Goal: Task Accomplishment & Management: Manage account settings

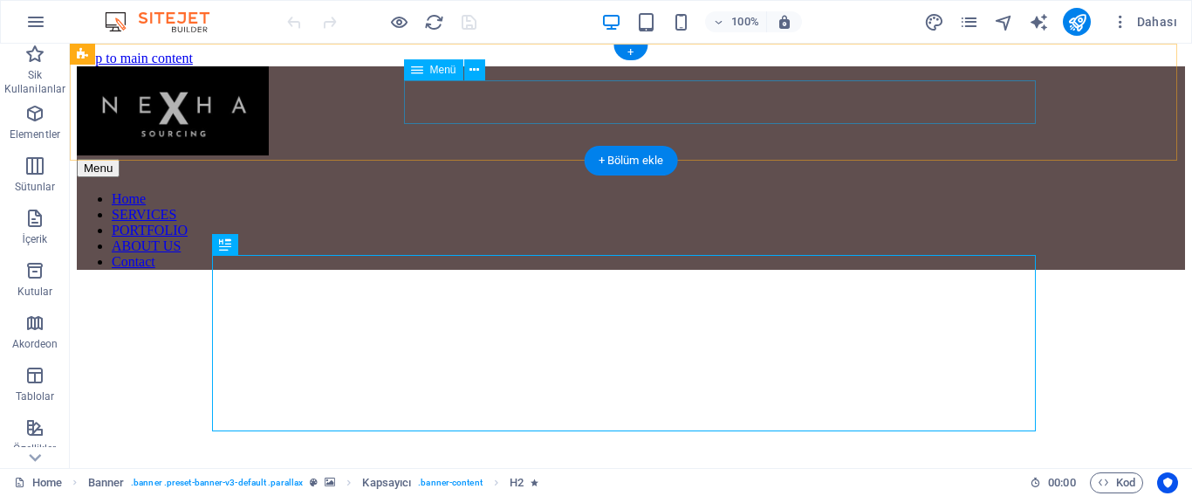
click at [840, 191] on nav "Home SERVICES PORTFOLIO ABOUT US Contact" at bounding box center [631, 230] width 1108 height 79
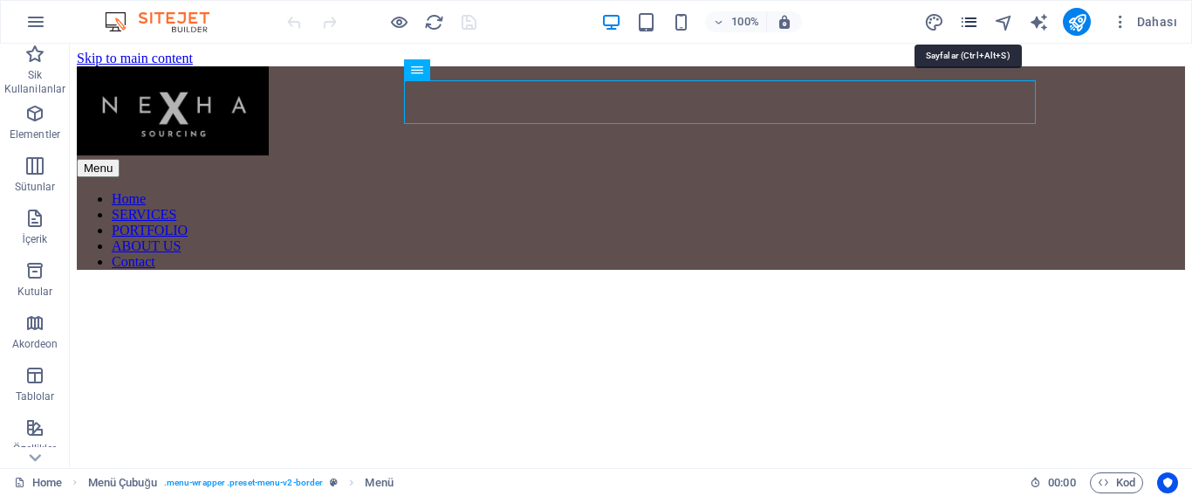
click at [965, 18] on icon "pages" at bounding box center [969, 22] width 20 height 20
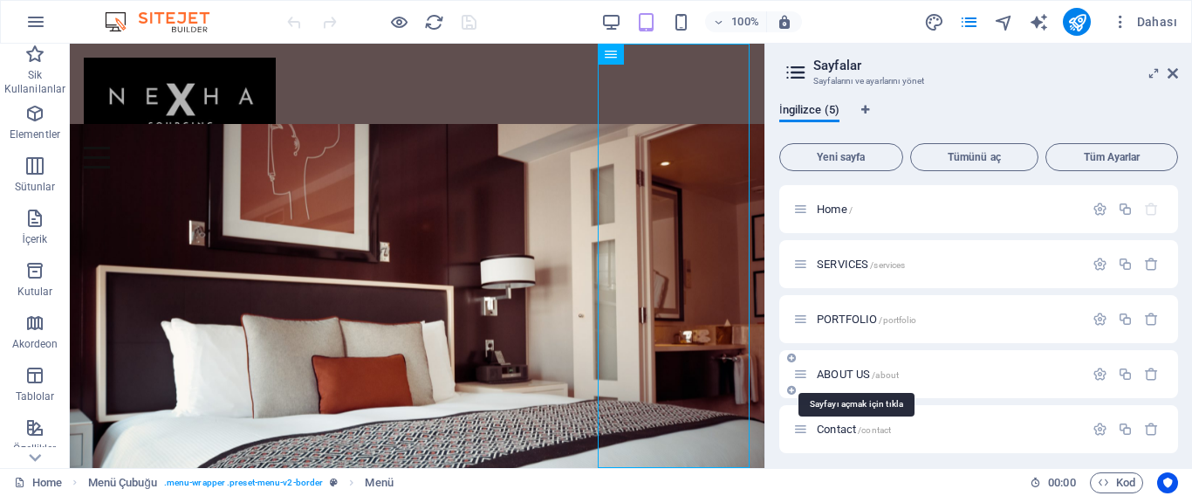
click at [845, 373] on span "ABOUT US /about" at bounding box center [858, 373] width 82 height 13
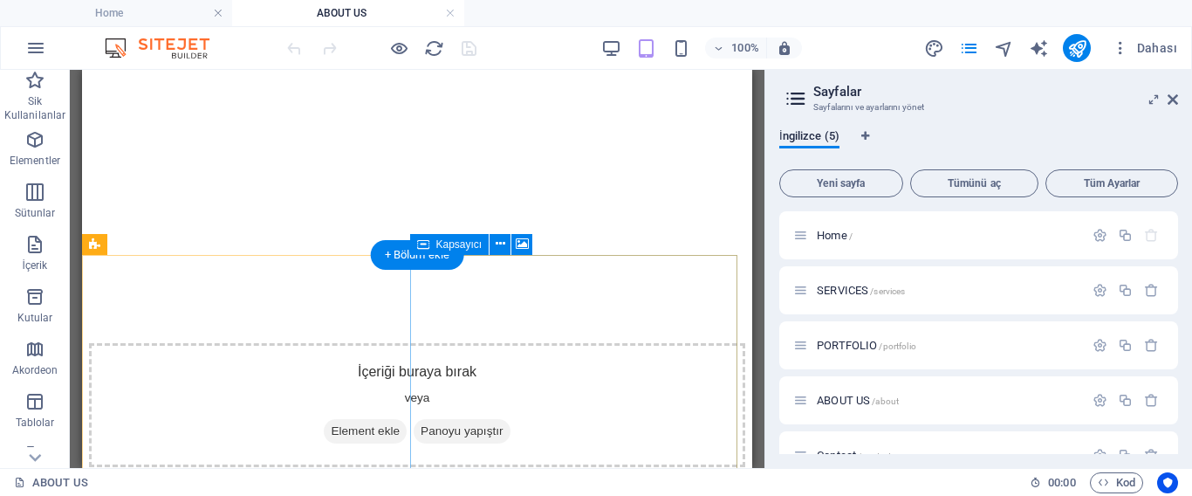
scroll to position [611, 0]
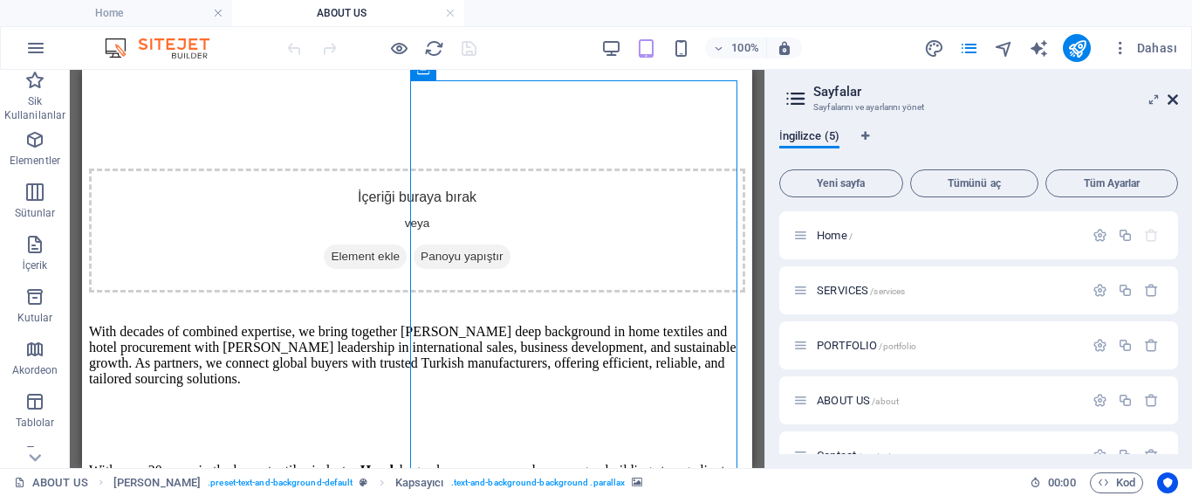
click at [1172, 102] on icon at bounding box center [1173, 100] width 10 height 14
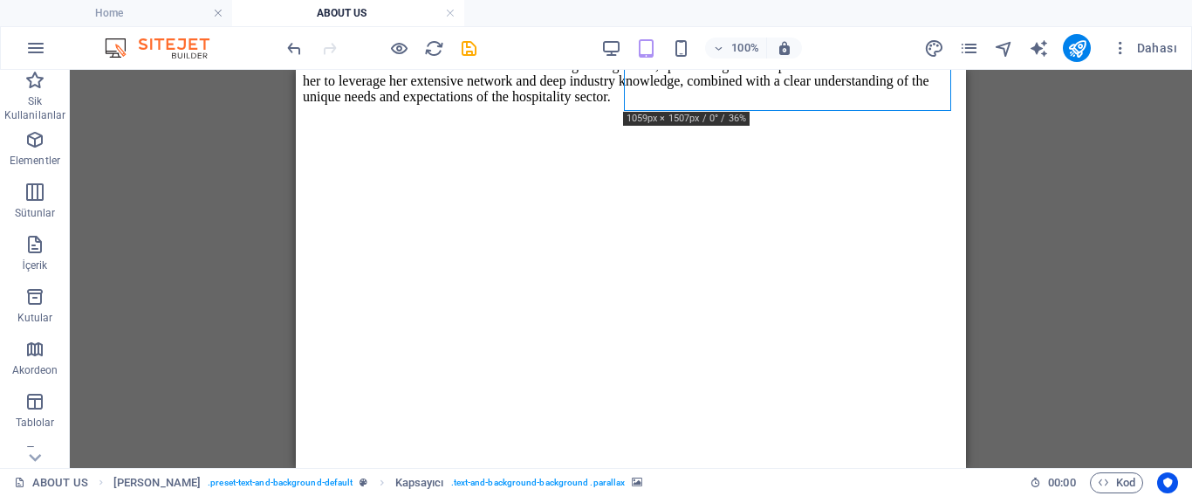
scroll to position [1134, 0]
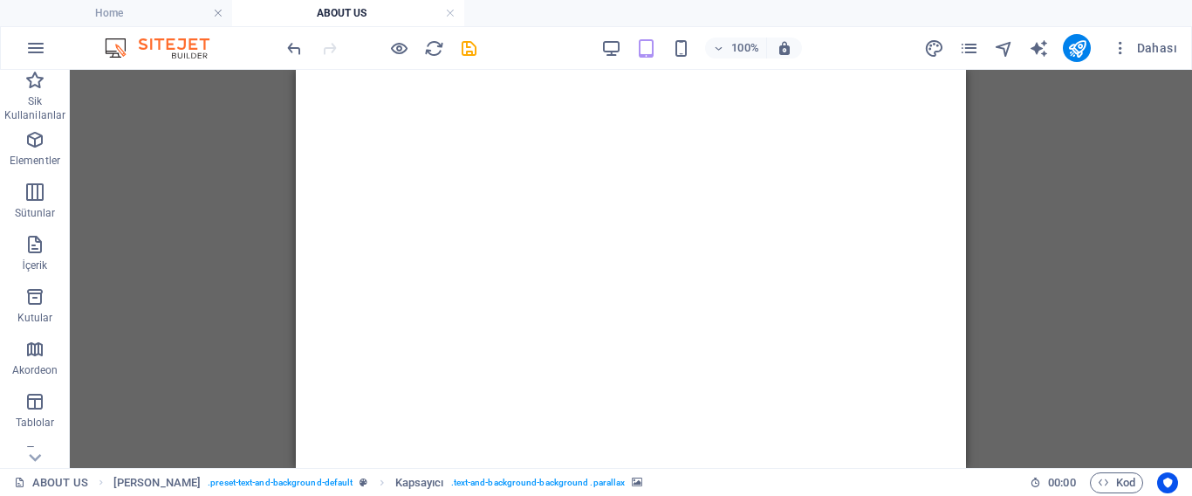
click at [1098, 349] on div "Mevcut içeriği değiştirmek için buraya sürükleyin. Yeni bir element oluşturmak …" at bounding box center [631, 269] width 1122 height 398
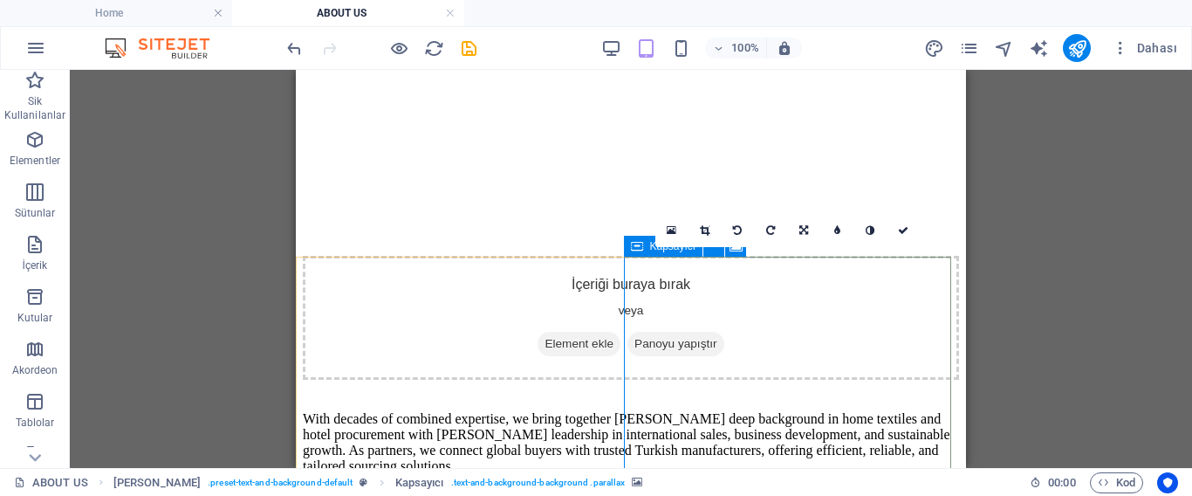
scroll to position [175, 0]
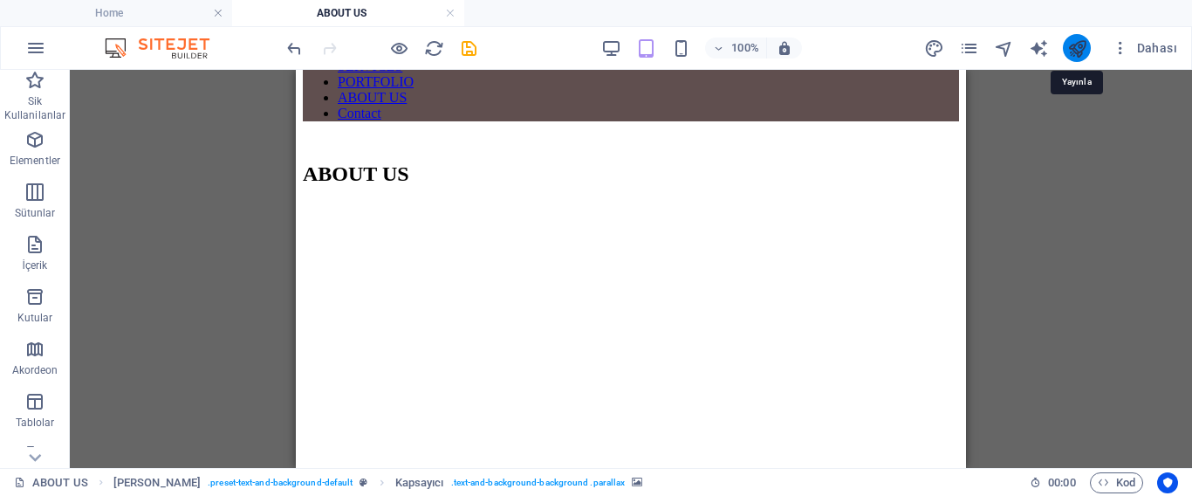
click at [1072, 47] on icon "publish" at bounding box center [1077, 48] width 20 height 20
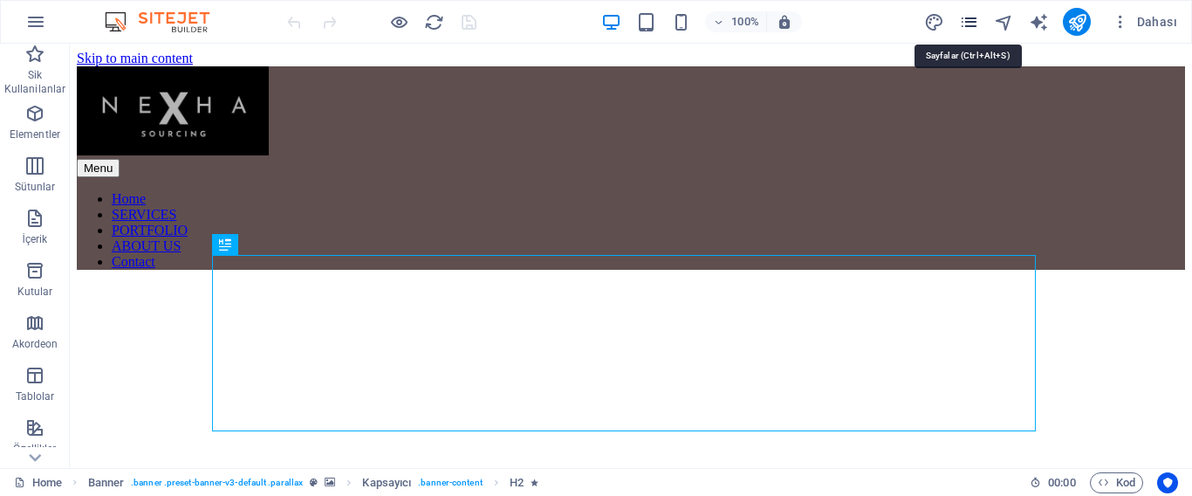
click at [971, 23] on icon "pages" at bounding box center [969, 22] width 20 height 20
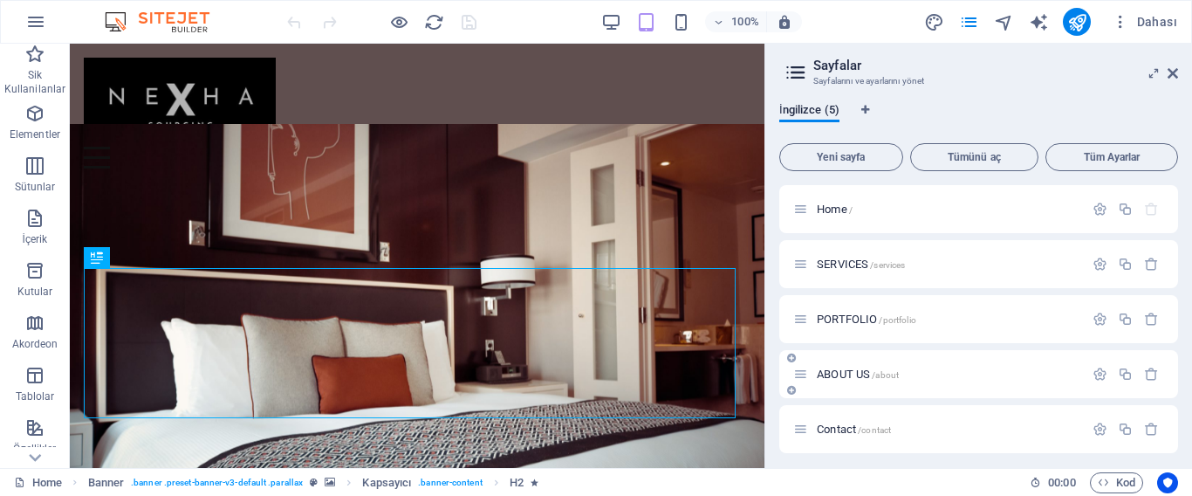
click at [842, 370] on span "ABOUT US /about" at bounding box center [858, 373] width 82 height 13
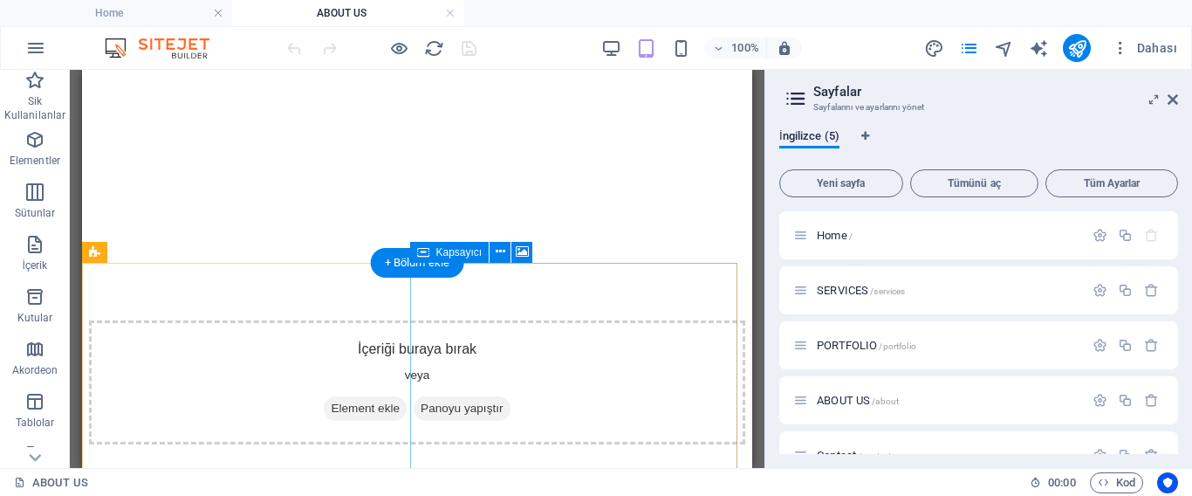
scroll to position [1658, 0]
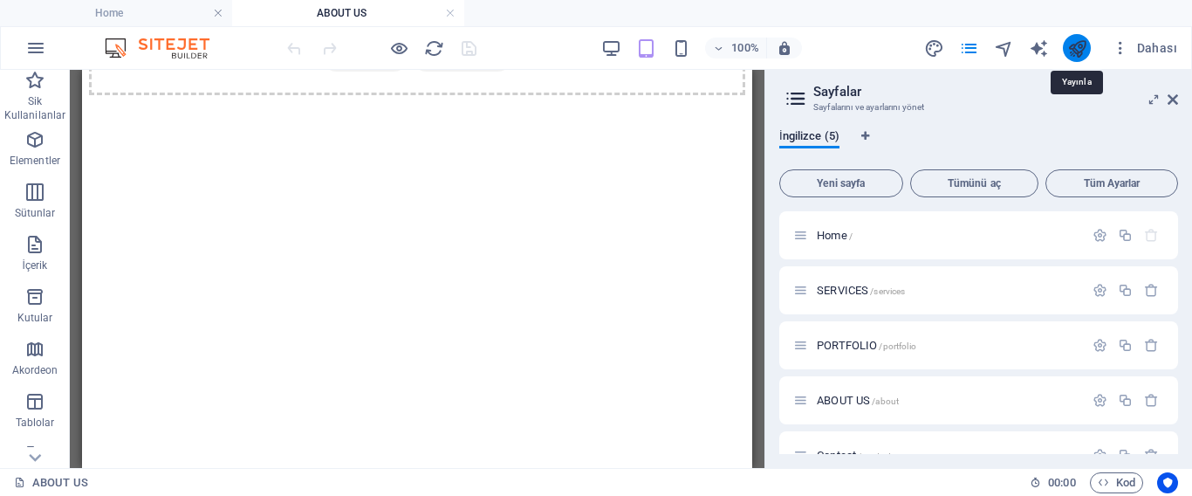
click at [1075, 45] on icon "publish" at bounding box center [1077, 48] width 20 height 20
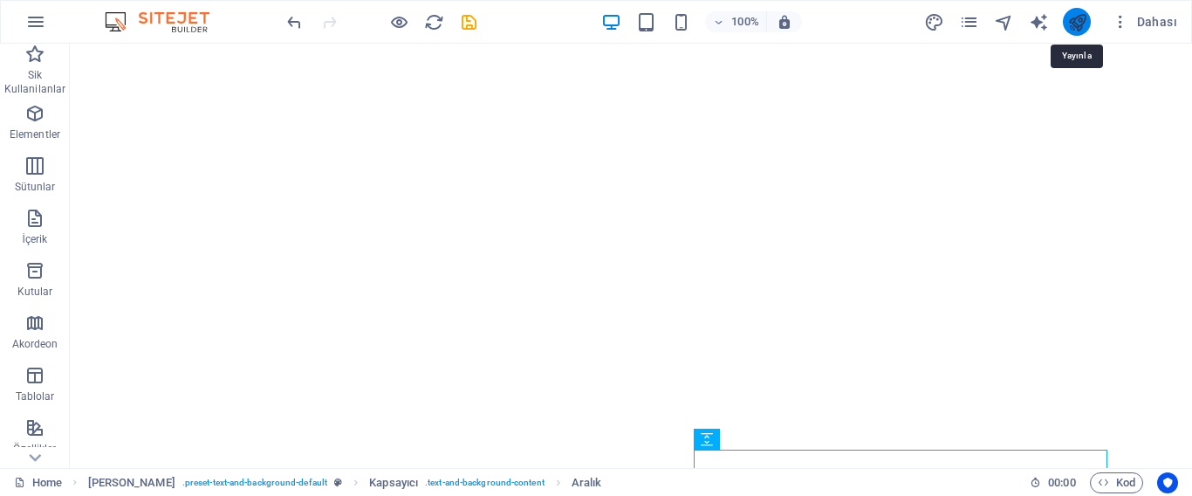
click at [1078, 20] on icon "publish" at bounding box center [1077, 22] width 20 height 20
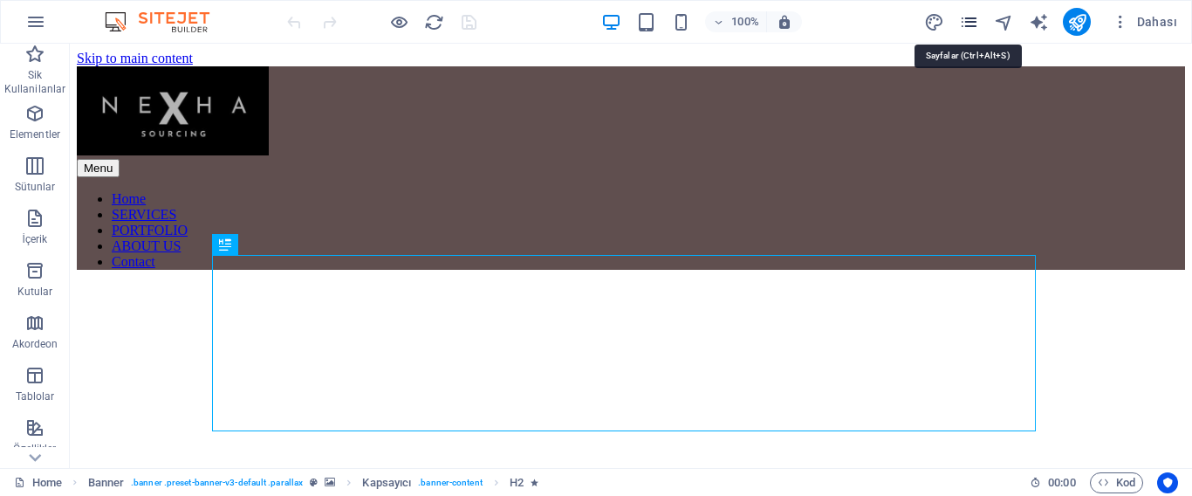
click at [965, 19] on icon "pages" at bounding box center [969, 22] width 20 height 20
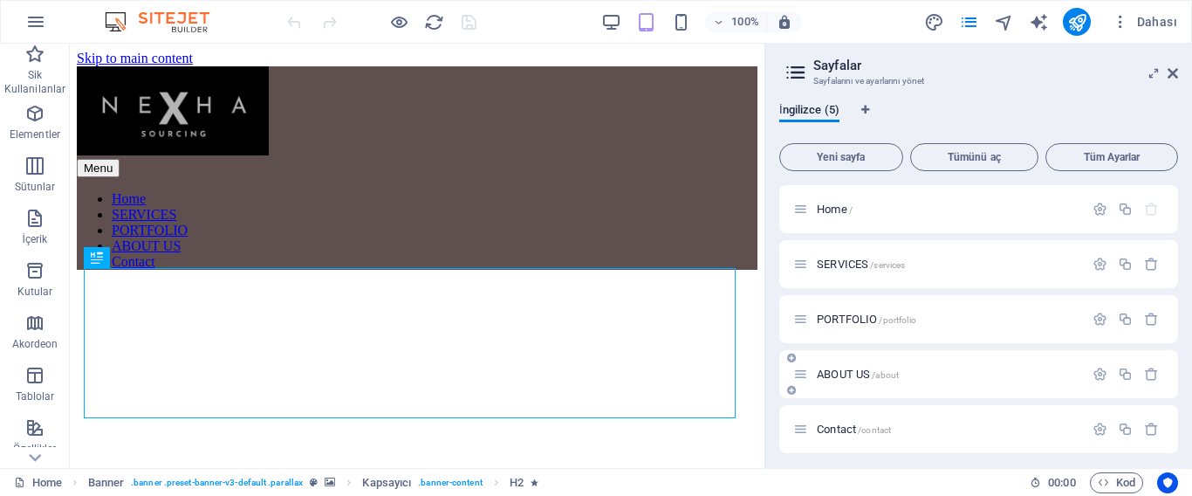
click at [851, 367] on div "ABOUT US /about" at bounding box center [938, 374] width 291 height 20
click at [853, 374] on span "ABOUT US /about" at bounding box center [858, 373] width 82 height 13
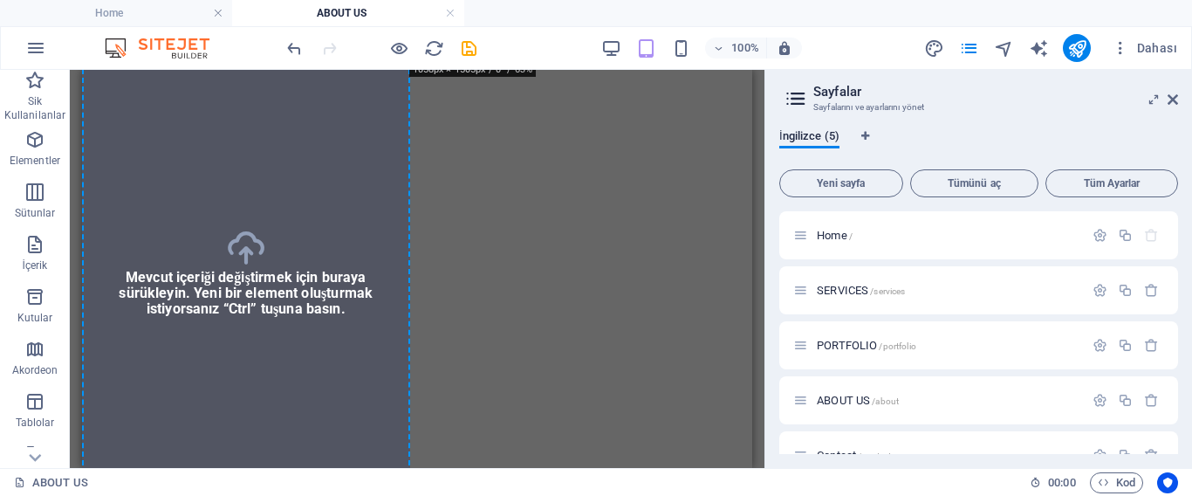
scroll to position [1169, 0]
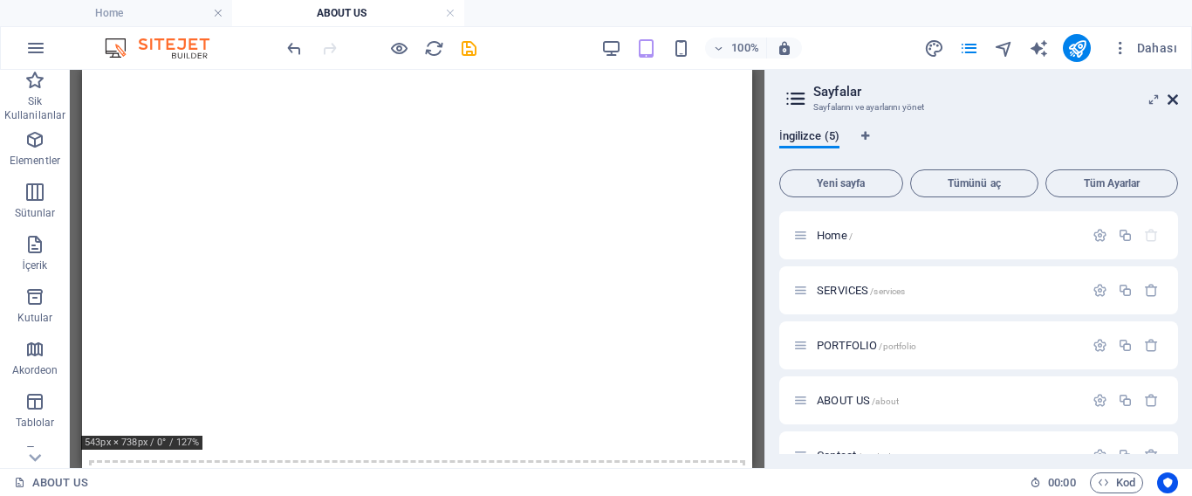
click at [1171, 99] on icon at bounding box center [1173, 100] width 10 height 14
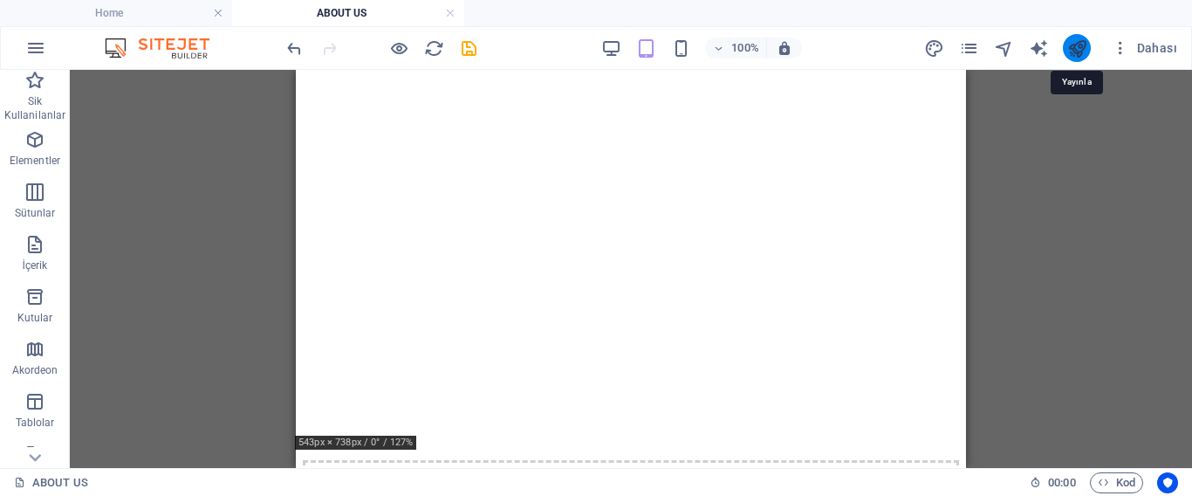
click at [1075, 45] on icon "publish" at bounding box center [1077, 48] width 20 height 20
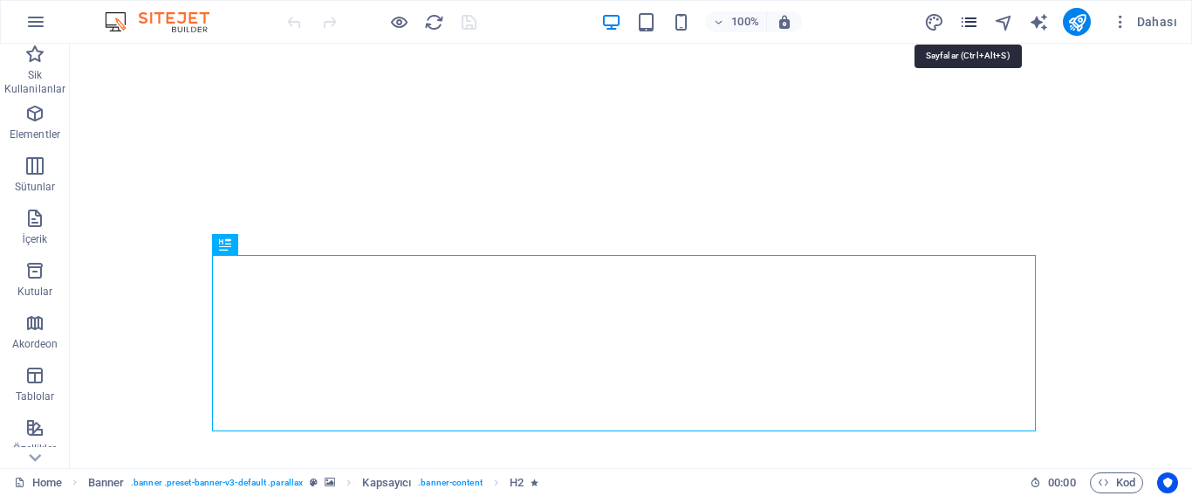
click at [964, 23] on icon "pages" at bounding box center [969, 22] width 20 height 20
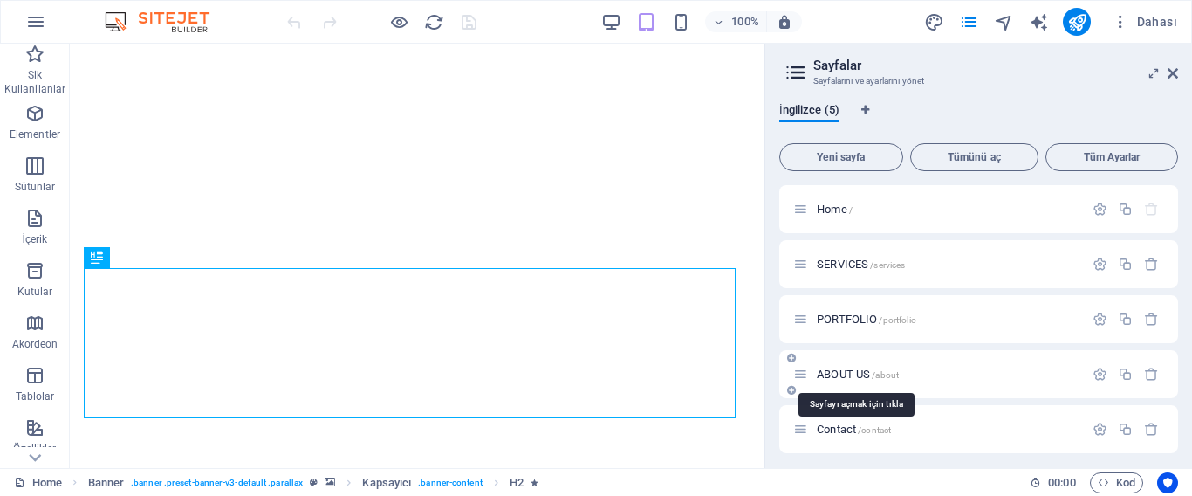
click at [838, 369] on span "ABOUT US /about" at bounding box center [858, 373] width 82 height 13
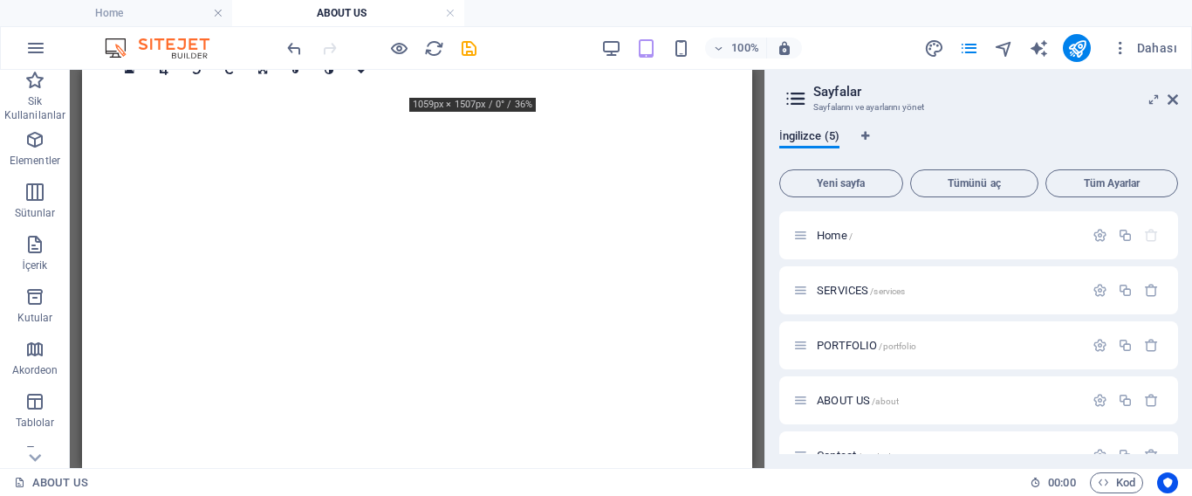
scroll to position [960, 0]
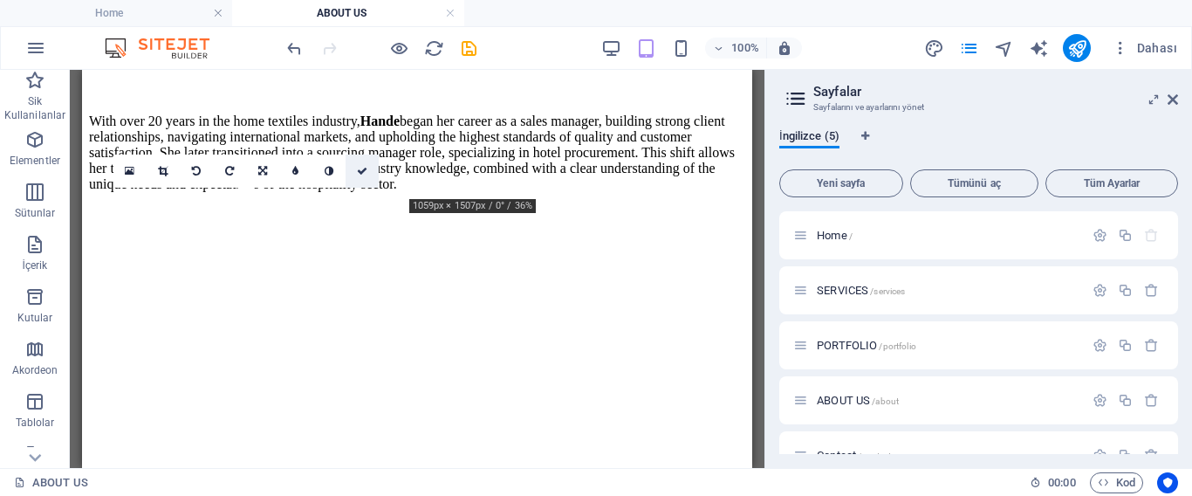
click at [363, 168] on icon at bounding box center [362, 171] width 10 height 10
click at [360, 168] on icon at bounding box center [362, 171] width 10 height 10
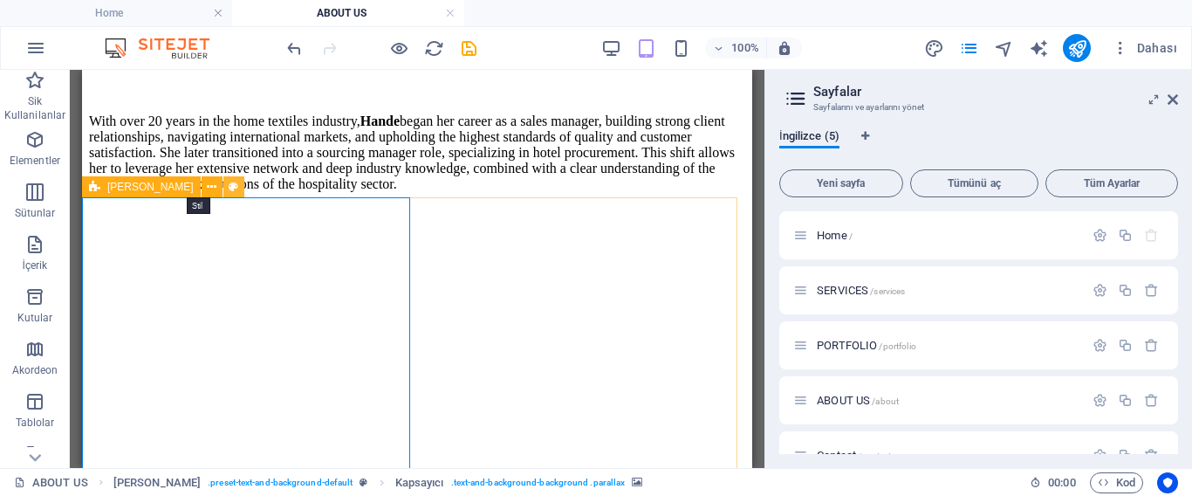
click at [229, 187] on icon at bounding box center [234, 187] width 10 height 18
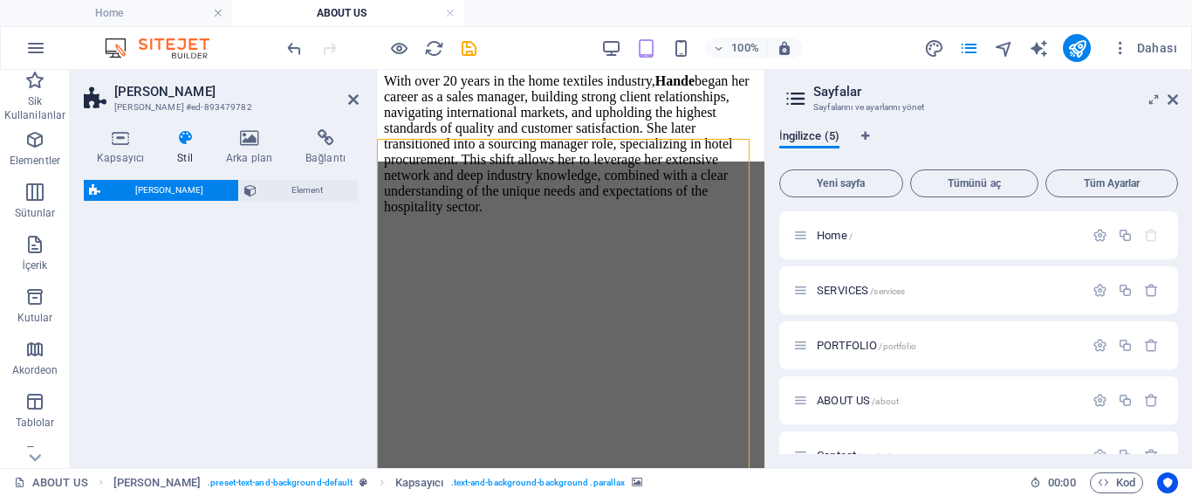
select select "px"
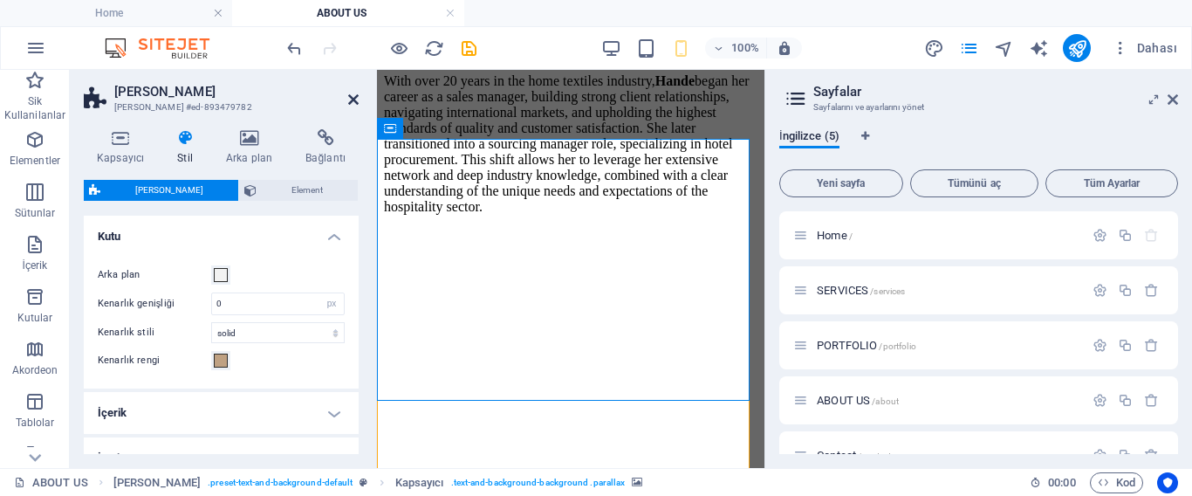
scroll to position [1442, 0]
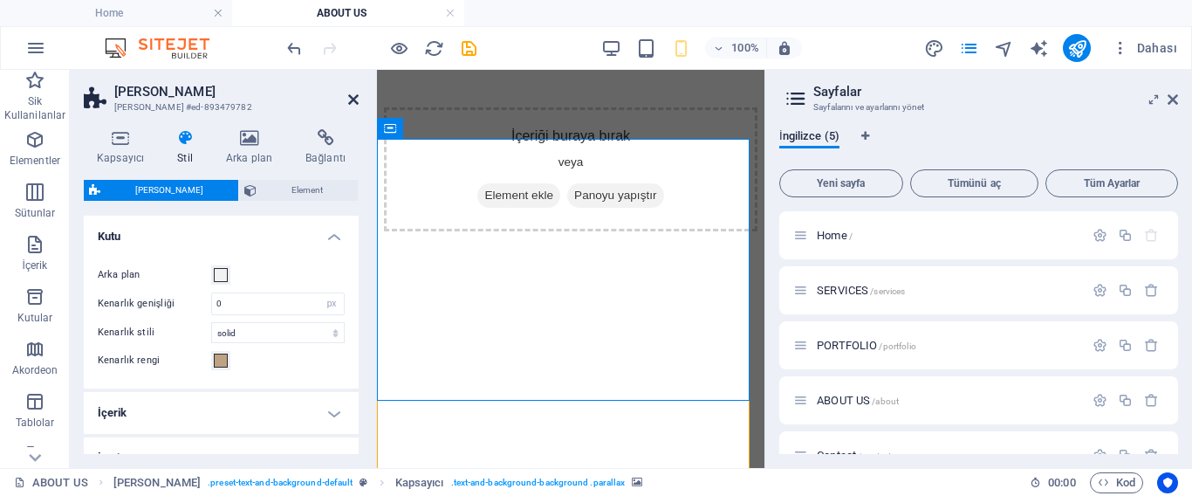
drag, startPoint x: 347, startPoint y: 102, endPoint x: 295, endPoint y: 67, distance: 62.9
click at [348, 102] on icon at bounding box center [353, 100] width 10 height 14
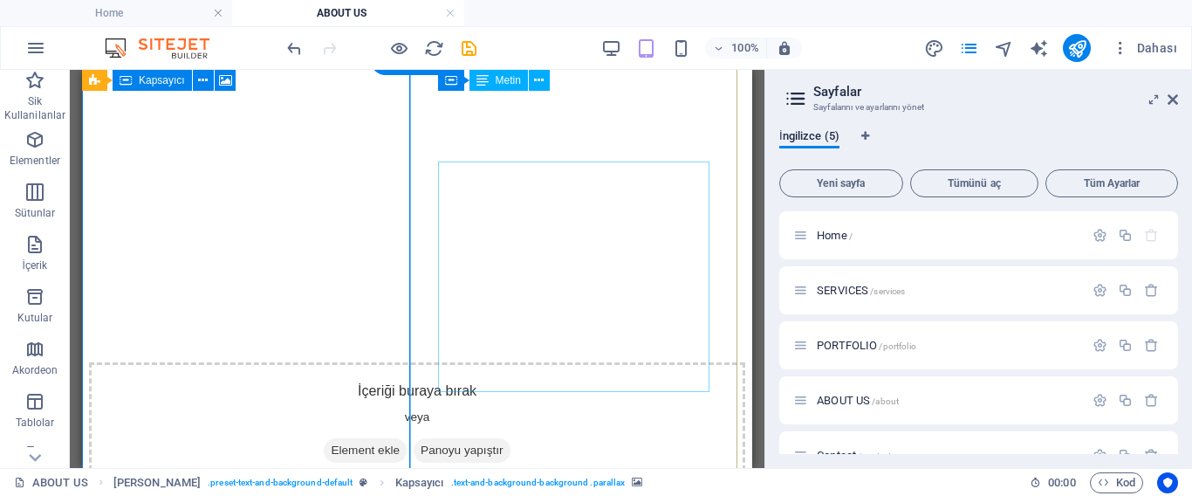
scroll to position [918, 0]
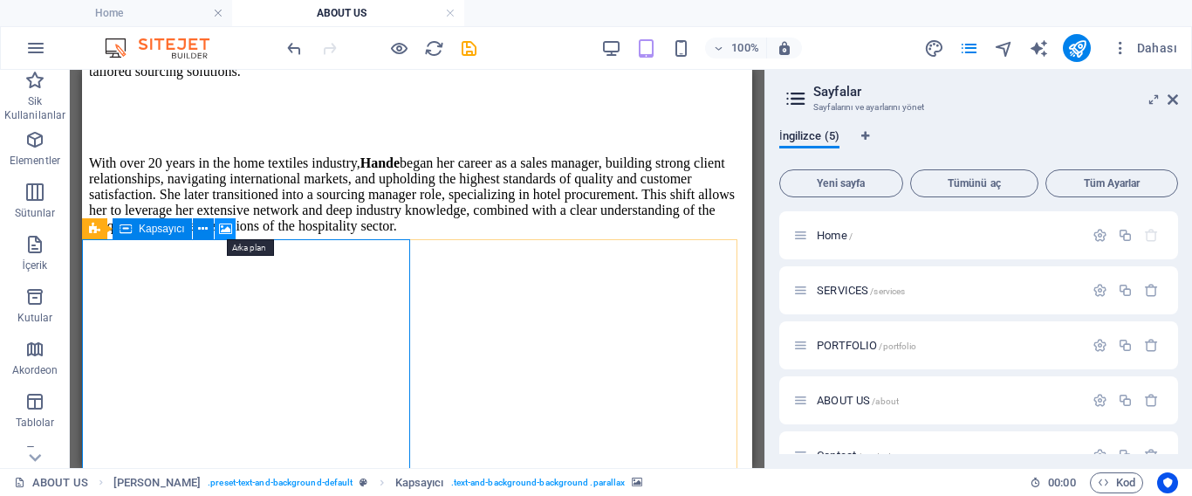
click at [224, 234] on icon at bounding box center [225, 229] width 13 height 18
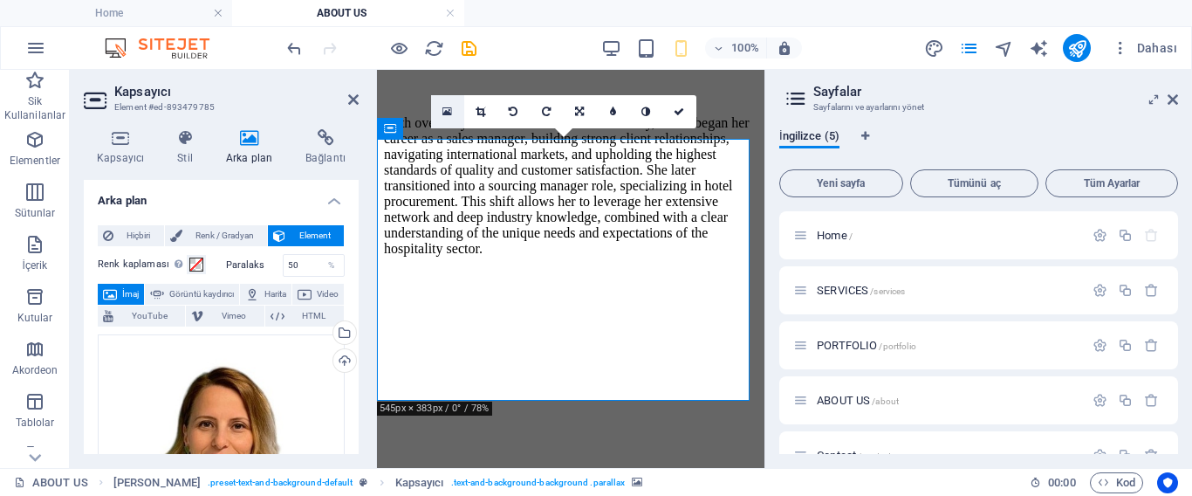
scroll to position [1442, 0]
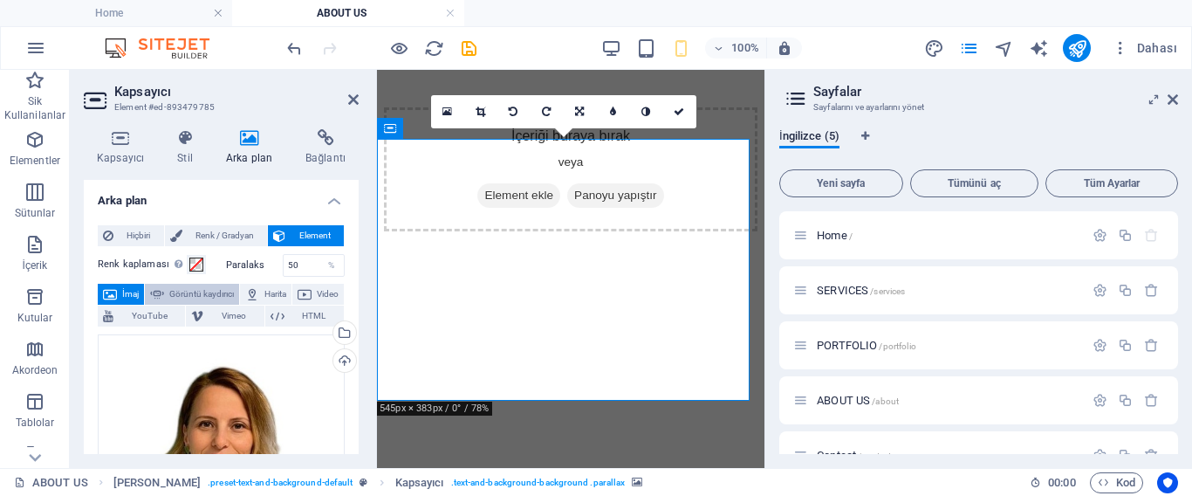
click at [214, 296] on span "Görüntü kaydırıcı" at bounding box center [201, 294] width 65 height 21
select select "ms"
select select "s"
select select "progressive"
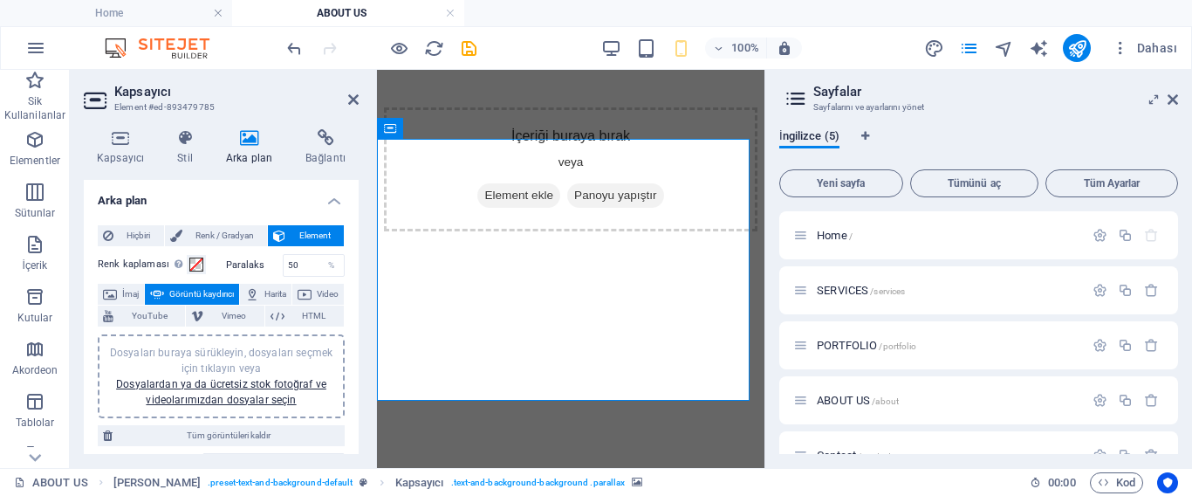
click at [214, 296] on span "Görüntü kaydırıcı" at bounding box center [201, 294] width 65 height 21
click at [134, 291] on span "İmaj" at bounding box center [130, 294] width 17 height 21
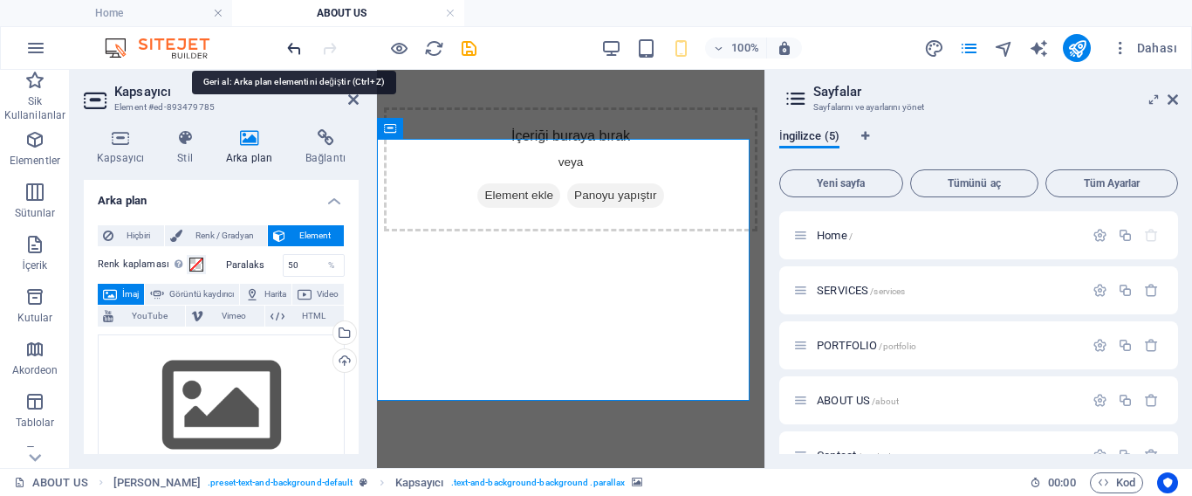
click at [298, 50] on icon "undo" at bounding box center [294, 48] width 20 height 20
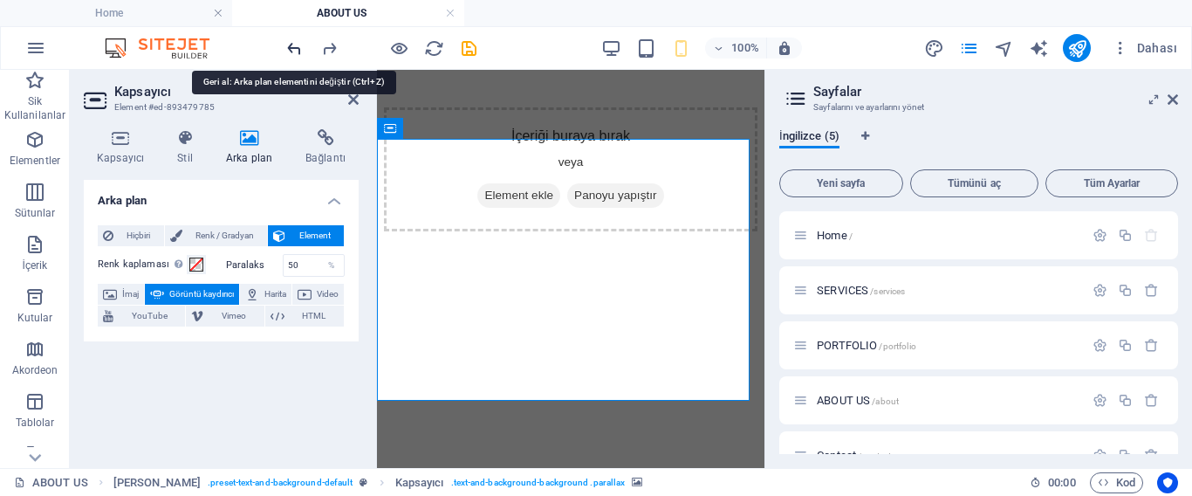
click at [298, 50] on icon "undo" at bounding box center [294, 48] width 20 height 20
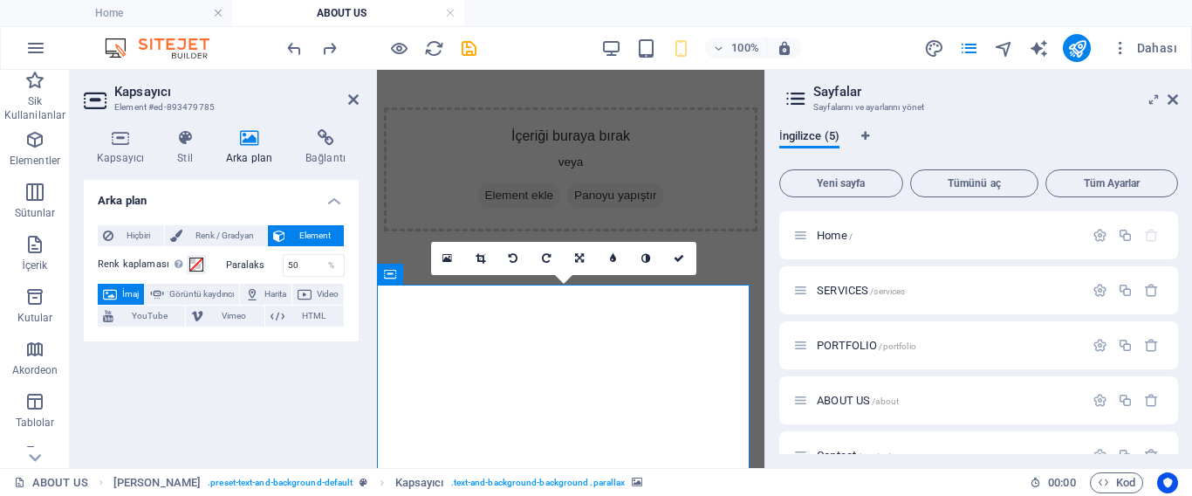
scroll to position [1267, 0]
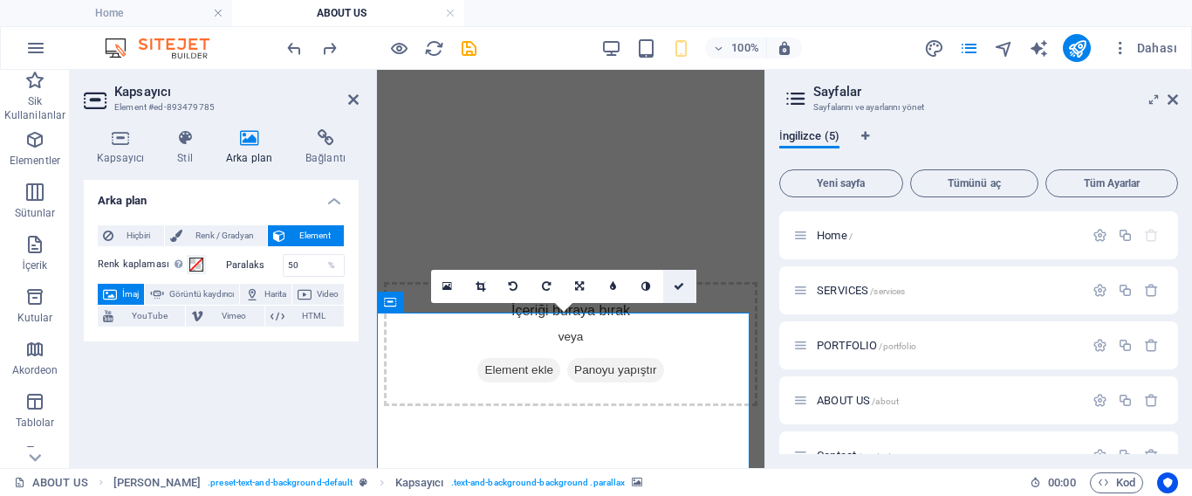
click at [675, 285] on icon at bounding box center [679, 286] width 10 height 10
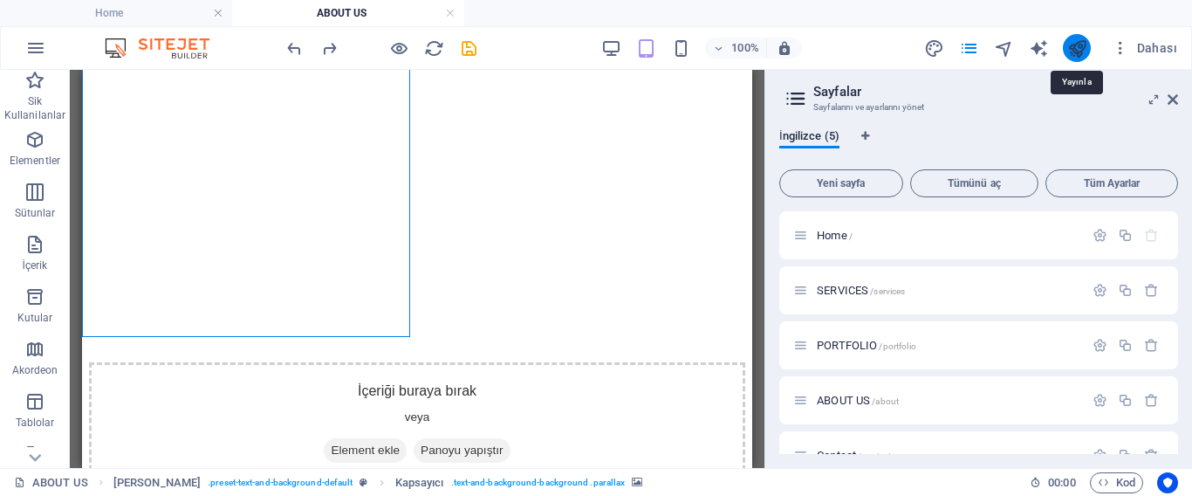
click at [1079, 44] on icon "publish" at bounding box center [1077, 48] width 20 height 20
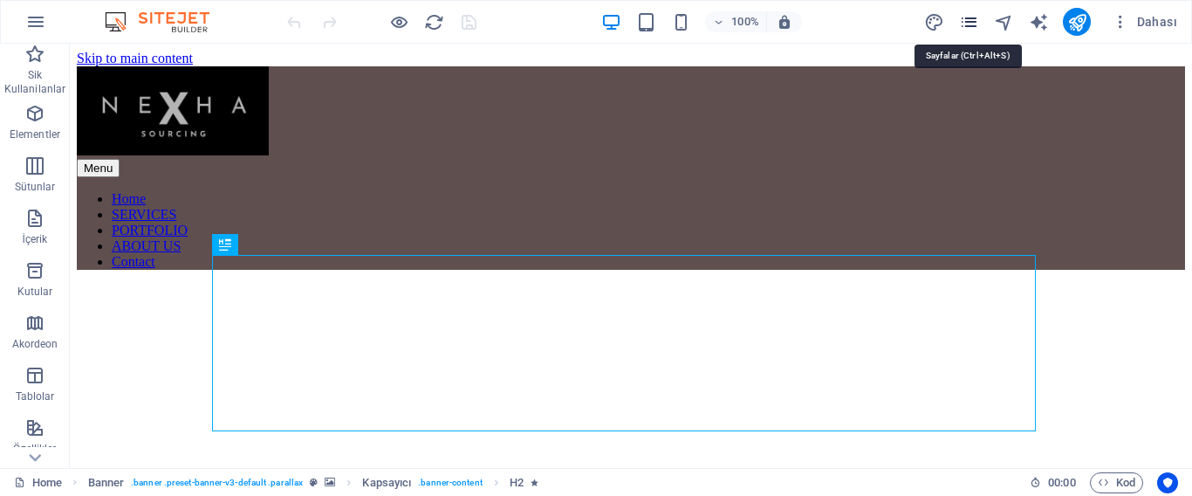
click at [970, 17] on icon "pages" at bounding box center [969, 22] width 20 height 20
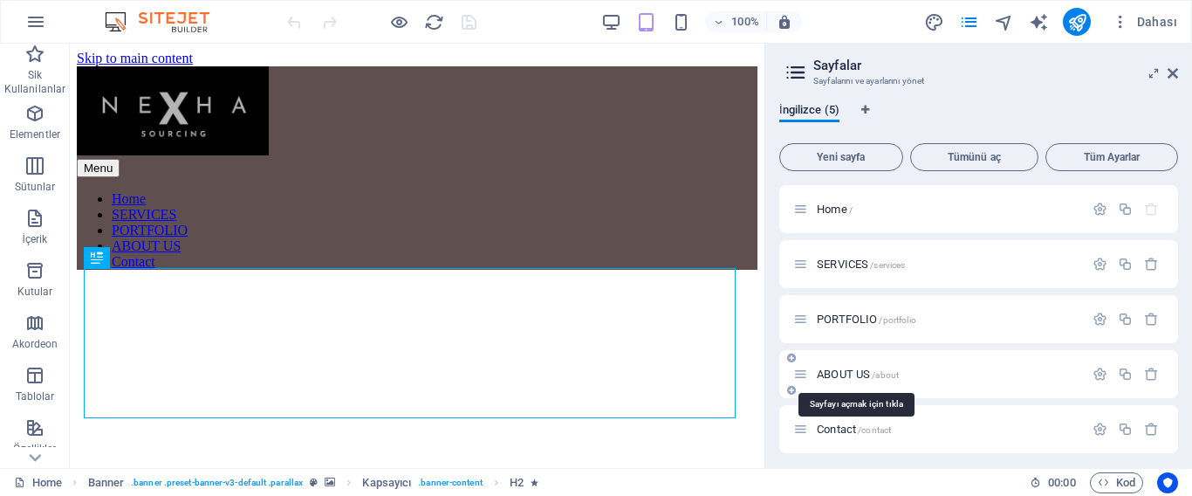
click at [851, 368] on span "ABOUT US /about" at bounding box center [858, 373] width 82 height 13
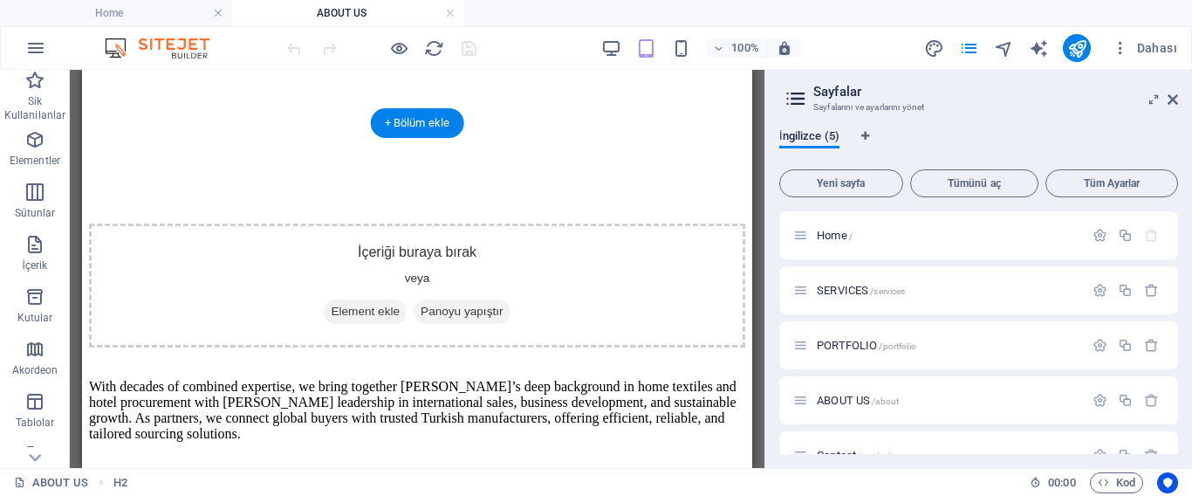
scroll to position [611, 0]
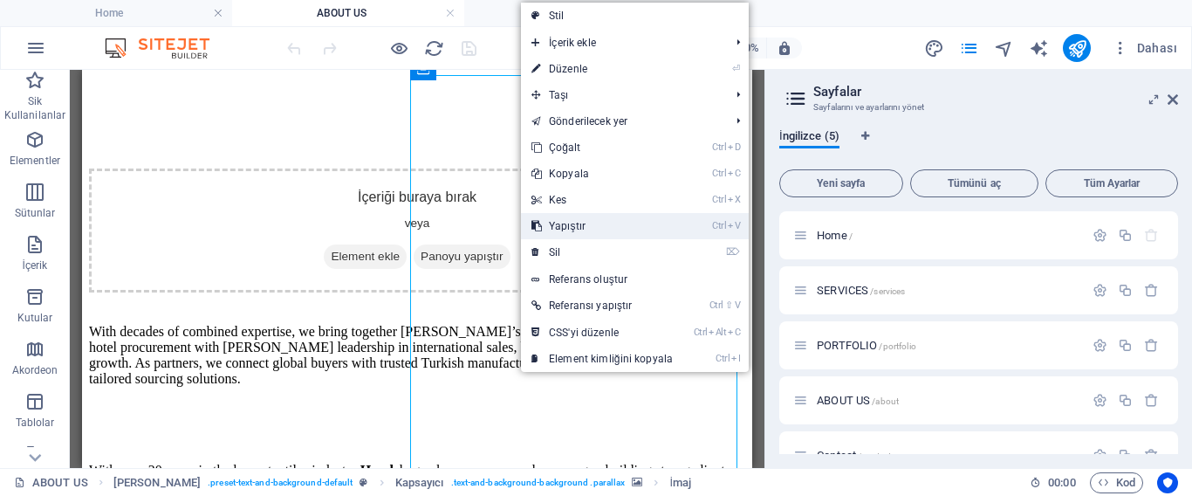
click at [572, 227] on link "Ctrl V Yapıştır" at bounding box center [602, 226] width 162 height 26
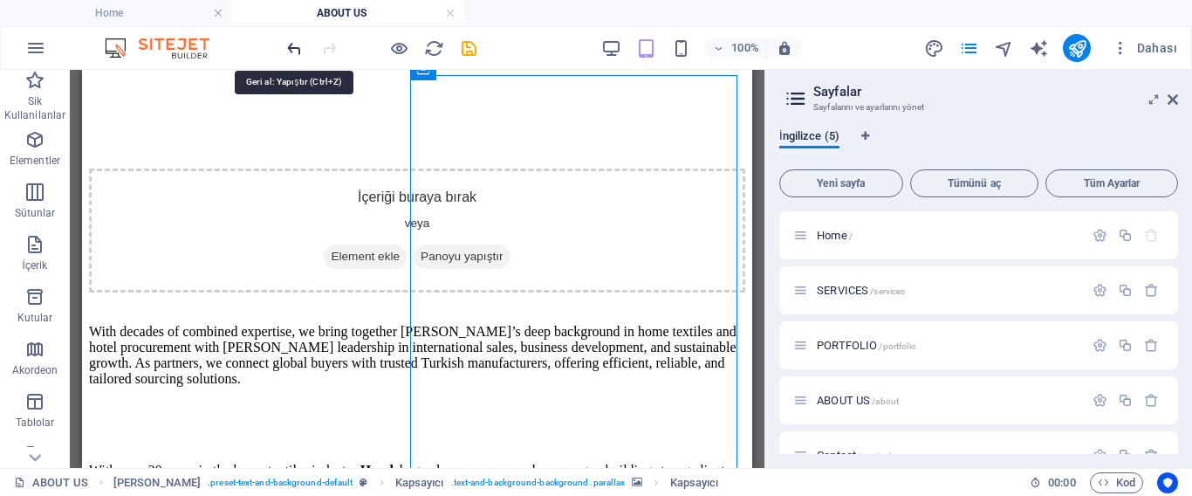
click at [297, 45] on icon "undo" at bounding box center [294, 48] width 20 height 20
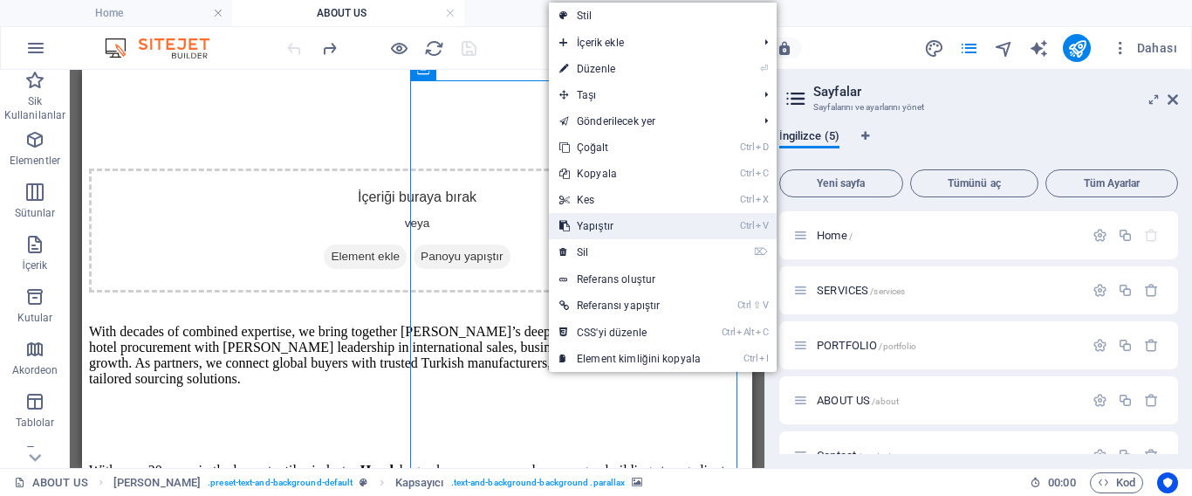
click at [611, 223] on link "Ctrl V Yapıştır" at bounding box center [630, 226] width 162 height 26
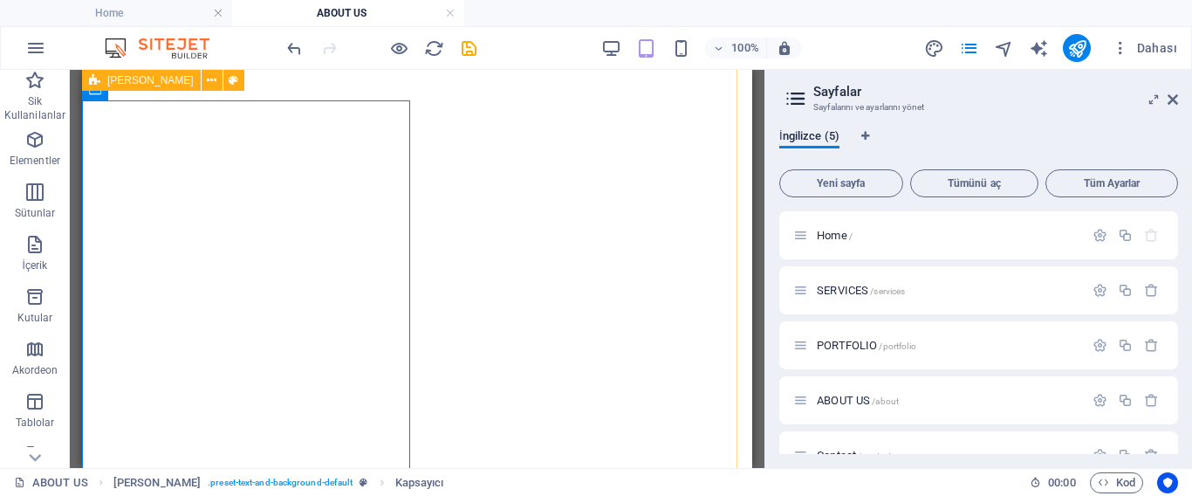
scroll to position [1120, 0]
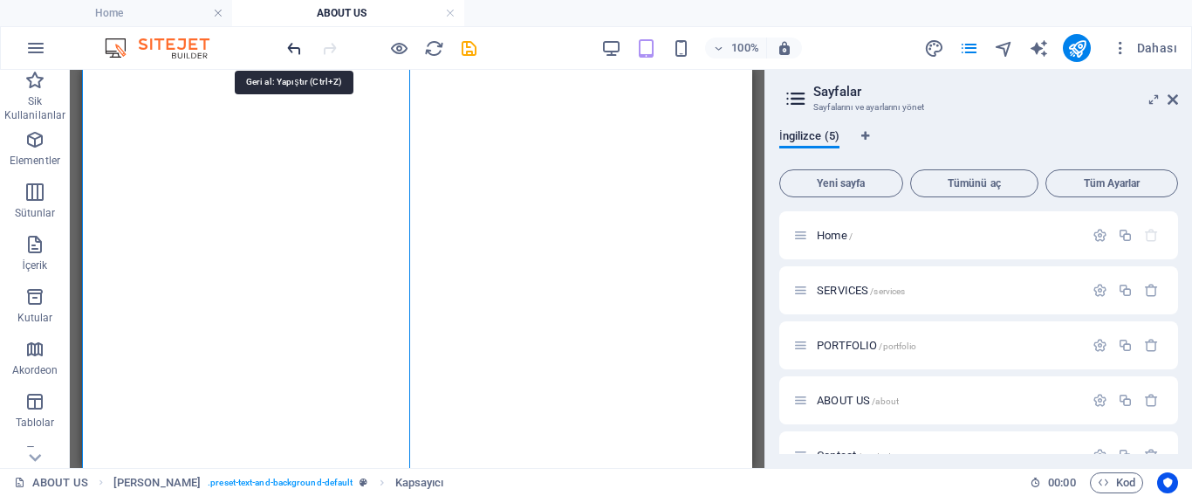
click at [288, 43] on icon "undo" at bounding box center [294, 48] width 20 height 20
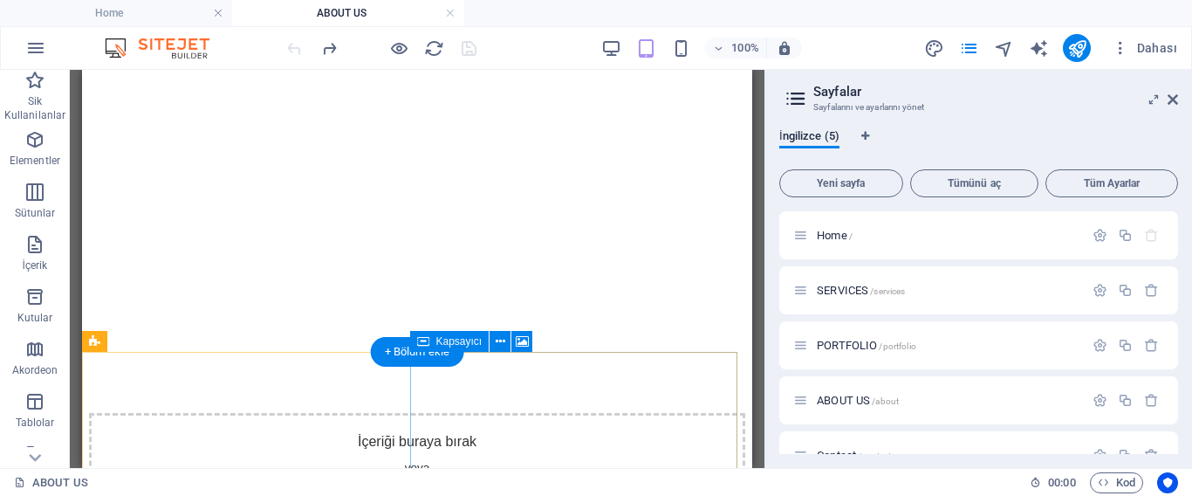
scroll to position [334, 0]
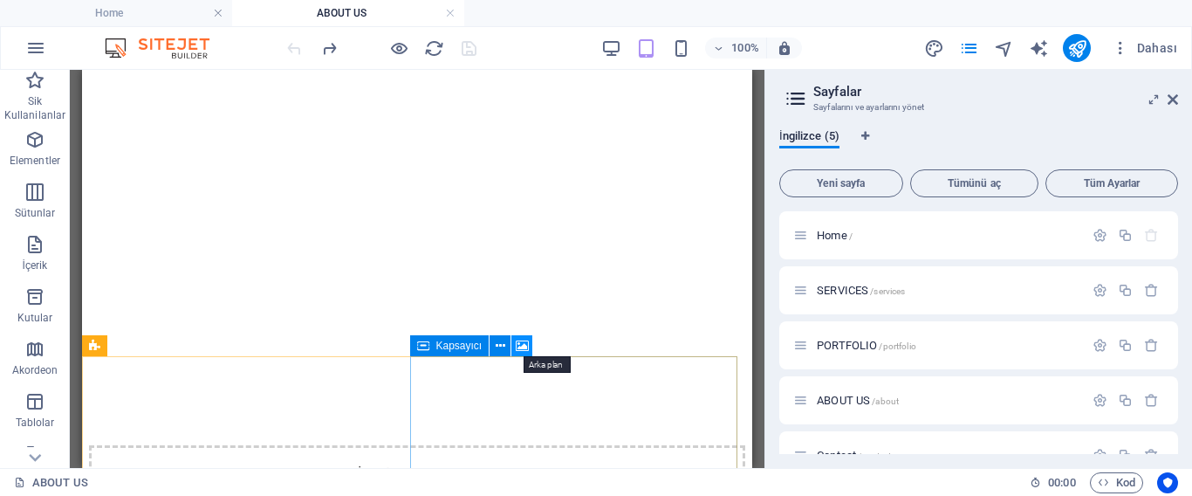
drag, startPoint x: 519, startPoint y: 346, endPoint x: 141, endPoint y: 278, distance: 384.1
click at [519, 346] on icon at bounding box center [522, 346] width 13 height 18
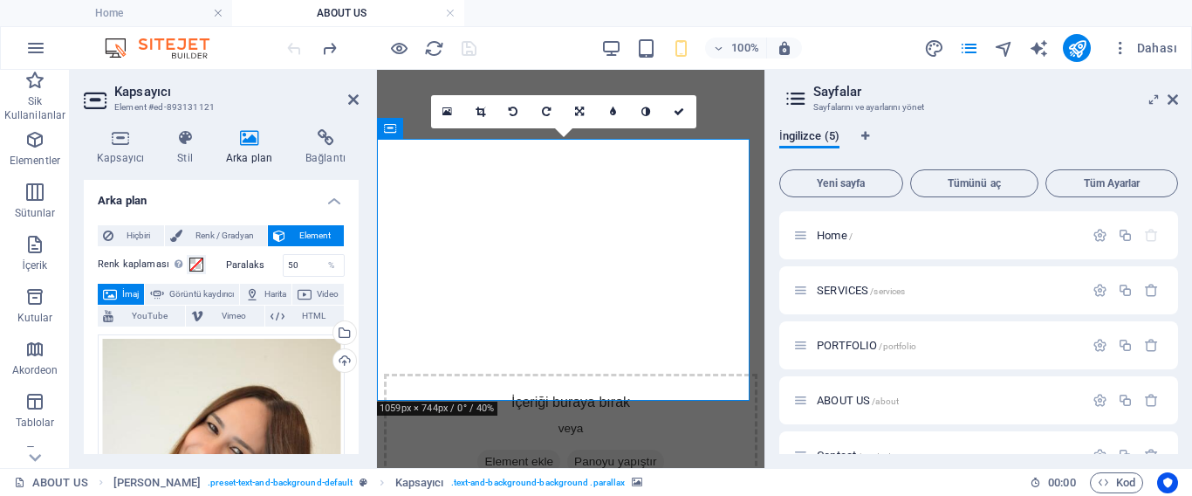
scroll to position [755, 0]
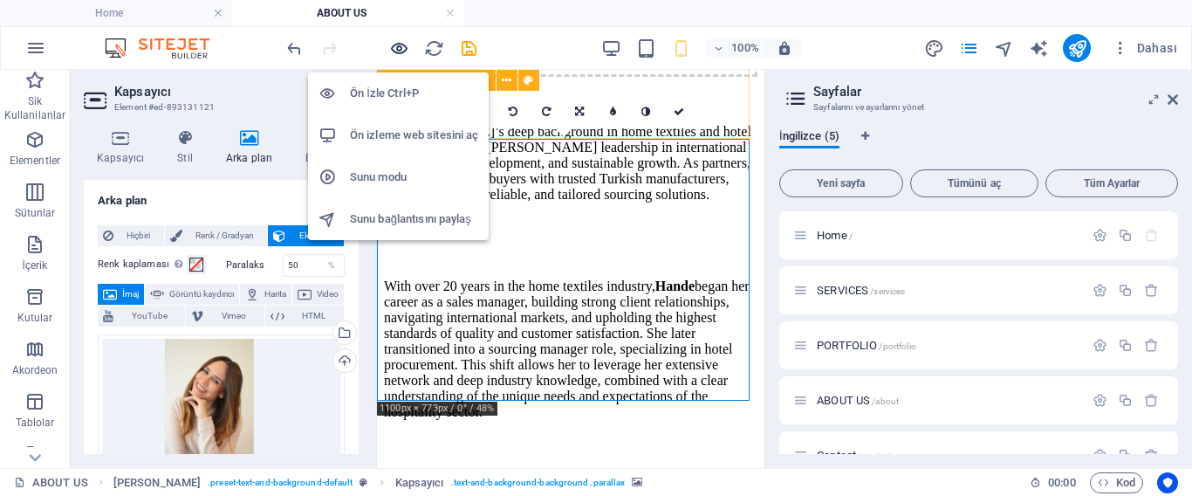
click at [399, 49] on icon "button" at bounding box center [399, 48] width 20 height 20
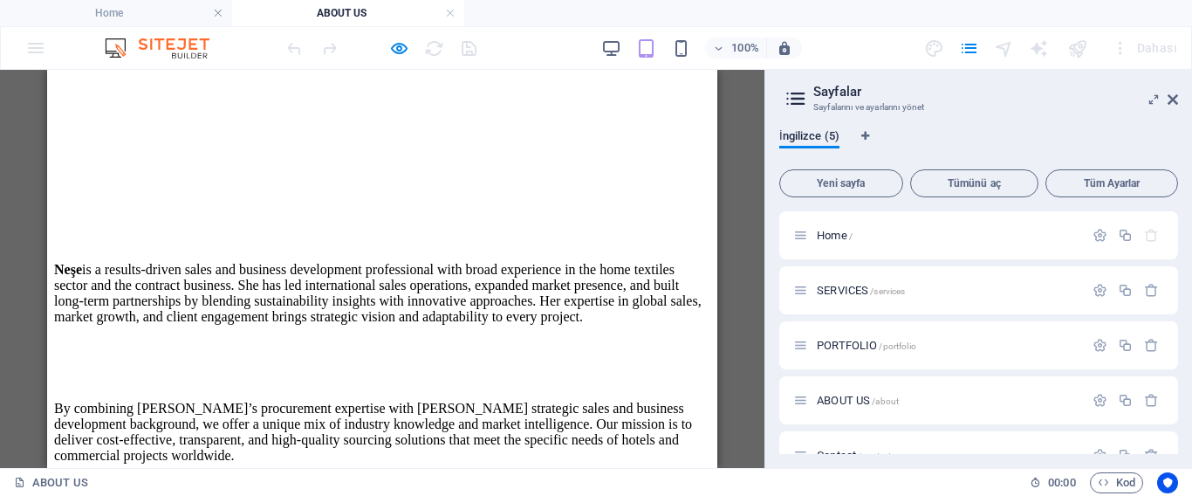
scroll to position [1771, 0]
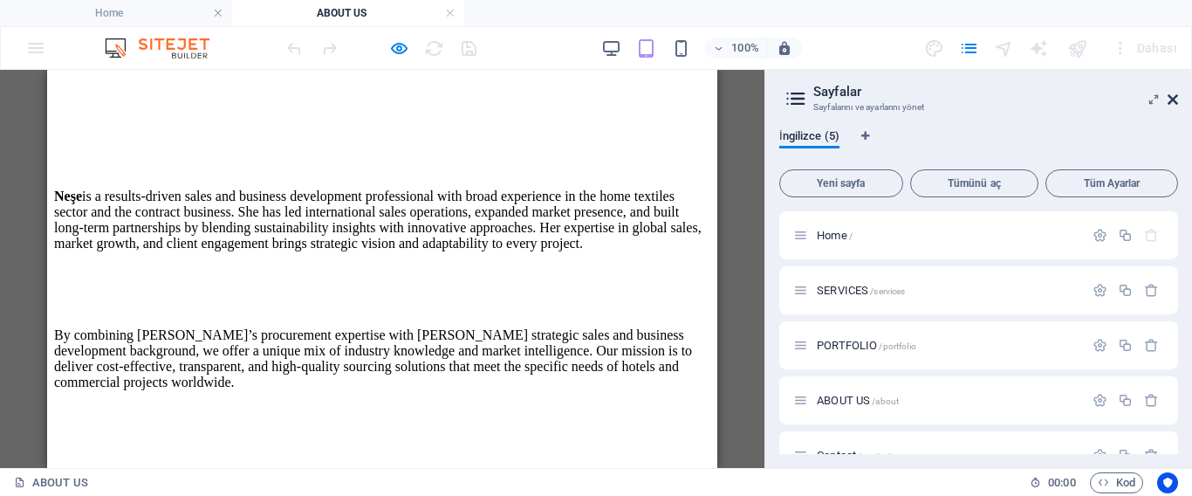
click at [1171, 98] on icon at bounding box center [1173, 100] width 10 height 14
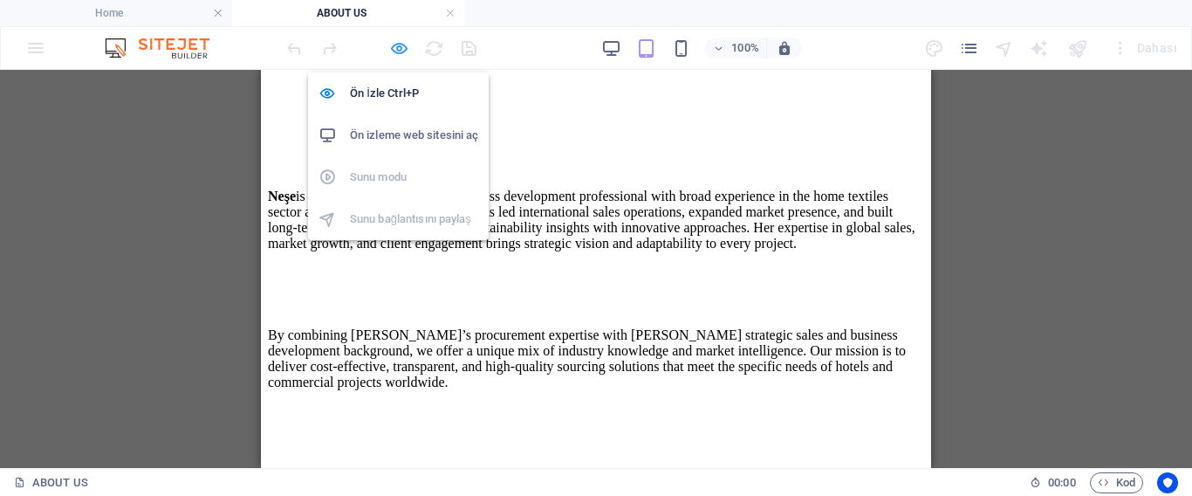
click at [400, 46] on icon "button" at bounding box center [399, 48] width 20 height 20
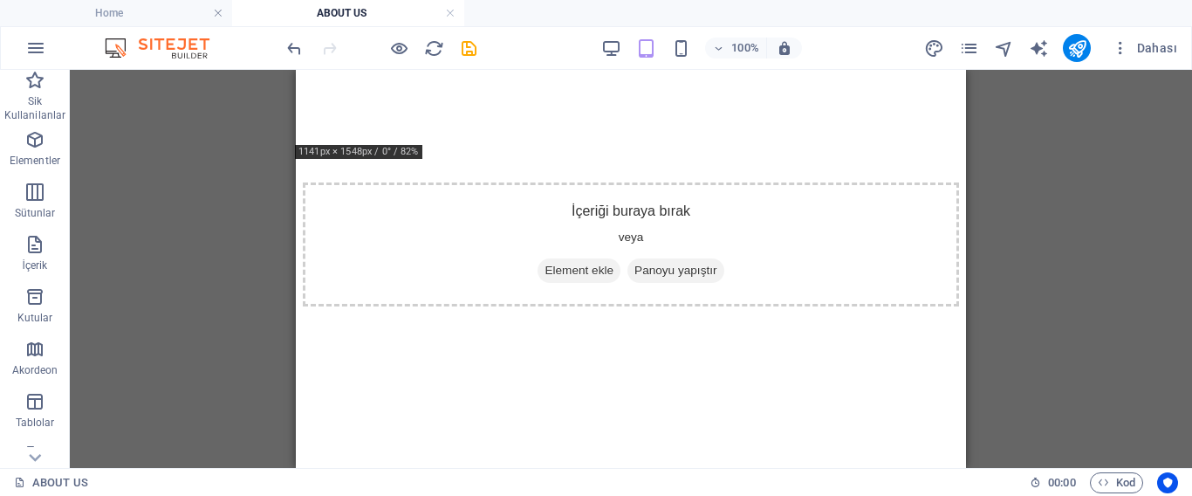
scroll to position [1422, 0]
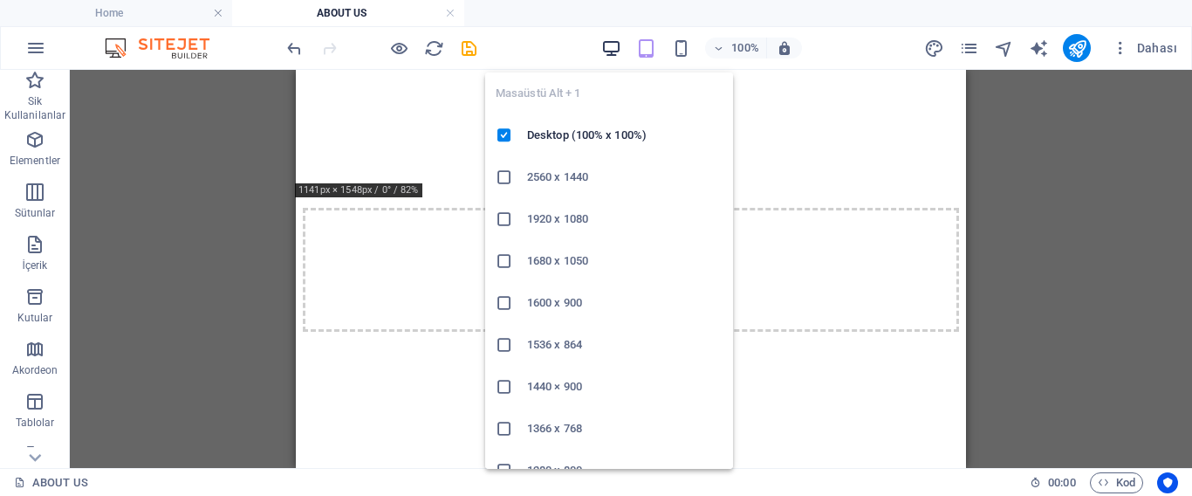
click at [615, 45] on icon "button" at bounding box center [611, 48] width 20 height 20
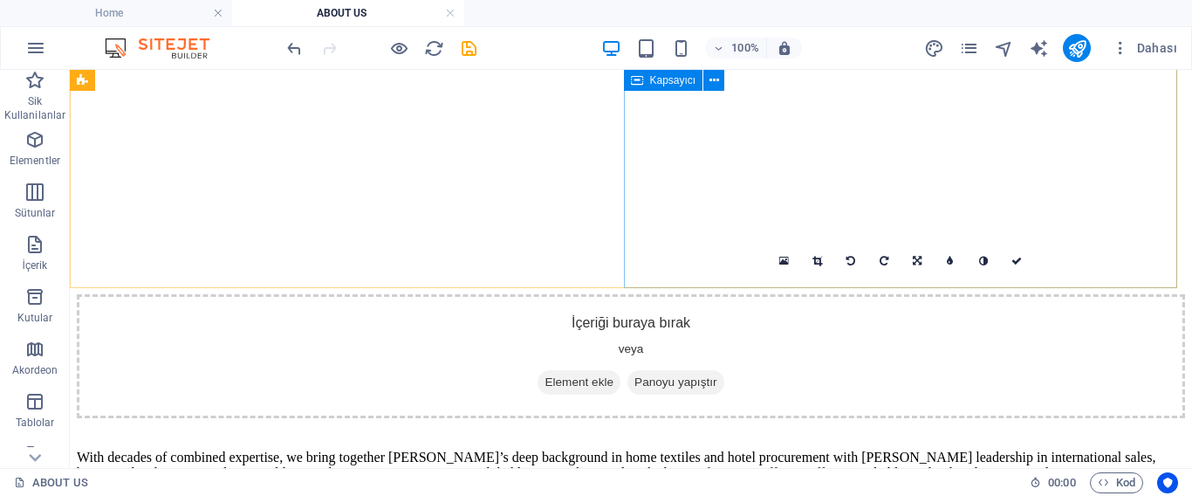
scroll to position [374, 0]
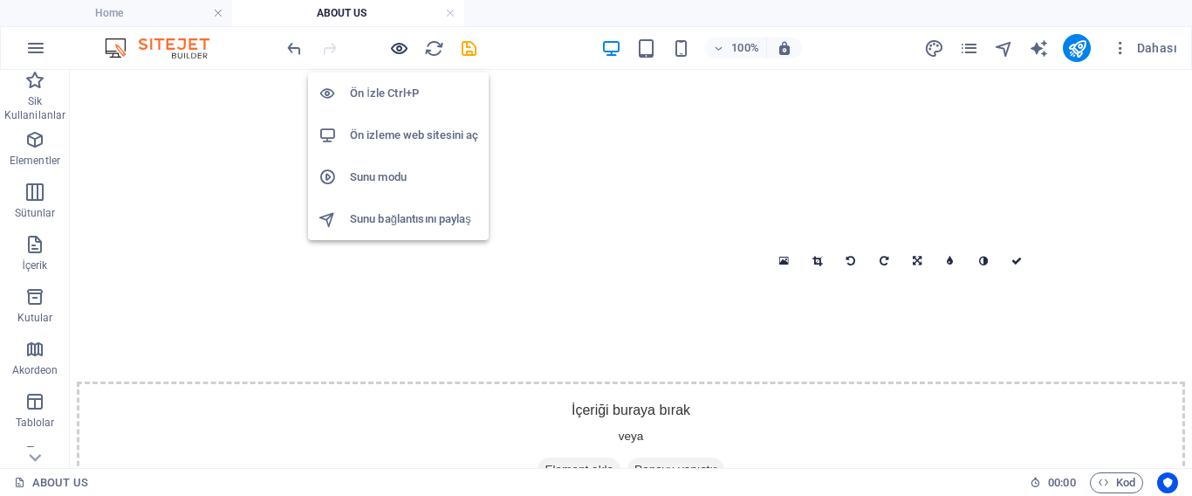
click at [403, 45] on icon "button" at bounding box center [399, 48] width 20 height 20
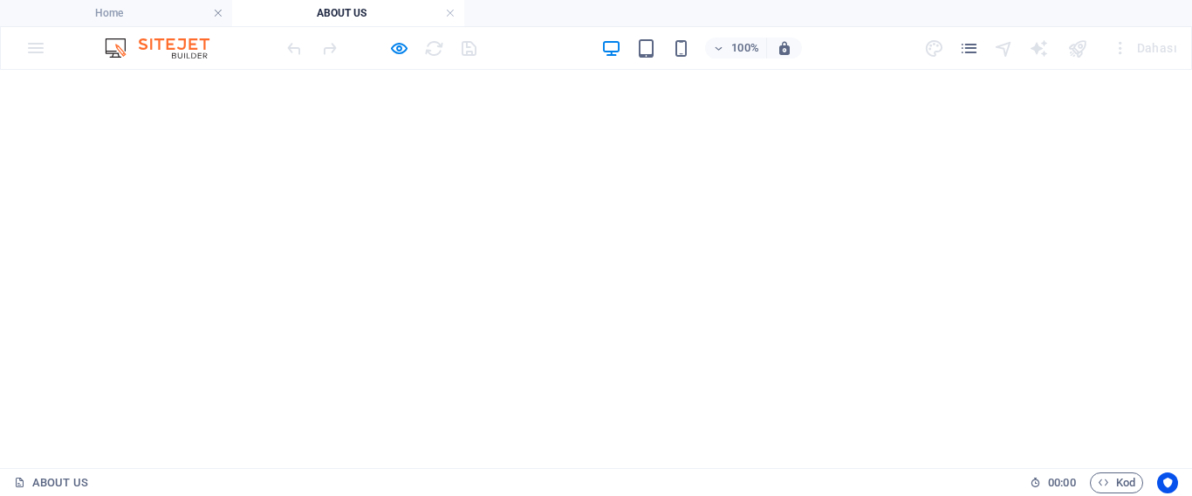
scroll to position [898, 0]
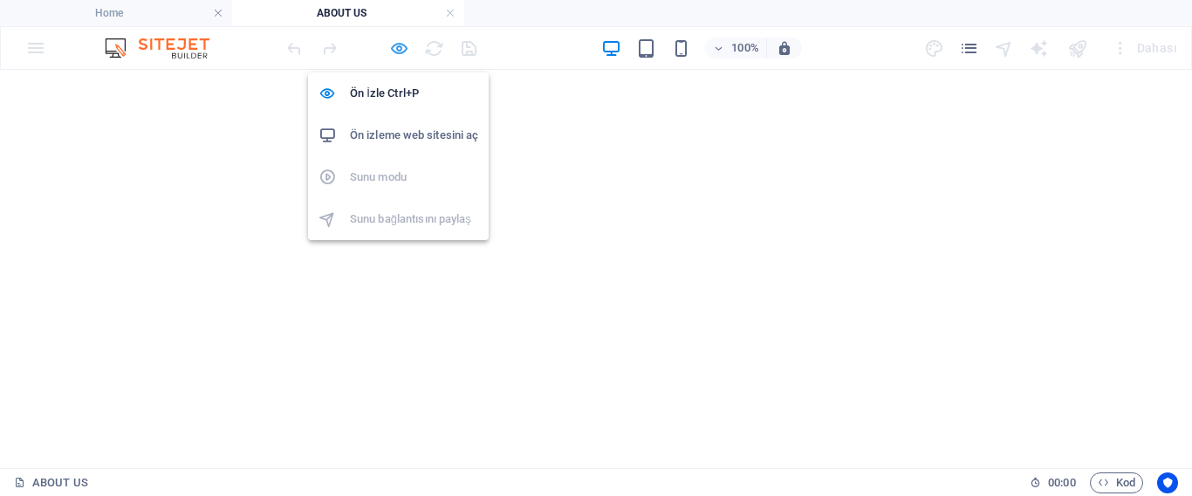
click at [401, 49] on icon "button" at bounding box center [399, 48] width 20 height 20
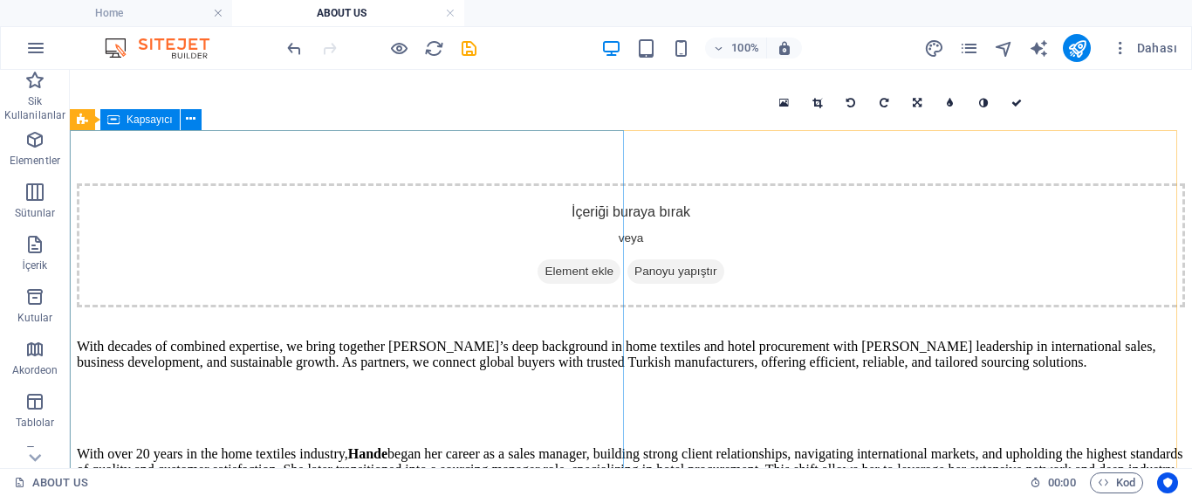
scroll to position [573, 0]
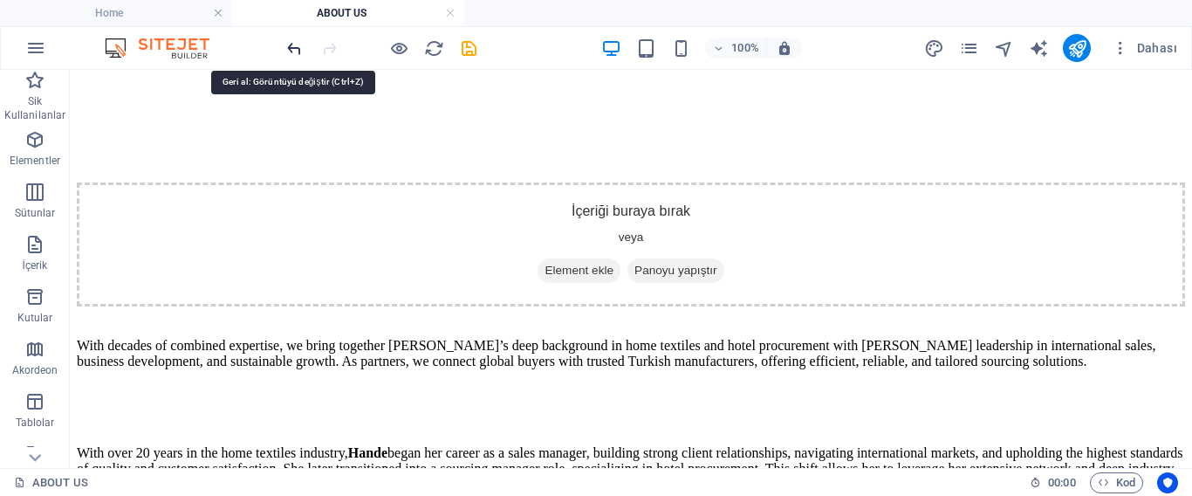
click at [289, 48] on icon "undo" at bounding box center [294, 48] width 20 height 20
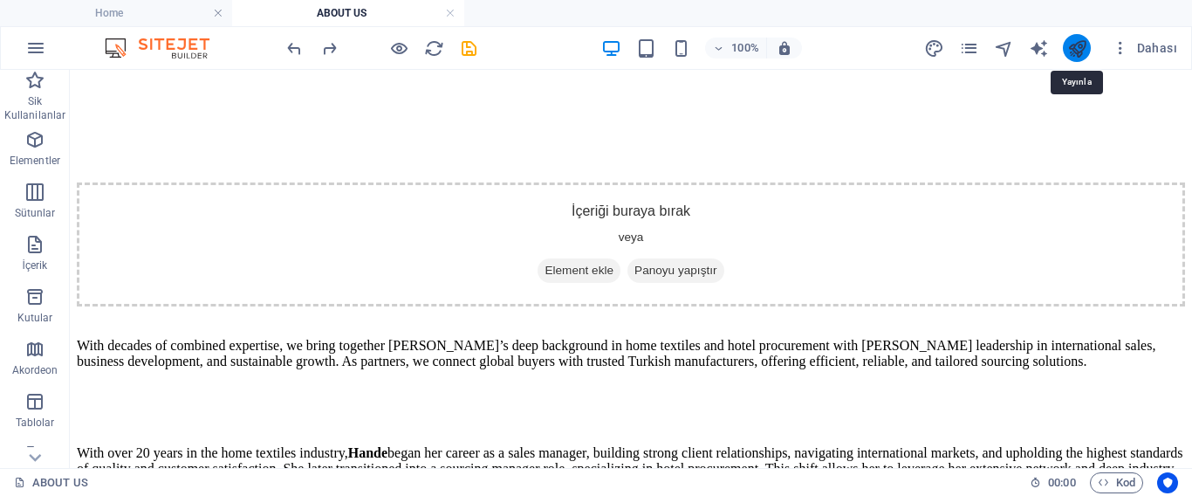
click at [1071, 40] on icon "publish" at bounding box center [1077, 48] width 20 height 20
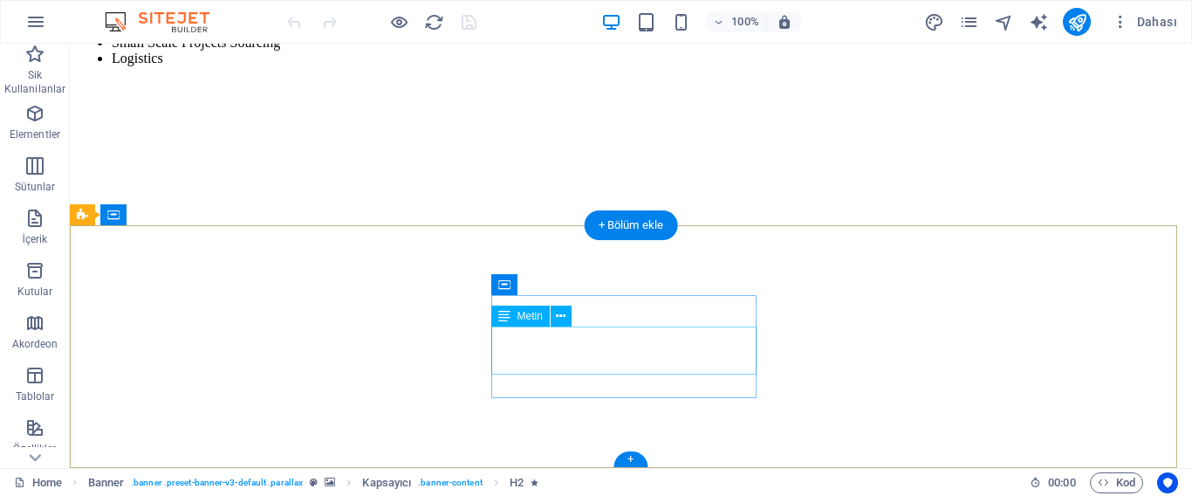
scroll to position [1798, 0]
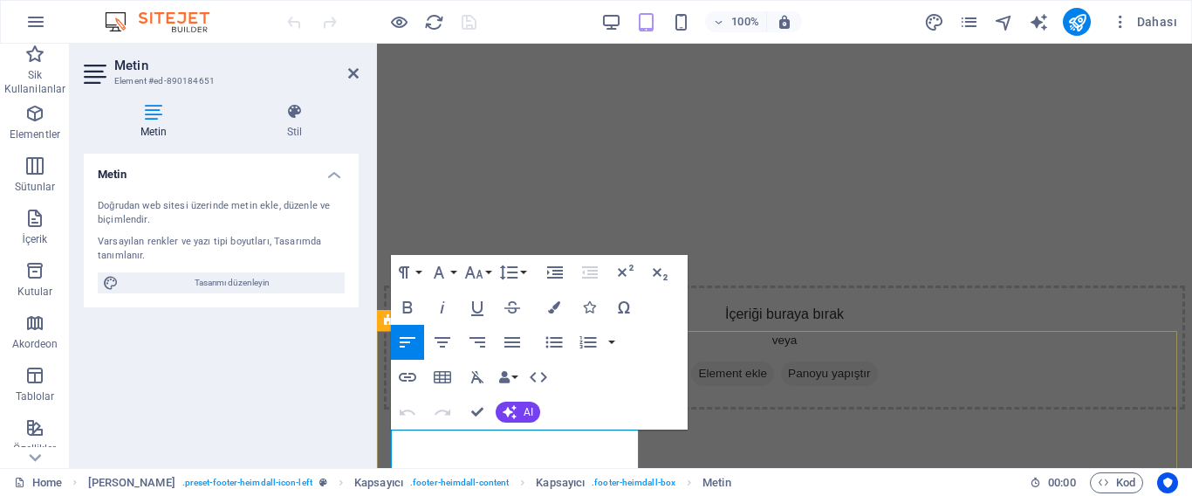
scroll to position [1660, 0]
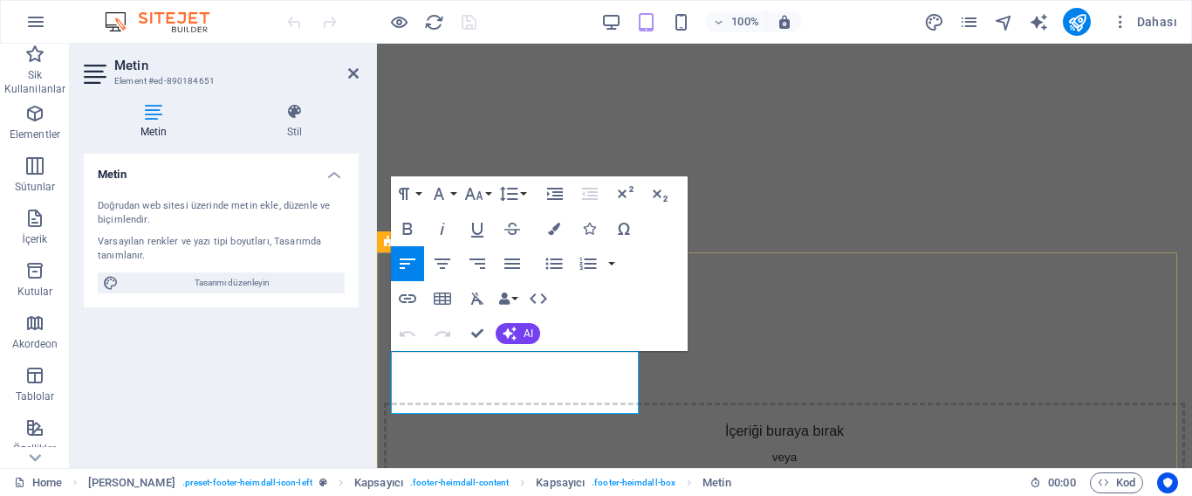
scroll to position [1754, 0]
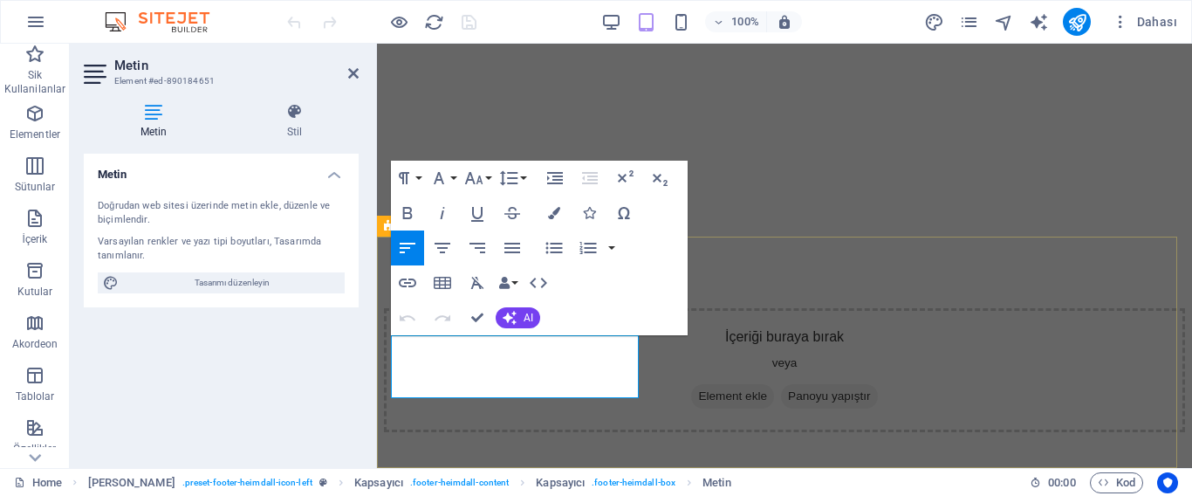
drag, startPoint x: 586, startPoint y: 384, endPoint x: 388, endPoint y: 386, distance: 198.1
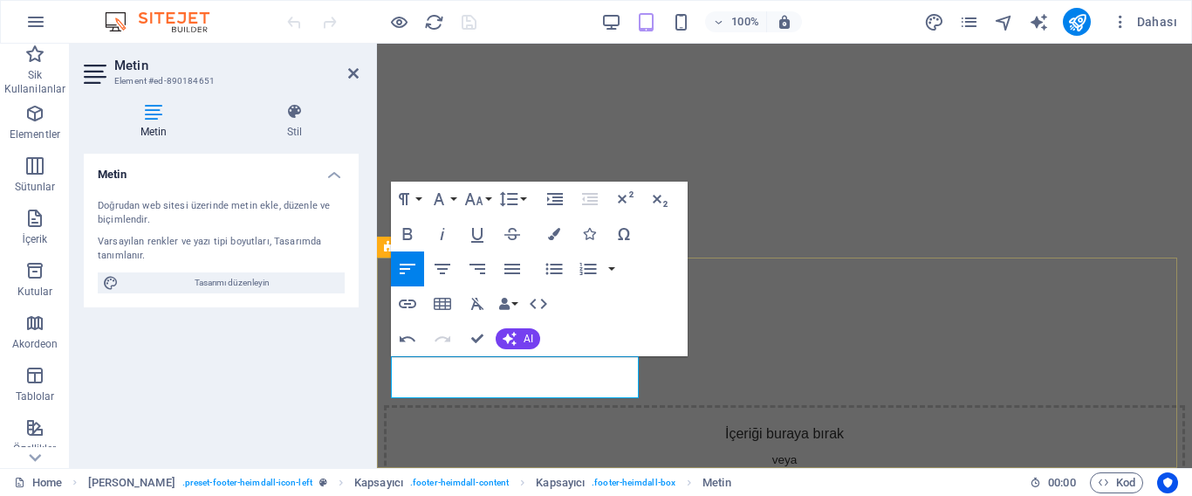
scroll to position [1733, 0]
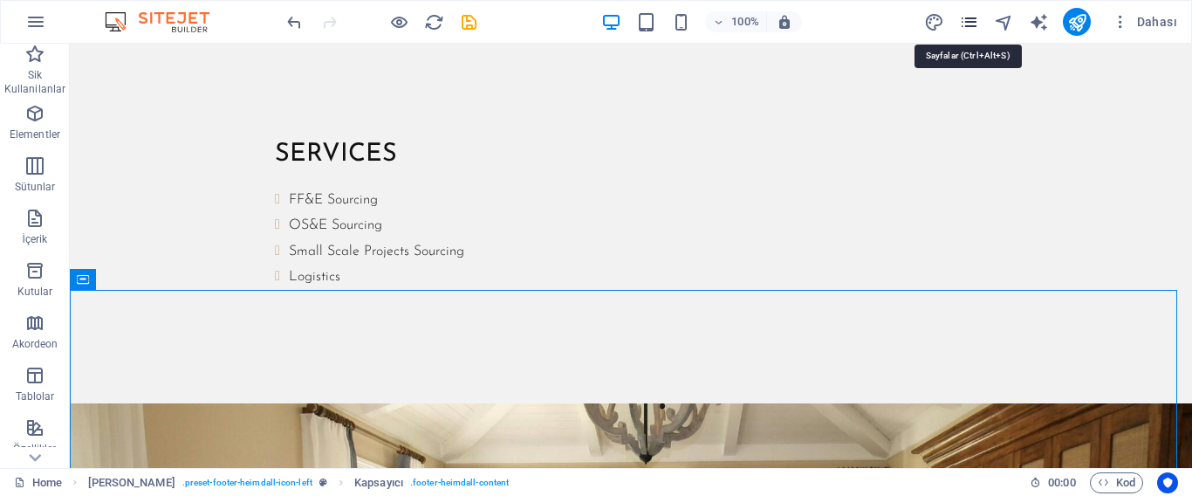
click at [965, 20] on icon "pages" at bounding box center [969, 22] width 20 height 20
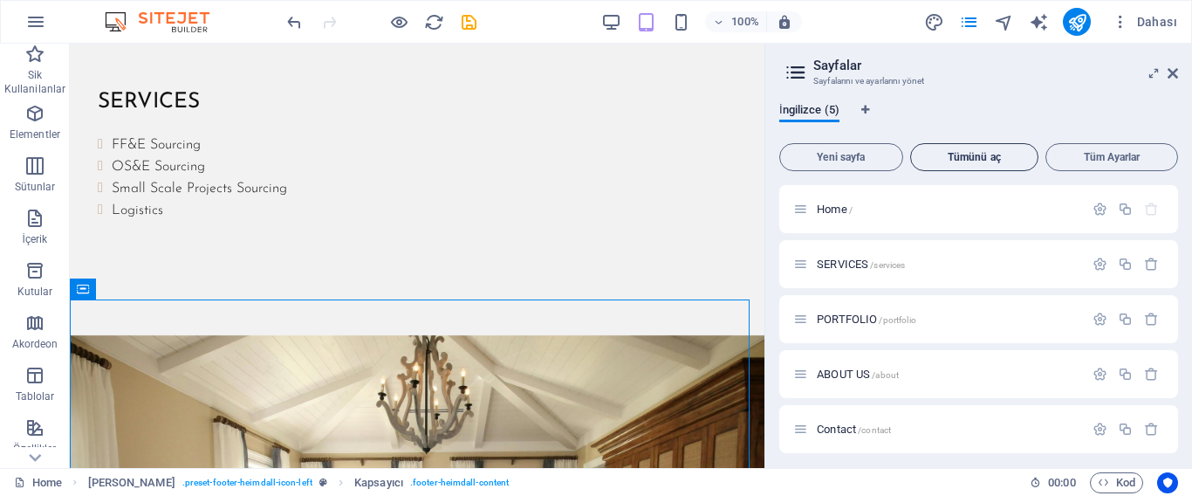
click at [968, 155] on span "Tümünü aç" at bounding box center [974, 157] width 113 height 10
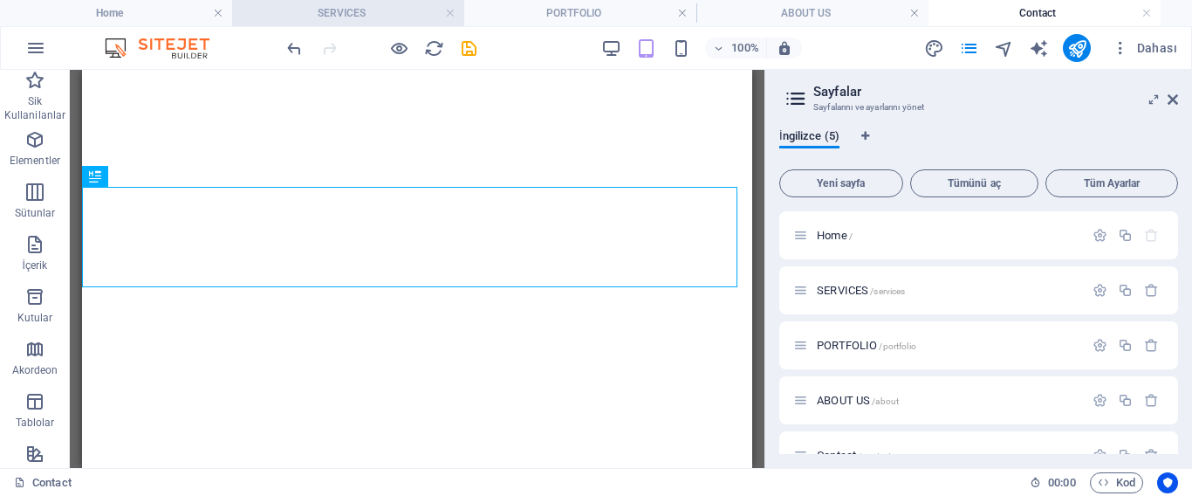
click at [388, 4] on h4 "SERVICES" at bounding box center [348, 12] width 232 height 19
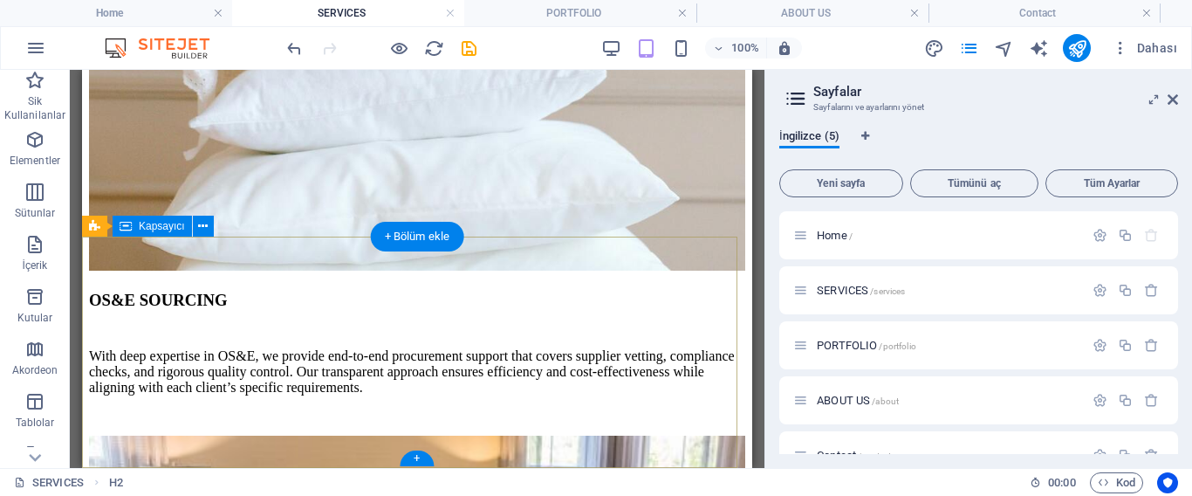
scroll to position [1109, 0]
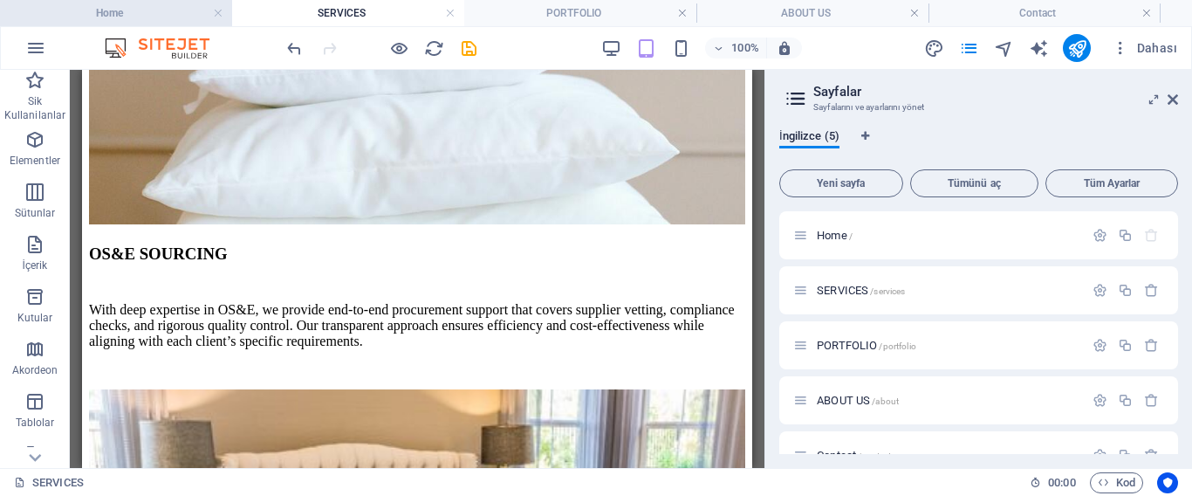
click at [132, 9] on h4 "Home" at bounding box center [116, 12] width 232 height 19
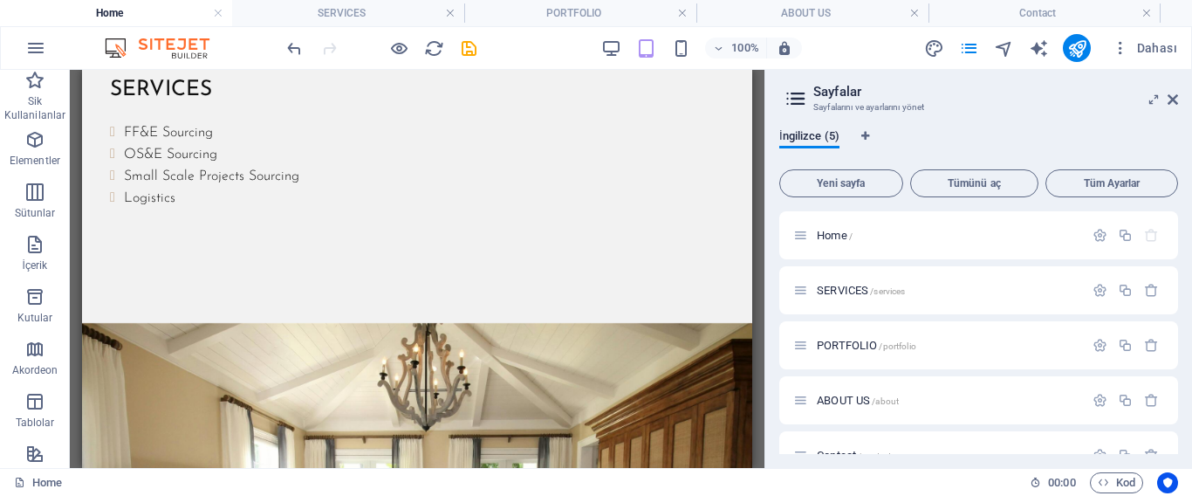
scroll to position [0, 0]
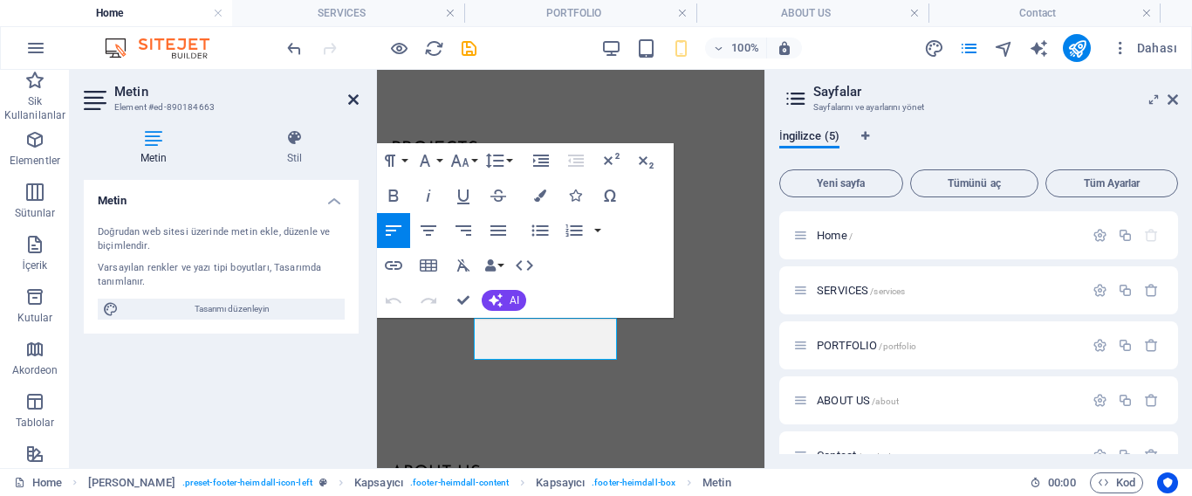
click at [352, 99] on icon at bounding box center [353, 100] width 10 height 14
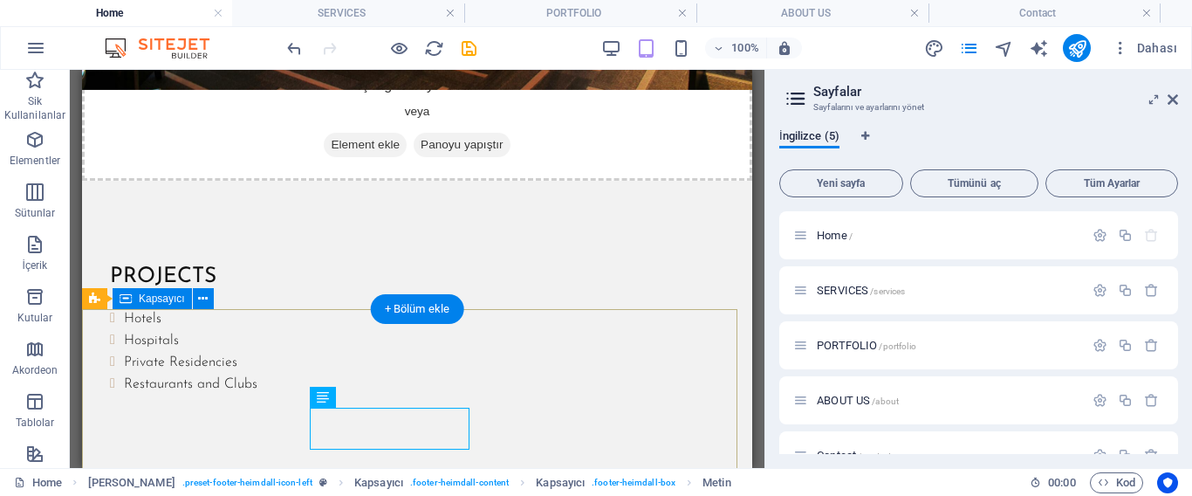
scroll to position [1746, 0]
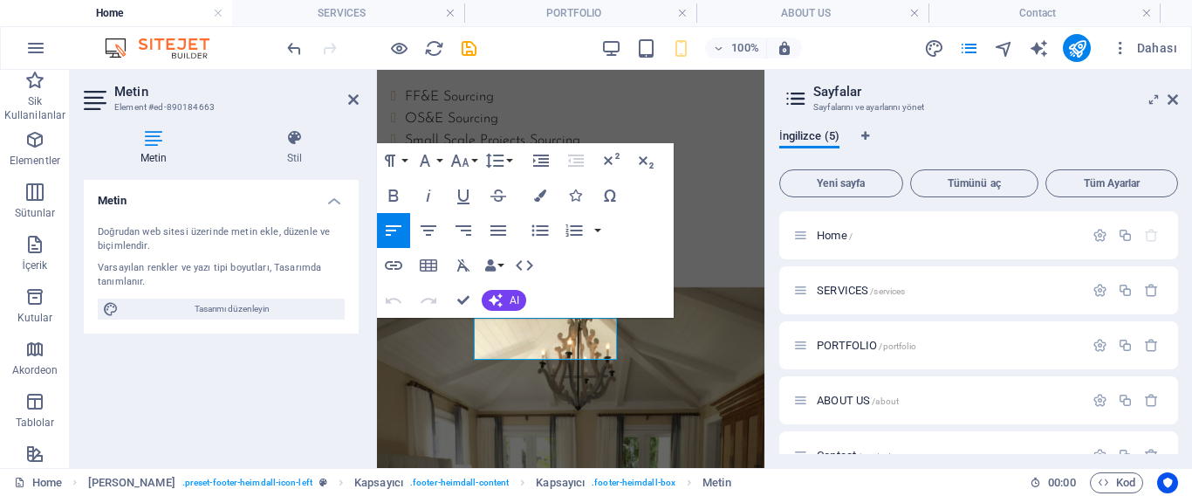
scroll to position [2886, 0]
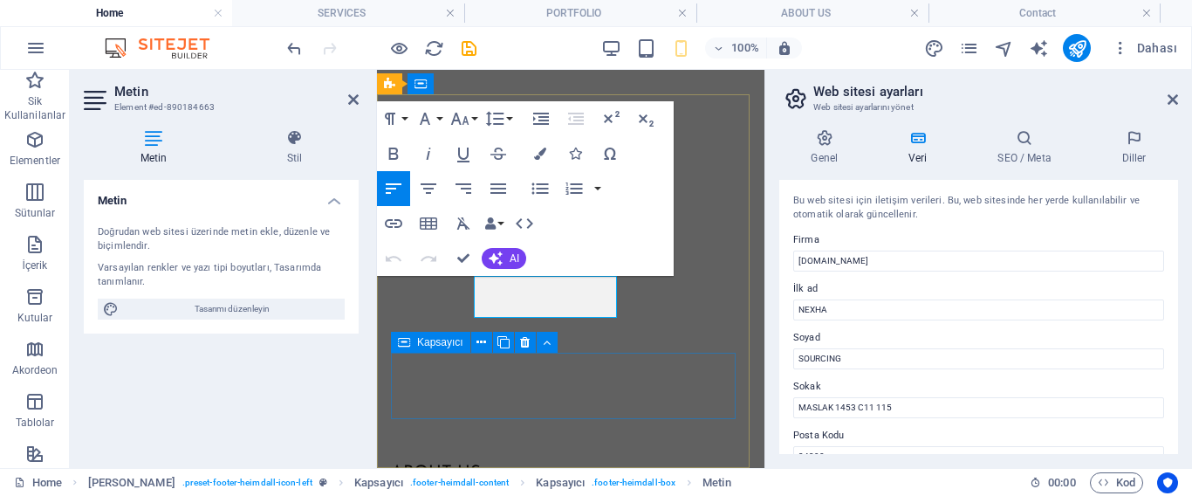
scroll to position [2928, 0]
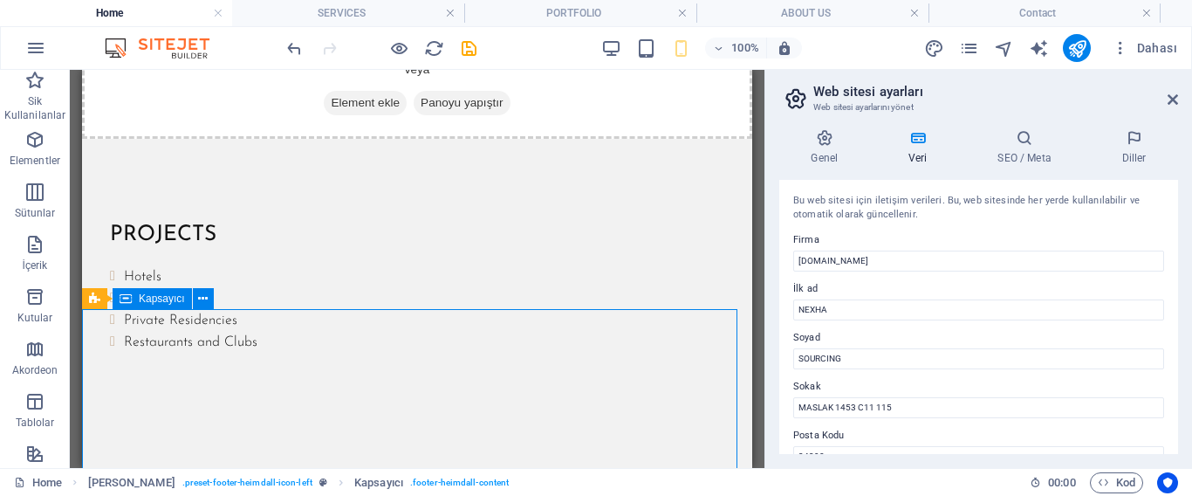
scroll to position [1746, 0]
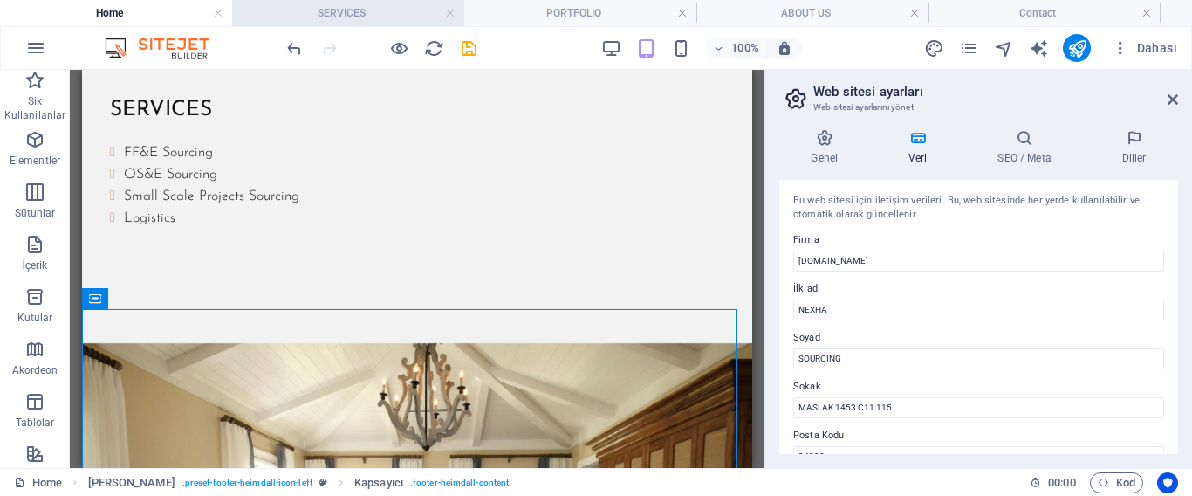
click at [359, 7] on h4 "SERVICES" at bounding box center [348, 12] width 232 height 19
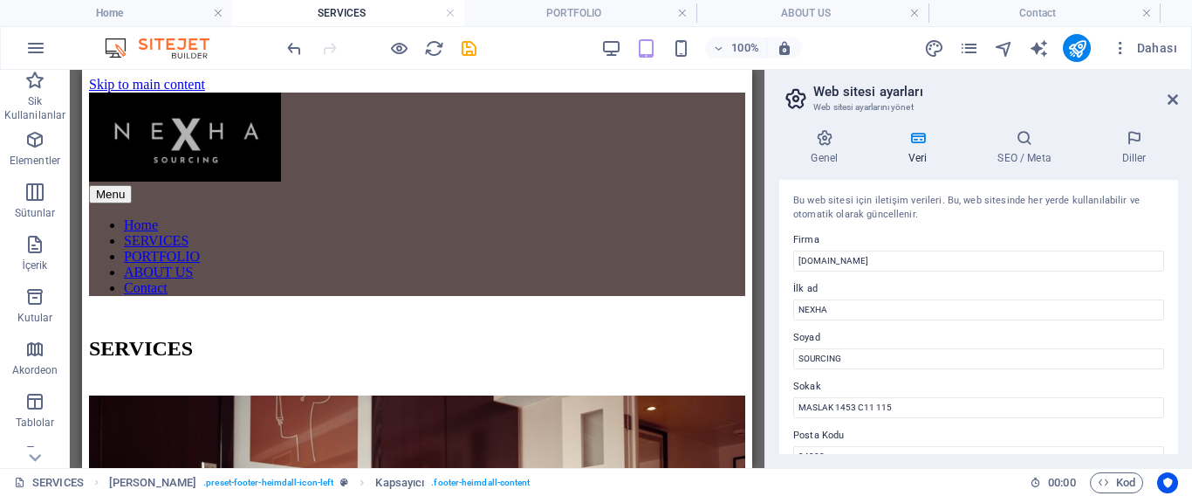
scroll to position [1109, 0]
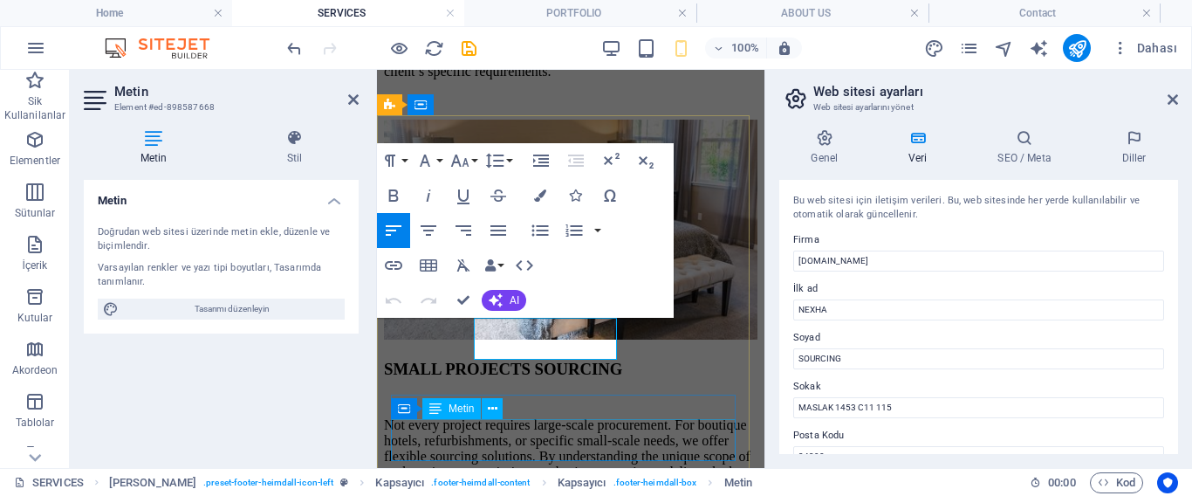
scroll to position [2067, 0]
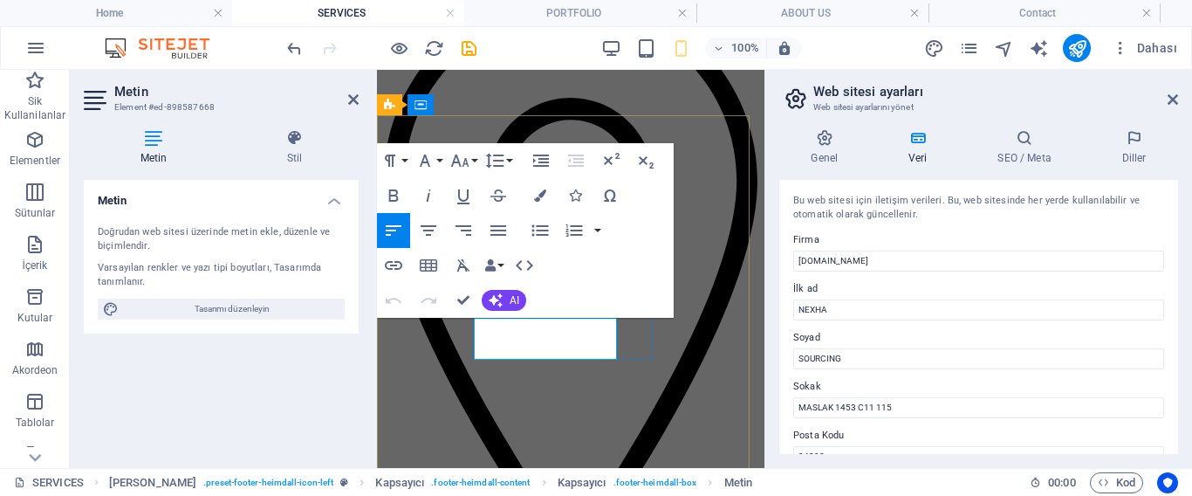
drag, startPoint x: 585, startPoint y: 348, endPoint x: 516, endPoint y: 346, distance: 69.0
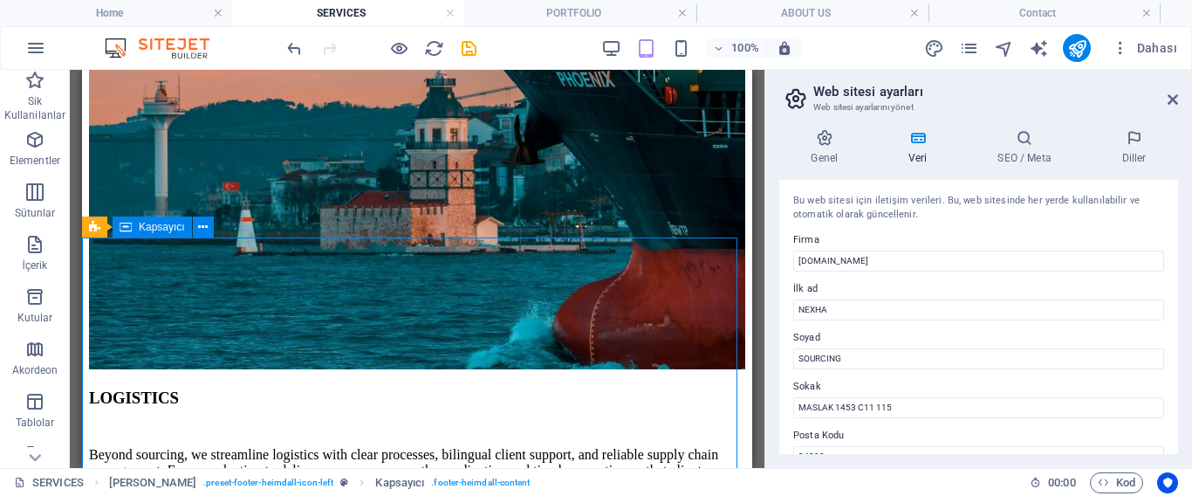
scroll to position [1108, 0]
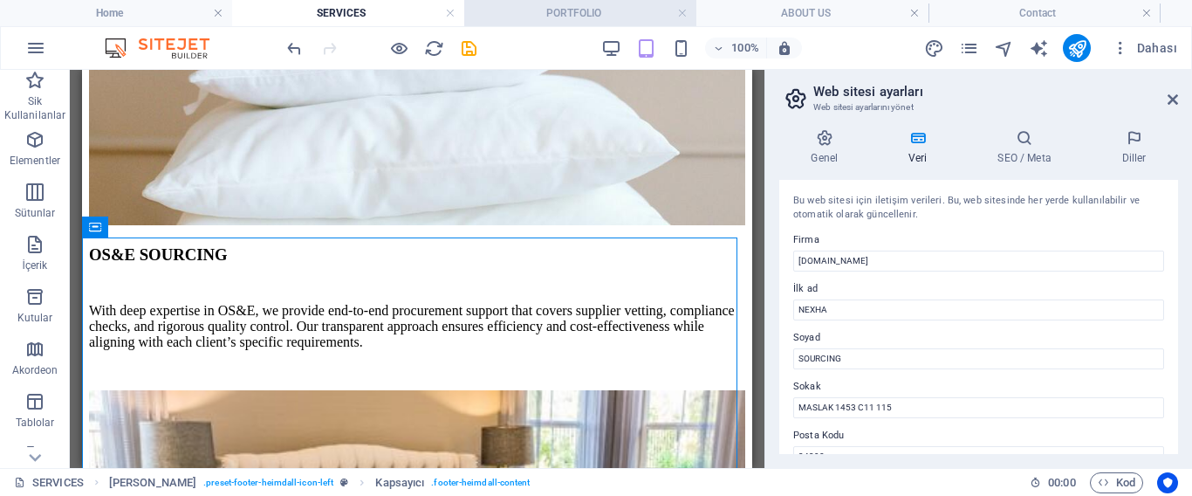
click at [562, 9] on h4 "PORTFOLIO" at bounding box center [580, 12] width 232 height 19
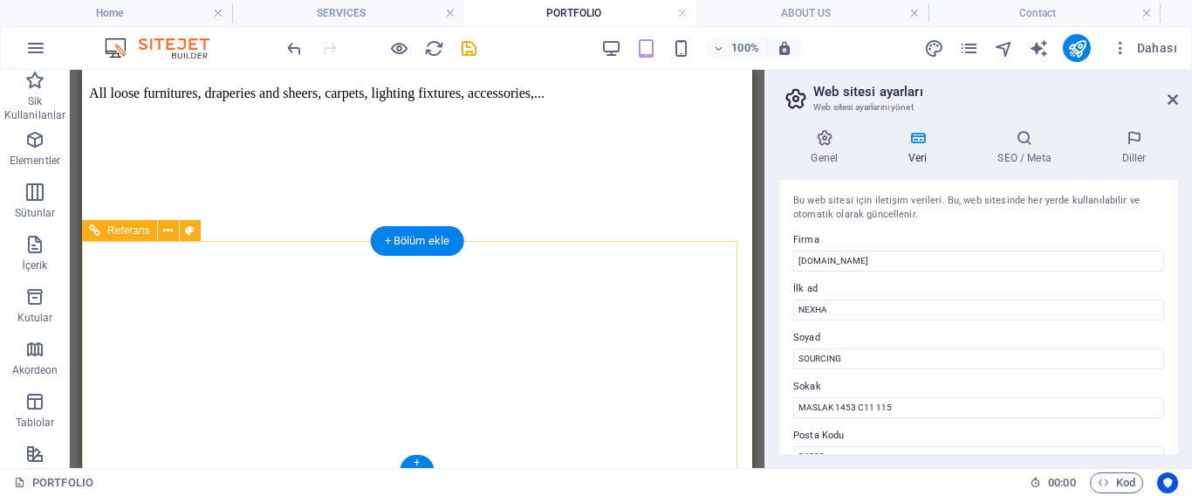
scroll to position [1616, 0]
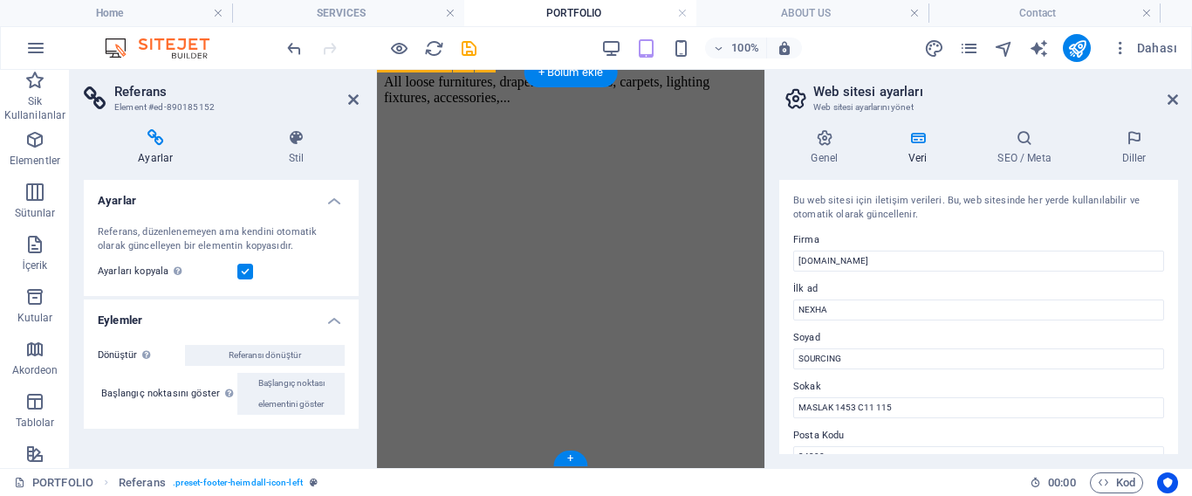
scroll to position [2781, 0]
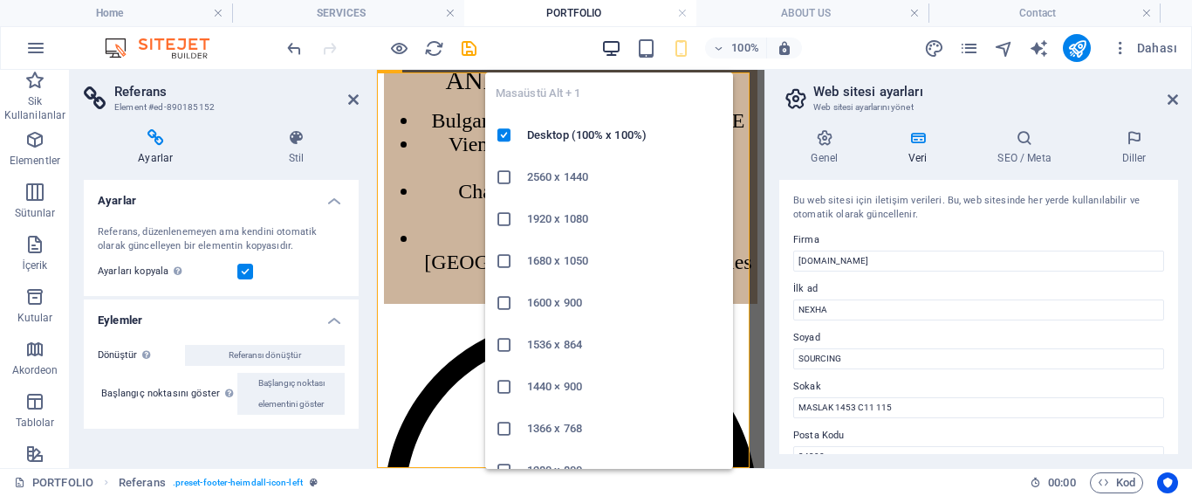
click at [603, 44] on icon "button" at bounding box center [611, 48] width 20 height 20
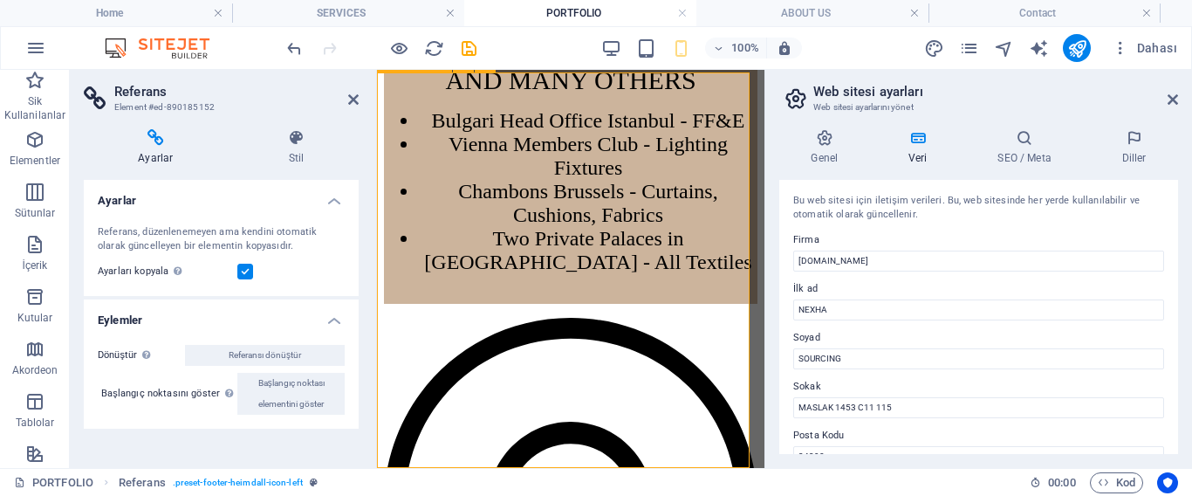
click at [761, 18] on h4 "ABOUT US" at bounding box center [812, 12] width 232 height 19
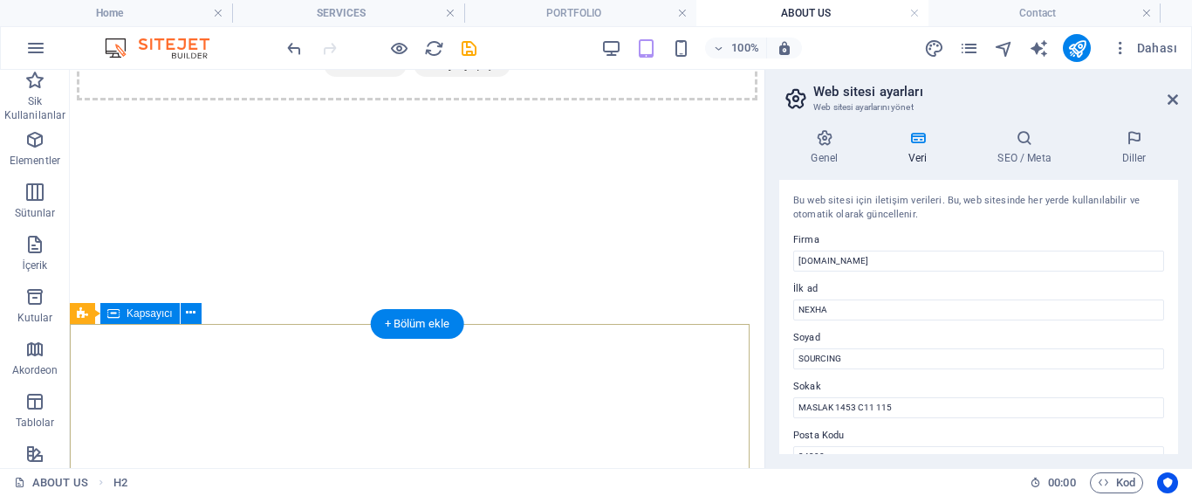
scroll to position [1729, 0]
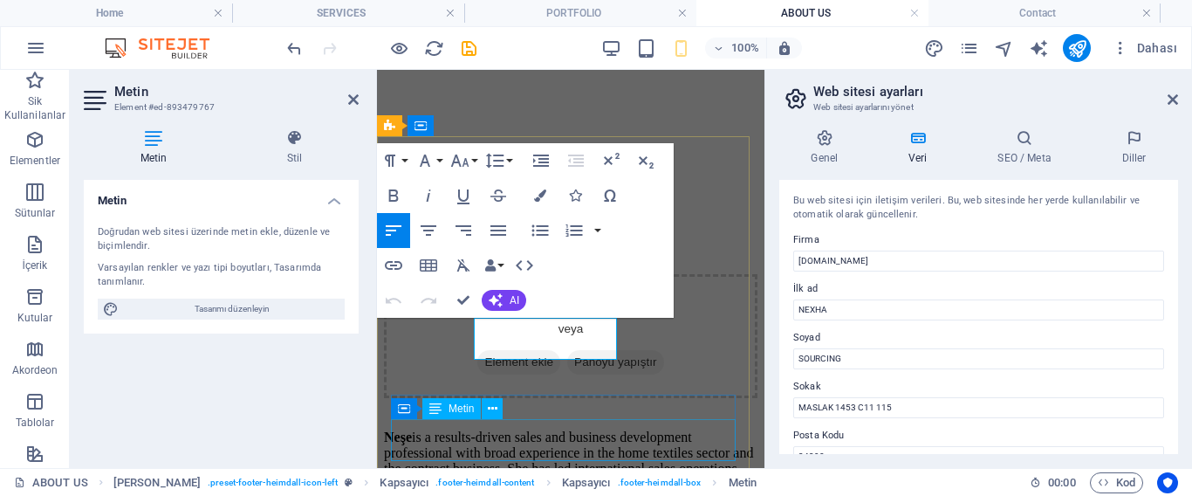
scroll to position [2713, 0]
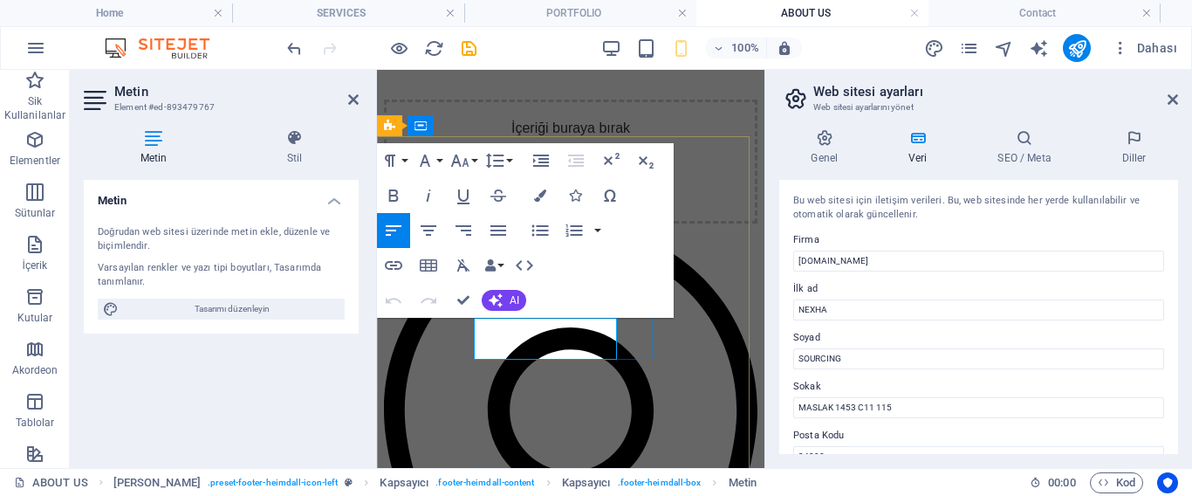
drag, startPoint x: 586, startPoint y: 349, endPoint x: 518, endPoint y: 341, distance: 68.5
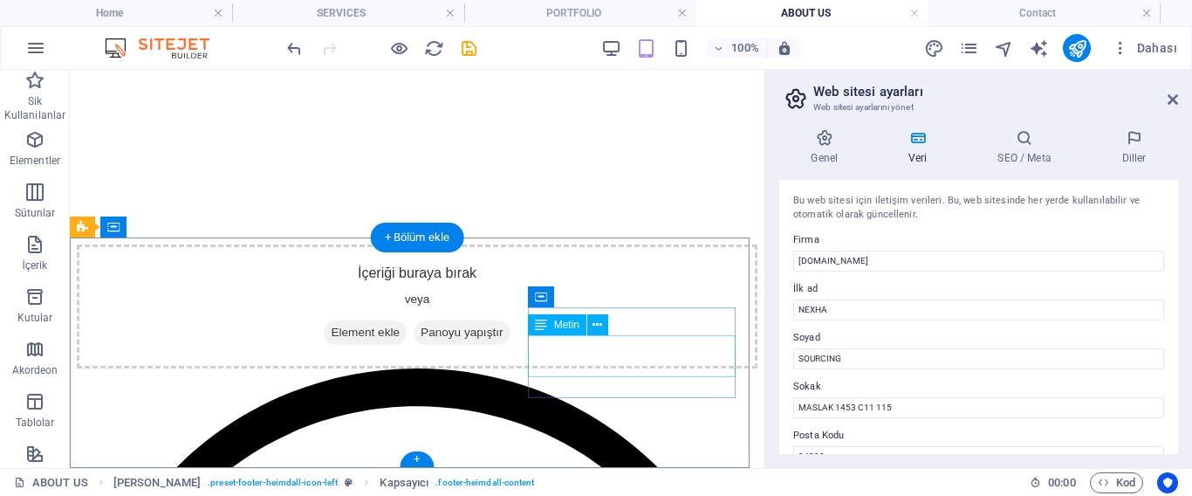
scroll to position [1729, 0]
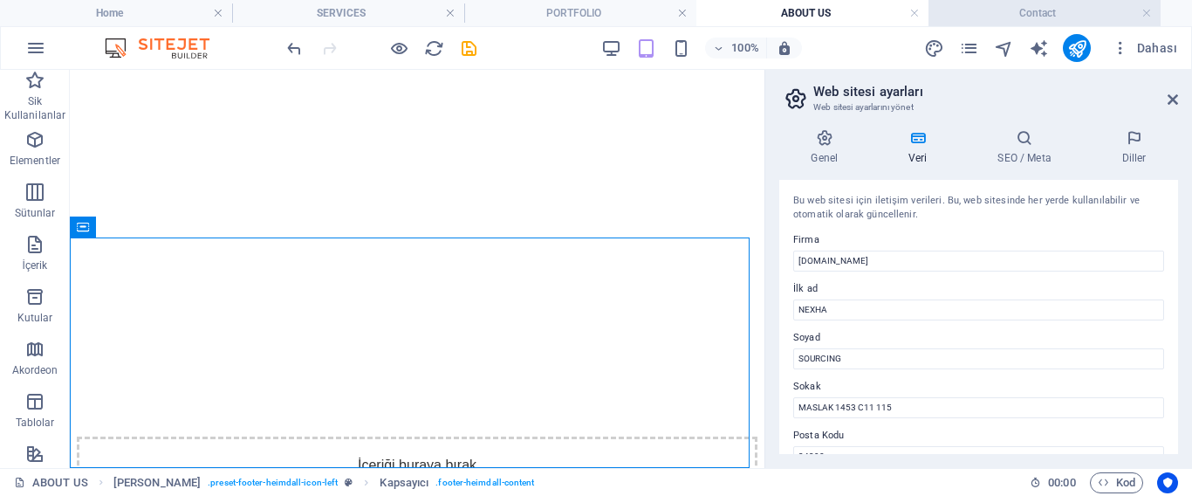
click at [1008, 14] on h4 "Contact" at bounding box center [1045, 12] width 232 height 19
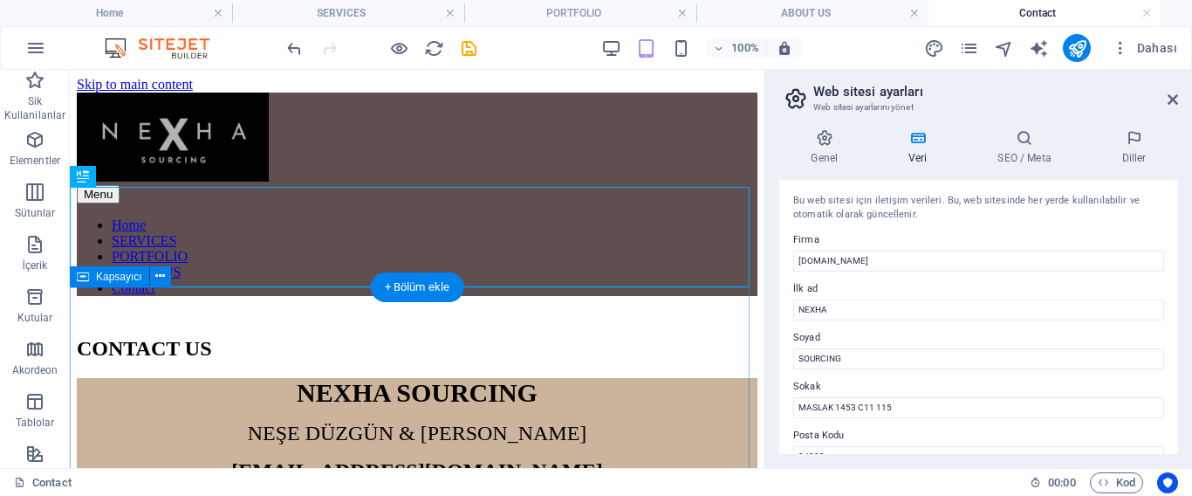
scroll to position [218, 0]
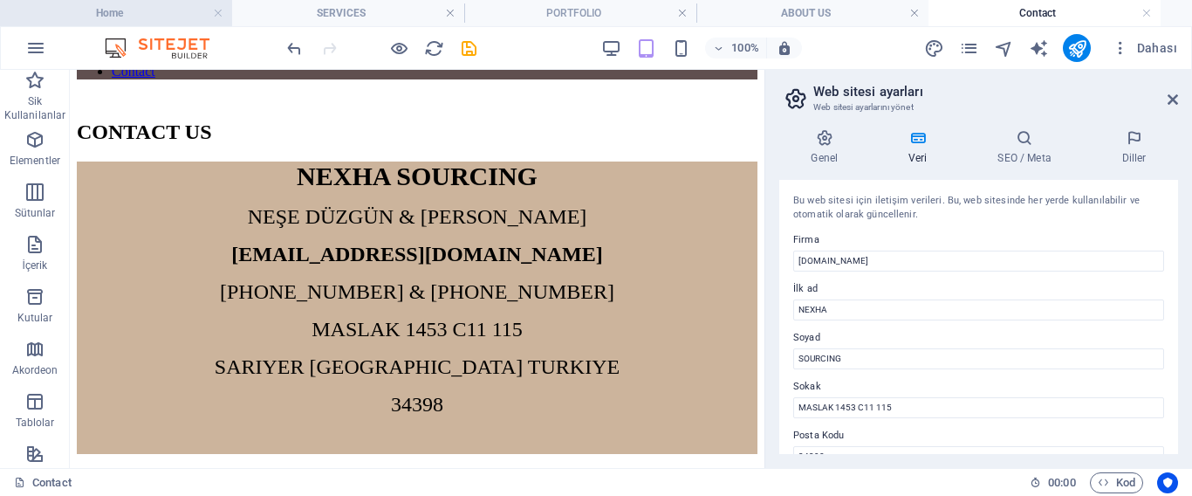
click at [143, 4] on h4 "Home" at bounding box center [116, 12] width 232 height 19
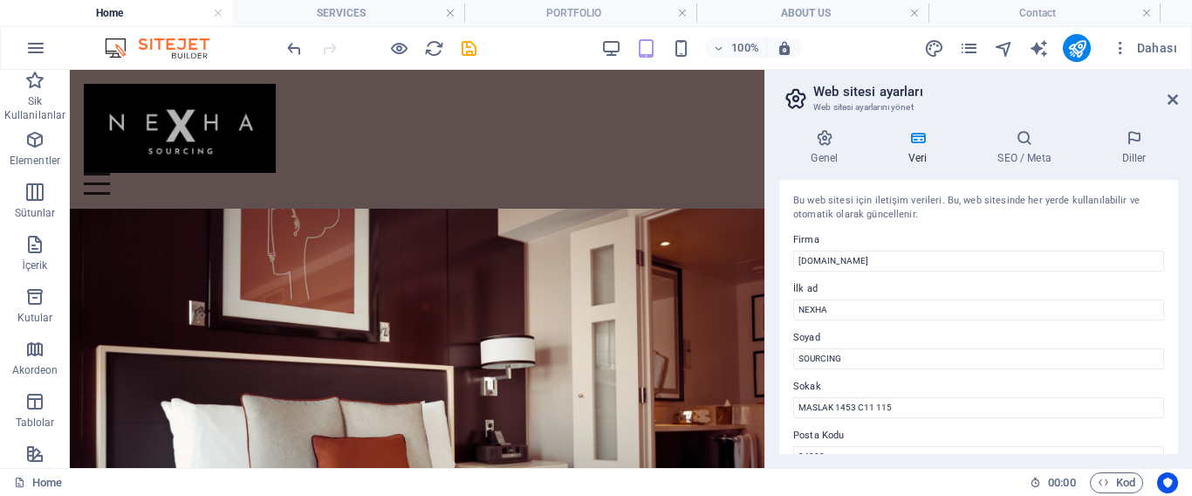
scroll to position [1746, 0]
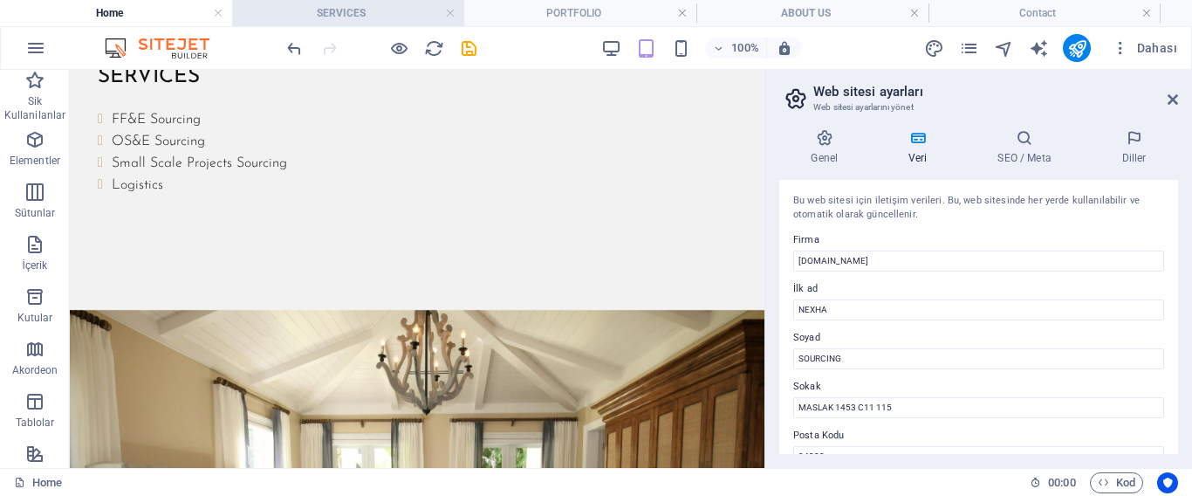
click at [316, 12] on h4 "SERVICES" at bounding box center [348, 12] width 232 height 19
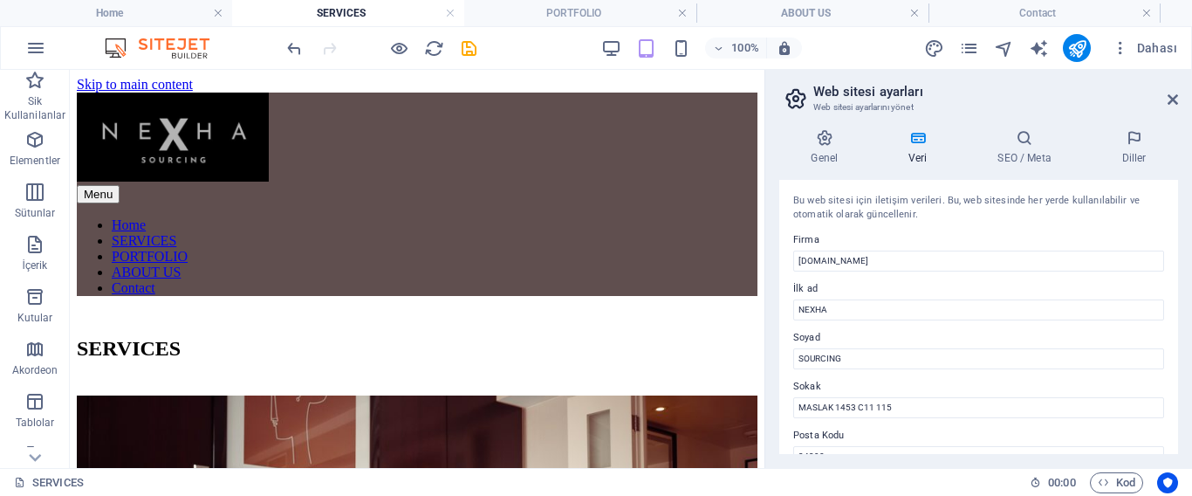
scroll to position [1108, 0]
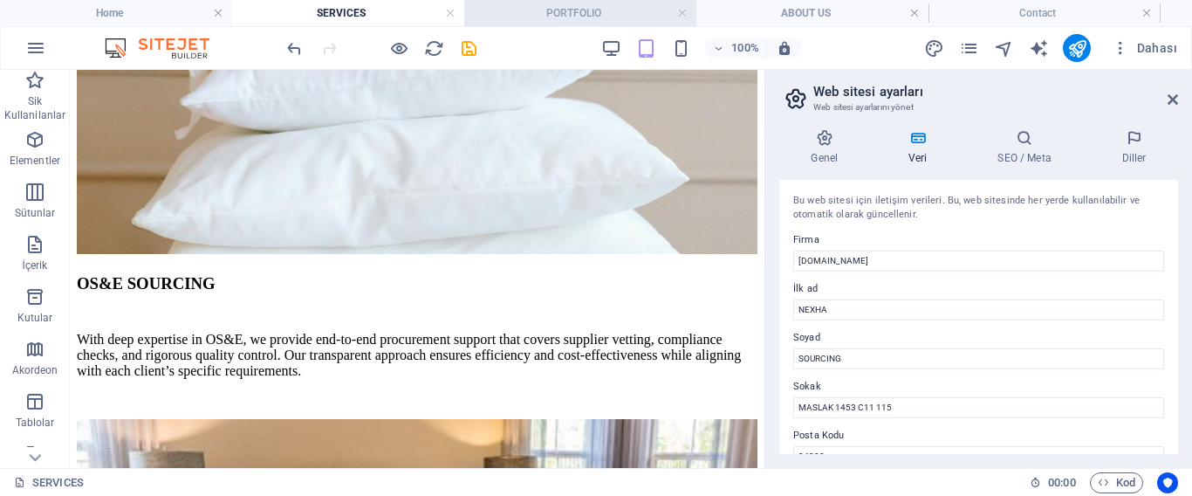
click at [545, 17] on h4 "PORTFOLIO" at bounding box center [580, 12] width 232 height 19
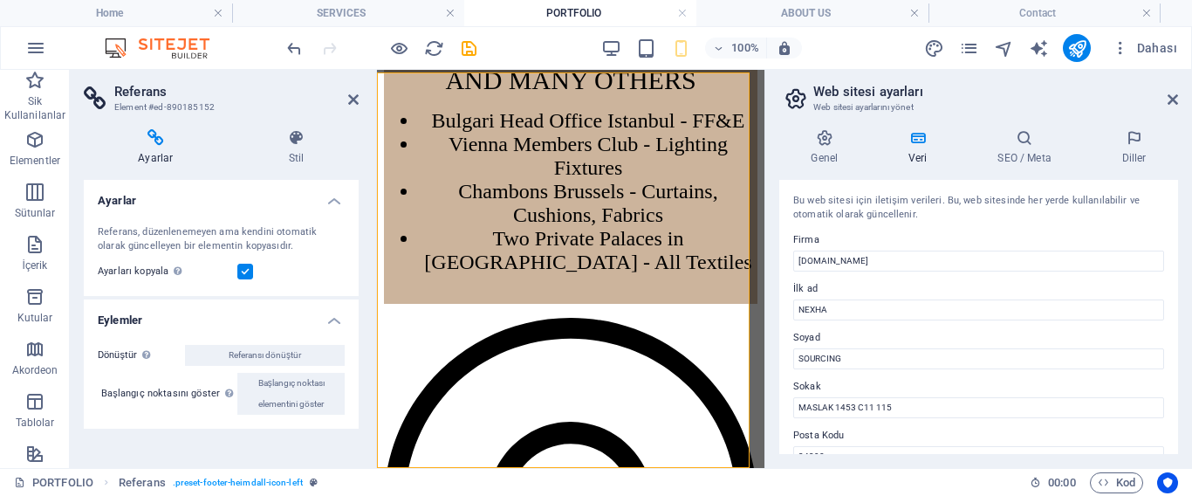
scroll to position [0, 0]
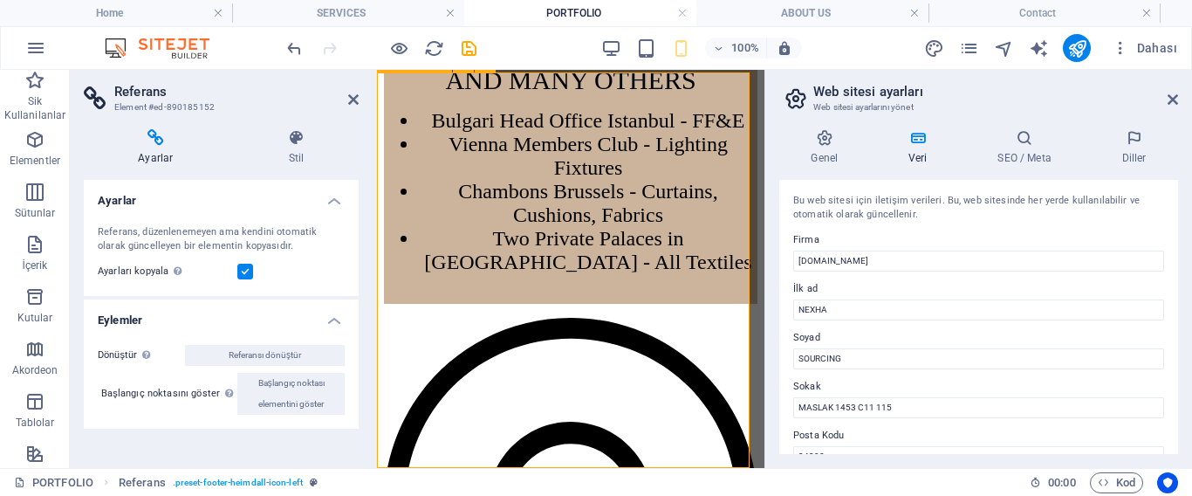
click at [241, 267] on label at bounding box center [245, 272] width 16 height 16
click at [0, 0] on input "Ayarları kopyala Referans hedef elementiyle aynı ayarları (esnek, animasyon, ko…" at bounding box center [0, 0] width 0 height 0
click at [242, 271] on label at bounding box center [245, 272] width 16 height 16
click at [0, 0] on input "Ayarları kopyala Referans hedef elementiyle aynı ayarları (esnek, animasyon, ko…" at bounding box center [0, 0] width 0 height 0
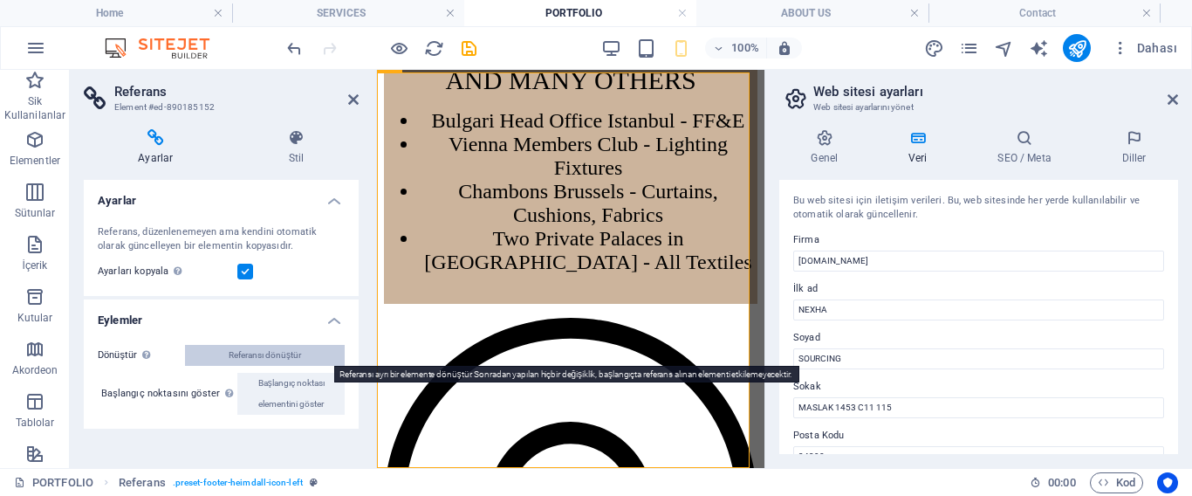
click at [264, 355] on span "Referansı dönüştür" at bounding box center [265, 355] width 72 height 21
select select "footer"
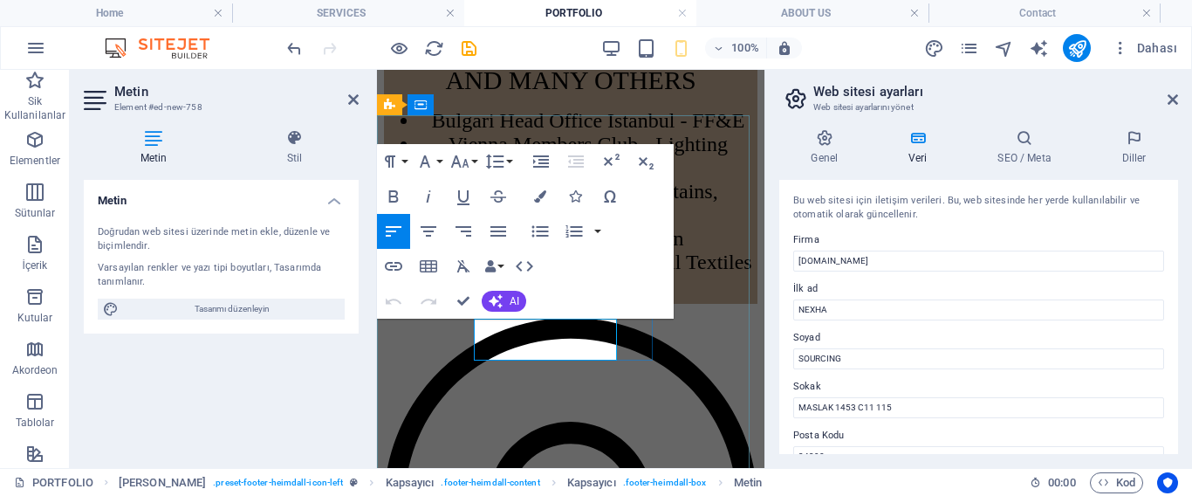
scroll to position [2739, 0]
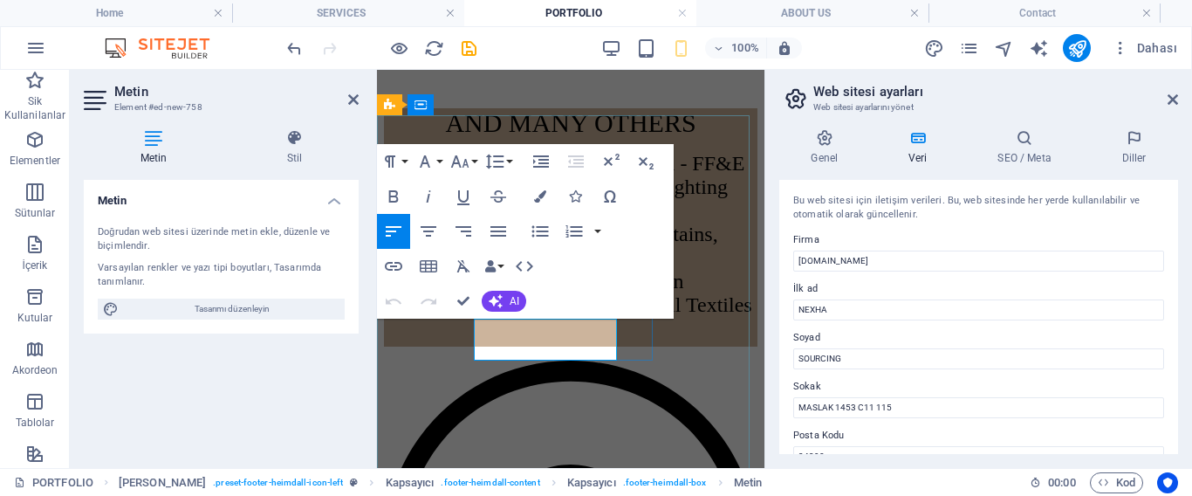
drag, startPoint x: 586, startPoint y: 350, endPoint x: 530, endPoint y: 346, distance: 56.0
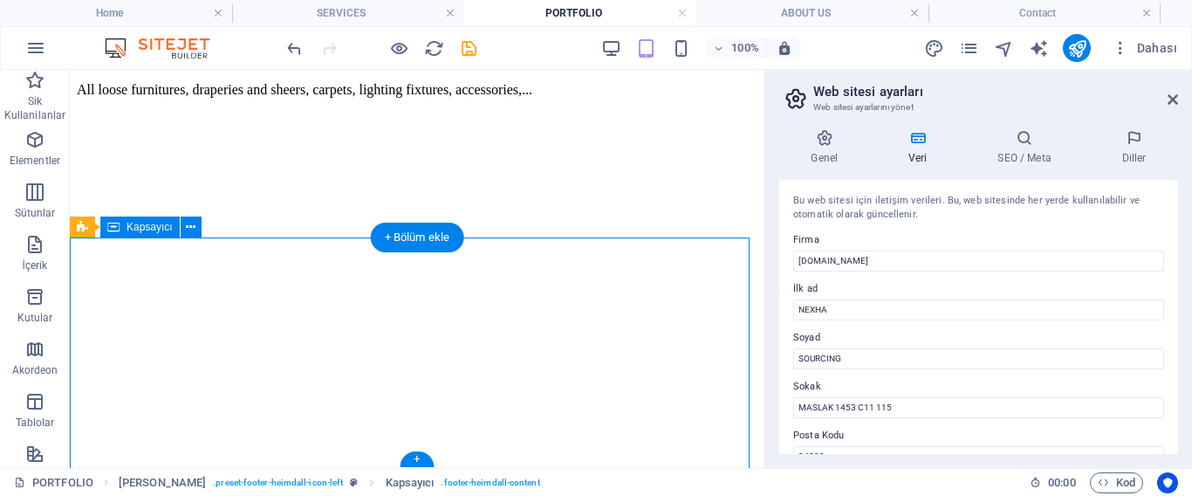
scroll to position [1616, 0]
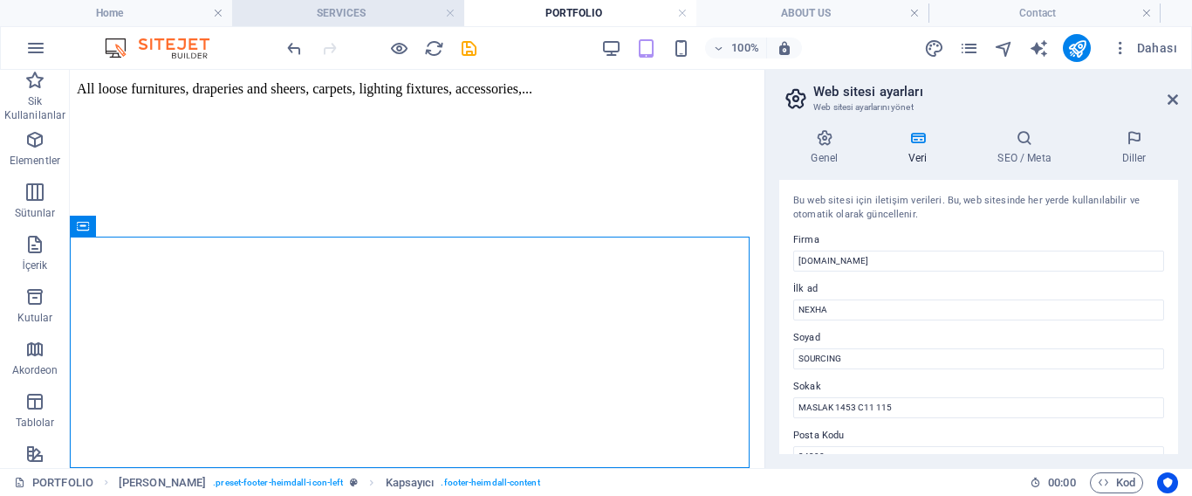
click at [342, 12] on h4 "SERVICES" at bounding box center [348, 12] width 232 height 19
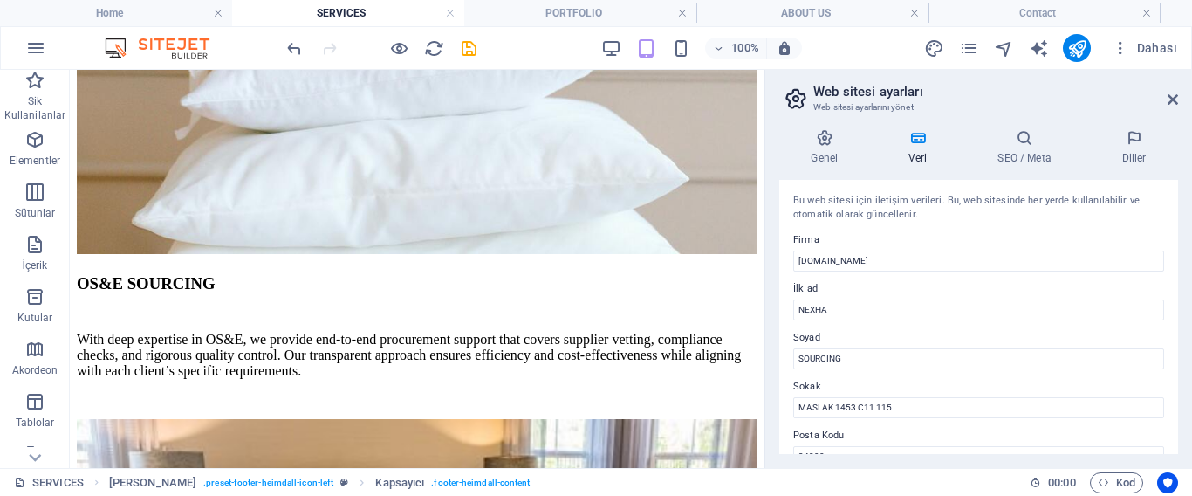
scroll to position [0, 0]
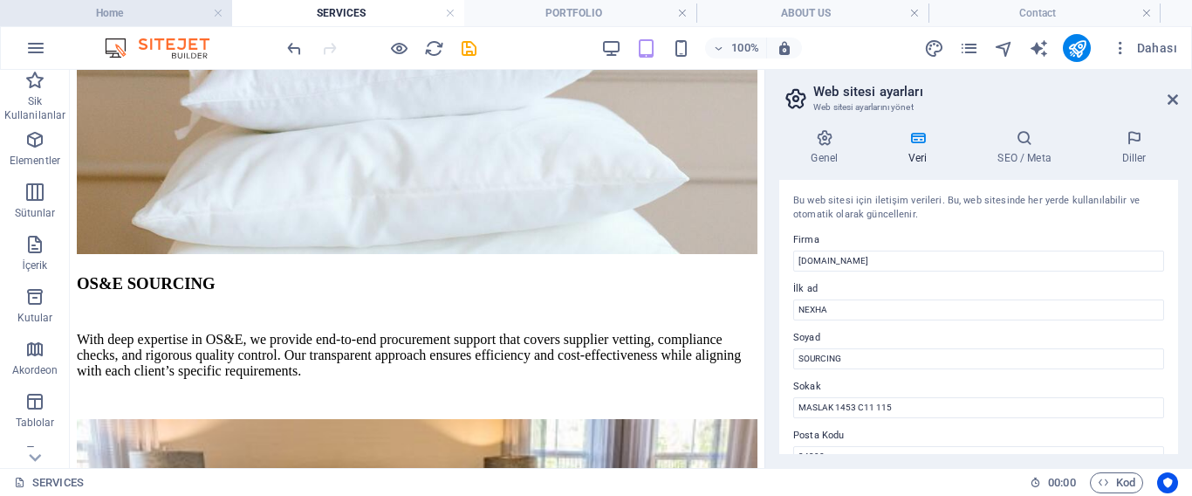
click at [176, 9] on h4 "Home" at bounding box center [116, 12] width 232 height 19
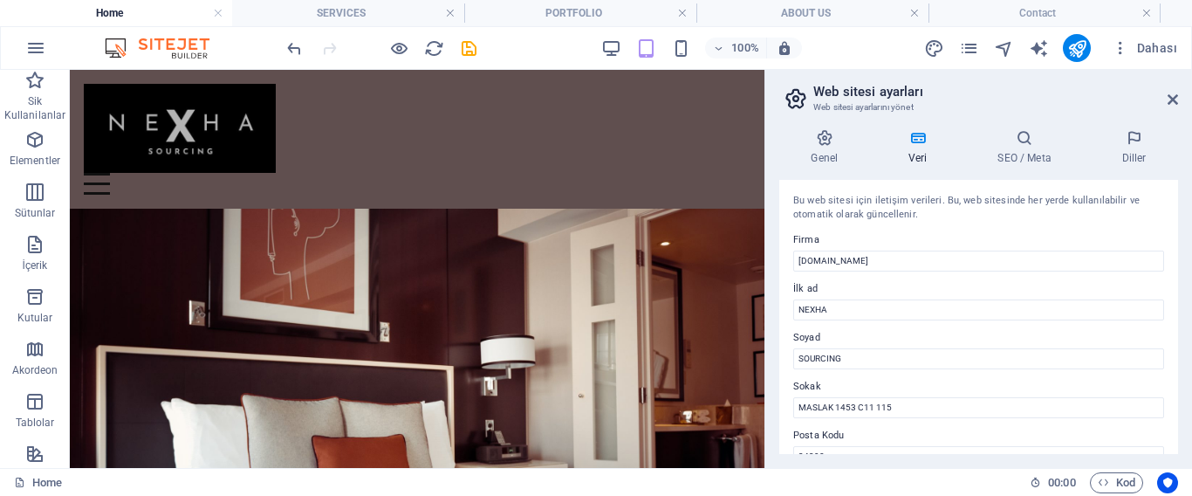
scroll to position [1746, 0]
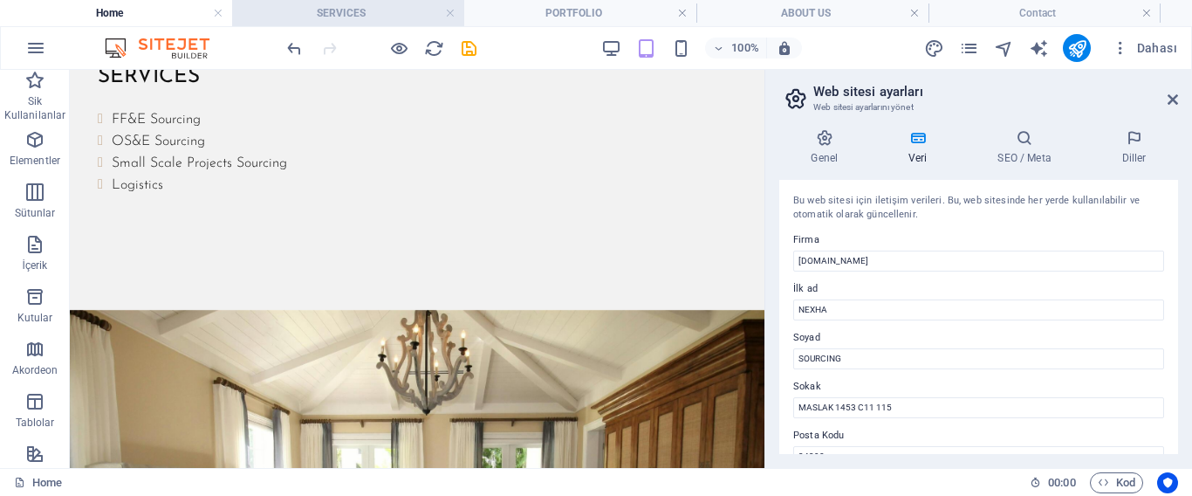
click at [370, 5] on h4 "SERVICES" at bounding box center [348, 12] width 232 height 19
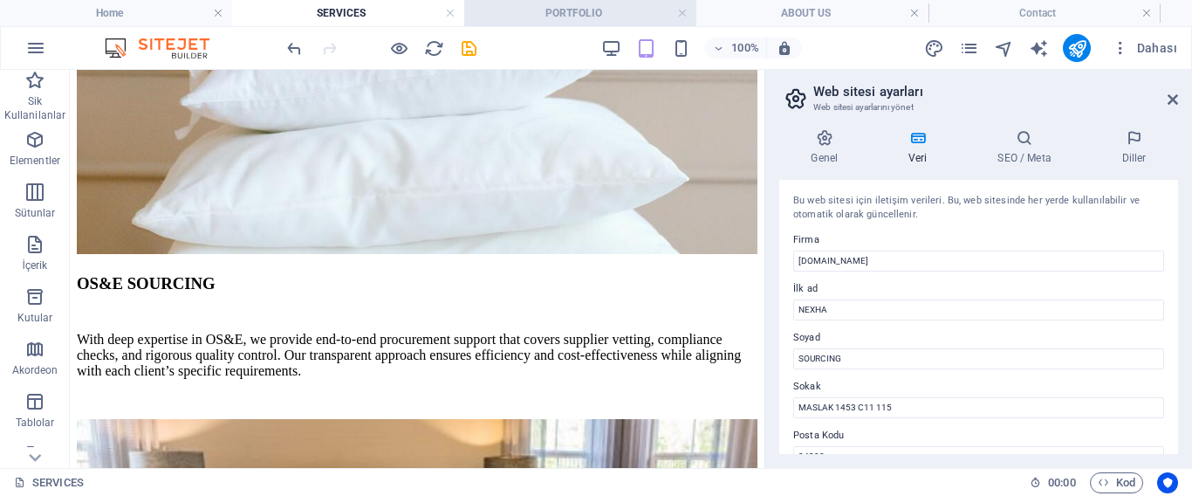
scroll to position [0, 0]
click at [584, 21] on h4 "PORTFOLIO" at bounding box center [580, 12] width 232 height 19
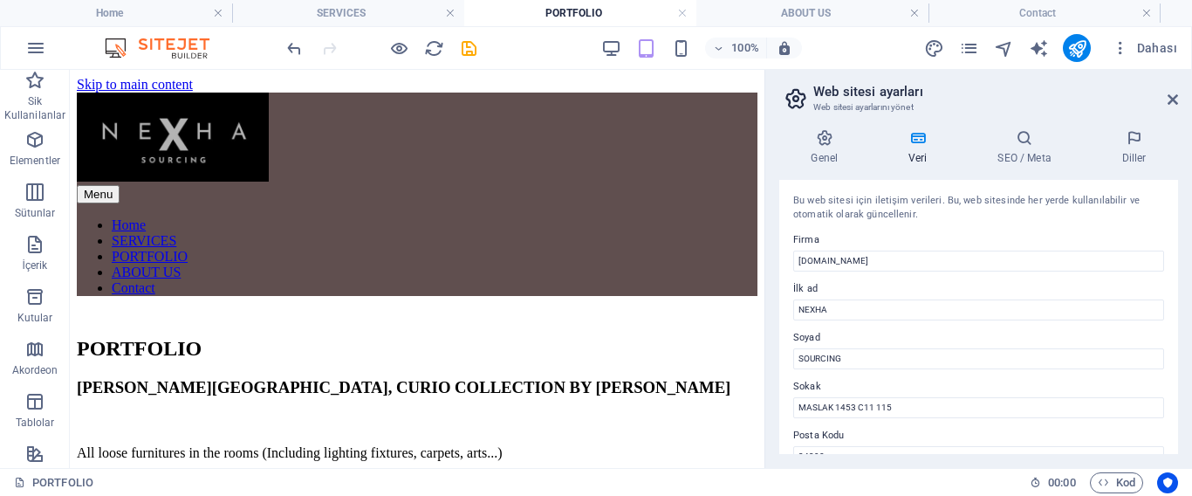
scroll to position [1616, 0]
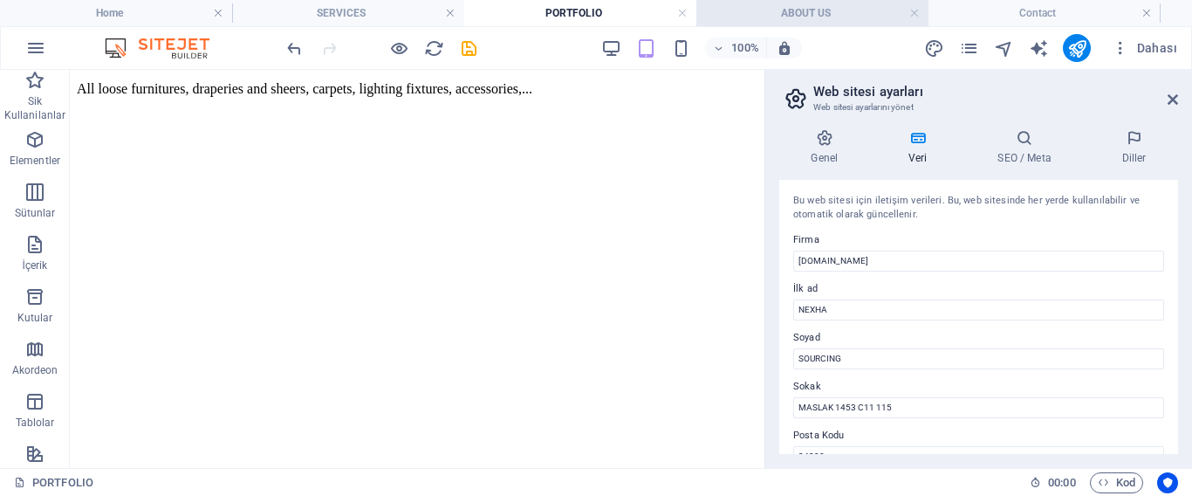
click at [768, 16] on h4 "ABOUT US" at bounding box center [812, 12] width 232 height 19
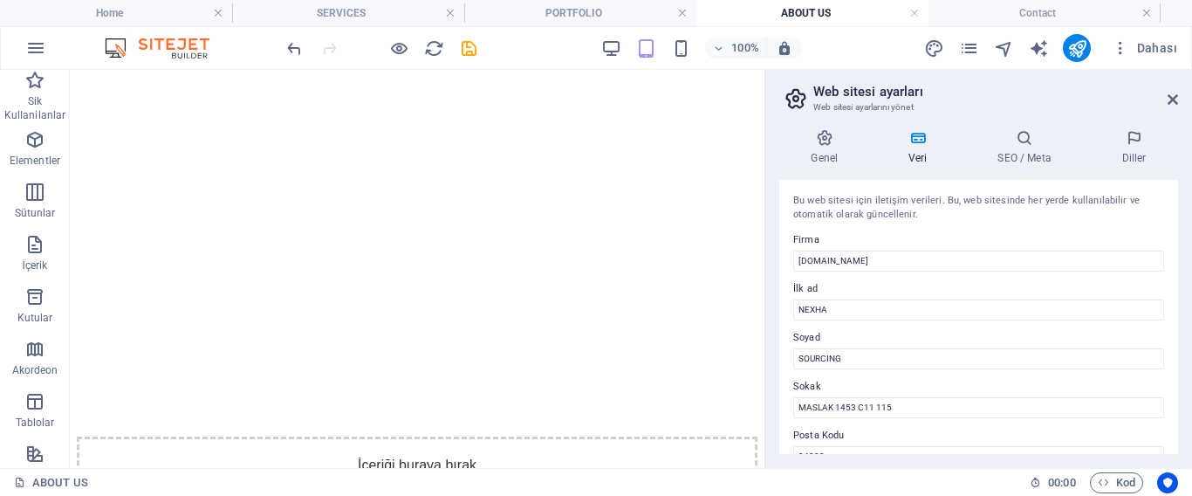
scroll to position [0, 0]
click at [1020, 10] on h4 "Contact" at bounding box center [1045, 12] width 232 height 19
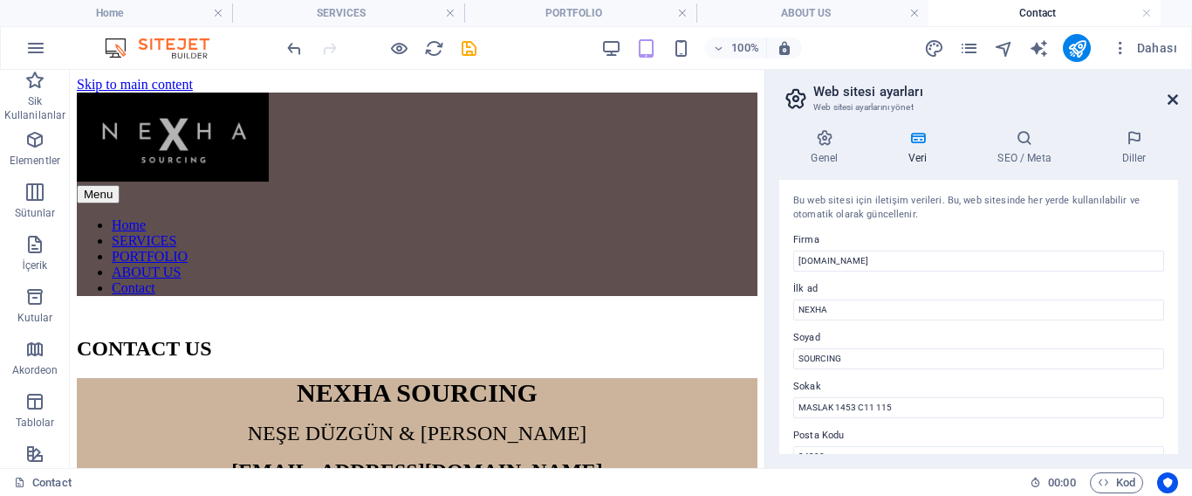
click at [1174, 95] on icon at bounding box center [1173, 100] width 10 height 14
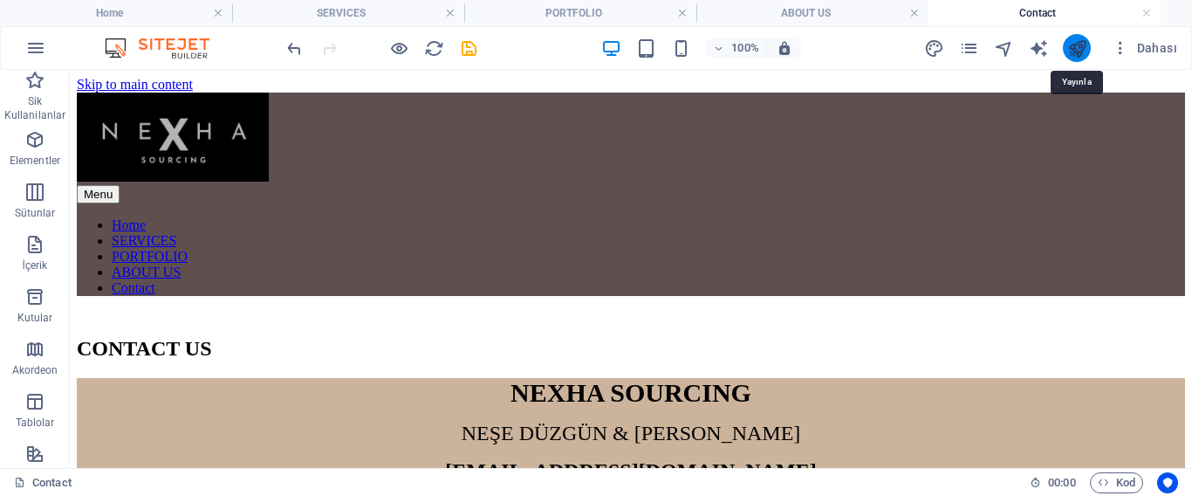
click at [1075, 54] on icon "publish" at bounding box center [1077, 48] width 20 height 20
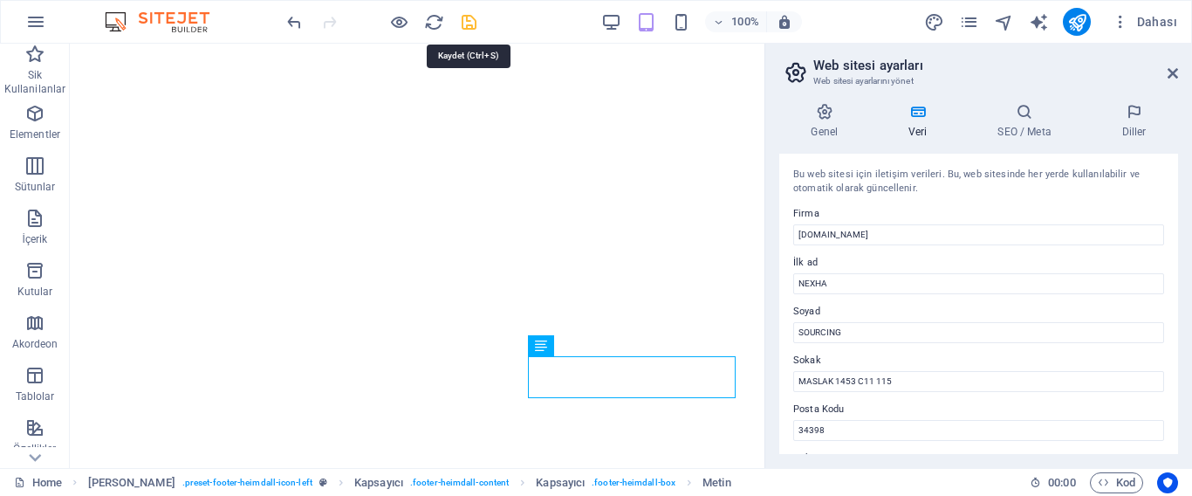
click at [466, 14] on icon "save" at bounding box center [469, 22] width 20 height 20
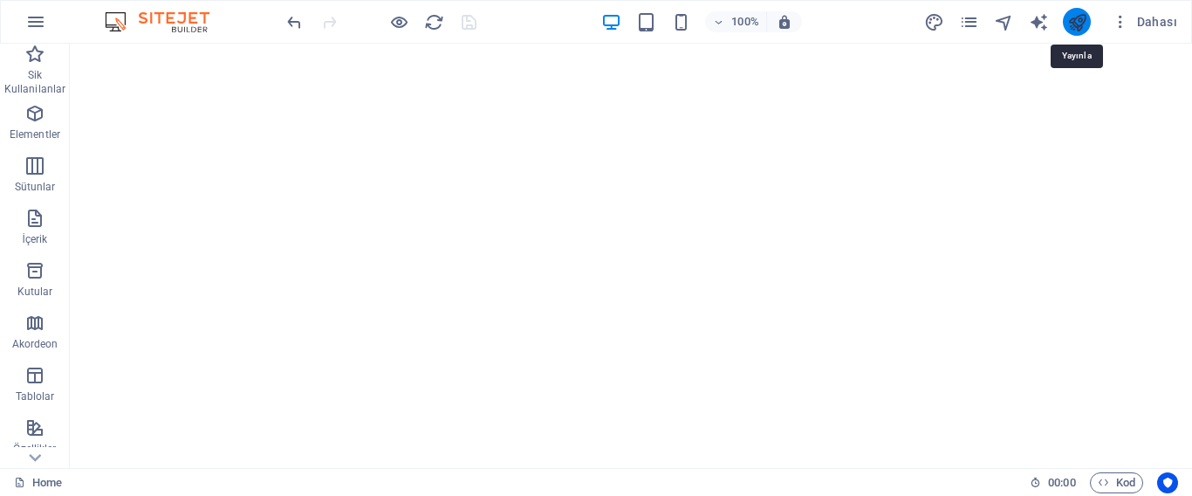
click at [1077, 22] on icon "publish" at bounding box center [1077, 22] width 20 height 20
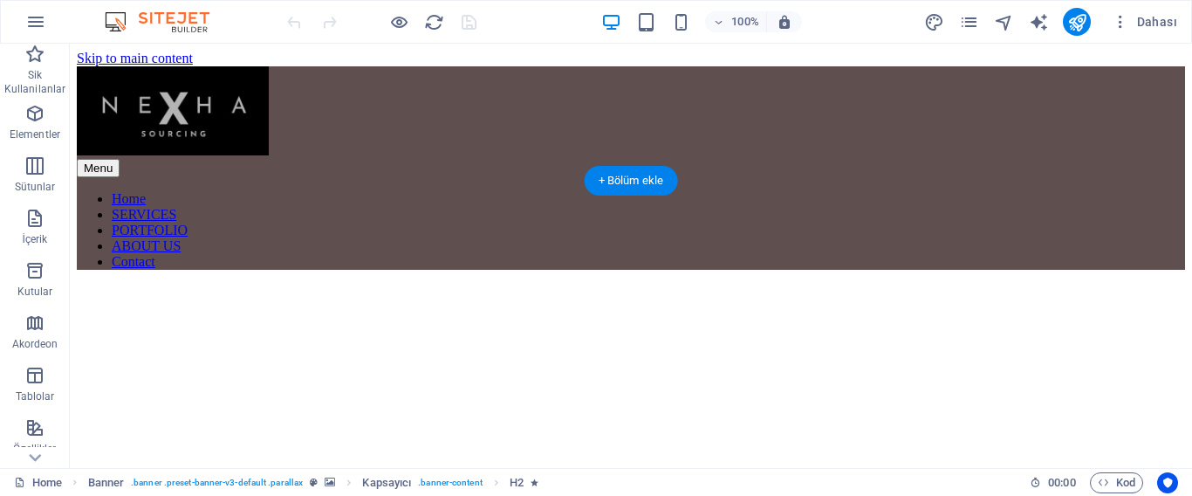
scroll to position [1774, 0]
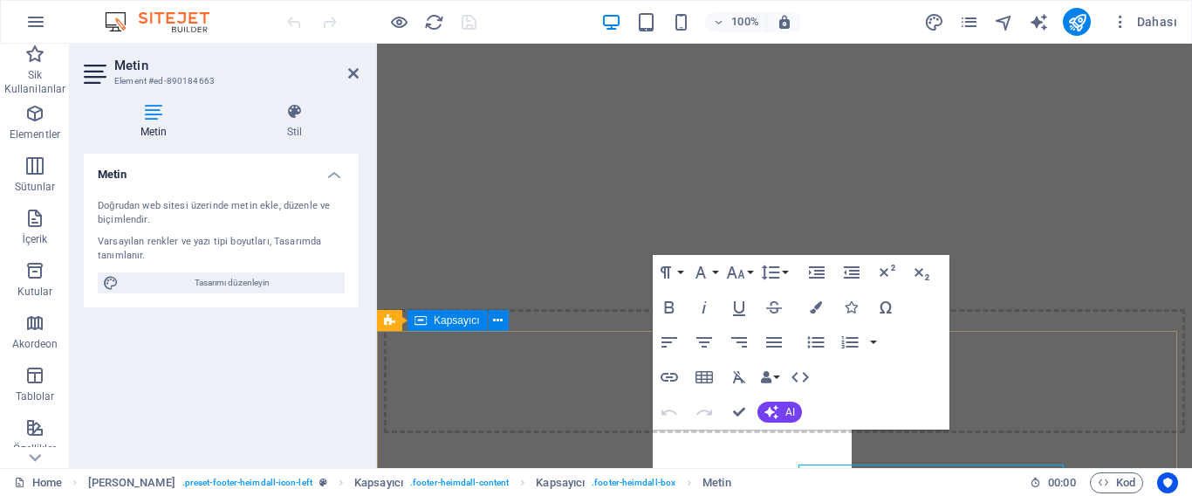
scroll to position [1660, 0]
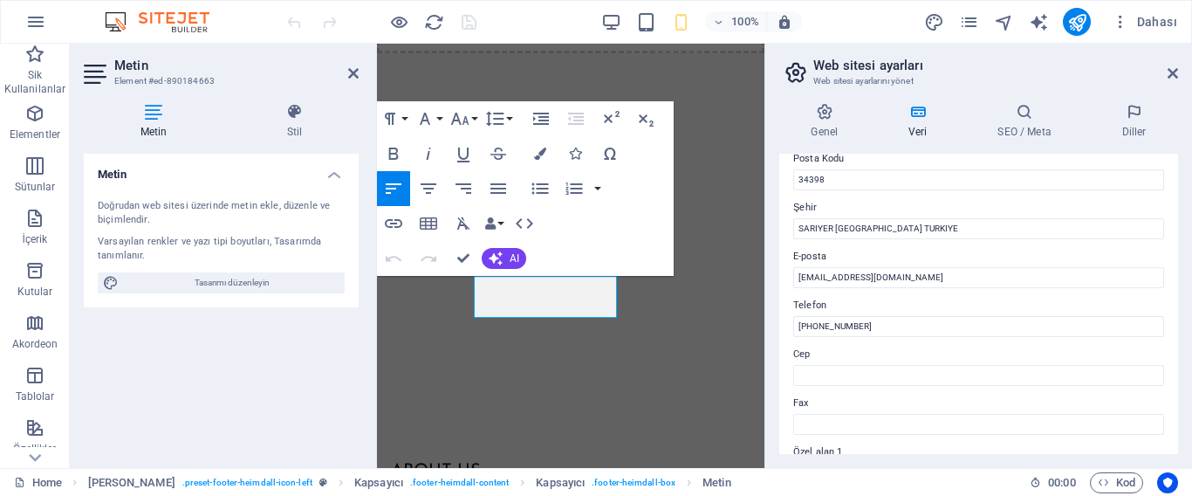
scroll to position [277, 0]
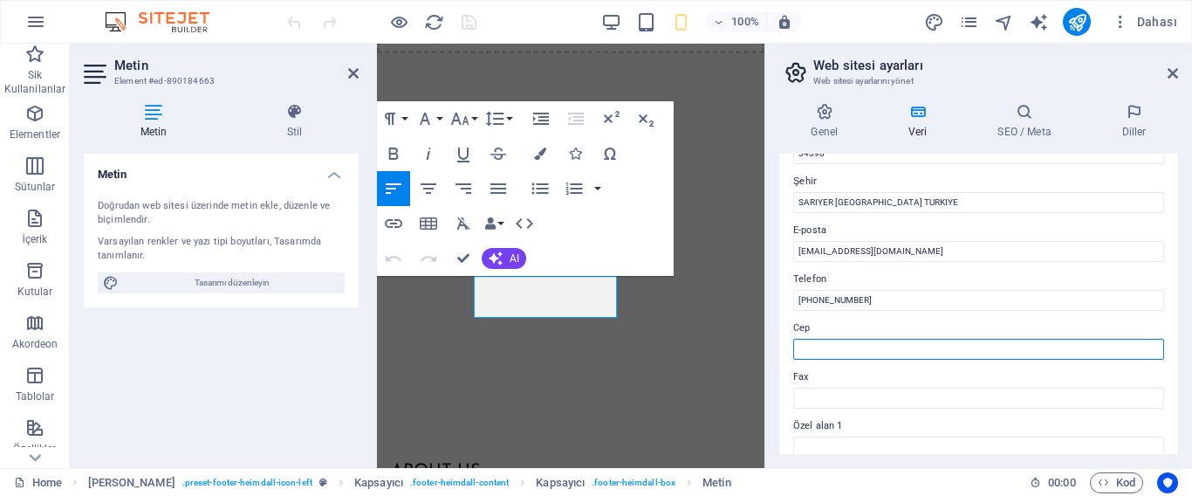
click at [847, 344] on input "Cep" at bounding box center [978, 349] width 371 height 21
type input "[PHONE_NUMBER]"
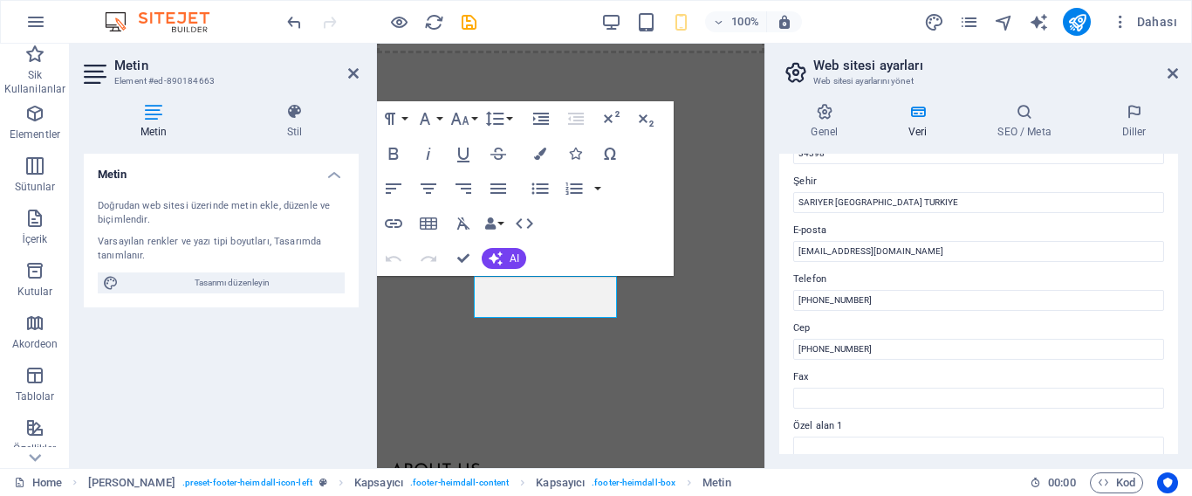
click at [790, 415] on div "Bu web sitesi için iletişim verileri. Bu, web sitesinde her yerde kullanılabili…" at bounding box center [978, 304] width 399 height 300
click at [865, 375] on label "Fax" at bounding box center [978, 377] width 371 height 21
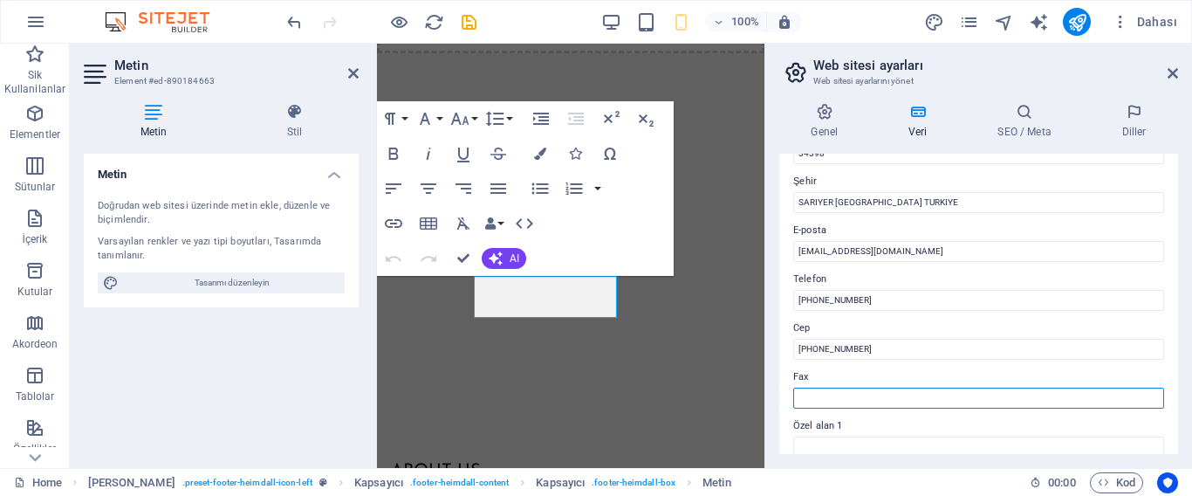
click at [865, 387] on input "Fax" at bounding box center [978, 397] width 371 height 21
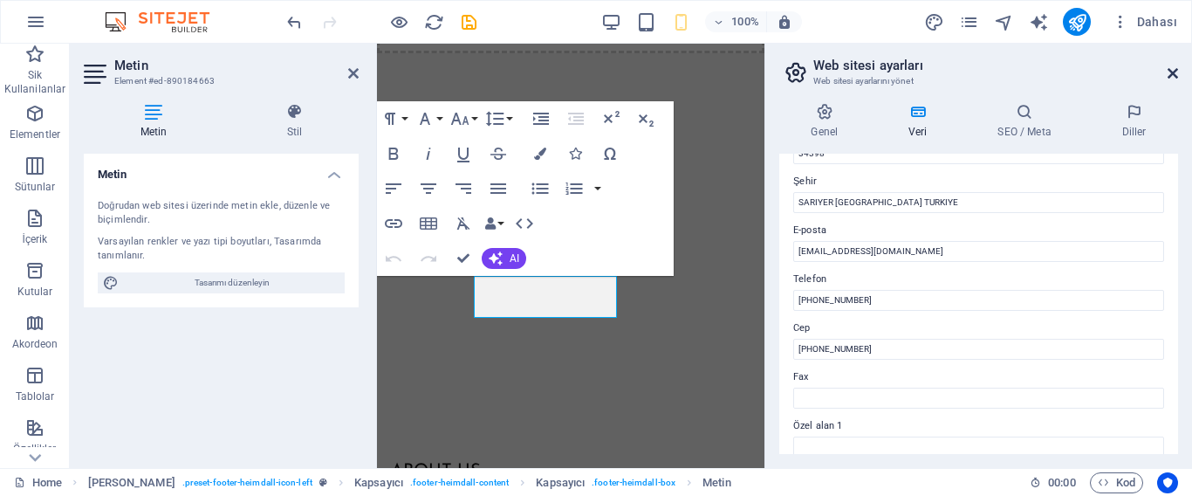
click at [1174, 69] on icon at bounding box center [1173, 73] width 10 height 14
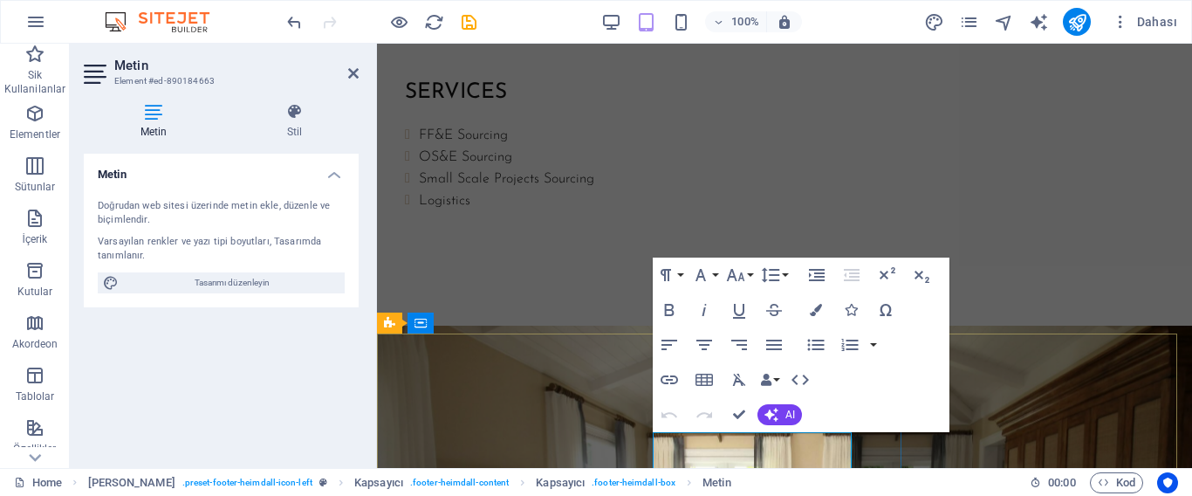
scroll to position [1733, 0]
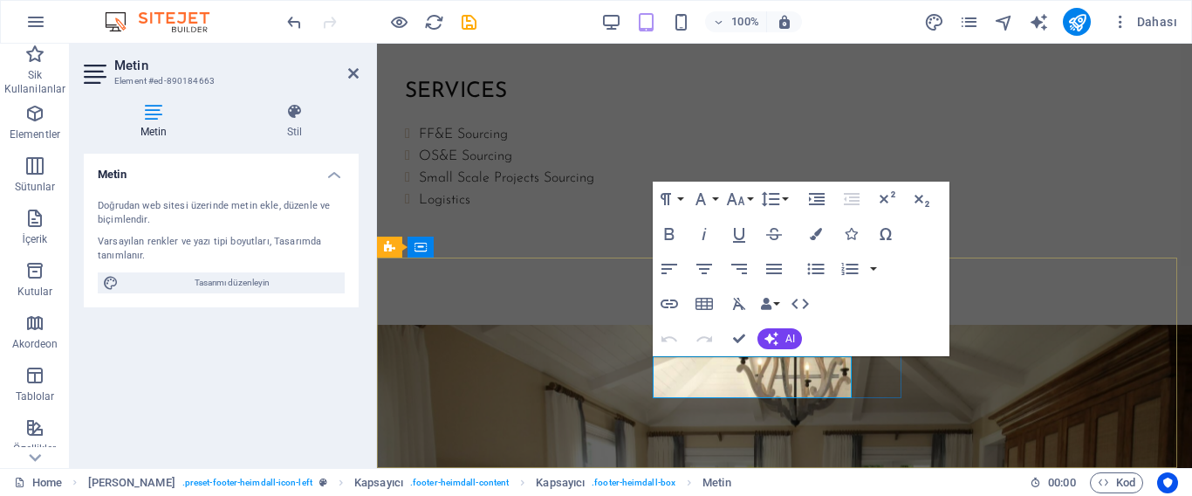
drag, startPoint x: 768, startPoint y: 387, endPoint x: 1381, endPoint y: 61, distance: 694.5
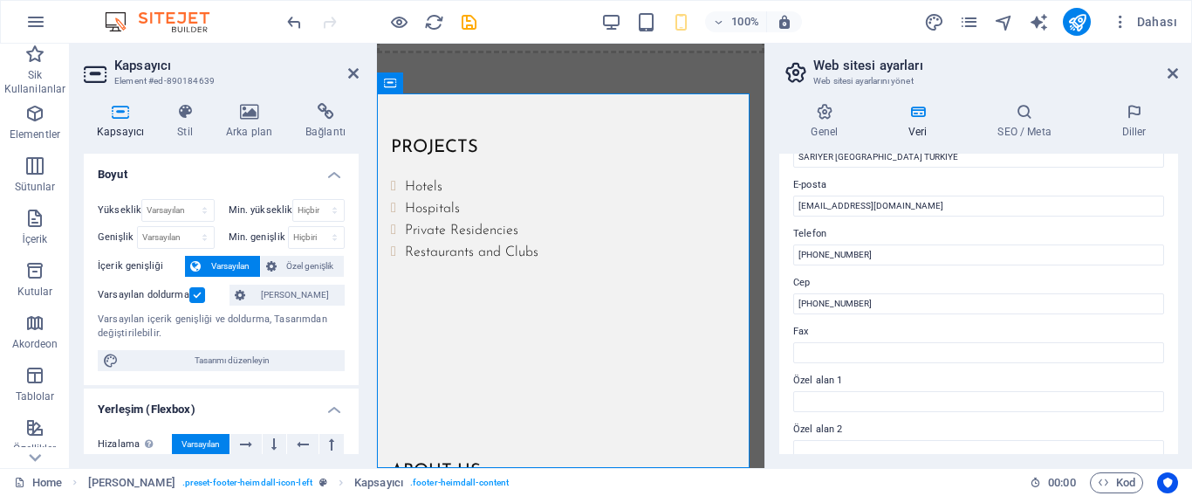
scroll to position [349, 0]
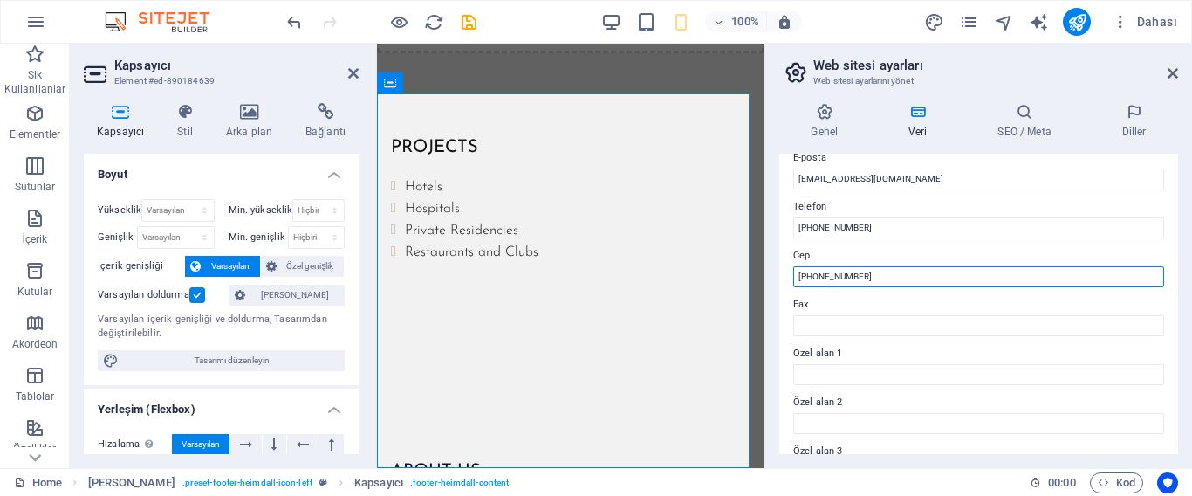
click at [895, 278] on input "[PHONE_NUMBER]" at bounding box center [978, 276] width 371 height 21
click at [897, 280] on input "[PHONE_NUMBER]" at bounding box center [978, 276] width 371 height 21
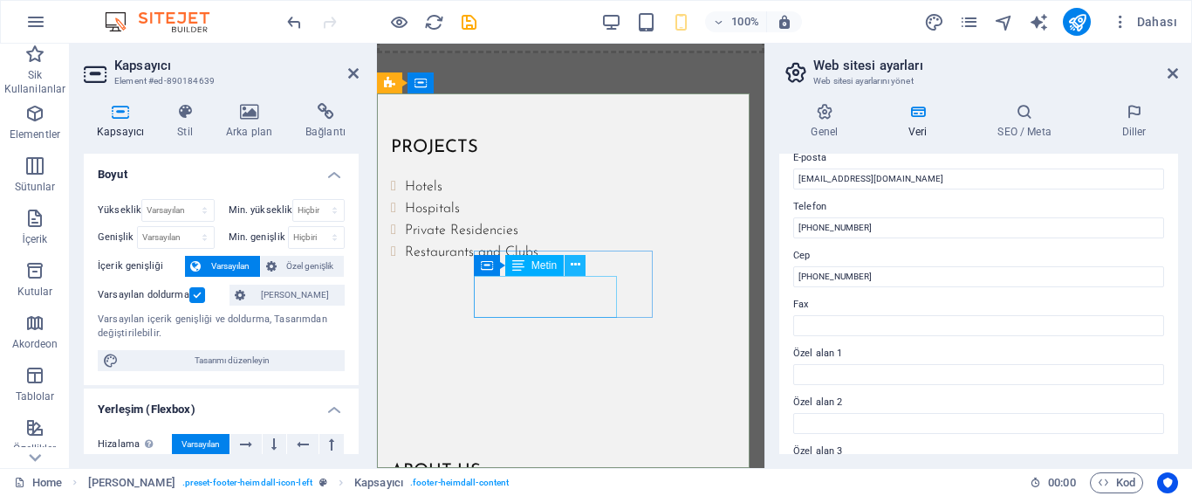
click at [574, 264] on icon at bounding box center [576, 265] width 10 height 18
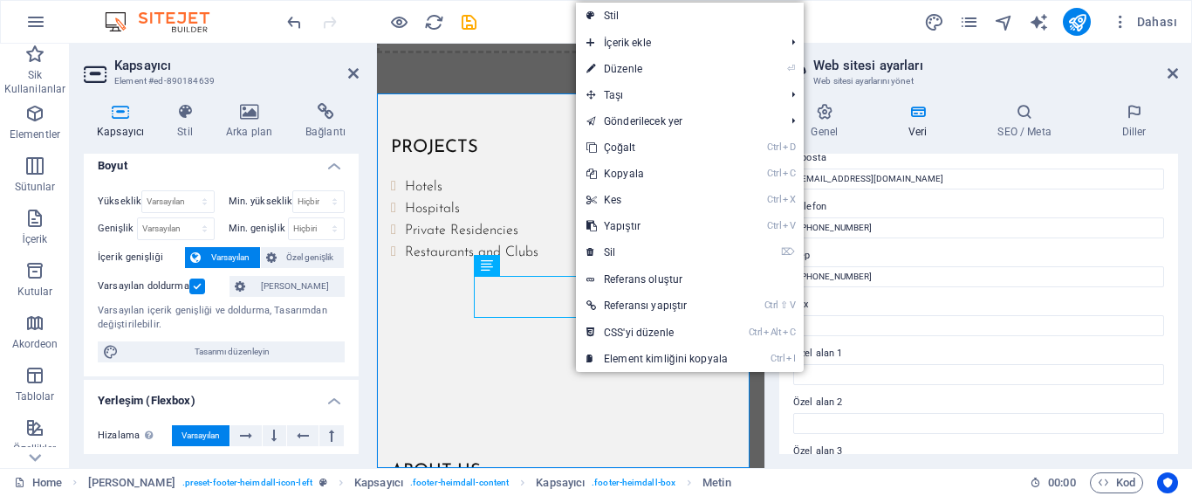
scroll to position [0, 0]
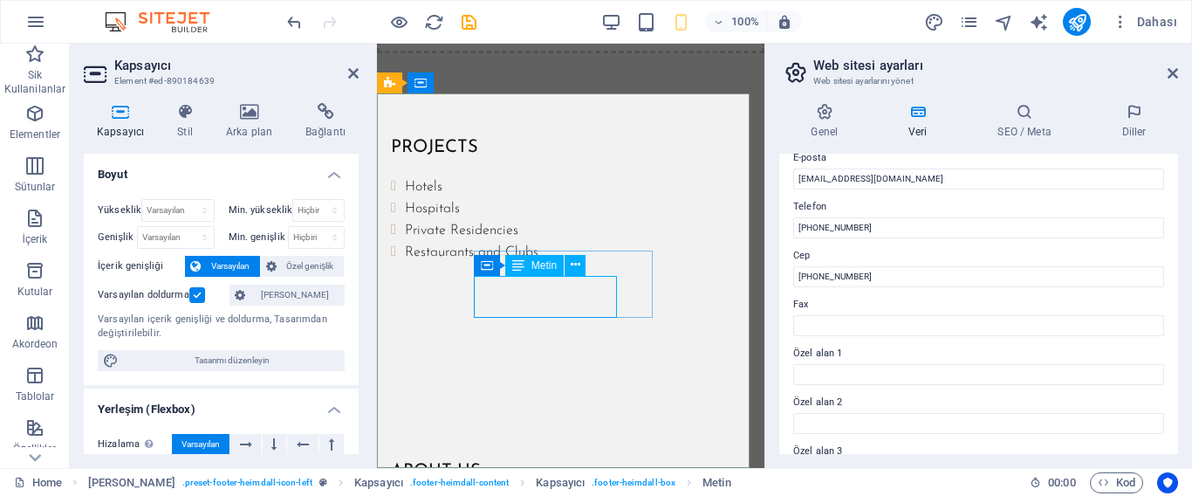
click at [575, 267] on icon at bounding box center [576, 265] width 10 height 18
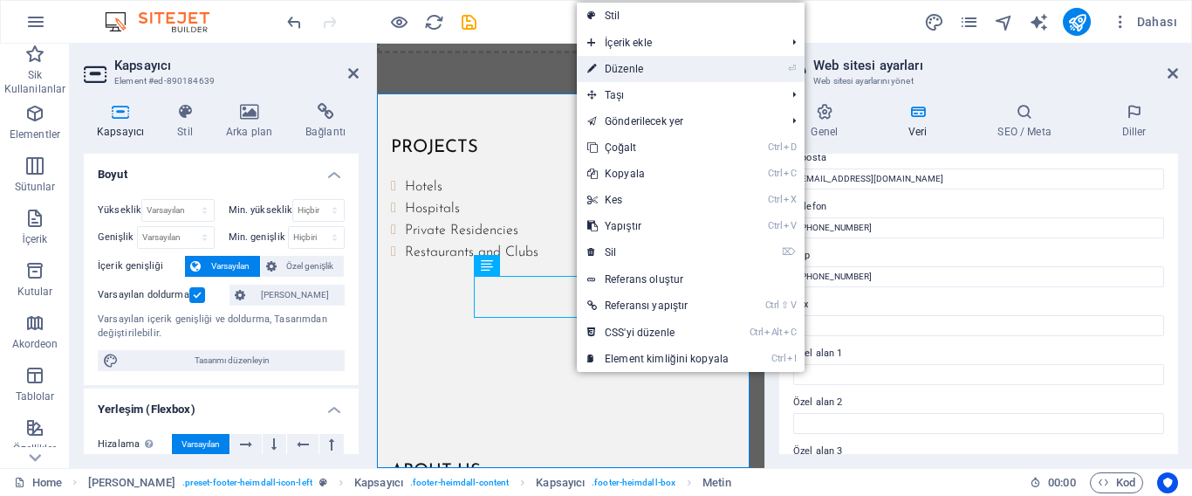
click at [632, 67] on link "⏎ Düzenle" at bounding box center [658, 69] width 162 height 26
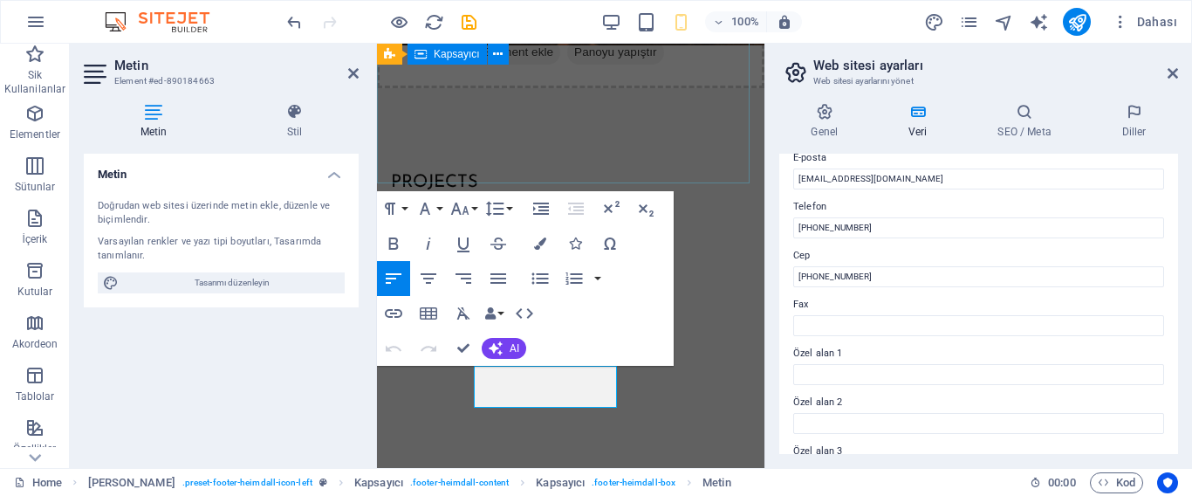
scroll to position [2836, 0]
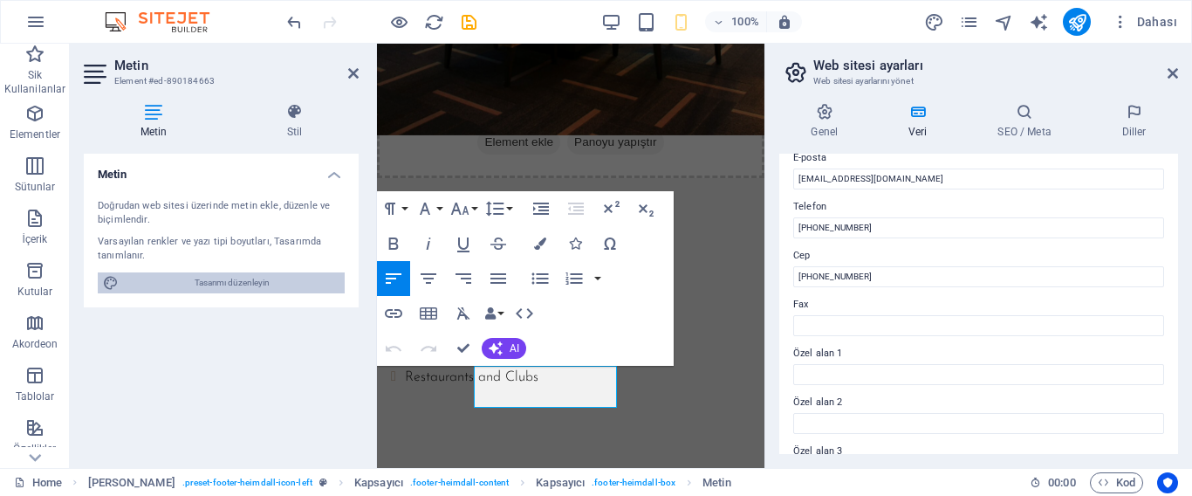
click at [250, 284] on span "Tasarımı düzenleyin" at bounding box center [232, 282] width 216 height 21
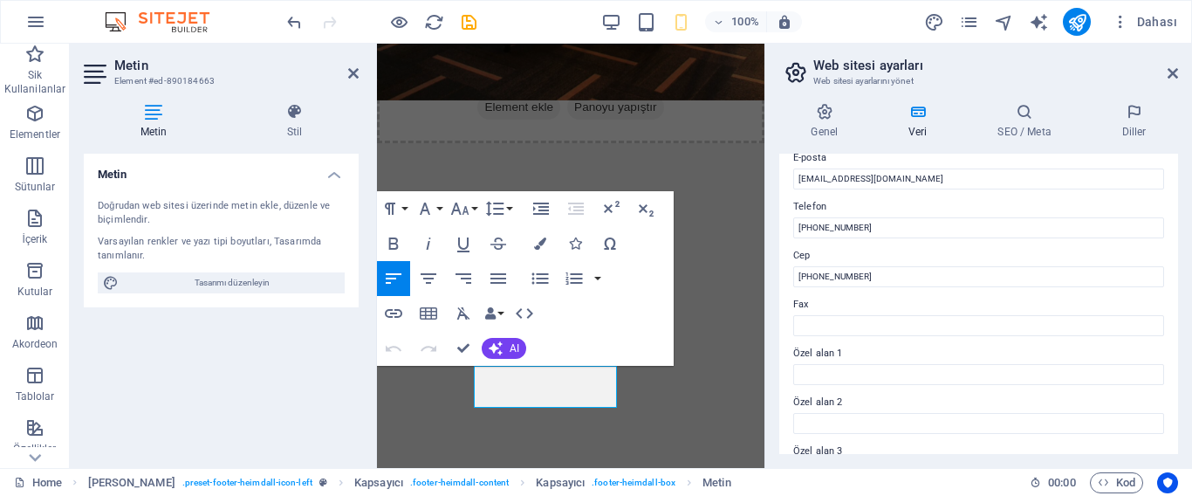
select select "ease-in-out"
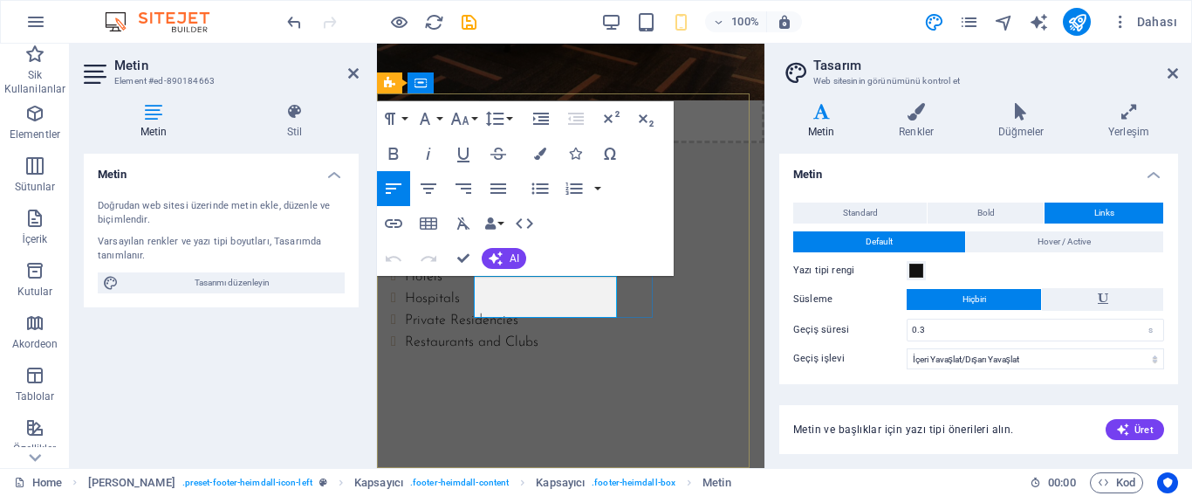
scroll to position [2926, 0]
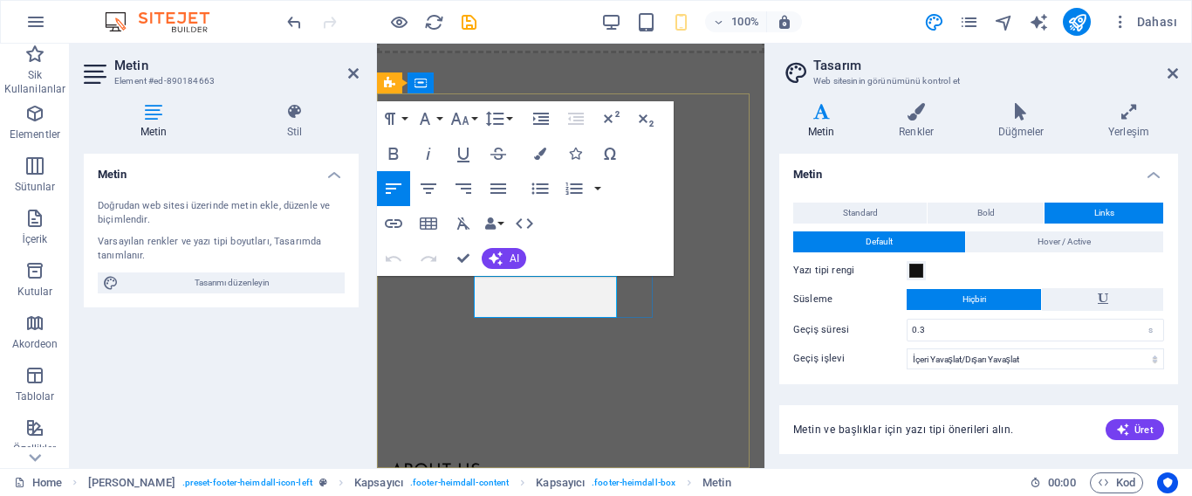
drag, startPoint x: 539, startPoint y: 306, endPoint x: 518, endPoint y: 300, distance: 21.8
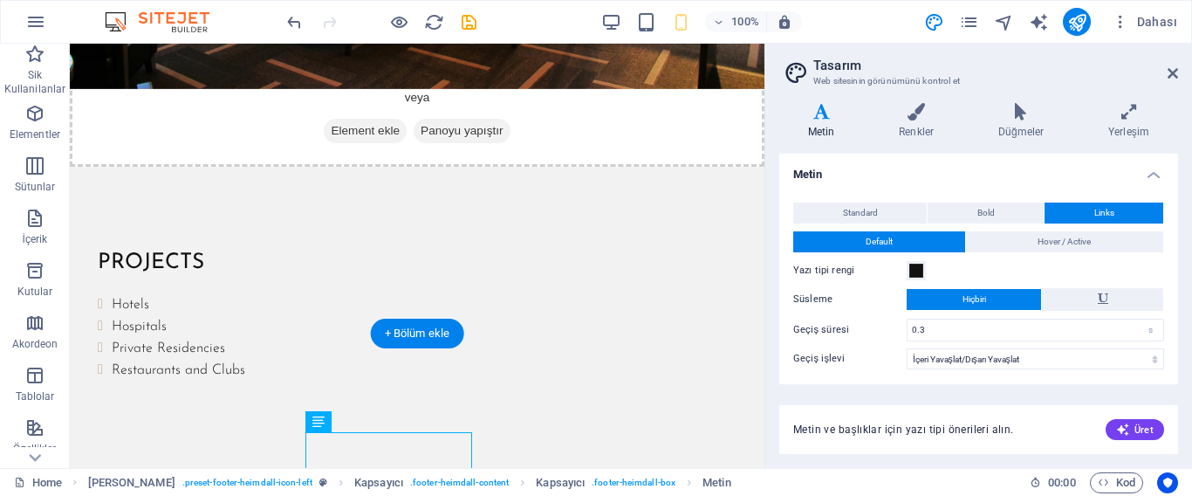
scroll to position [1699, 0]
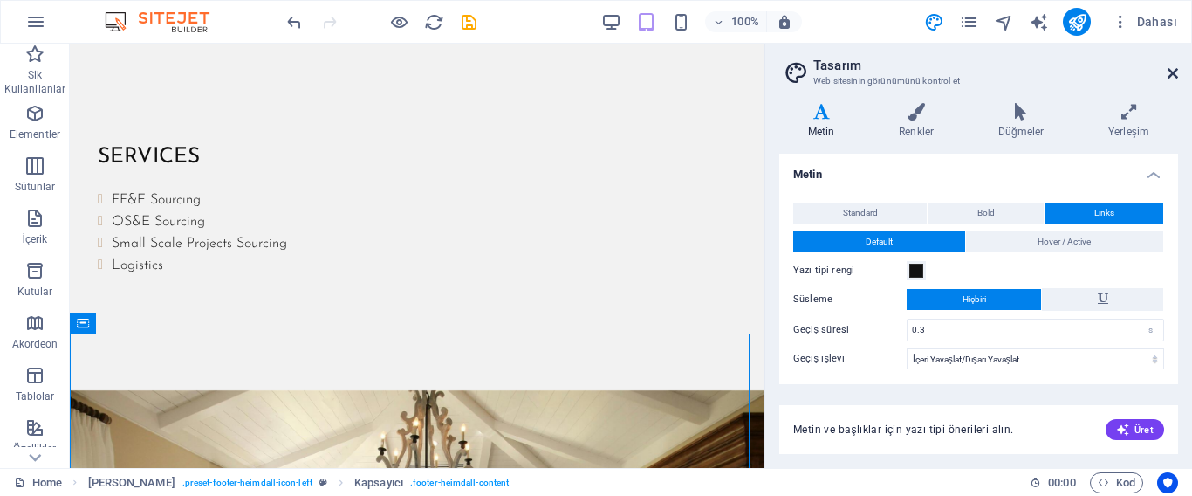
click at [1176, 68] on icon at bounding box center [1173, 73] width 10 height 14
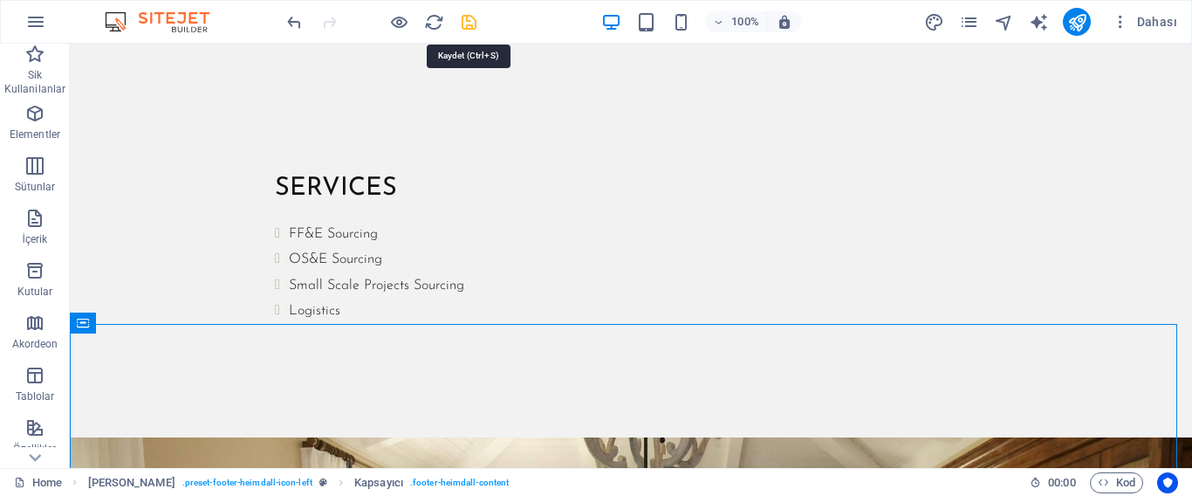
click at [471, 22] on icon "save" at bounding box center [469, 22] width 20 height 20
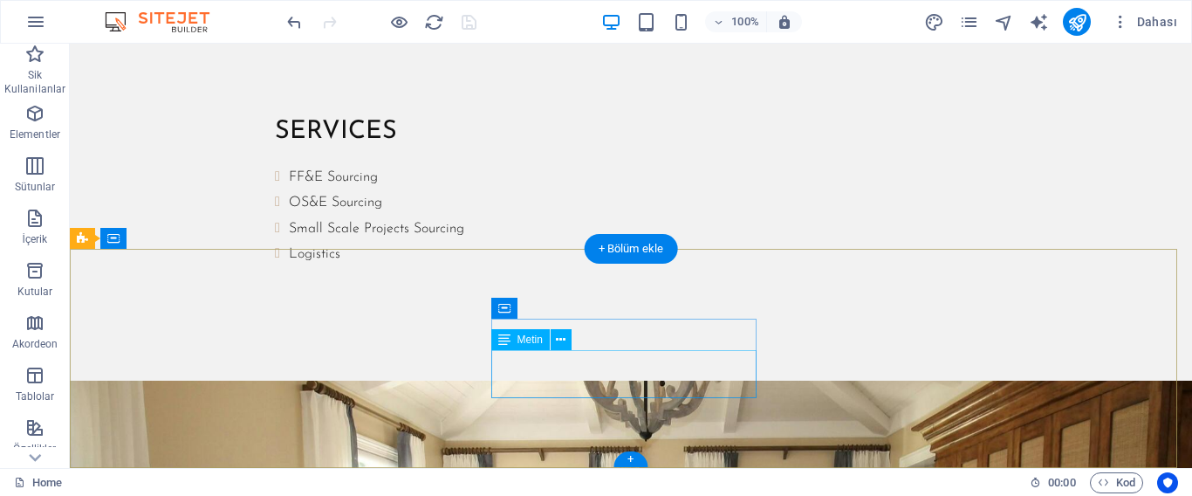
scroll to position [1774, 0]
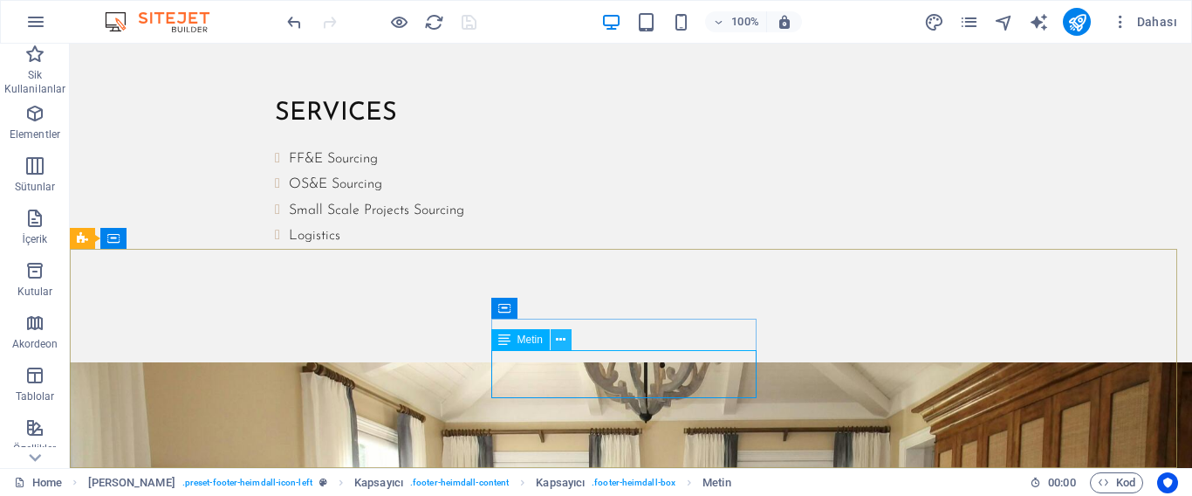
click at [561, 340] on icon at bounding box center [561, 340] width 10 height 18
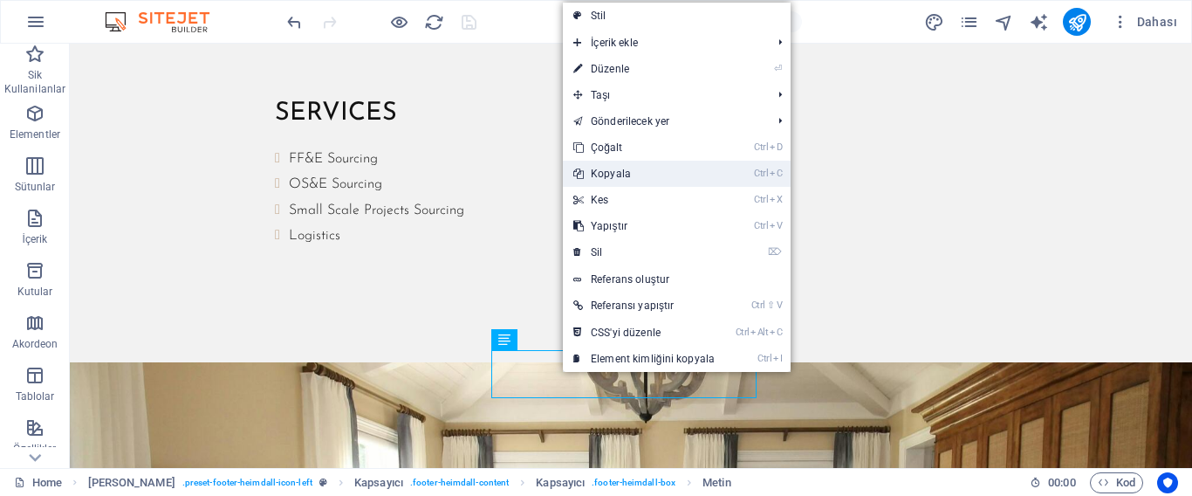
click at [624, 169] on link "Ctrl C Kopyala" at bounding box center [644, 174] width 162 height 26
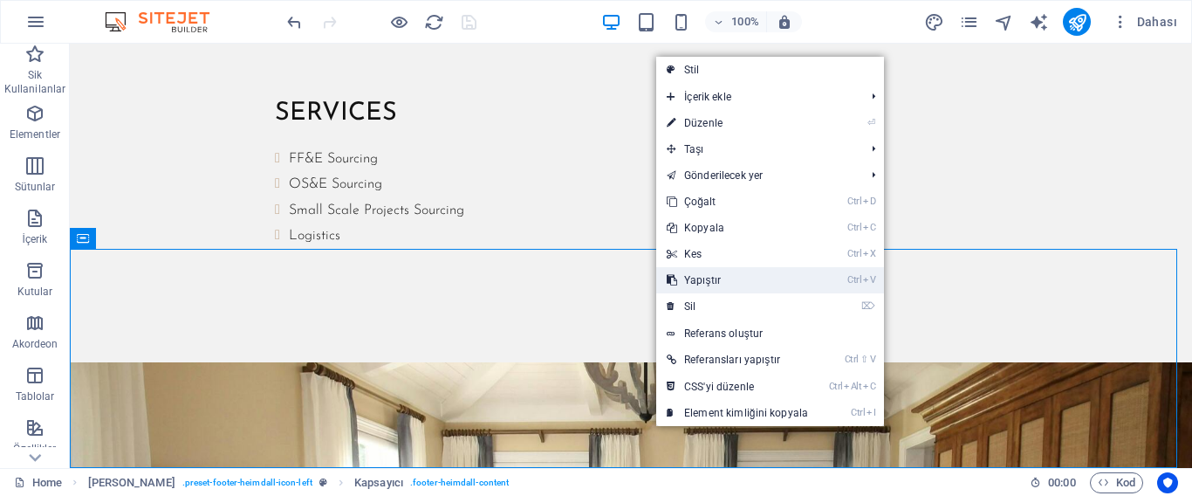
click at [699, 276] on link "Ctrl V Yapıştır" at bounding box center [737, 280] width 162 height 26
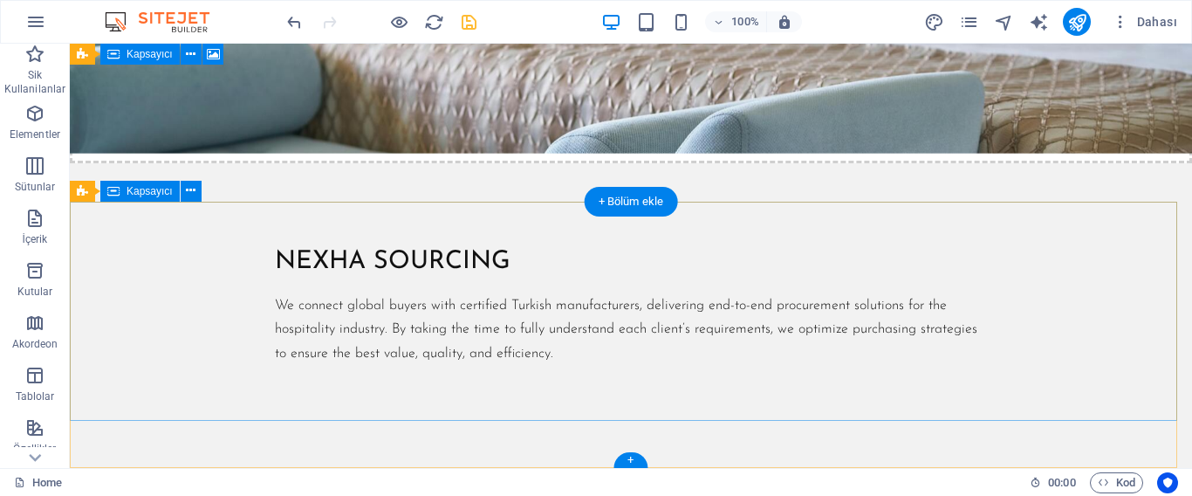
scroll to position [1821, 0]
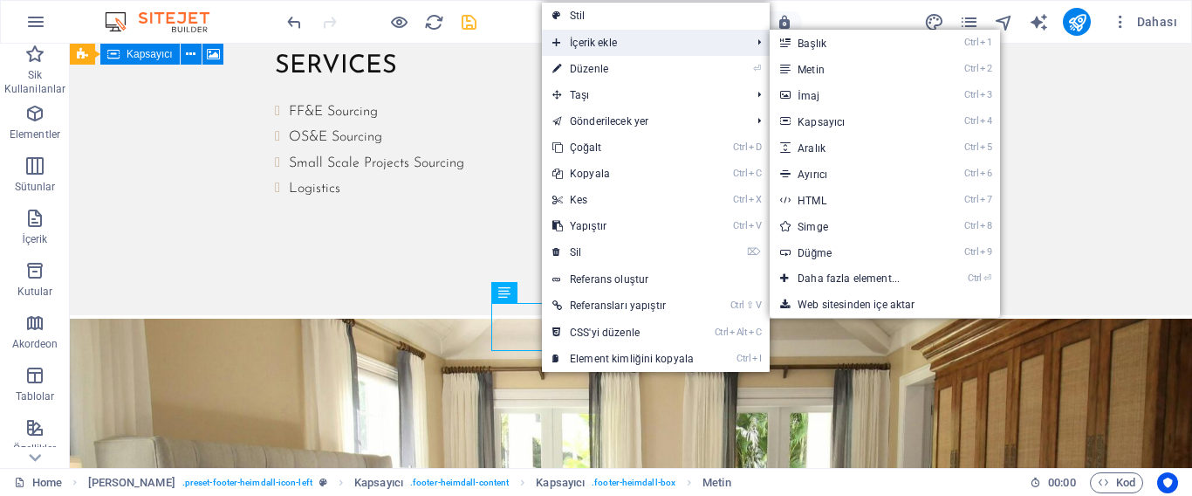
click at [635, 35] on span "İçerik ekle" at bounding box center [643, 43] width 202 height 26
click at [798, 65] on link "Ctrl 2 Metin" at bounding box center [852, 69] width 165 height 26
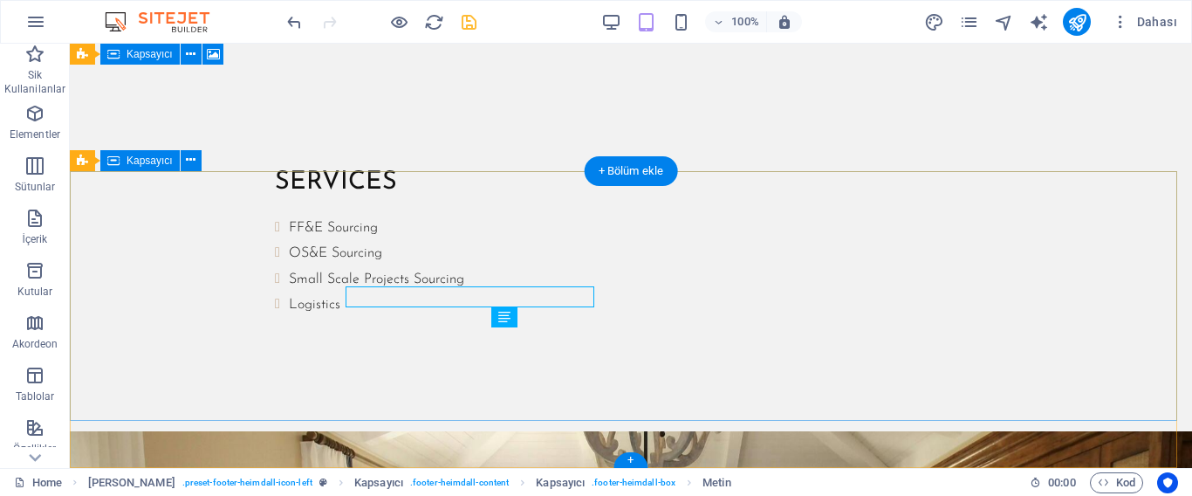
scroll to position [1852, 0]
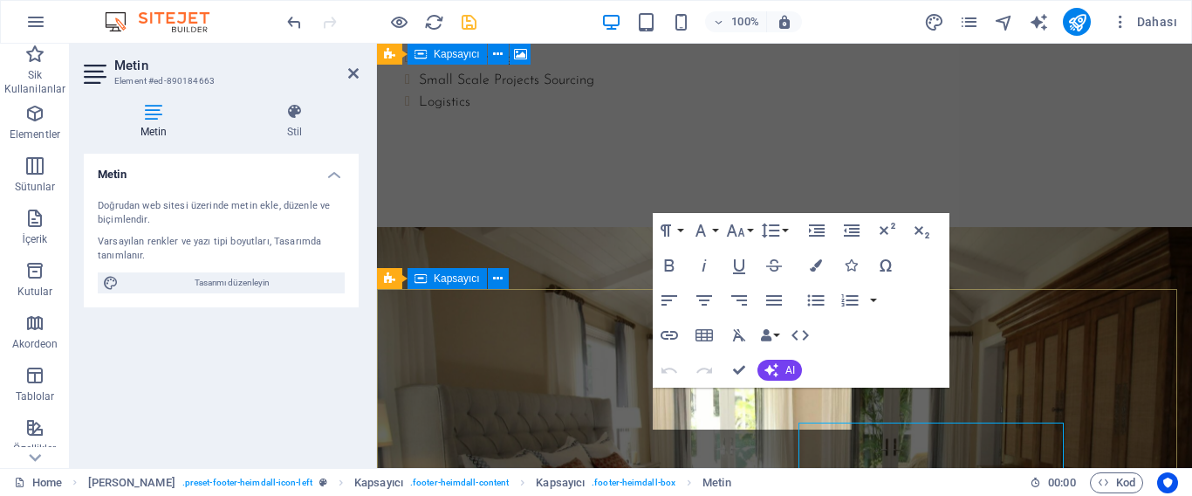
scroll to position [1702, 0]
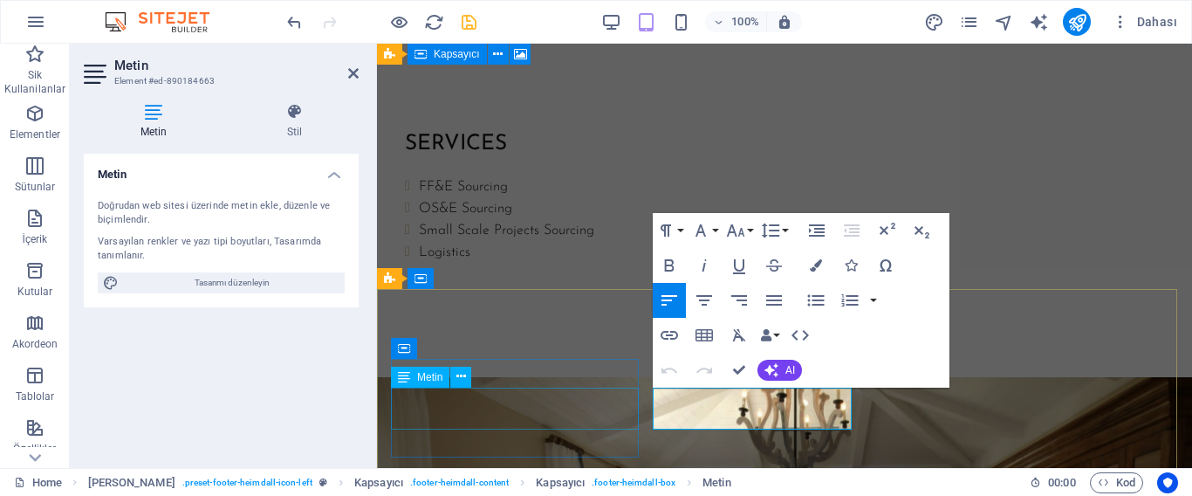
drag, startPoint x: 765, startPoint y: 422, endPoint x: 574, endPoint y: 422, distance: 191.1
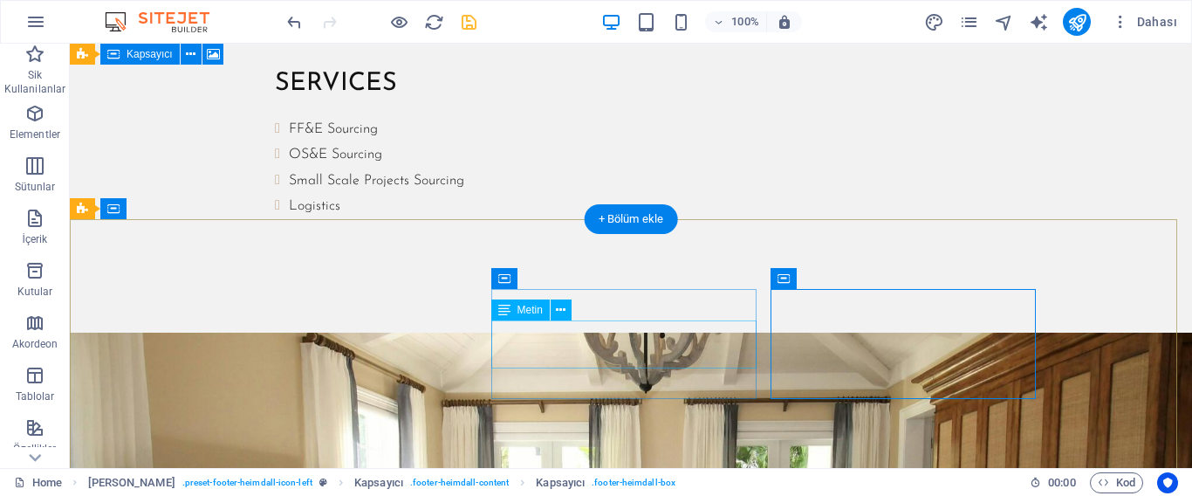
scroll to position [1852, 0]
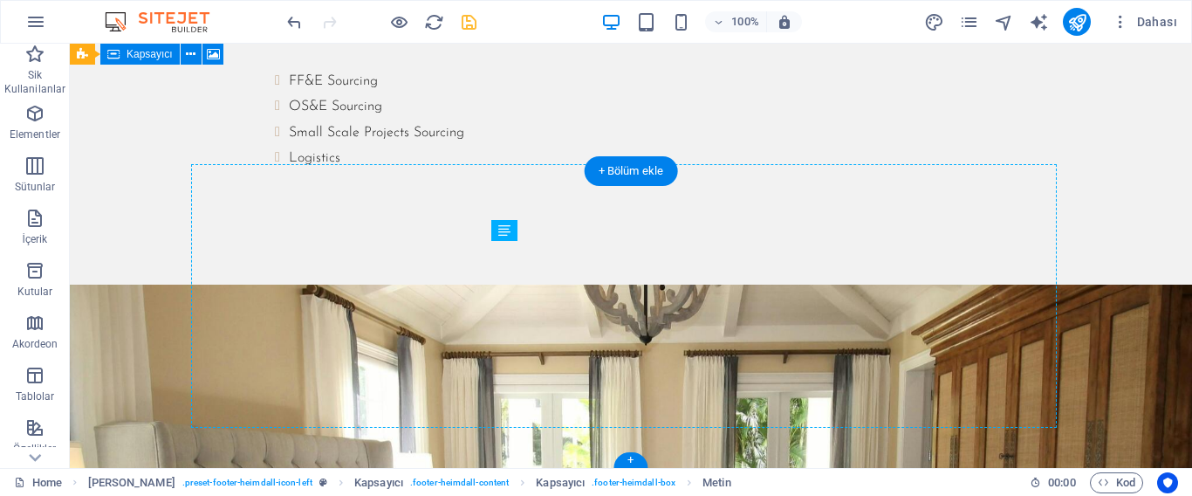
drag, startPoint x: 539, startPoint y: 335, endPoint x: 538, endPoint y: 300, distance: 34.9
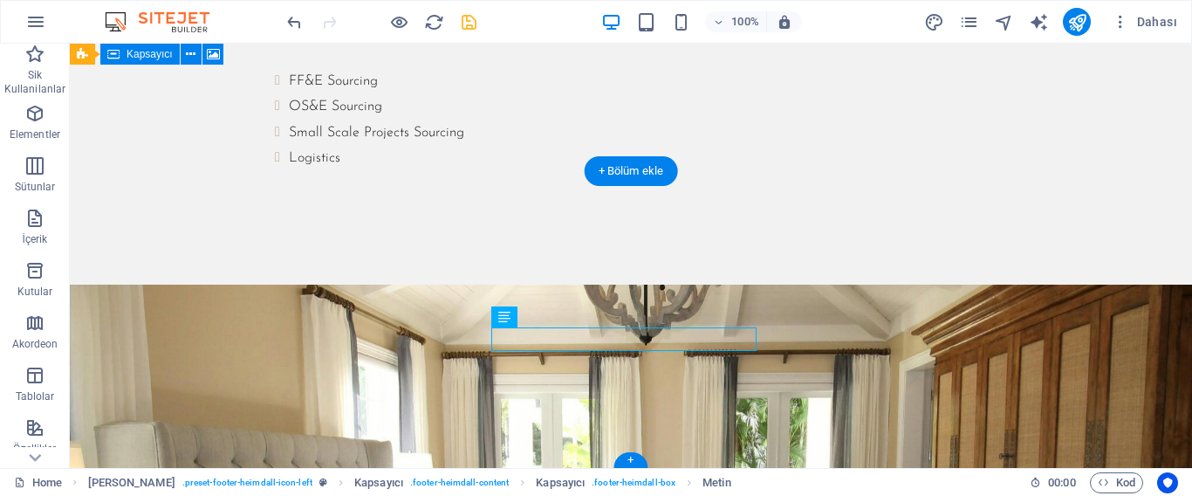
drag, startPoint x: 571, startPoint y: 337, endPoint x: 561, endPoint y: 339, distance: 10.0
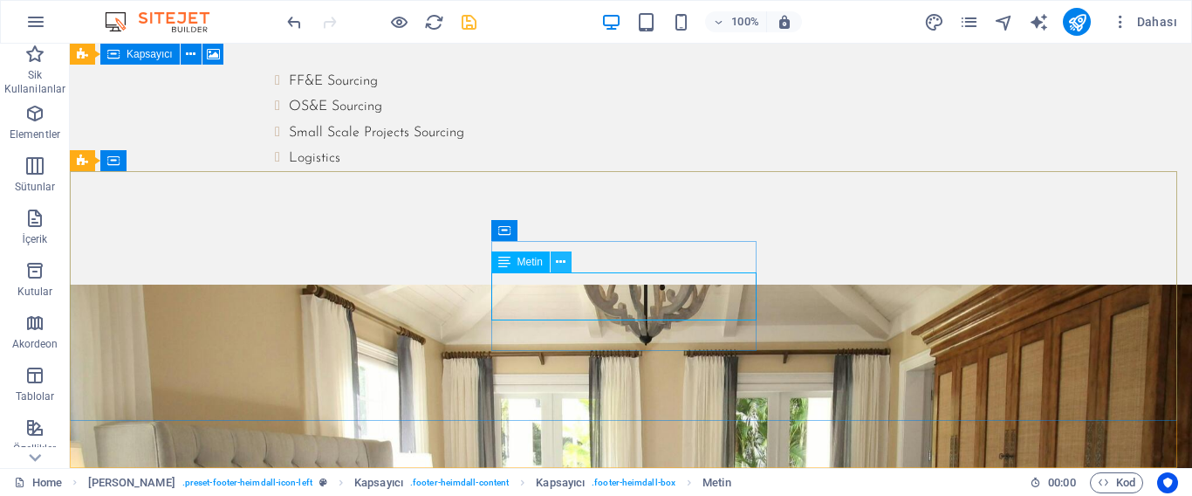
click at [557, 261] on icon at bounding box center [561, 262] width 10 height 18
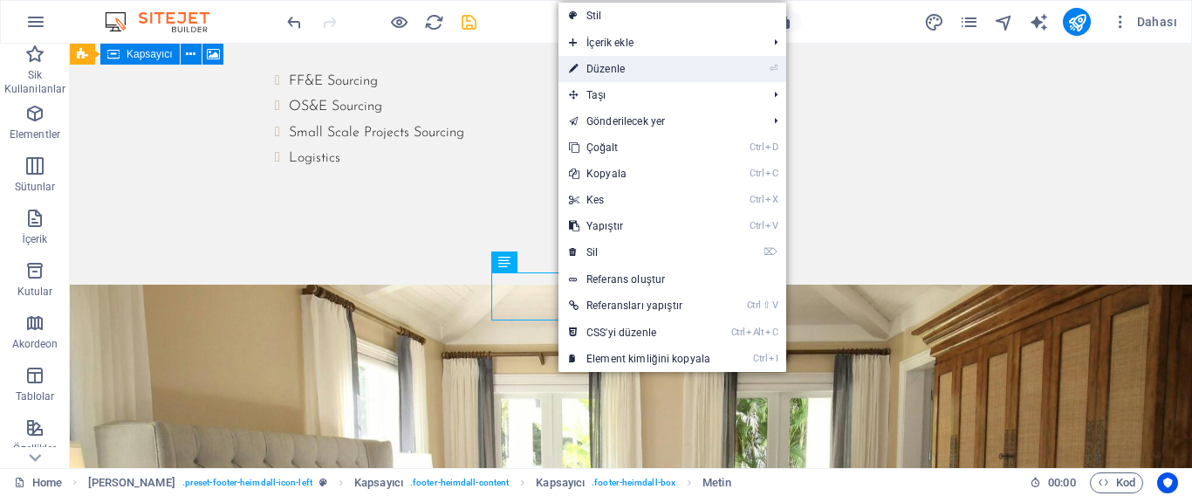
click at [601, 60] on link "⏎ Düzenle" at bounding box center [640, 69] width 162 height 26
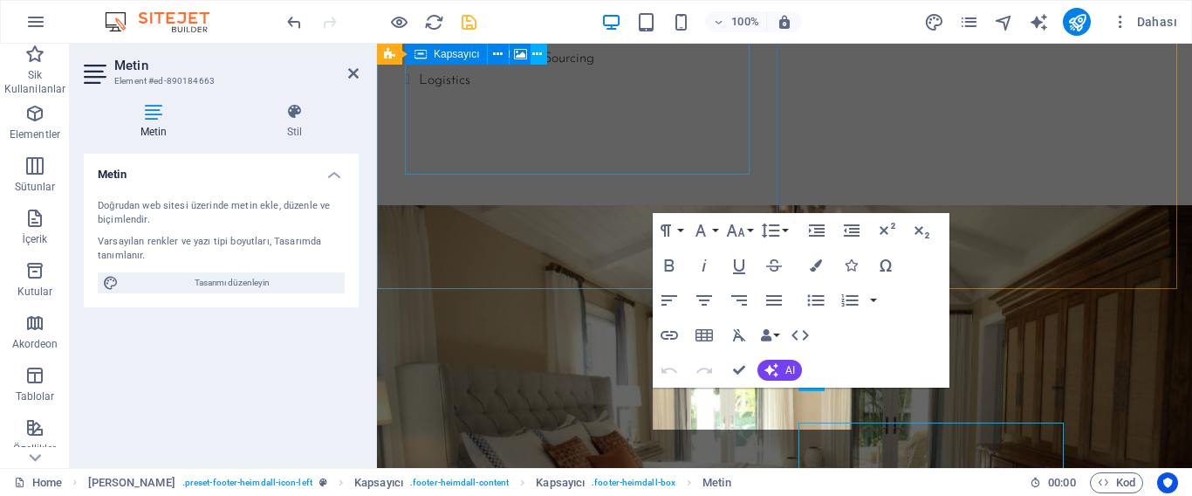
scroll to position [1702, 0]
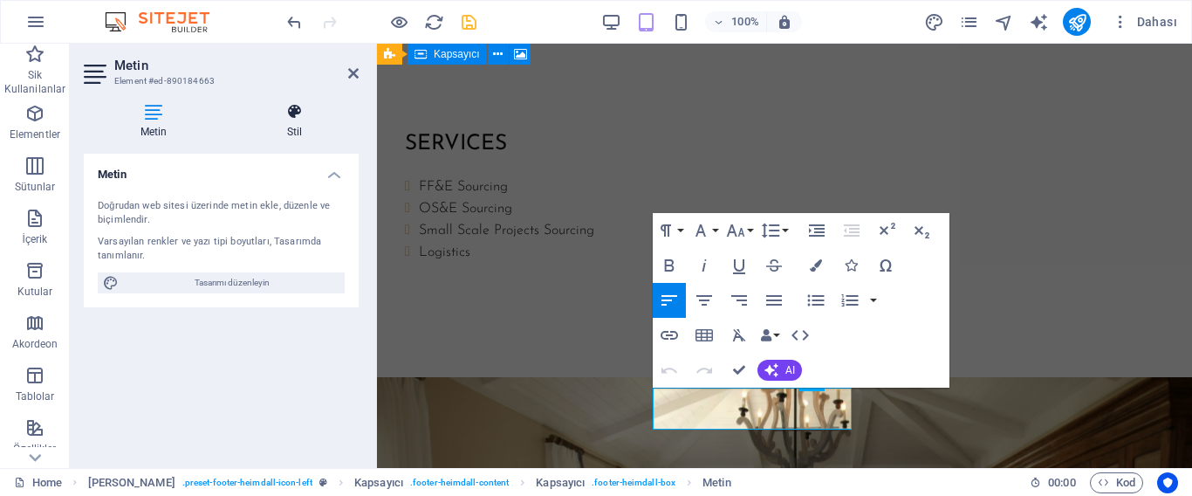
click at [301, 116] on icon at bounding box center [294, 111] width 128 height 17
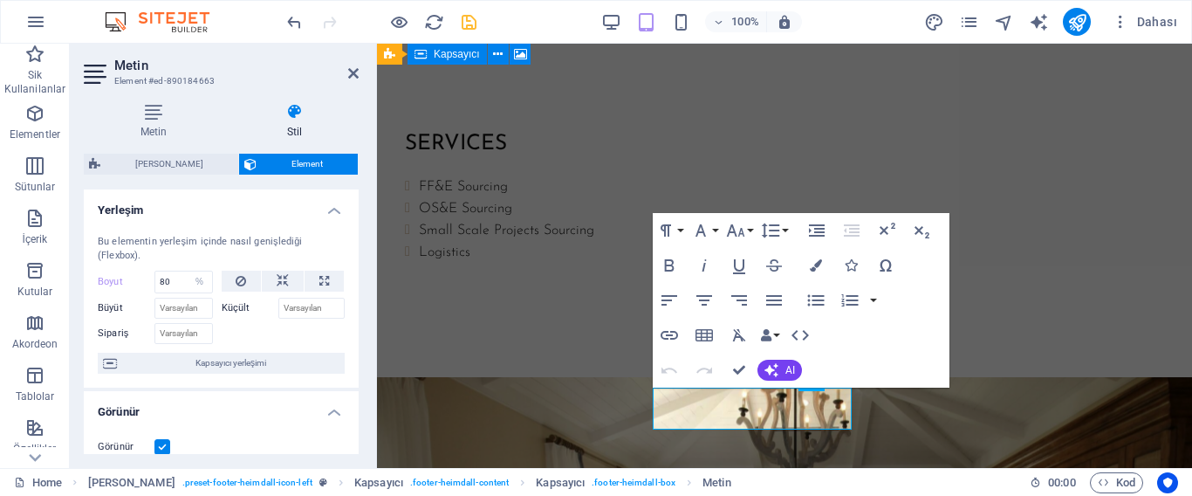
click at [237, 301] on label "Küçült" at bounding box center [250, 308] width 57 height 21
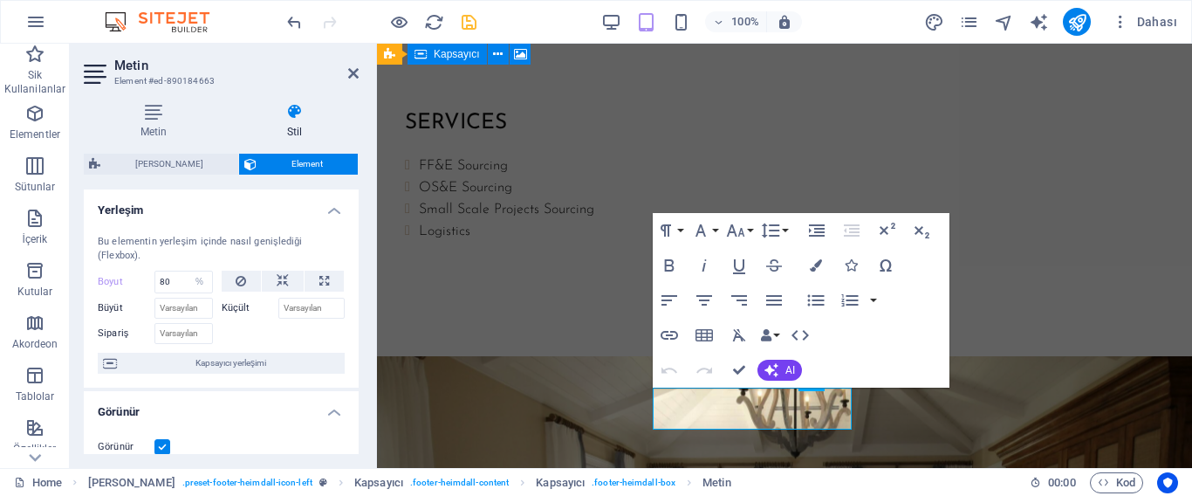
click at [240, 303] on label "Küçült" at bounding box center [250, 308] width 57 height 21
click at [189, 306] on input "Büyüt" at bounding box center [183, 308] width 58 height 21
click at [317, 308] on input "Küçült" at bounding box center [311, 308] width 67 height 21
click at [230, 313] on label "Küçült" at bounding box center [250, 308] width 57 height 21
click at [278, 283] on icon at bounding box center [283, 281] width 12 height 21
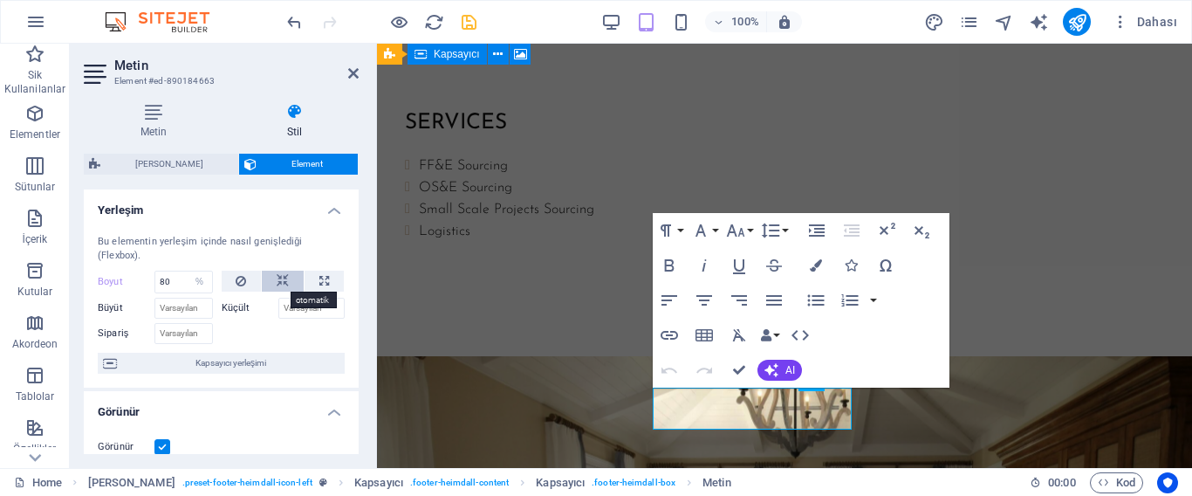
select select "DISABLED_OPTION_VALUE"
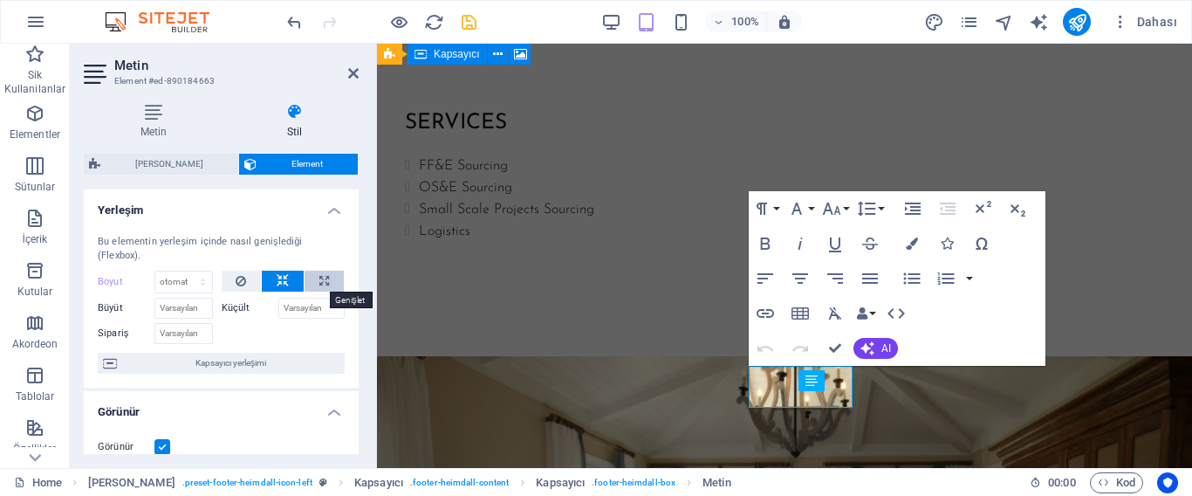
click at [315, 279] on button at bounding box center [324, 281] width 39 height 21
type input "100"
select select "%"
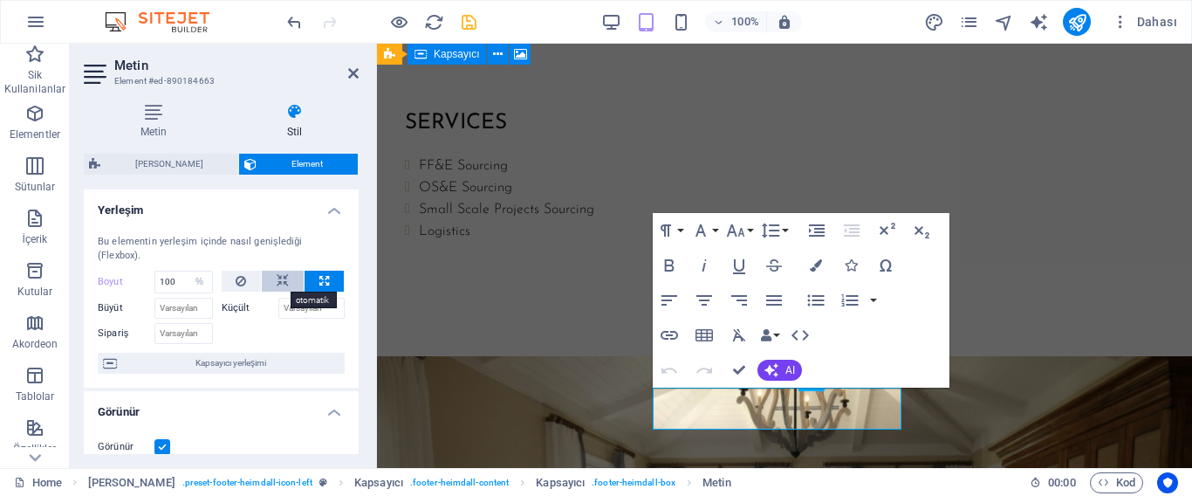
click at [286, 279] on button at bounding box center [283, 281] width 42 height 21
select select "DISABLED_OPTION_VALUE"
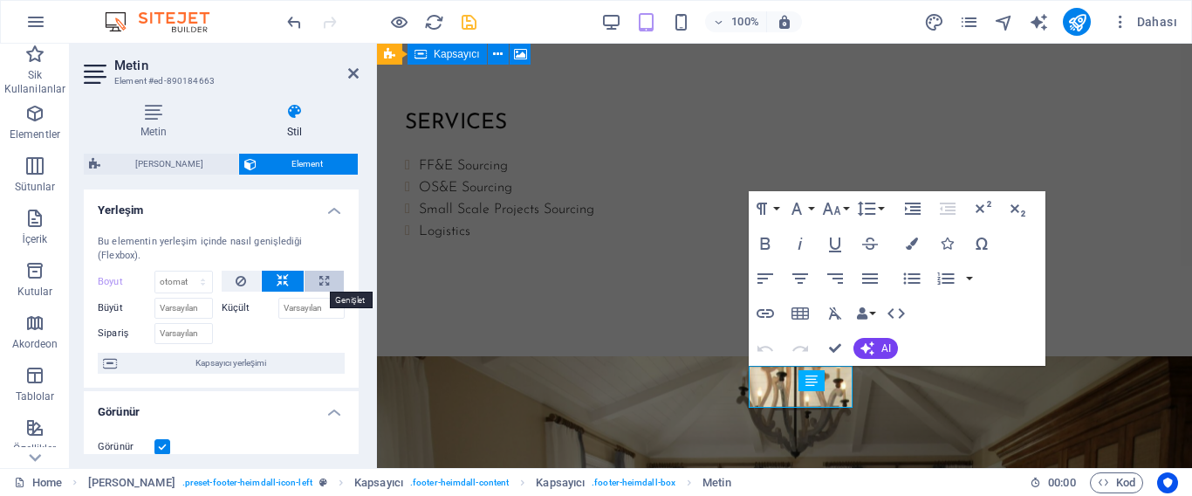
click at [311, 279] on button at bounding box center [324, 281] width 39 height 21
type input "100"
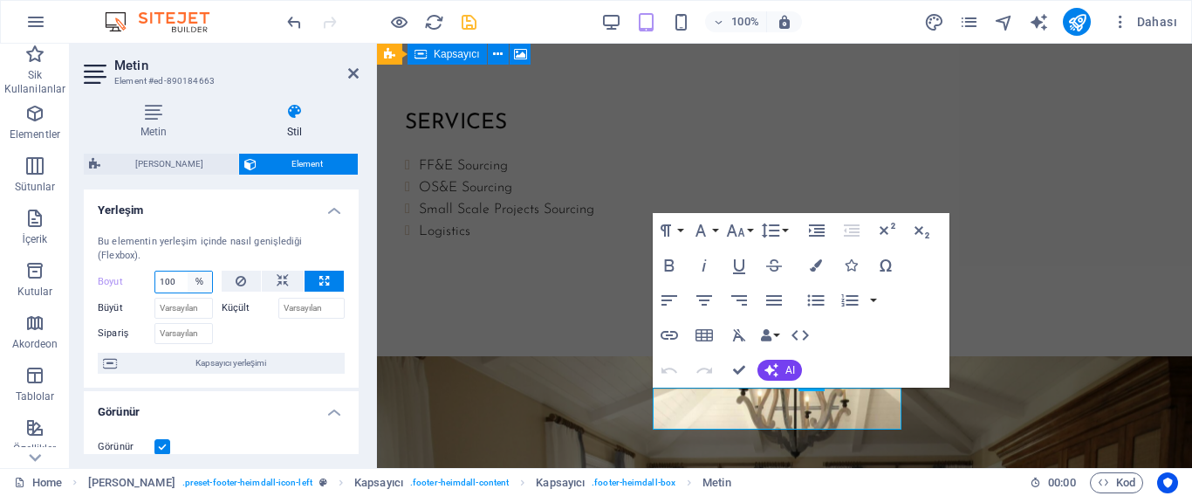
click at [188, 284] on select "Varsayılan otomatik px % 1/1 1/2 1/3 1/4 1/5 1/6 1/7 1/8 1/9 1/10" at bounding box center [200, 281] width 24 height 21
select select "1/2"
click at [188, 271] on select "Varsayılan otomatik px % 1/1 1/2 1/3 1/4 1/5 1/6 1/7 1/8 1/9 1/10" at bounding box center [200, 281] width 24 height 21
type input "50"
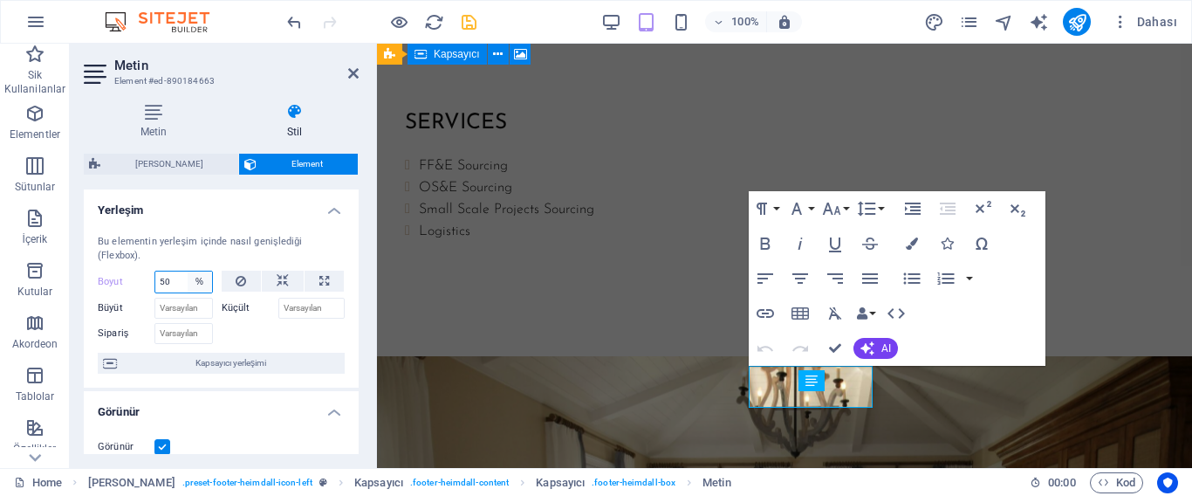
click at [197, 278] on select "Varsayılan otomatik px % 1/1 1/2 1/3 1/4 1/5 1/6 1/7 1/8 1/9 1/10" at bounding box center [200, 281] width 24 height 21
select select "1/4"
click at [188, 271] on select "Varsayılan otomatik px % 1/1 1/2 1/3 1/4 1/5 1/6 1/7 1/8 1/9 1/10" at bounding box center [200, 281] width 24 height 21
type input "25"
select select "%"
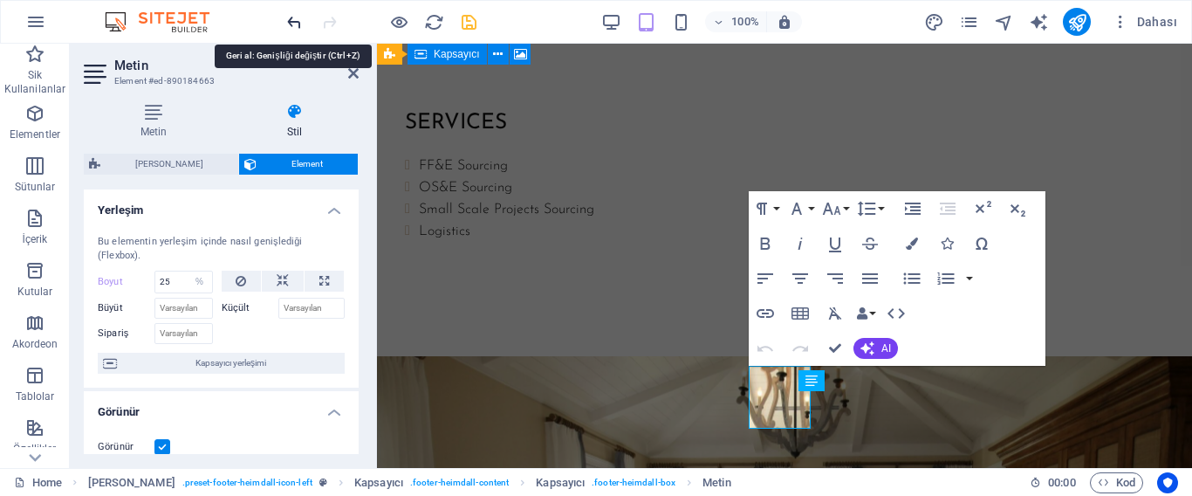
click at [294, 24] on icon "undo" at bounding box center [294, 22] width 20 height 20
type input "100"
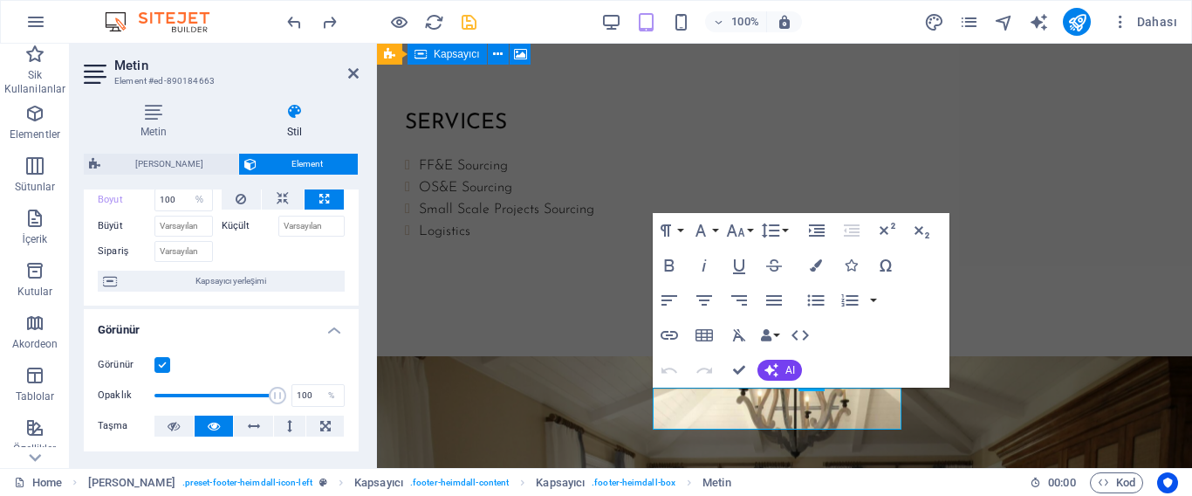
scroll to position [87, 0]
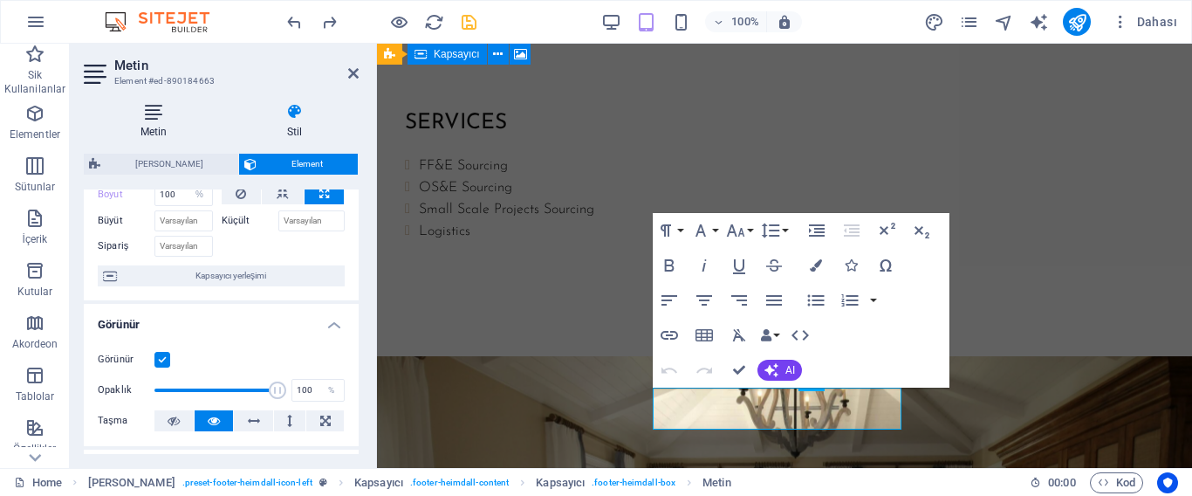
click at [158, 113] on icon at bounding box center [154, 111] width 140 height 17
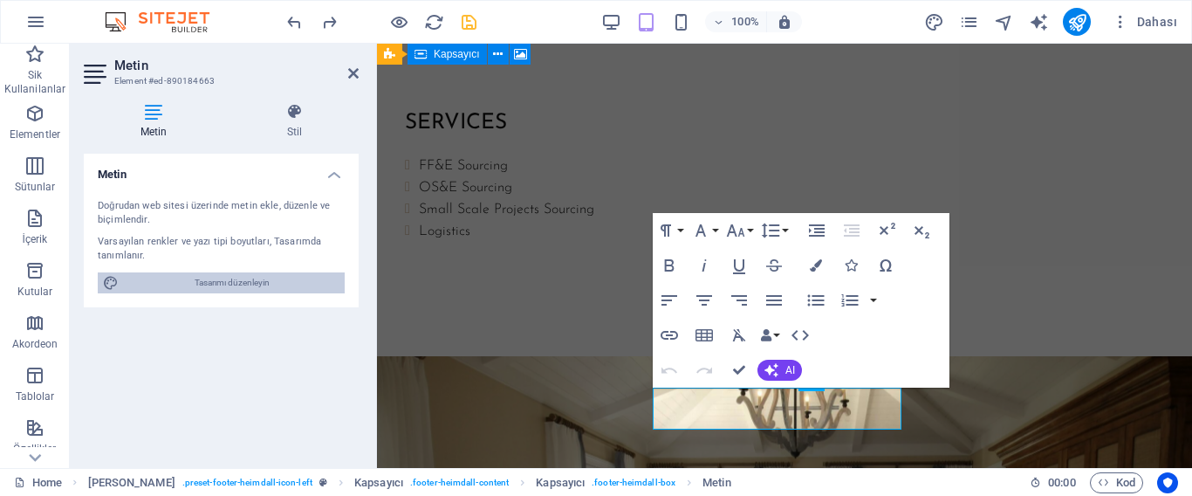
click at [235, 283] on span "Tasarımı düzenleyin" at bounding box center [232, 282] width 216 height 21
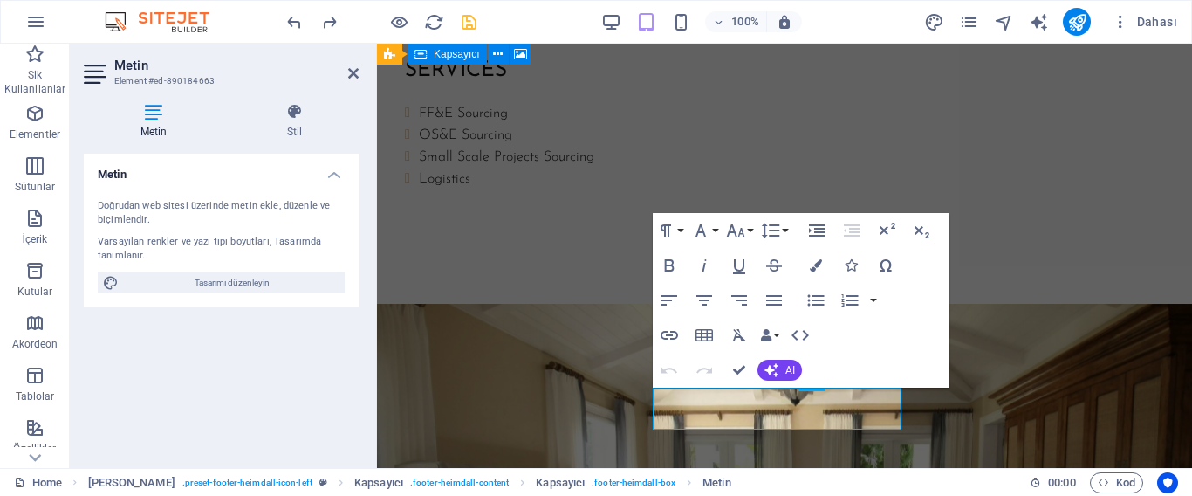
select select "ease-in-out"
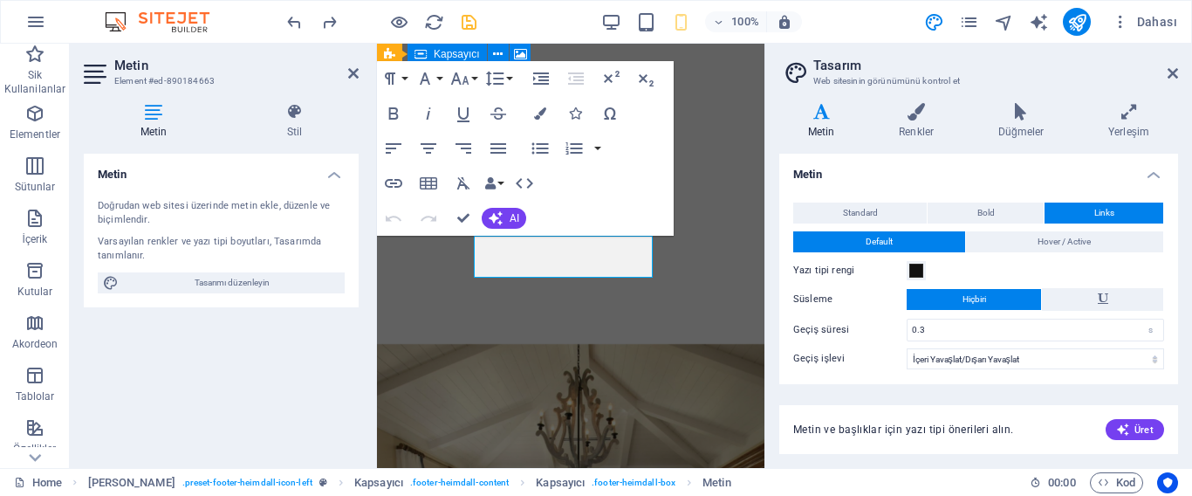
scroll to position [2966, 0]
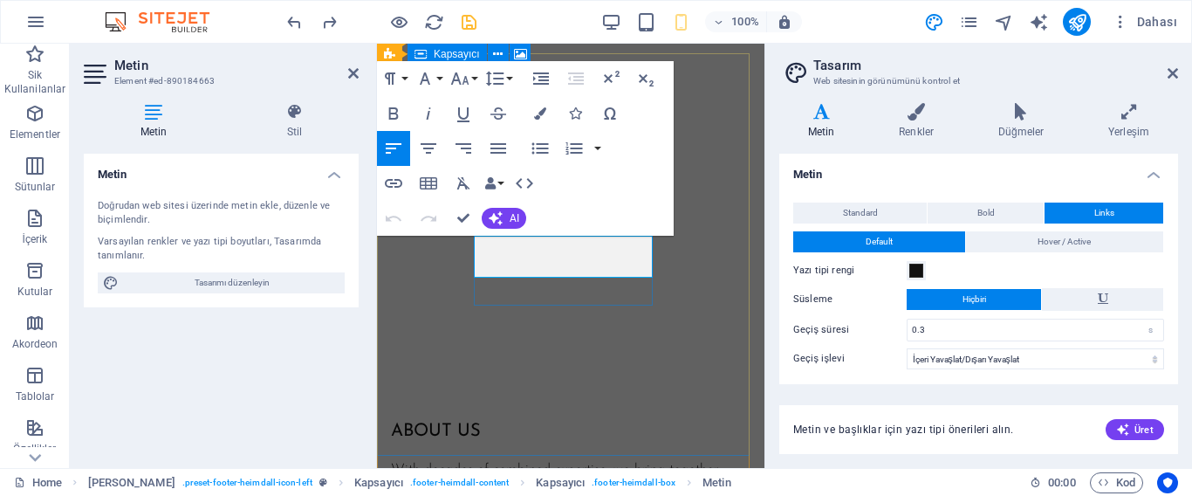
drag, startPoint x: 585, startPoint y: 275, endPoint x: 584, endPoint y: 244, distance: 30.6
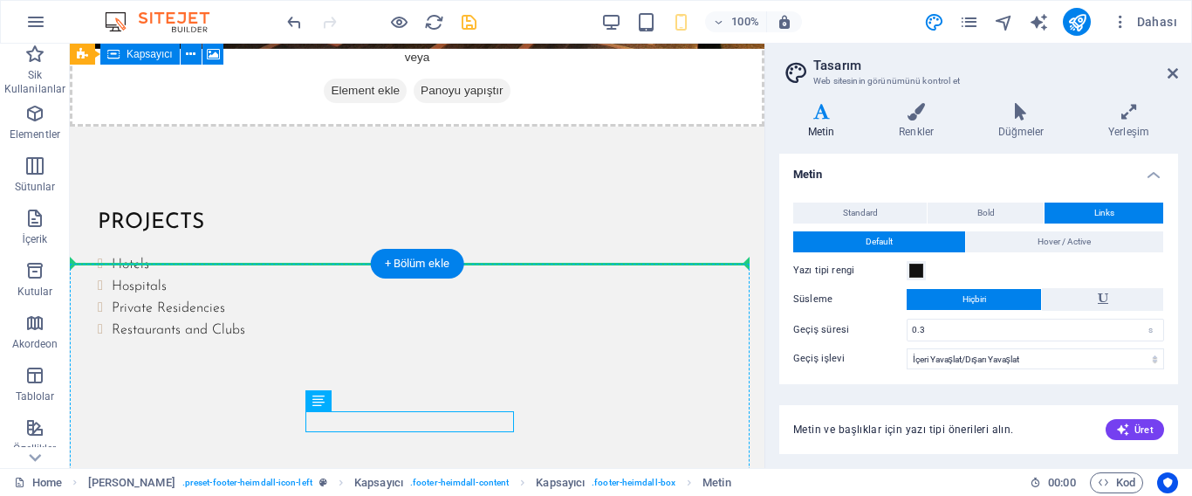
scroll to position [1769, 0]
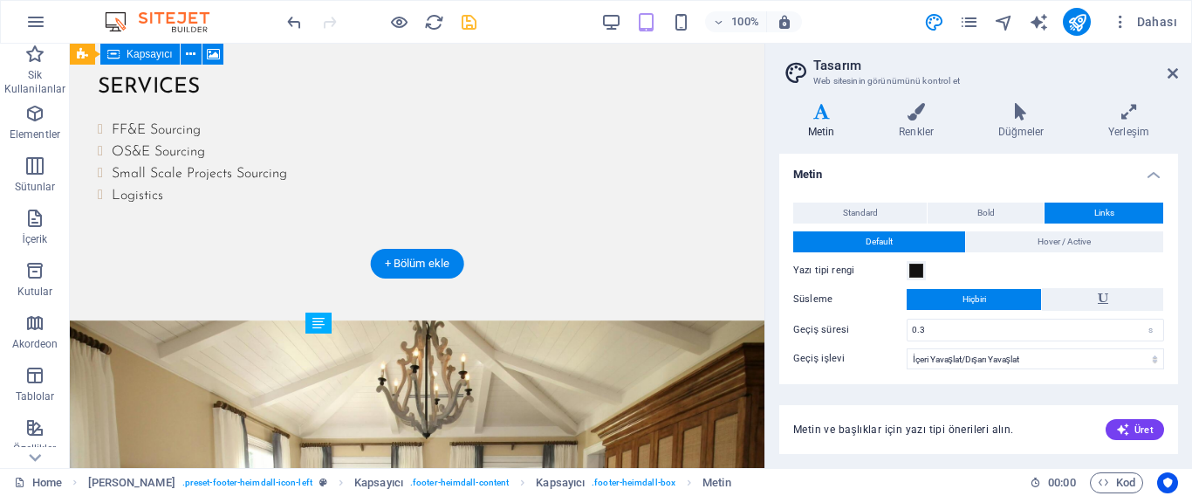
drag, startPoint x: 195, startPoint y: 297, endPoint x: 347, endPoint y: 382, distance: 175.0
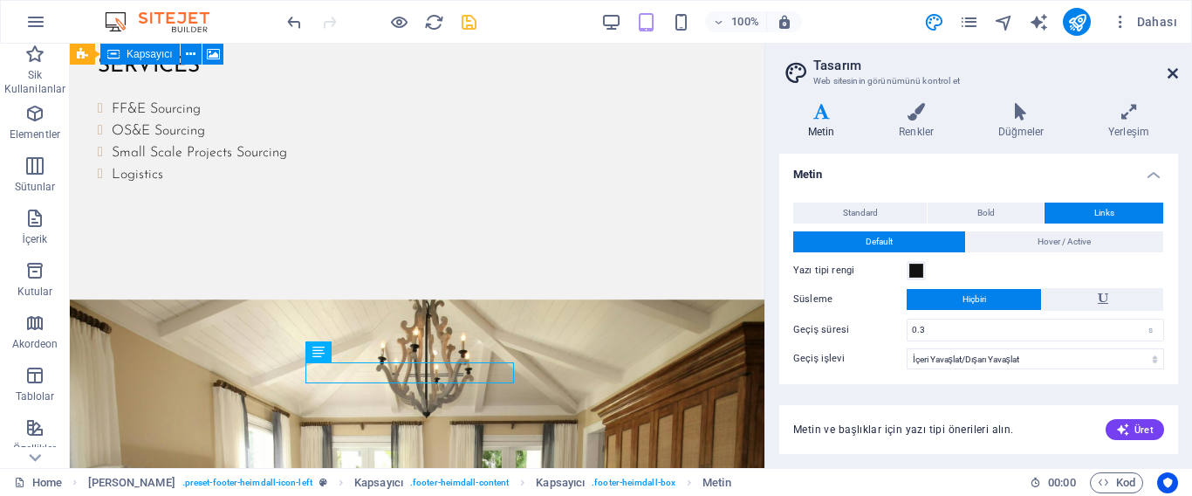
drag, startPoint x: 1171, startPoint y: 69, endPoint x: 949, endPoint y: 51, distance: 222.4
click at [1171, 69] on icon at bounding box center [1173, 73] width 10 height 14
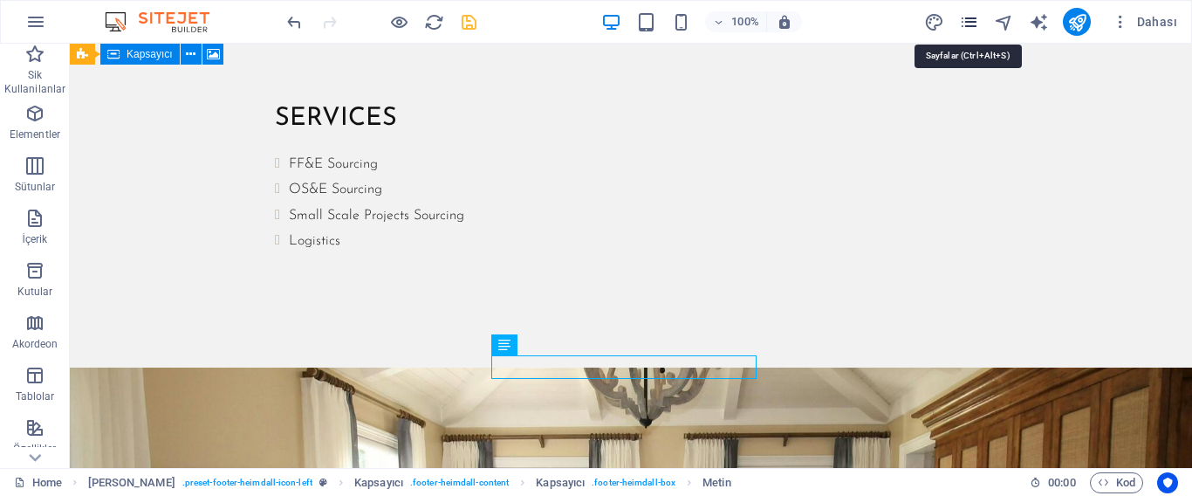
click at [975, 18] on icon "pages" at bounding box center [969, 22] width 20 height 20
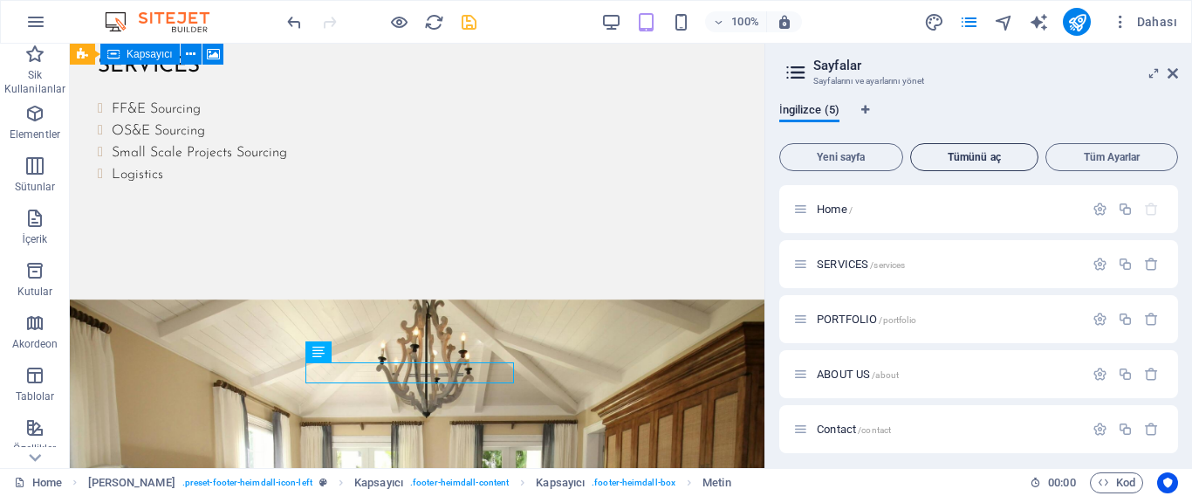
click at [991, 159] on span "Tümünü aç" at bounding box center [974, 157] width 113 height 10
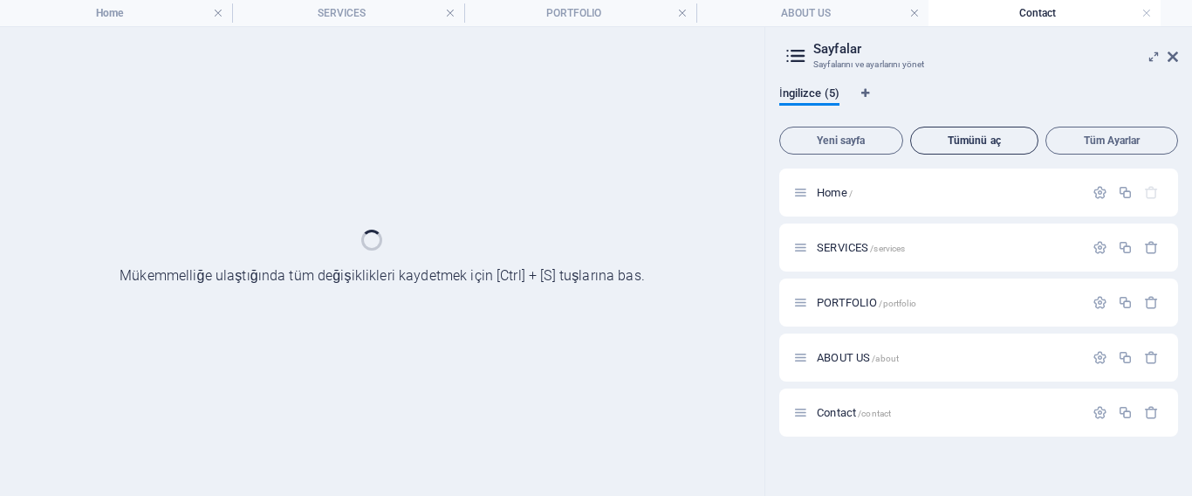
scroll to position [0, 0]
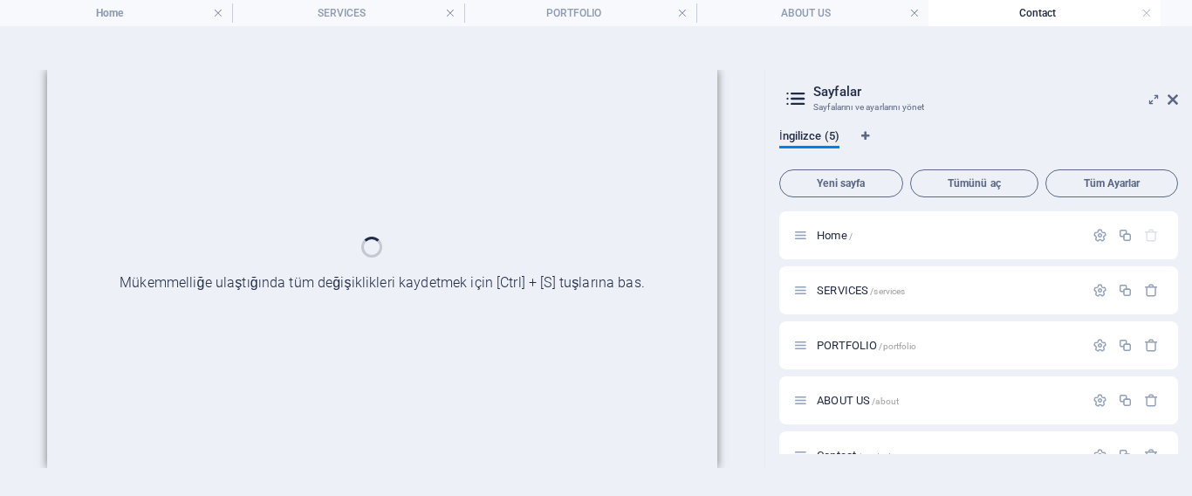
click at [144, 18] on h4 "Home" at bounding box center [116, 12] width 232 height 19
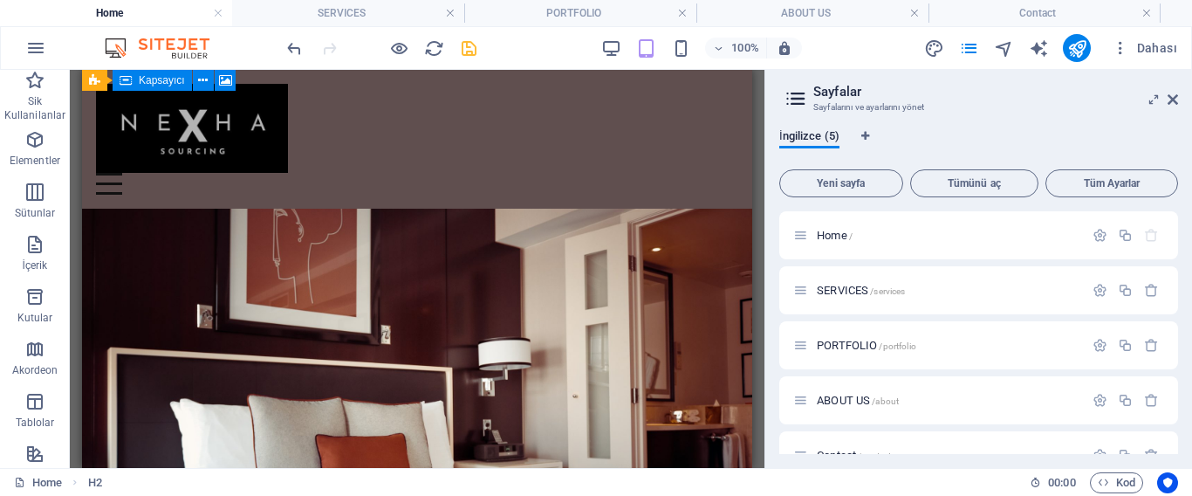
scroll to position [1769, 0]
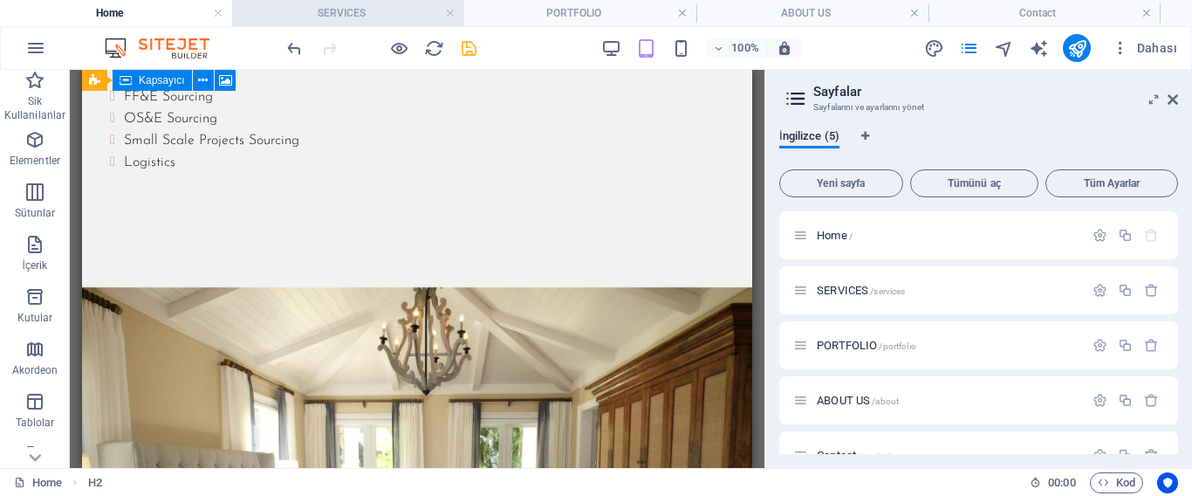
drag, startPoint x: 332, startPoint y: 9, endPoint x: 326, endPoint y: 118, distance: 109.2
click at [332, 9] on h4 "SERVICES" at bounding box center [348, 12] width 232 height 19
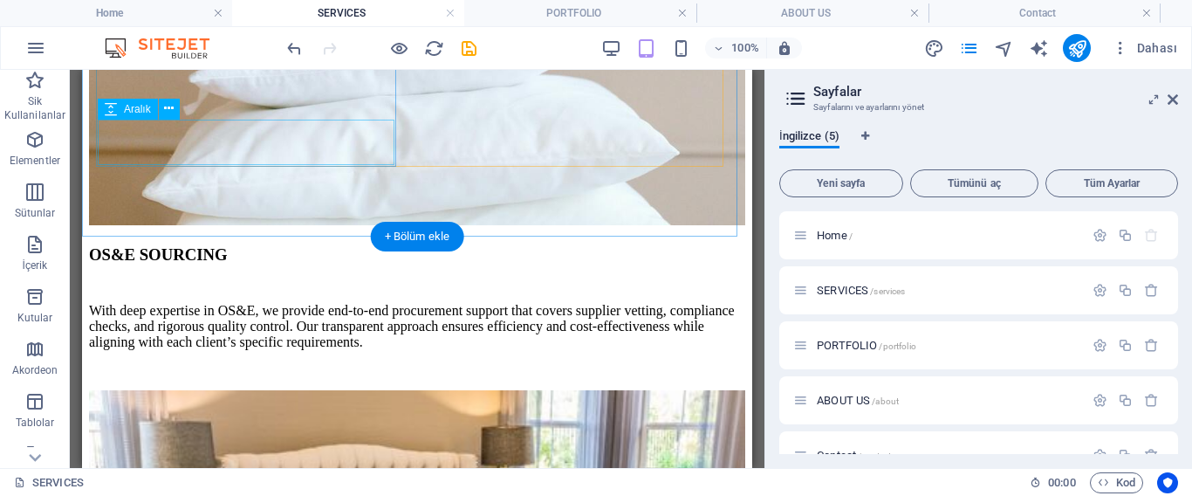
scroll to position [1109, 0]
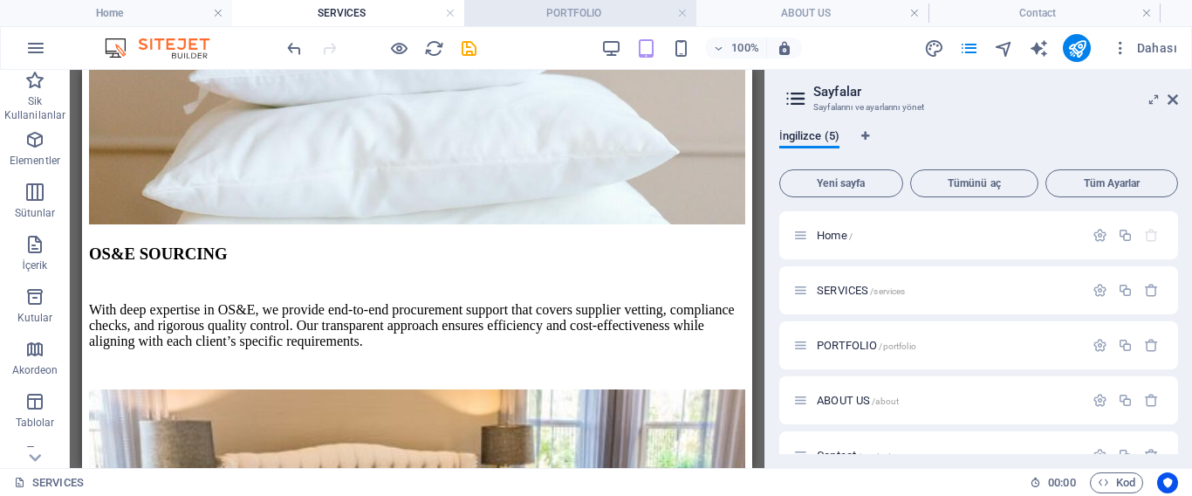
click at [565, 13] on h4 "PORTFOLIO" at bounding box center [580, 12] width 232 height 19
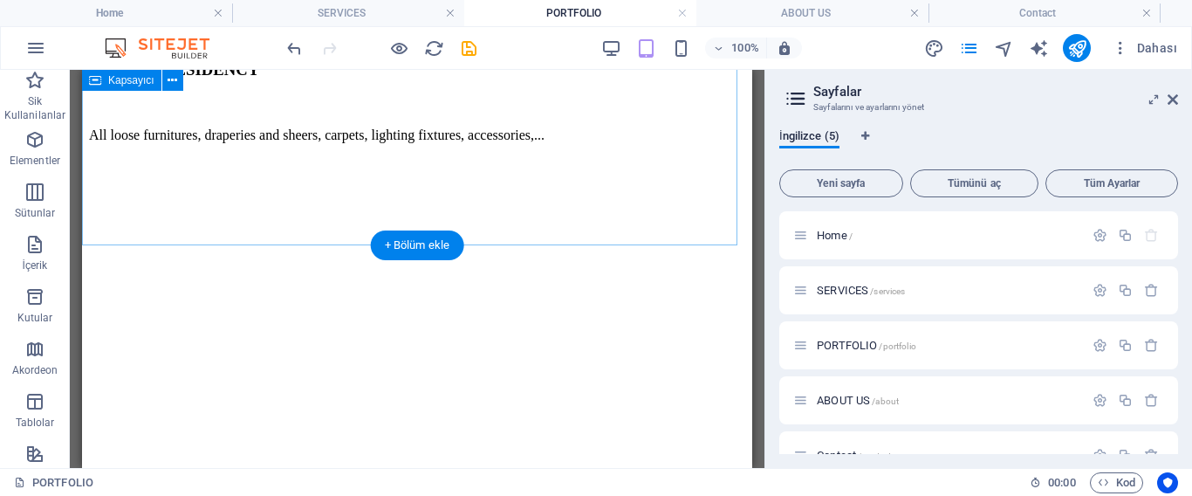
scroll to position [1616, 0]
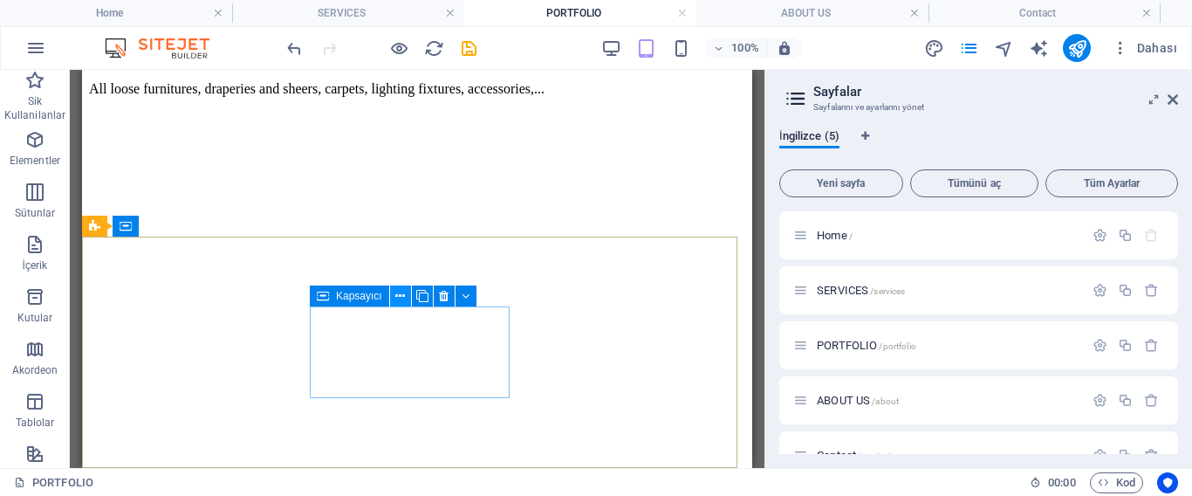
click at [401, 295] on icon at bounding box center [400, 296] width 10 height 18
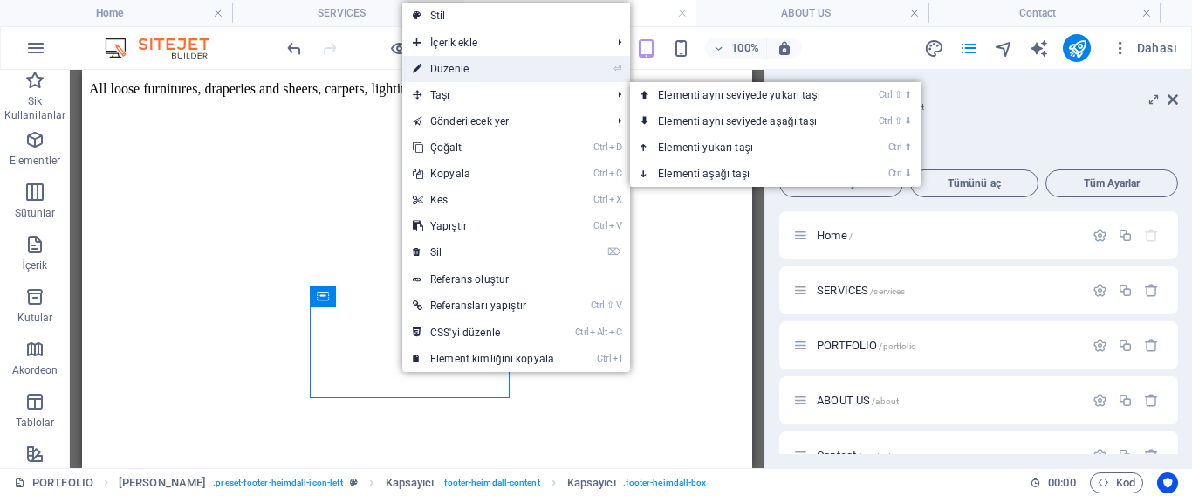
click at [449, 71] on link "⏎ Düzenle" at bounding box center [483, 69] width 162 height 26
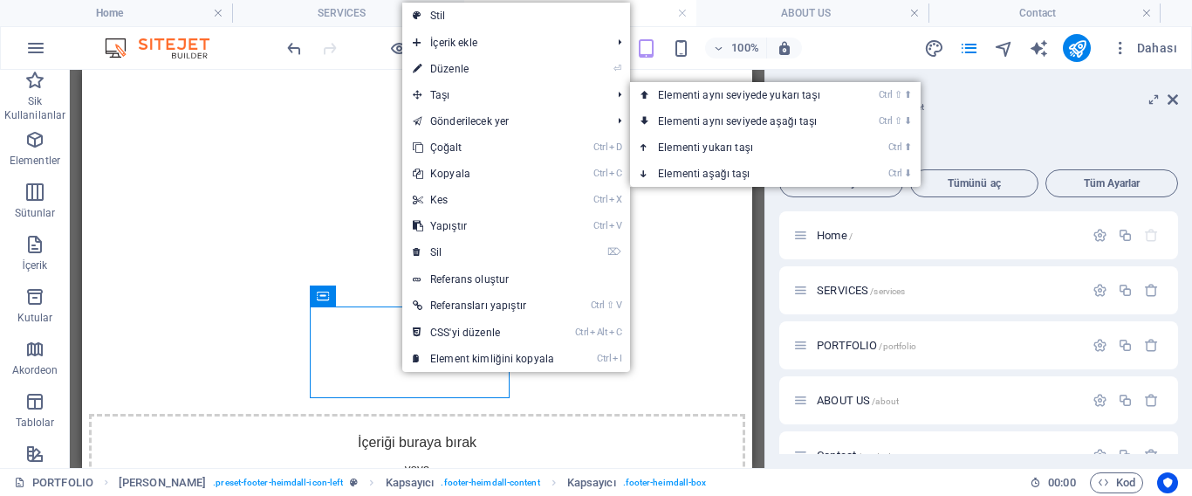
select select "%"
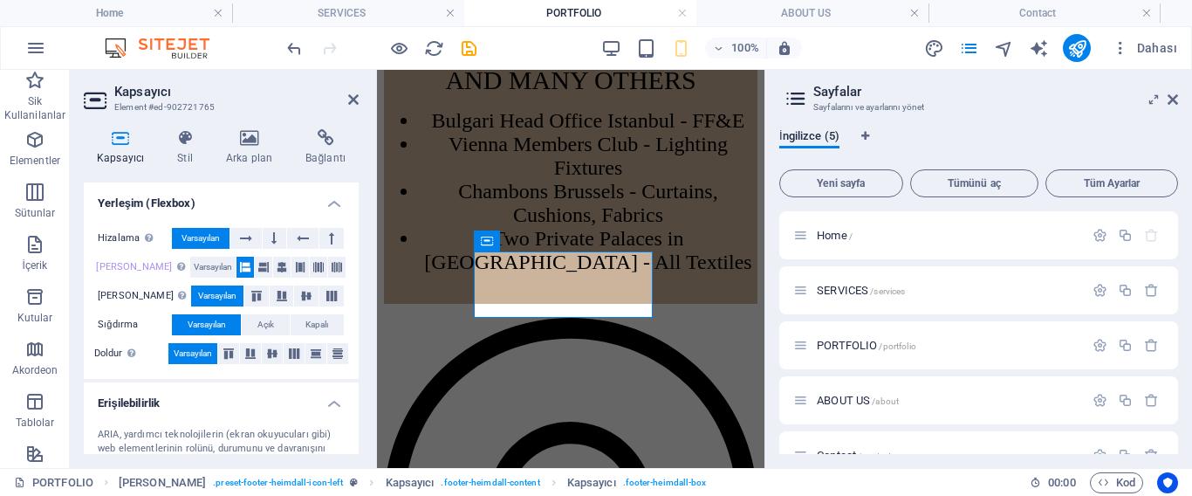
scroll to position [432, 0]
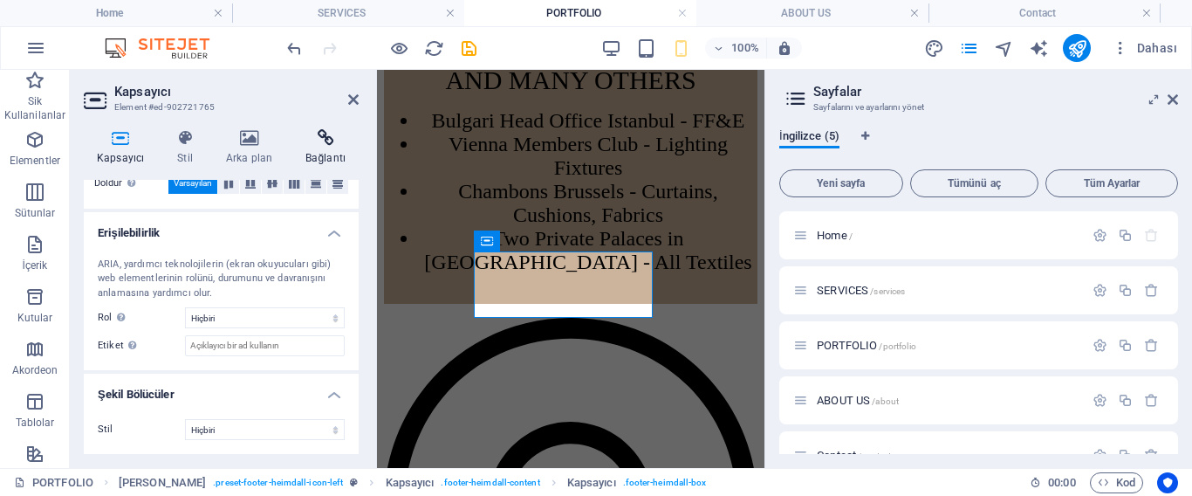
click at [325, 151] on h4 "Bağlantı" at bounding box center [325, 147] width 66 height 37
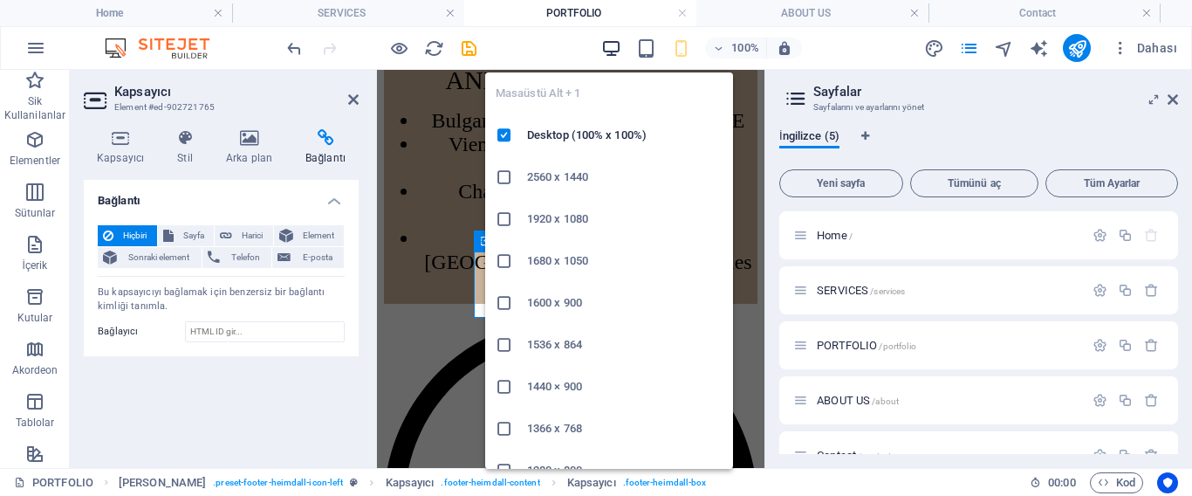
click at [607, 44] on icon "button" at bounding box center [611, 48] width 20 height 20
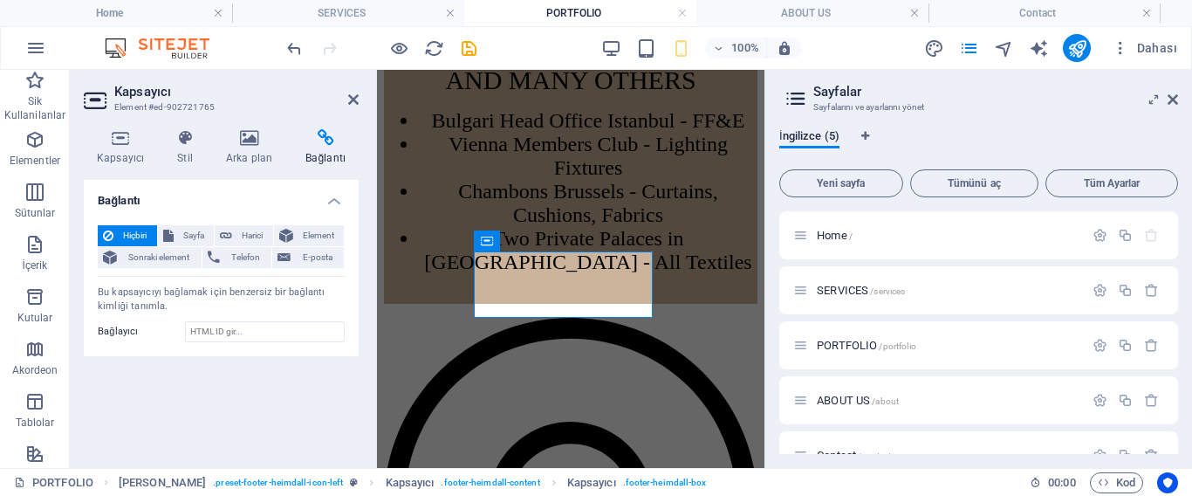
click at [324, 142] on icon at bounding box center [325, 137] width 66 height 17
click at [1169, 98] on icon at bounding box center [1173, 100] width 10 height 14
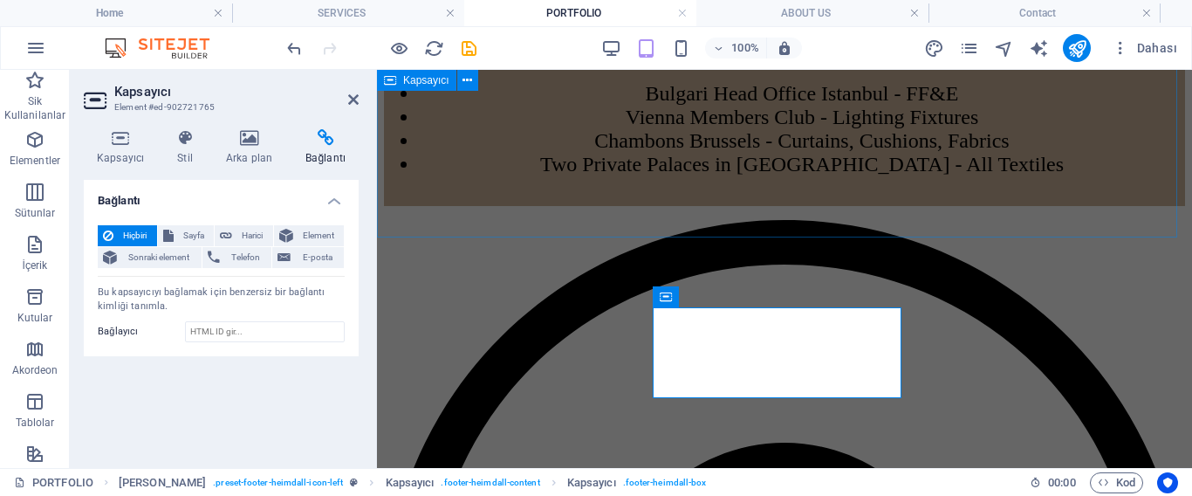
scroll to position [1544, 0]
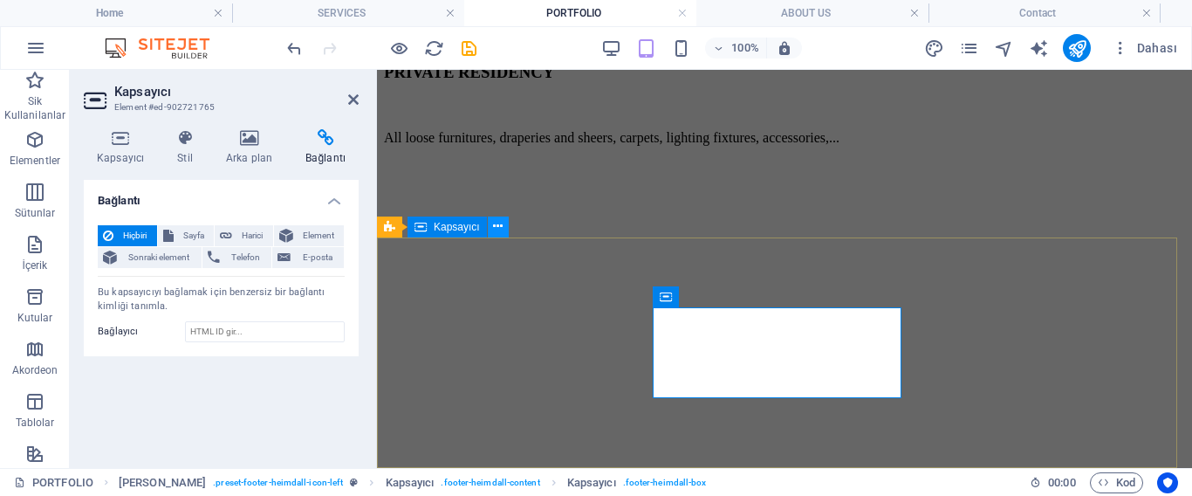
click at [493, 228] on icon at bounding box center [498, 226] width 10 height 18
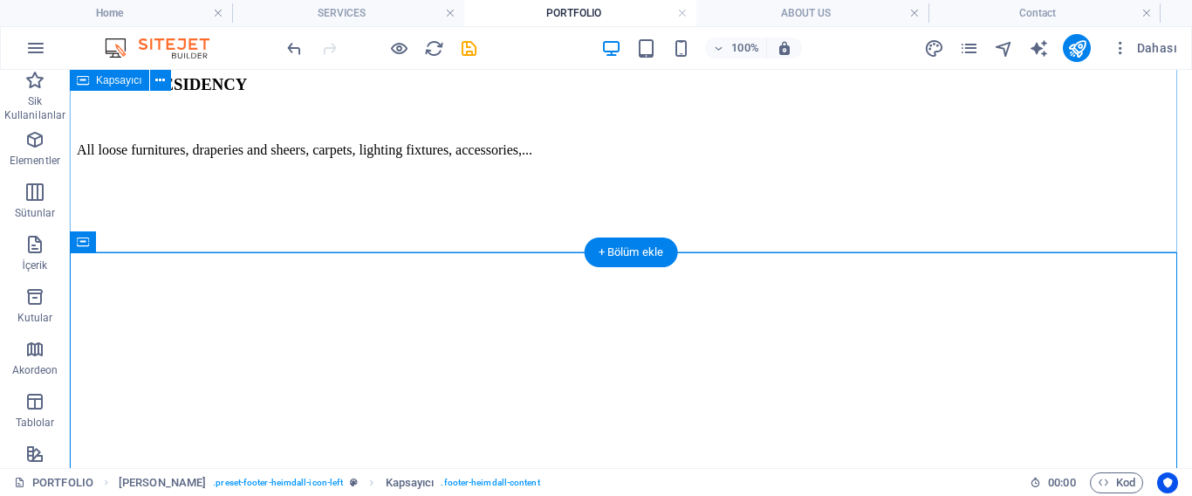
scroll to position [1615, 0]
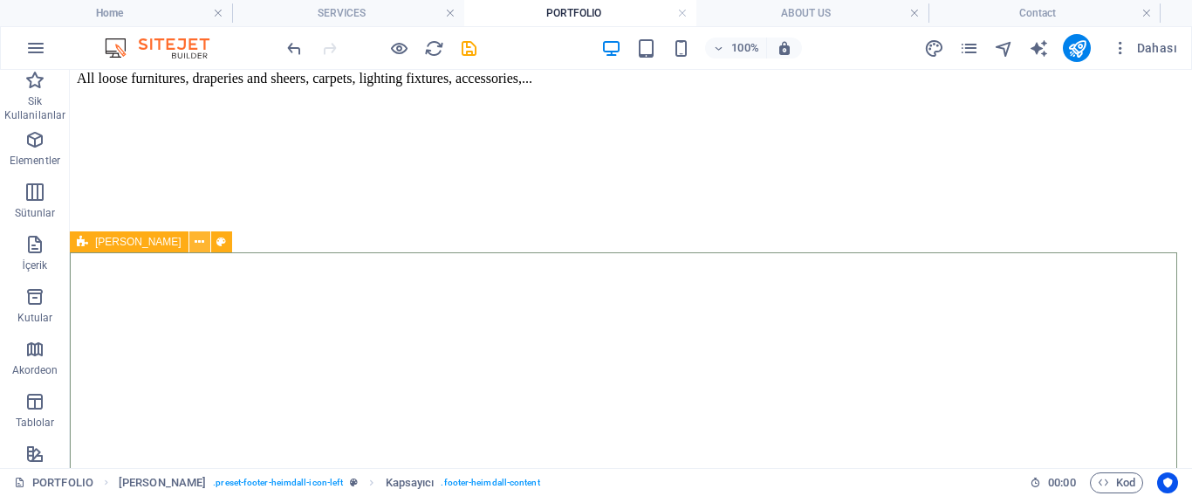
click at [195, 240] on icon at bounding box center [200, 242] width 10 height 18
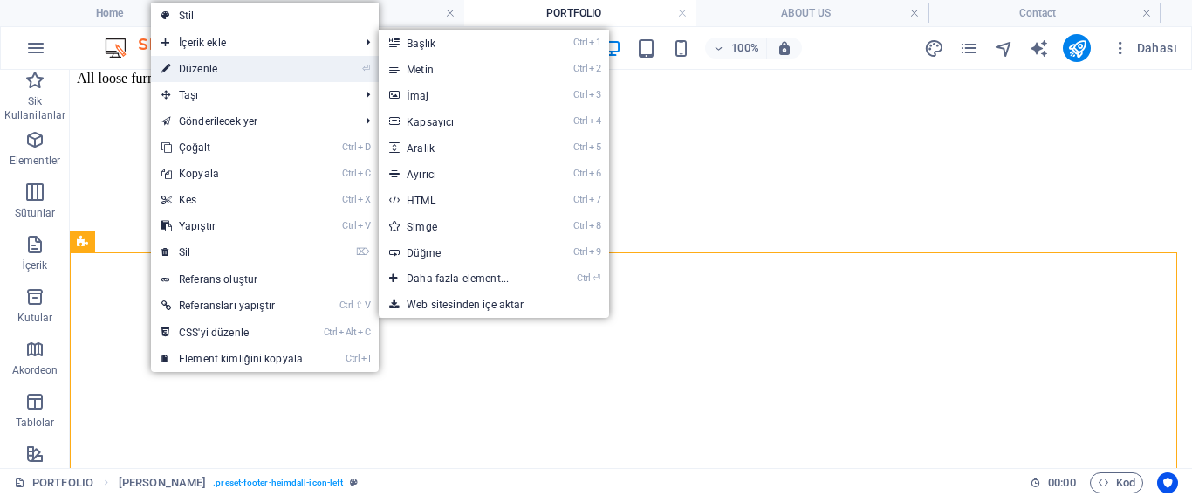
click at [212, 69] on link "⏎ Düzenle" at bounding box center [232, 69] width 162 height 26
select select "footer"
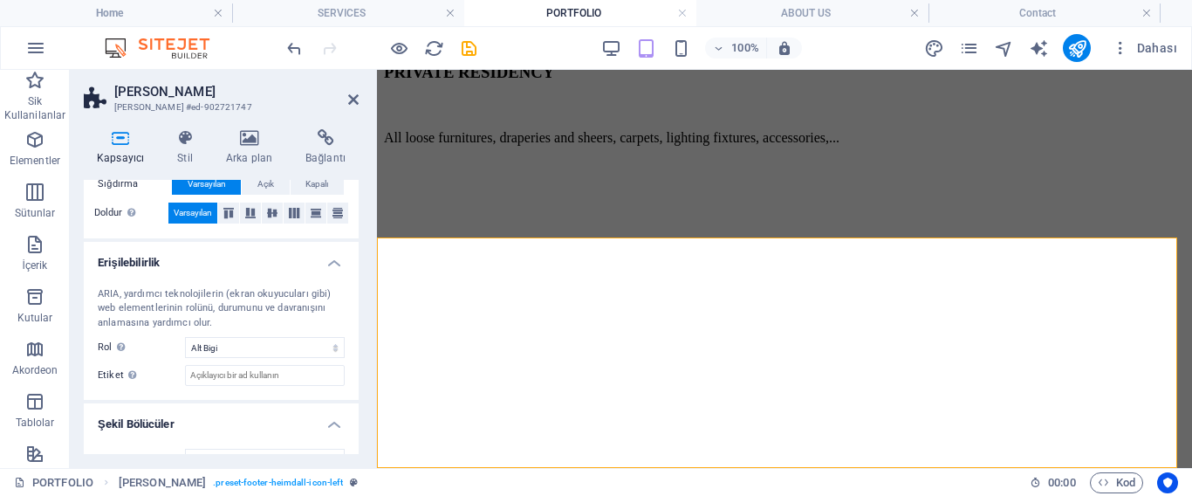
scroll to position [432, 0]
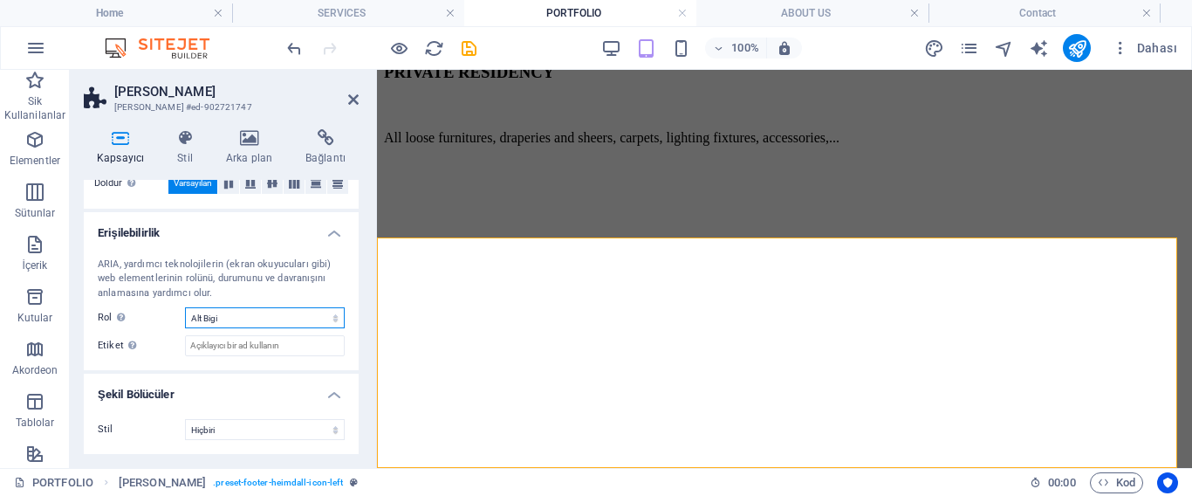
click at [221, 312] on select "Hiçbiri Alert Alt Bigi Article Banner Comment Complementary Dialog Marquee Pres…" at bounding box center [265, 317] width 160 height 21
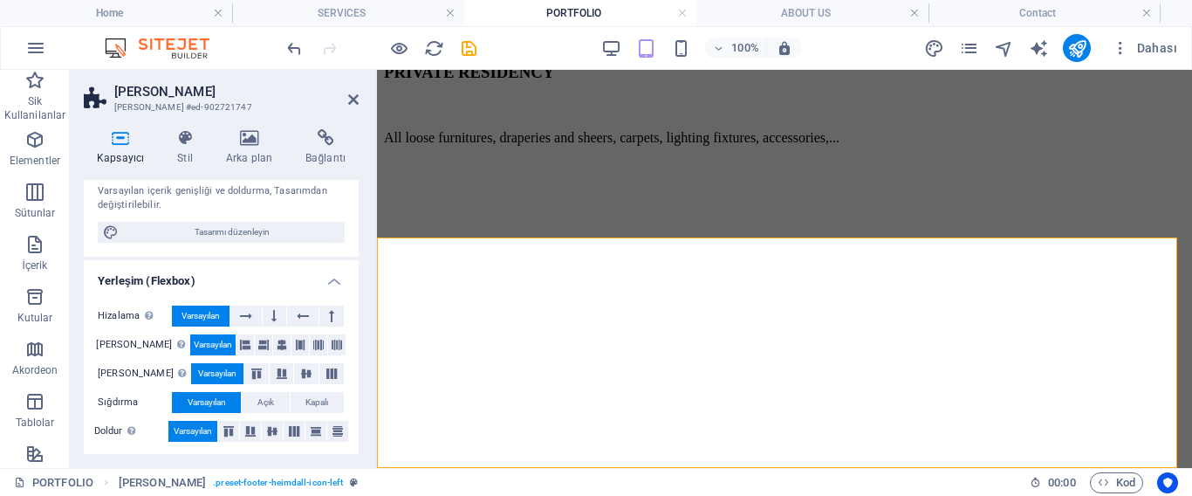
scroll to position [83, 0]
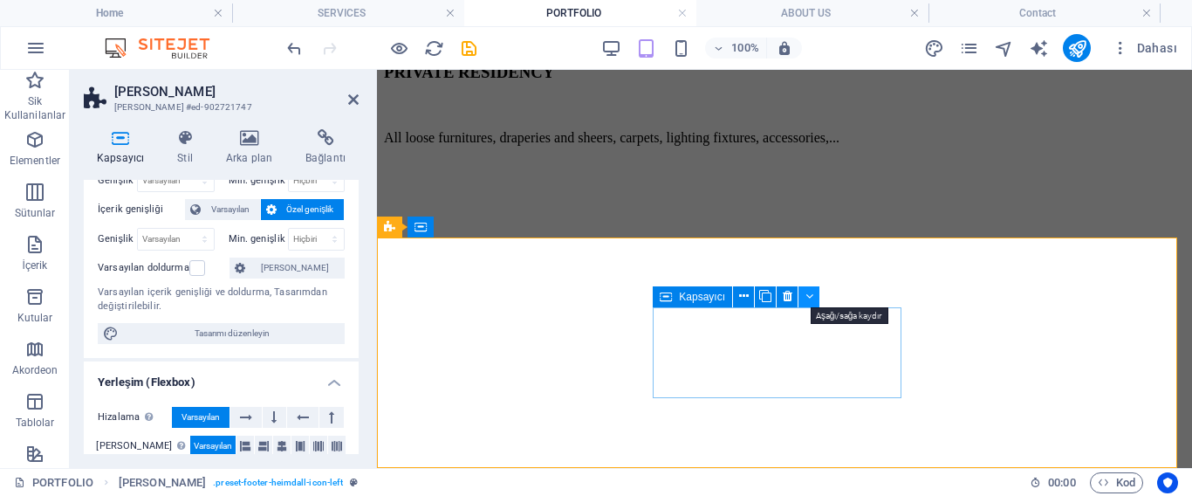
click at [810, 293] on icon at bounding box center [809, 296] width 8 height 18
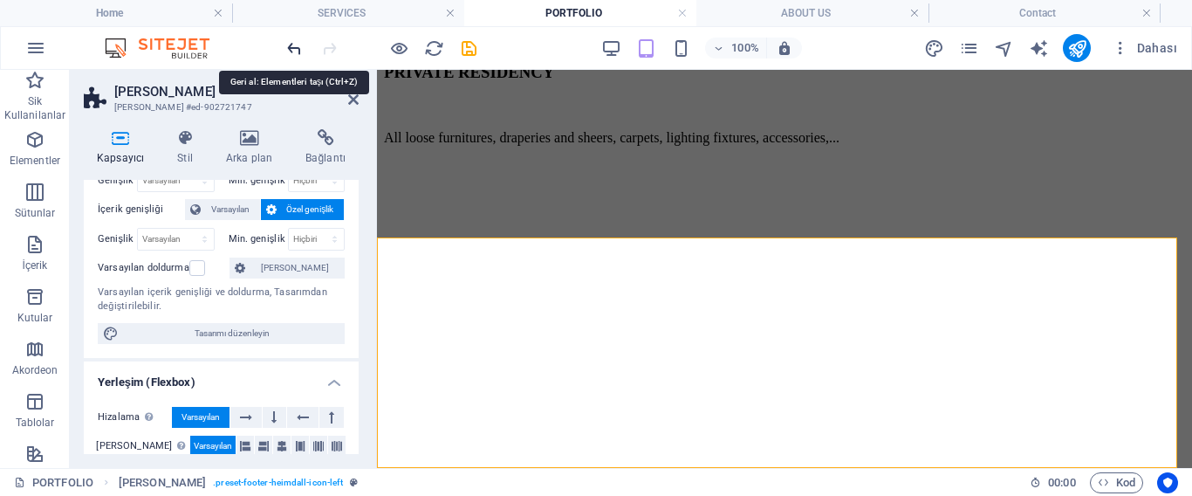
click at [291, 45] on icon "undo" at bounding box center [294, 48] width 20 height 20
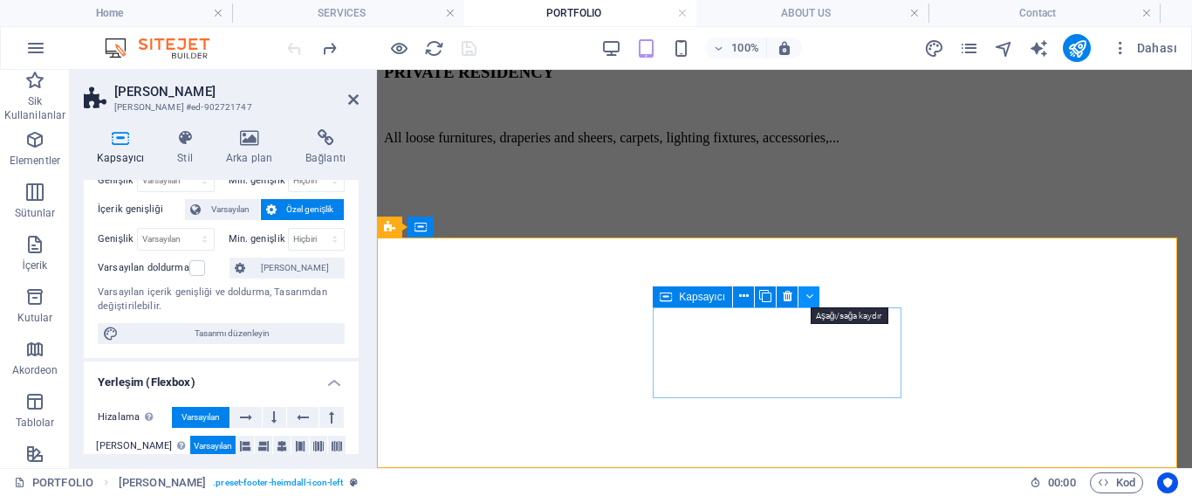
click at [804, 298] on button at bounding box center [809, 296] width 21 height 21
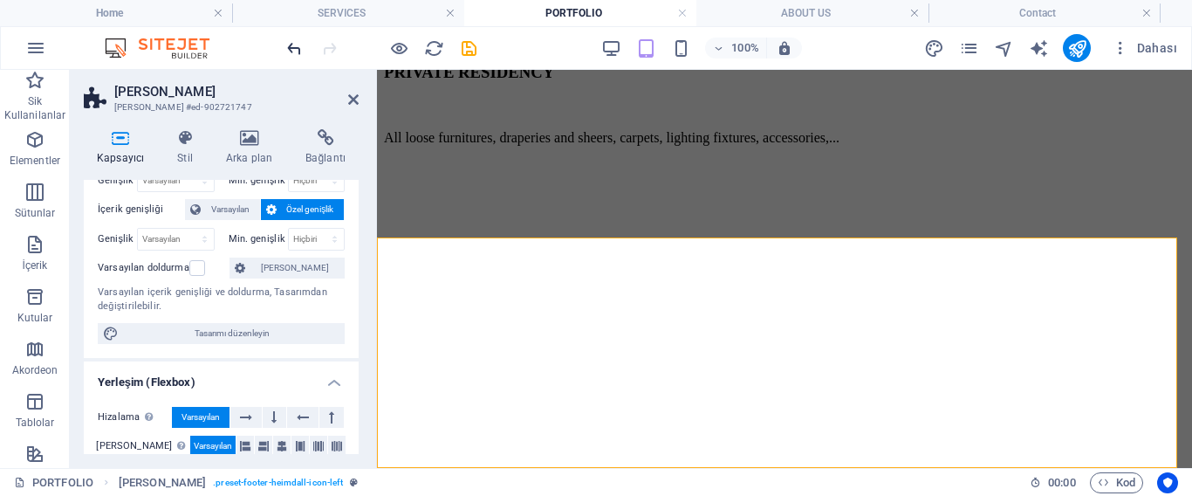
click at [291, 42] on icon "undo" at bounding box center [294, 48] width 20 height 20
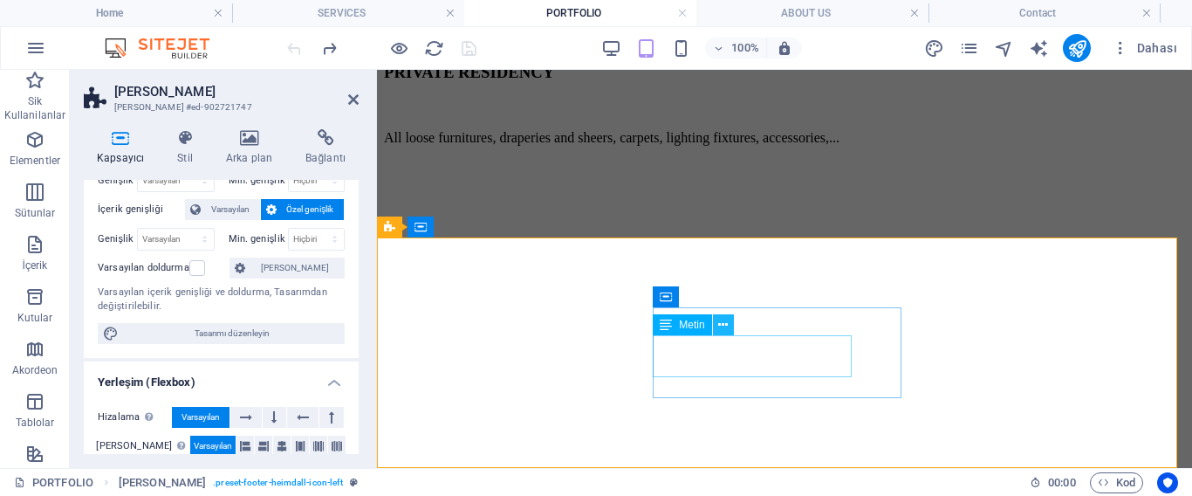
click at [724, 326] on icon at bounding box center [723, 325] width 10 height 18
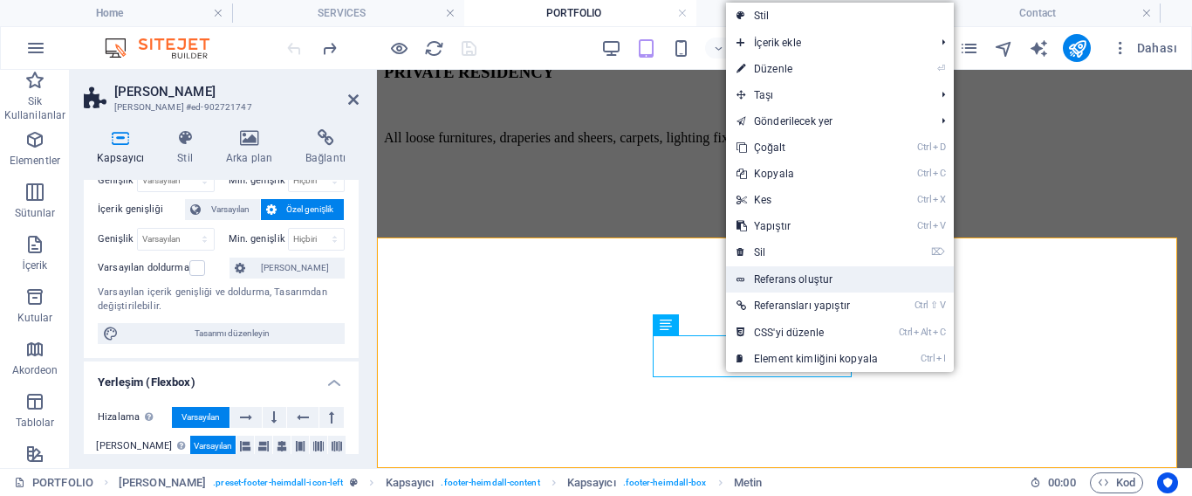
click at [775, 278] on link "Referans oluştur" at bounding box center [840, 279] width 228 height 26
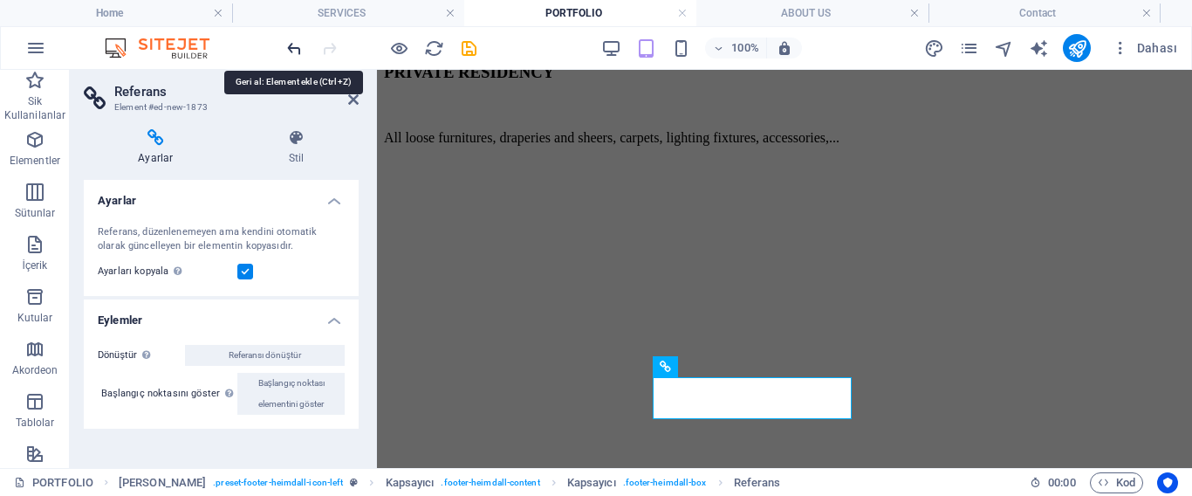
click at [291, 49] on icon "undo" at bounding box center [294, 48] width 20 height 20
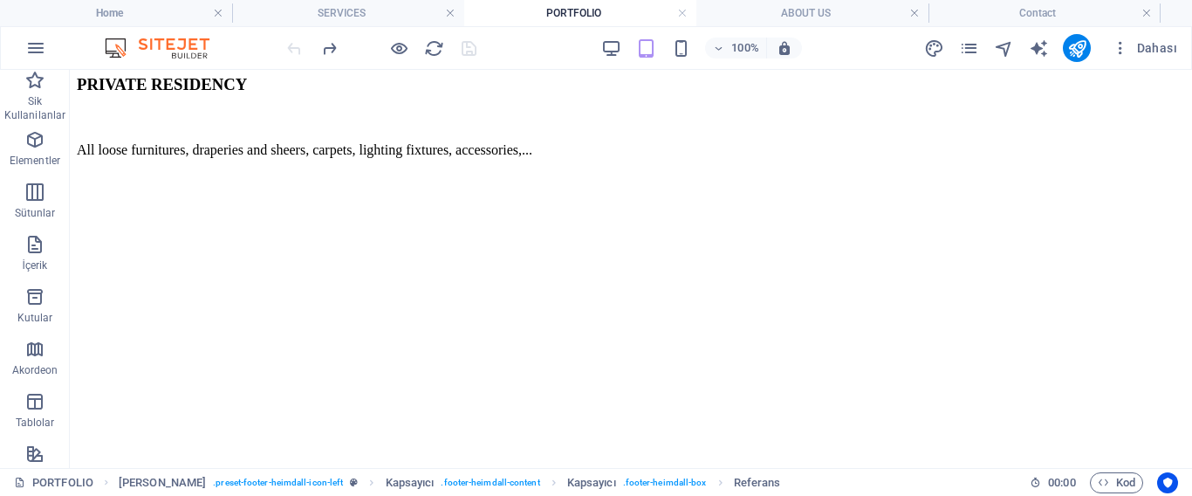
scroll to position [1615, 0]
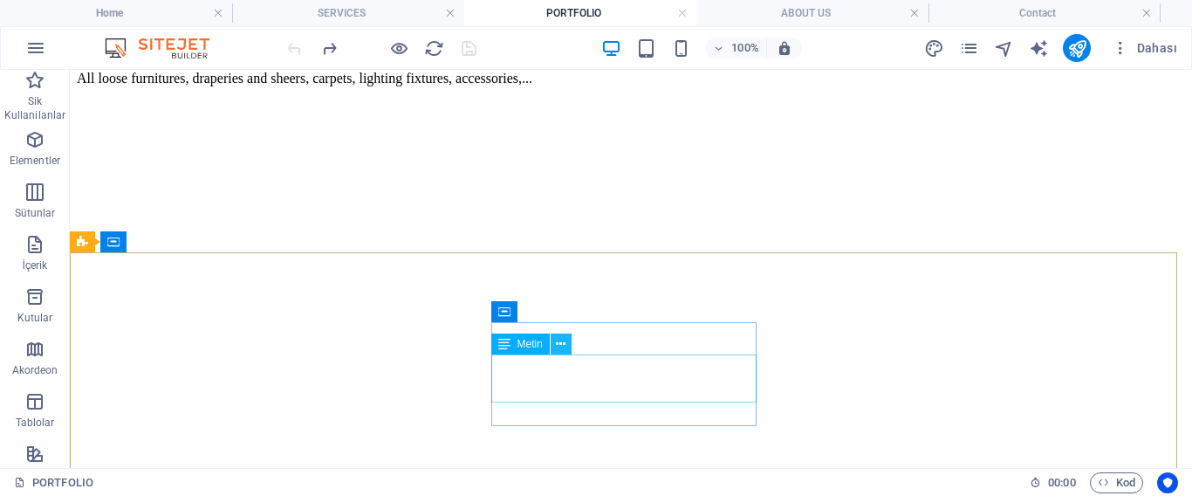
click at [560, 348] on icon at bounding box center [561, 344] width 10 height 18
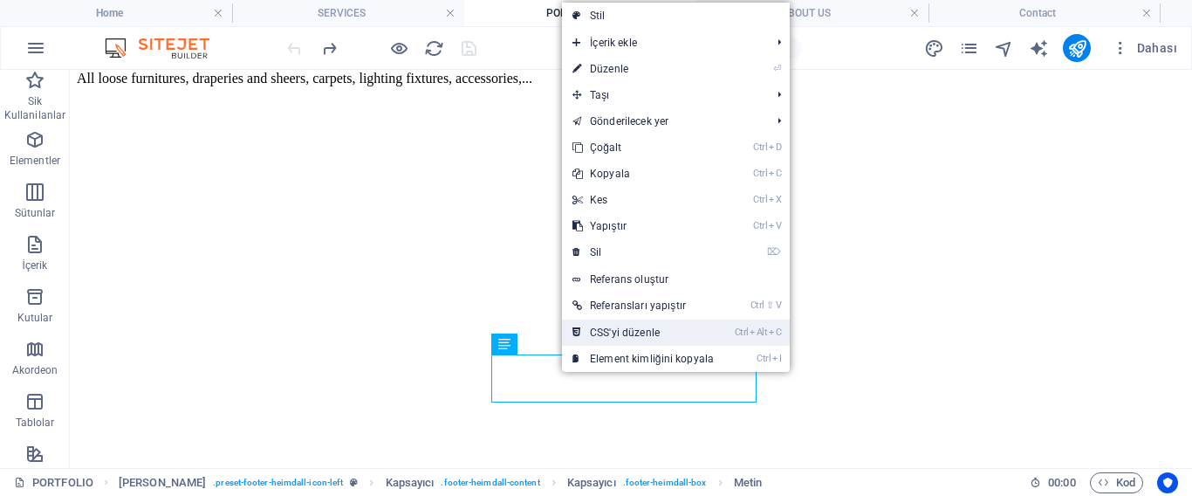
click at [608, 335] on link "Ctrl Alt C CSS'yi düzenle" at bounding box center [643, 332] width 162 height 26
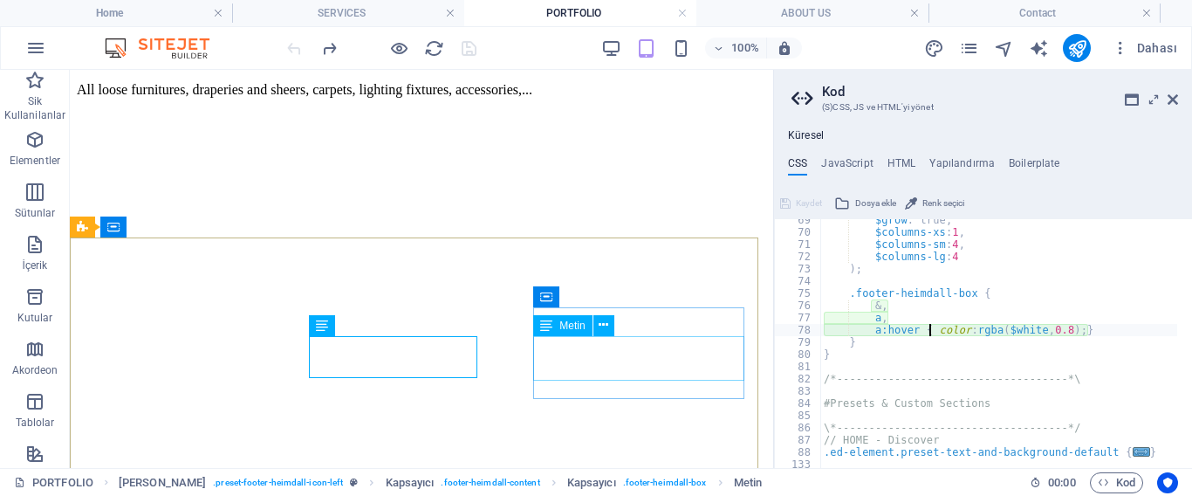
type textarea "a:hover { color: rgba($white, 0.8); }"
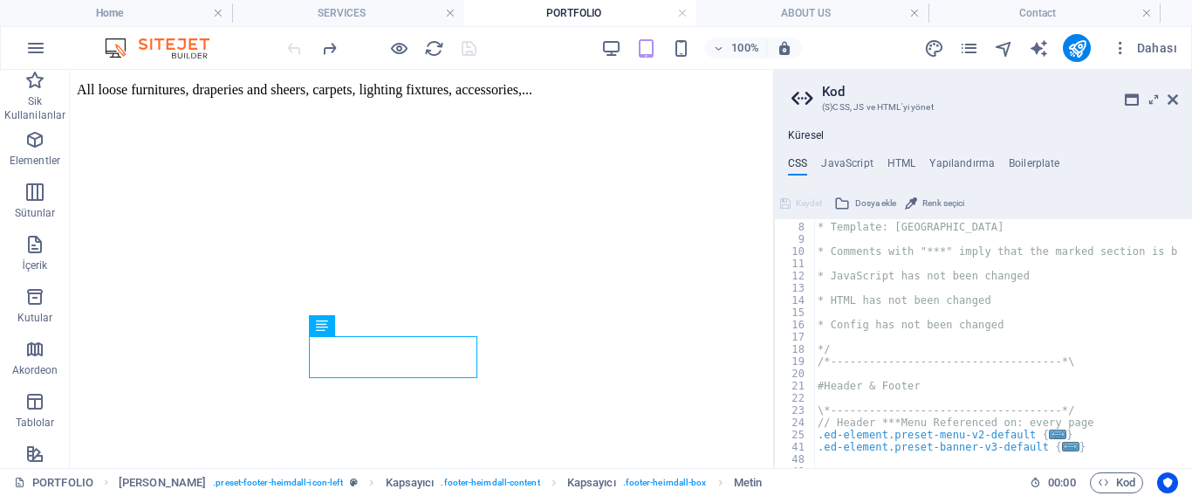
scroll to position [0, 0]
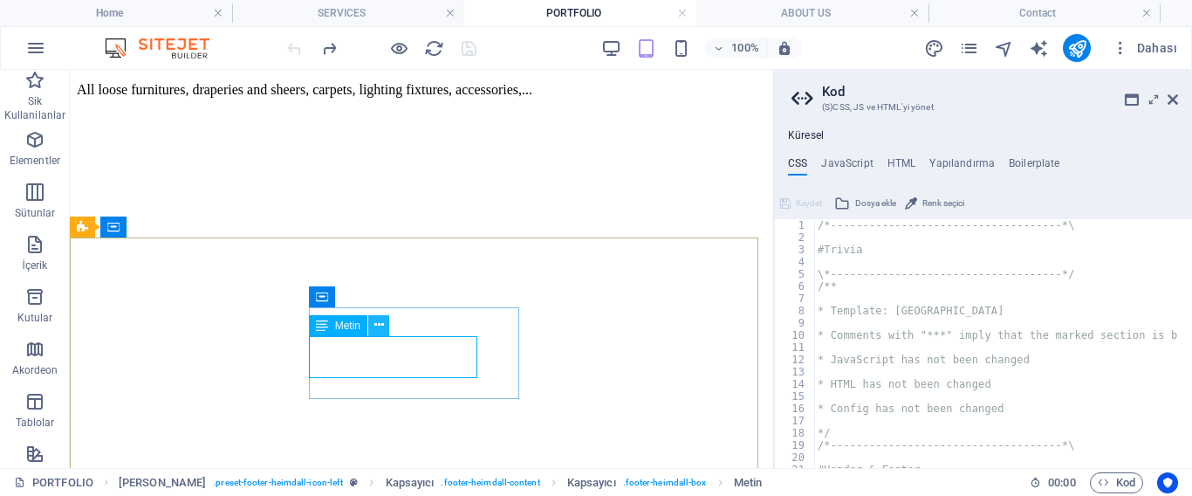
click at [378, 329] on icon at bounding box center [379, 325] width 10 height 18
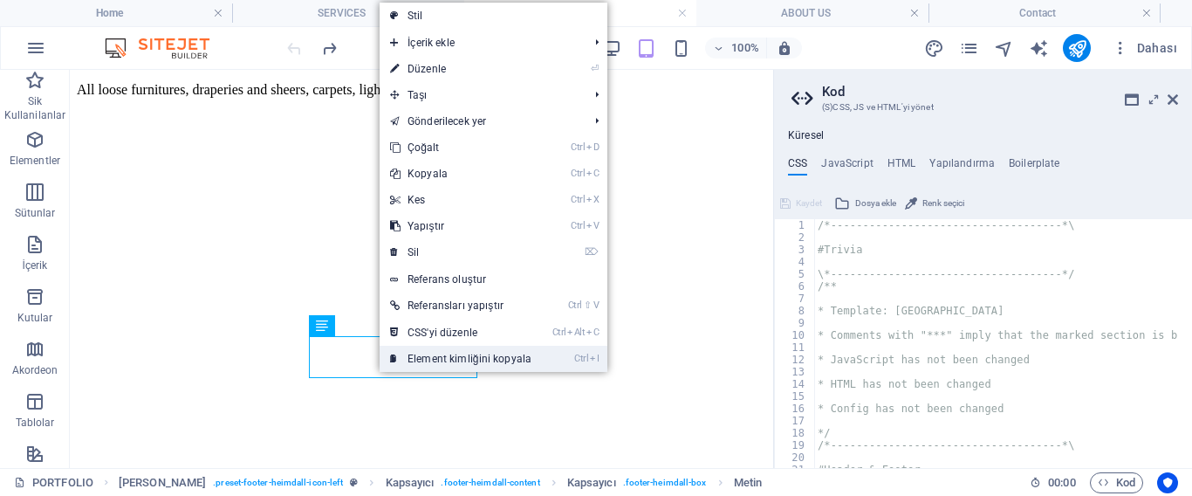
click at [430, 359] on link "Ctrl I Element kimliğini kopyala" at bounding box center [461, 359] width 162 height 26
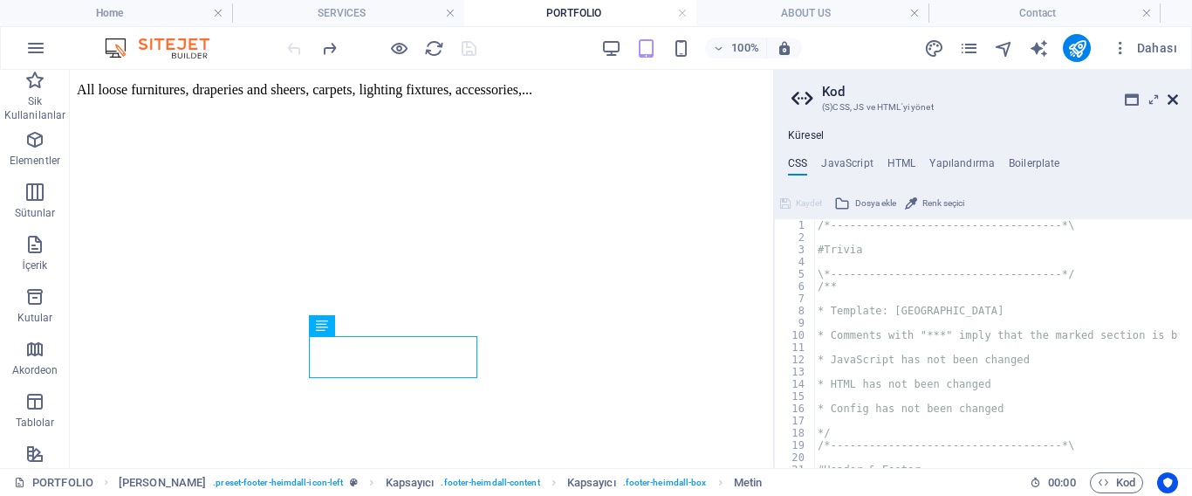
click at [1172, 93] on icon at bounding box center [1173, 100] width 10 height 14
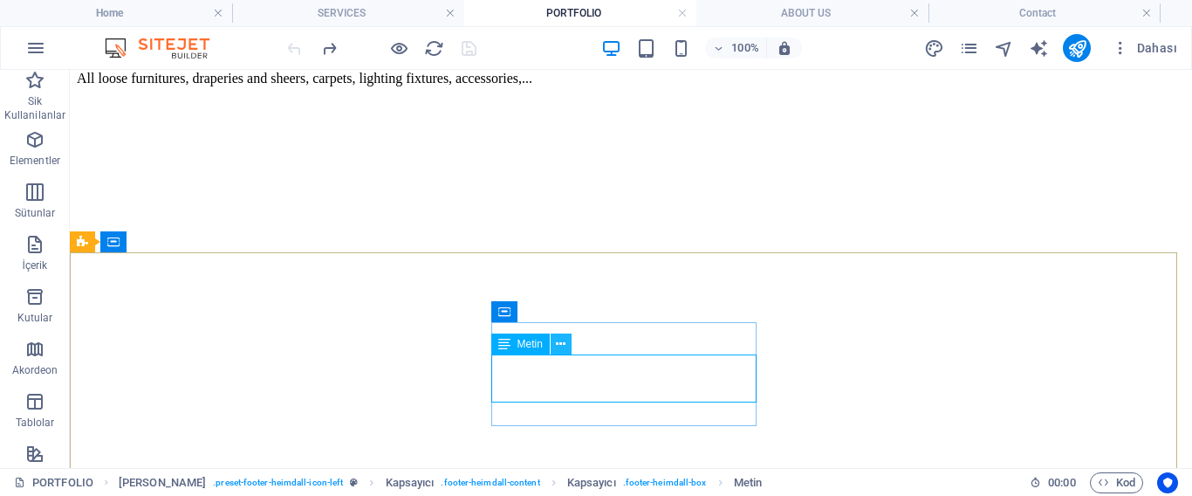
click at [560, 348] on icon at bounding box center [561, 344] width 10 height 18
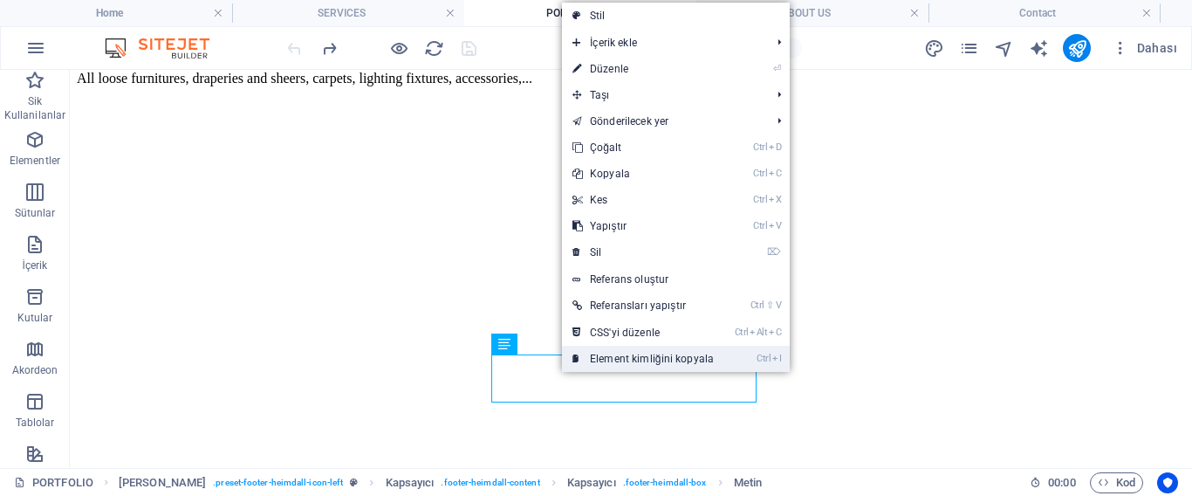
click at [638, 358] on link "Ctrl I Element kimliğini kopyala" at bounding box center [643, 359] width 162 height 26
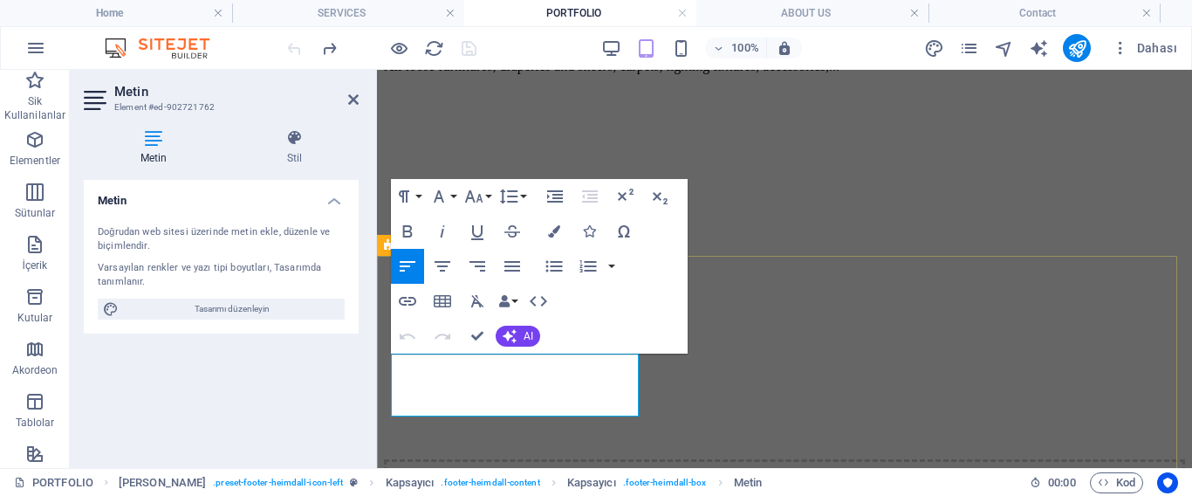
scroll to position [1525, 0]
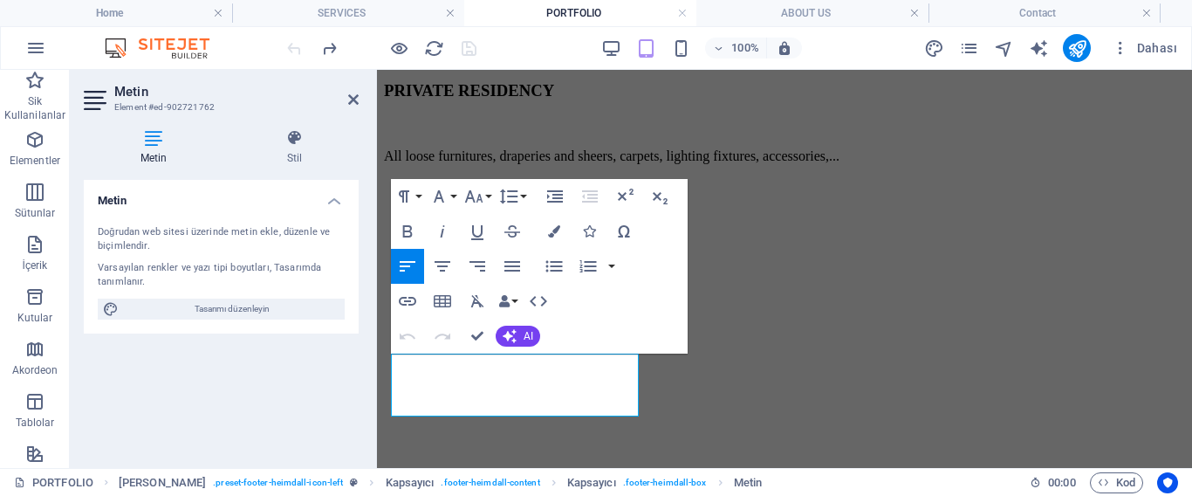
drag, startPoint x: 547, startPoint y: 407, endPoint x: 299, endPoint y: 408, distance: 247.9
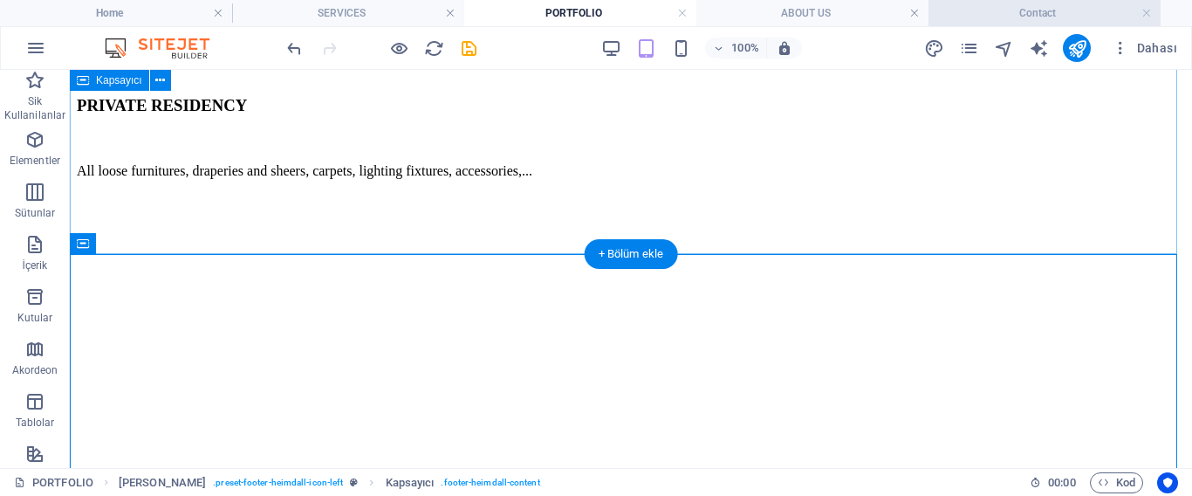
scroll to position [1614, 0]
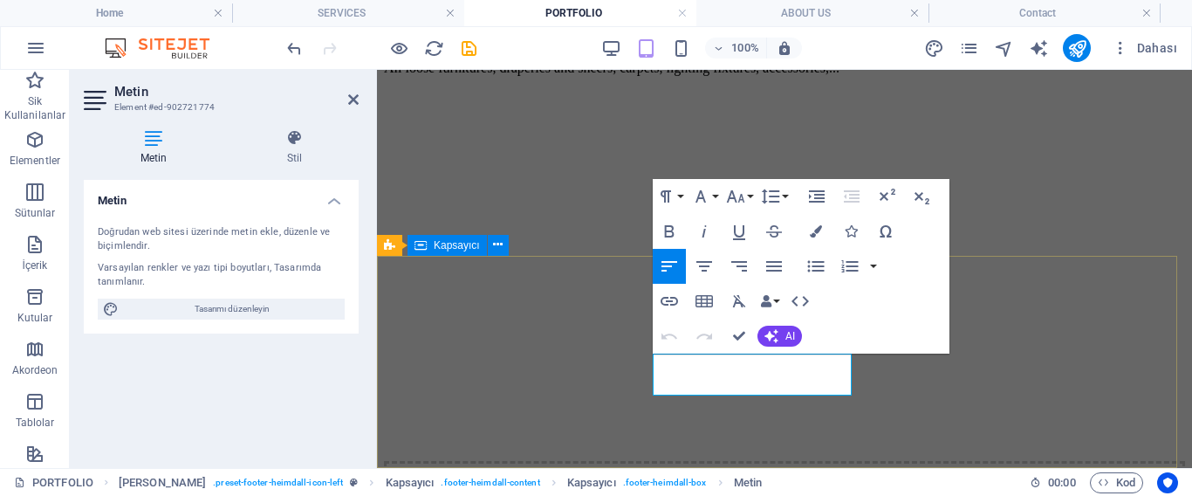
scroll to position [1523, 0]
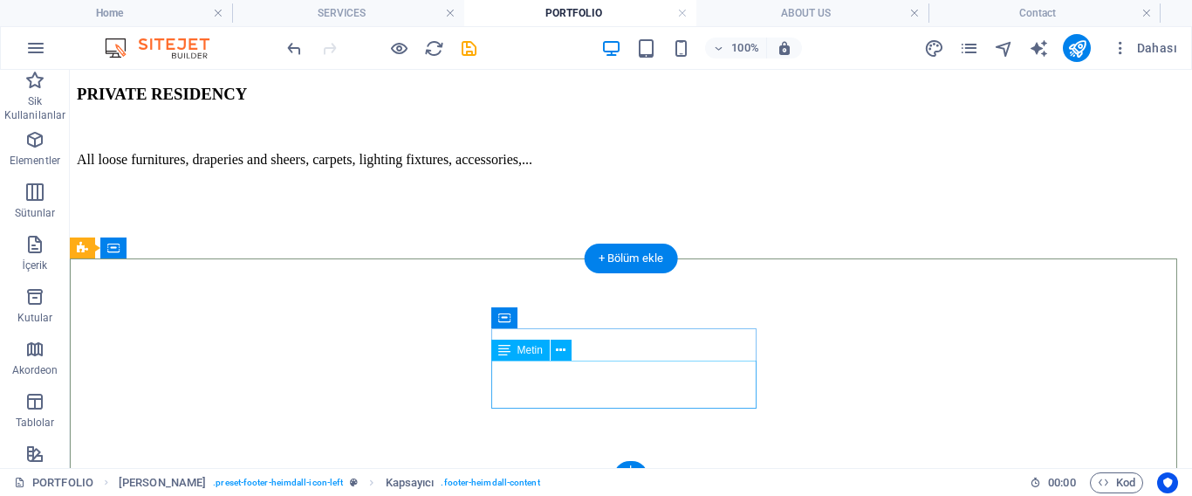
scroll to position [1620, 0]
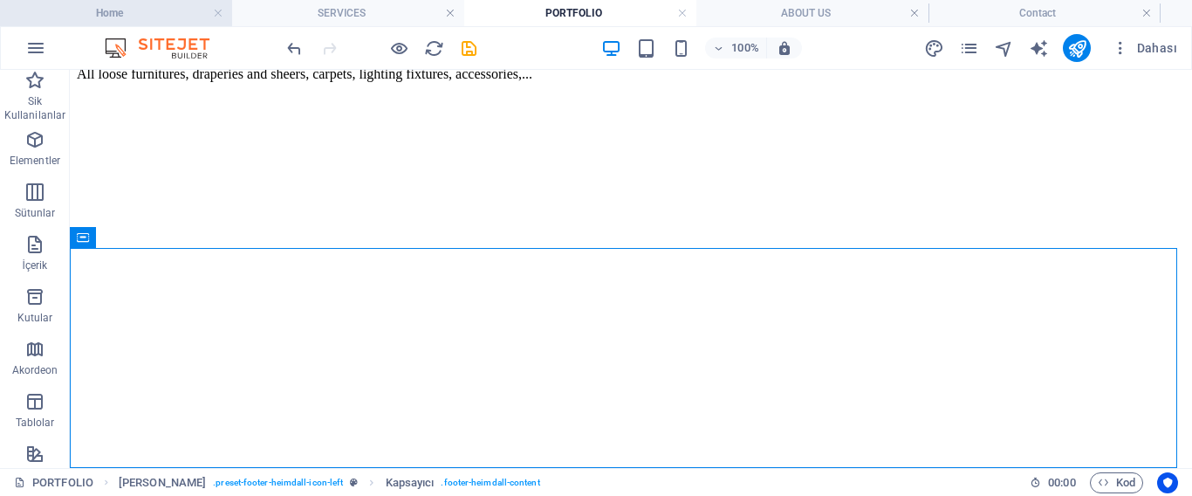
click at [154, 17] on h4 "Home" at bounding box center [116, 12] width 232 height 19
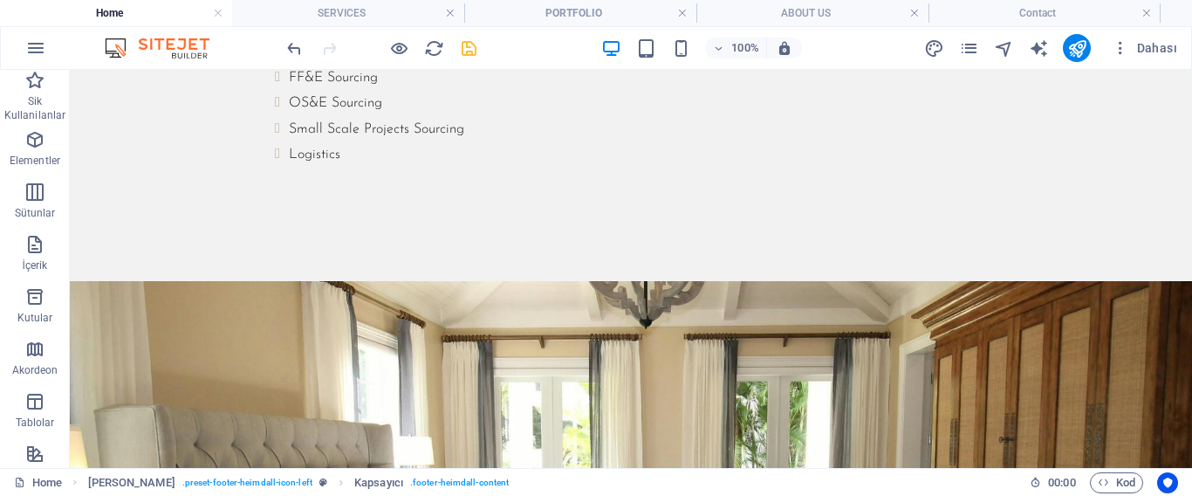
scroll to position [0, 0]
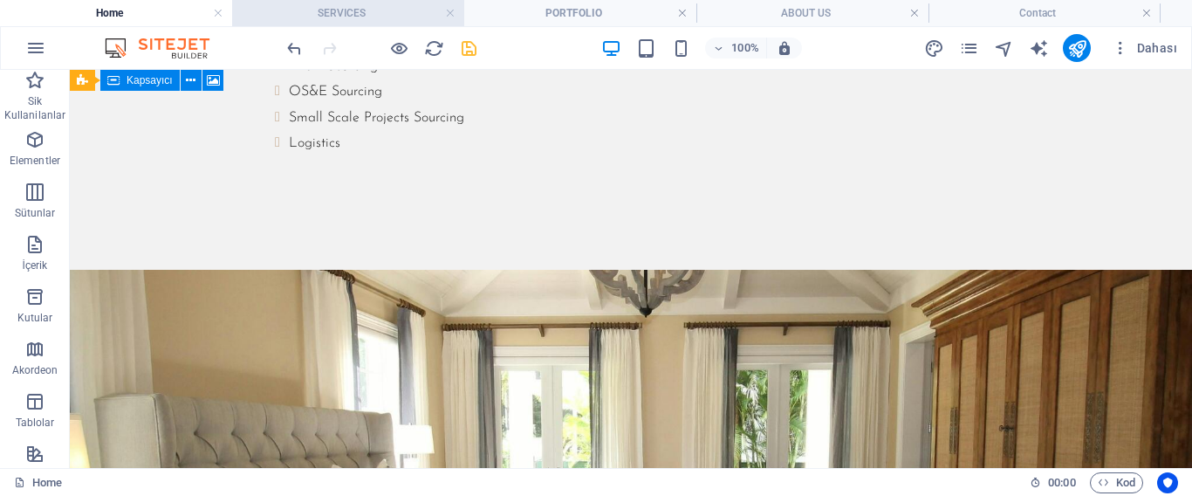
click at [364, 21] on h4 "SERVICES" at bounding box center [348, 12] width 232 height 19
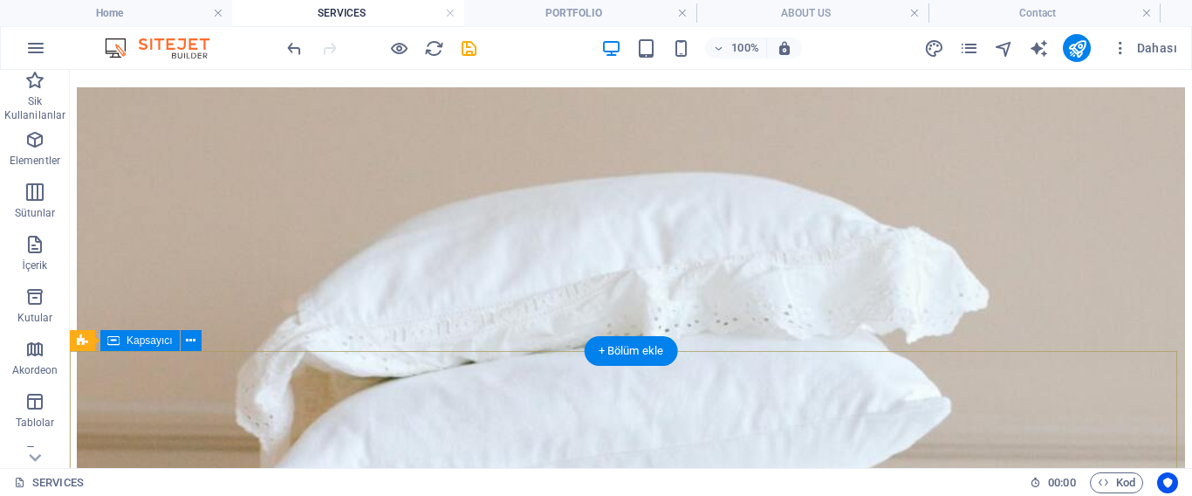
scroll to position [1236, 0]
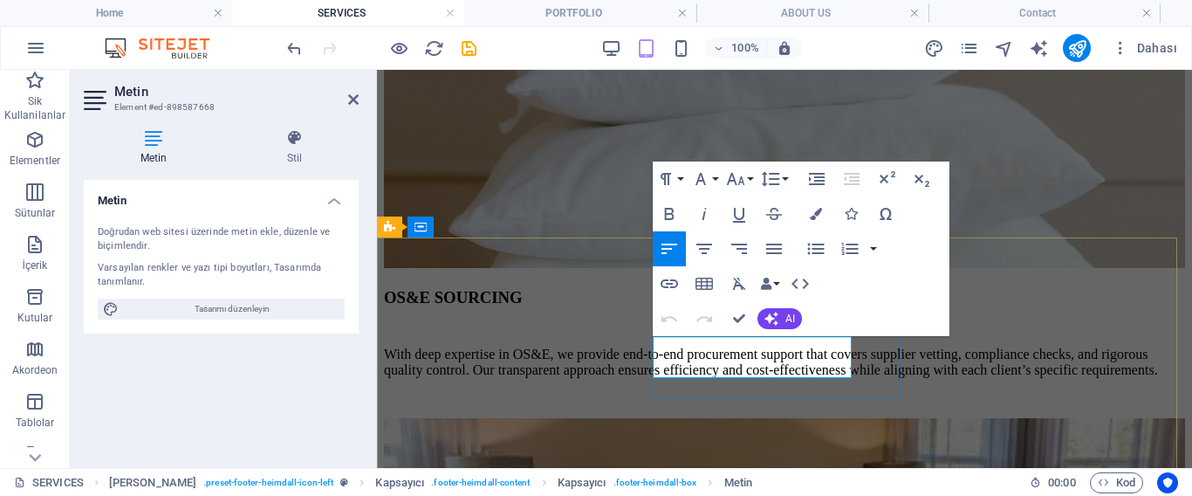
scroll to position [1126, 0]
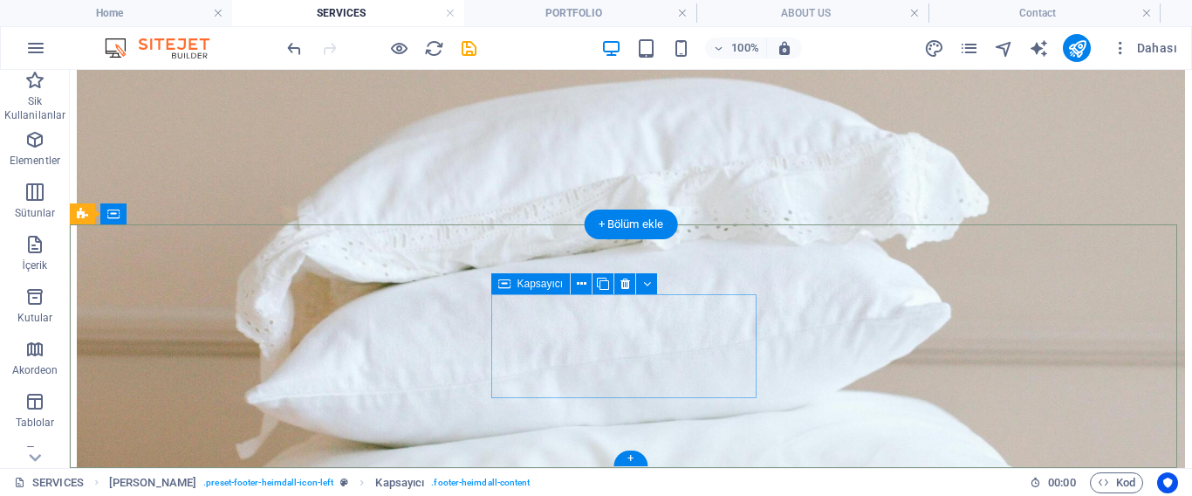
scroll to position [1236, 0]
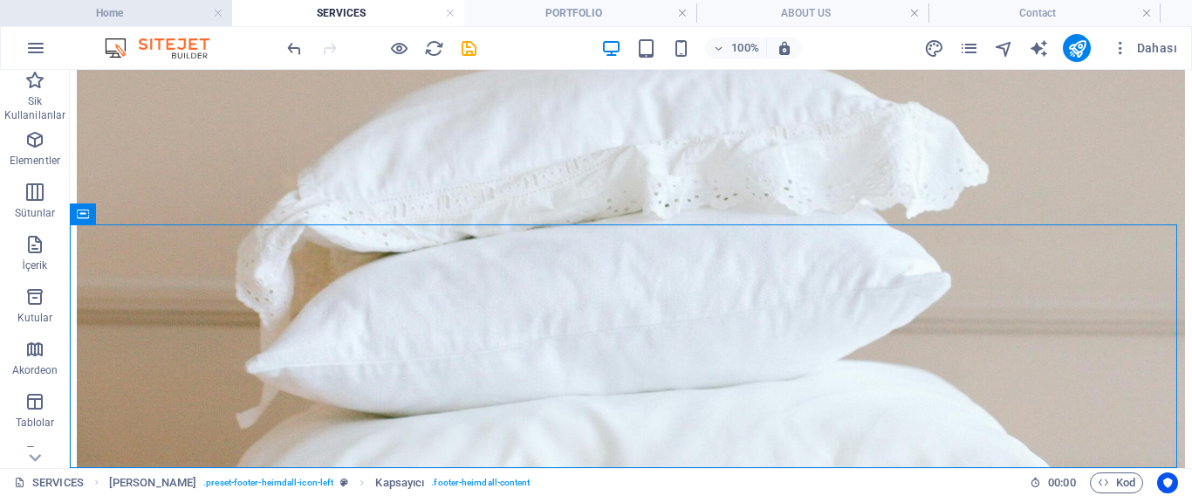
click at [141, 12] on h4 "Home" at bounding box center [116, 12] width 232 height 19
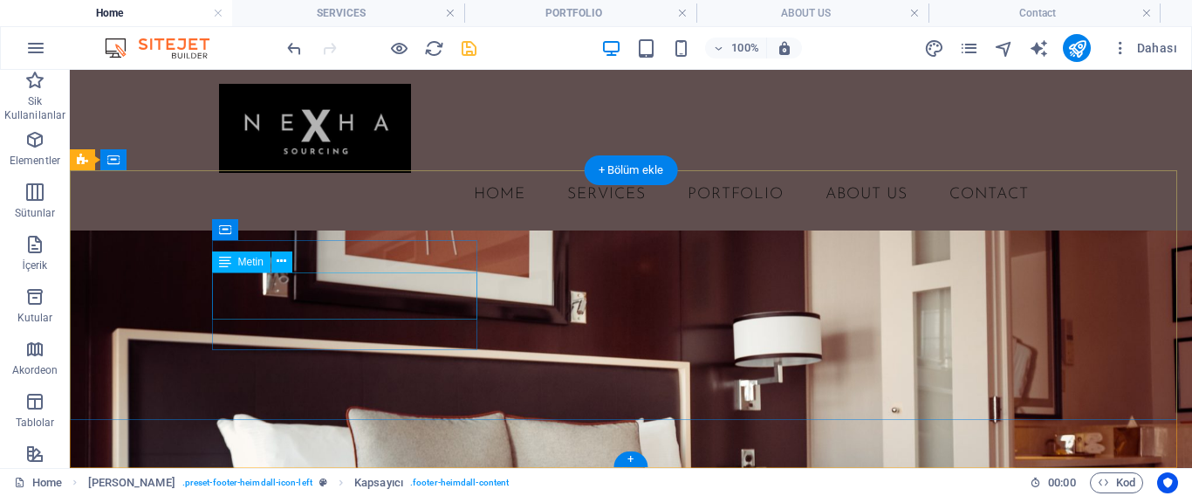
scroll to position [0, 0]
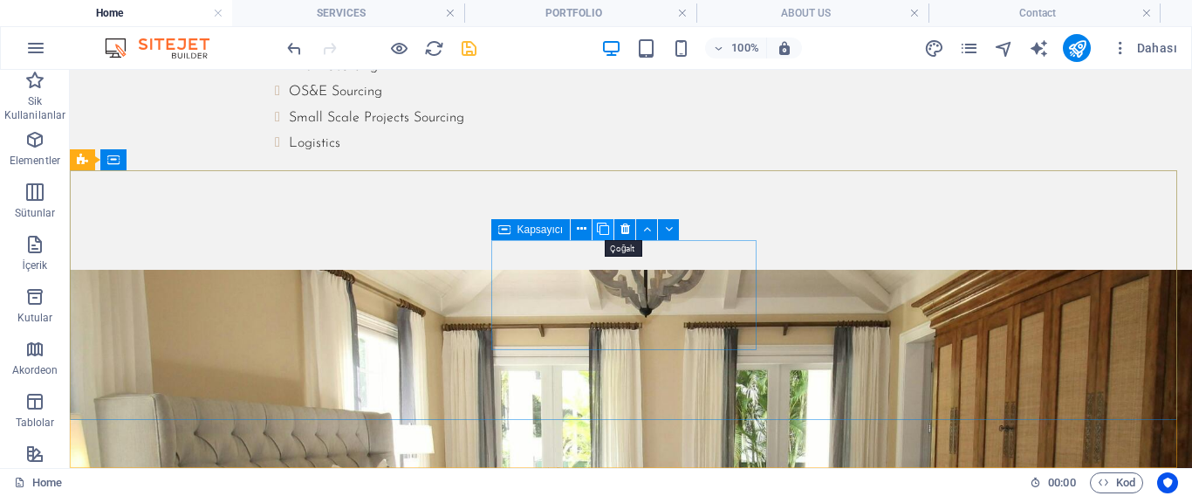
click at [604, 228] on icon at bounding box center [603, 229] width 12 height 18
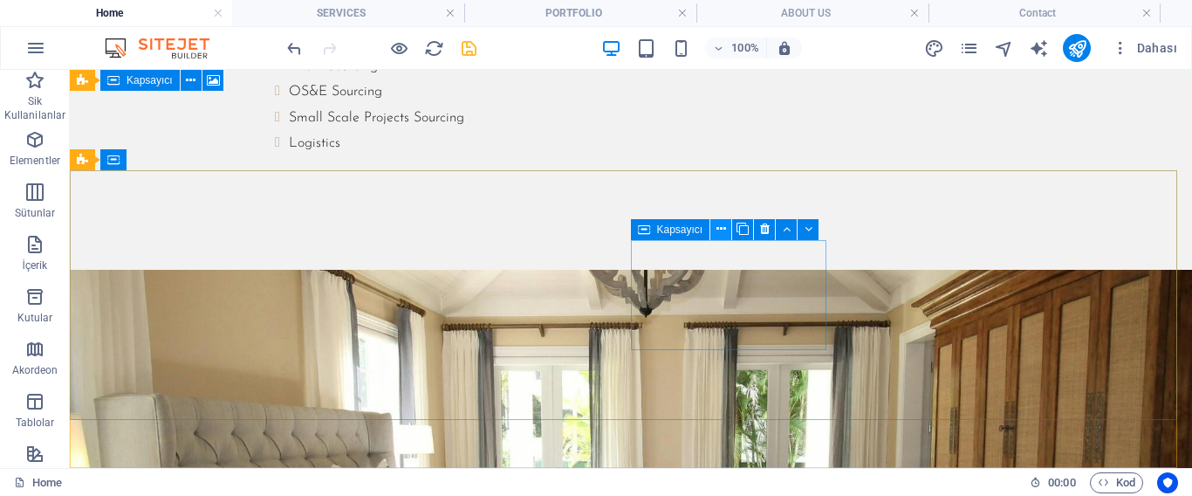
click at [719, 225] on icon at bounding box center [721, 229] width 10 height 18
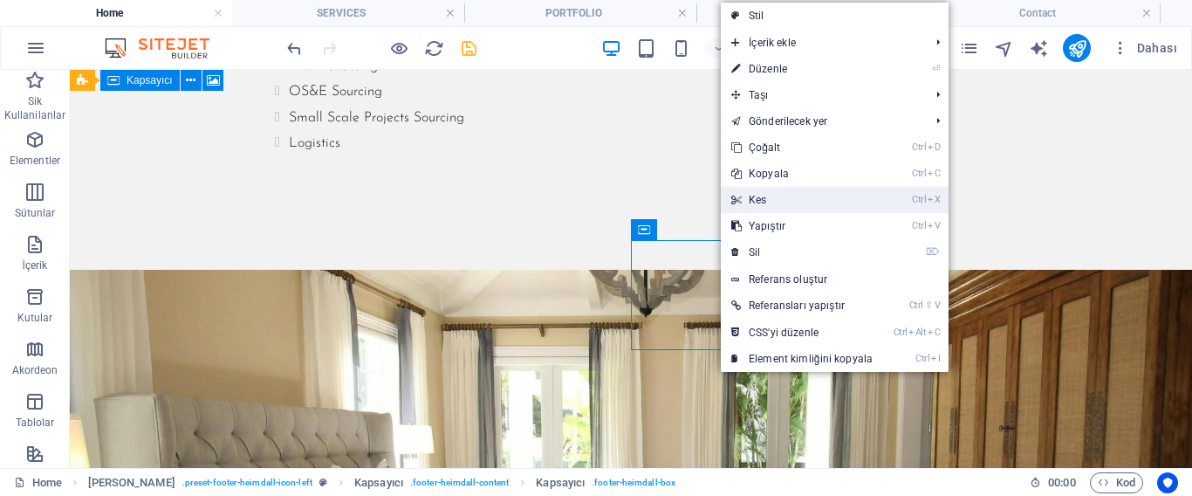
click at [773, 192] on link "Ctrl X Kes" at bounding box center [802, 200] width 162 height 26
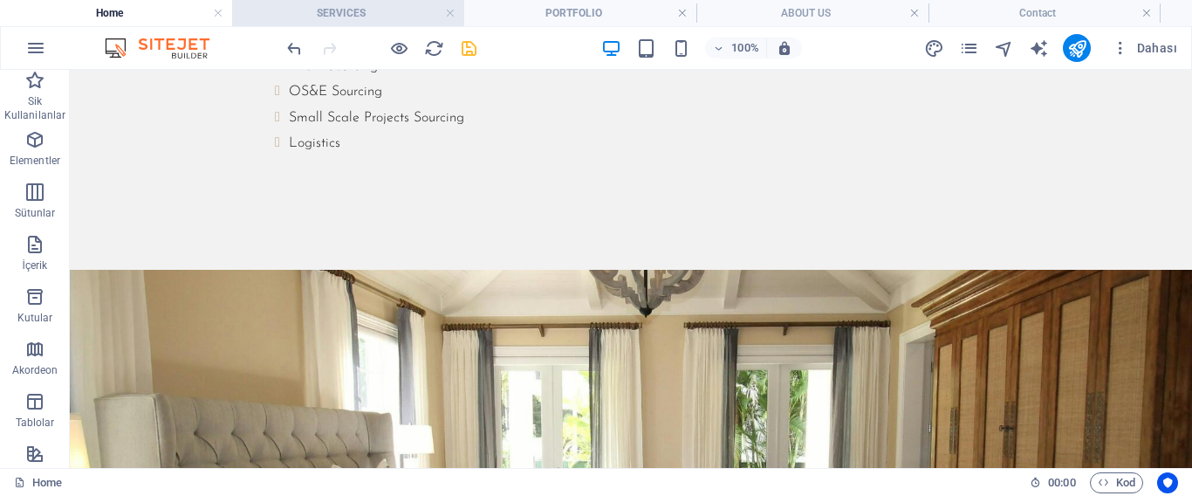
click at [358, 12] on h4 "SERVICES" at bounding box center [348, 12] width 232 height 19
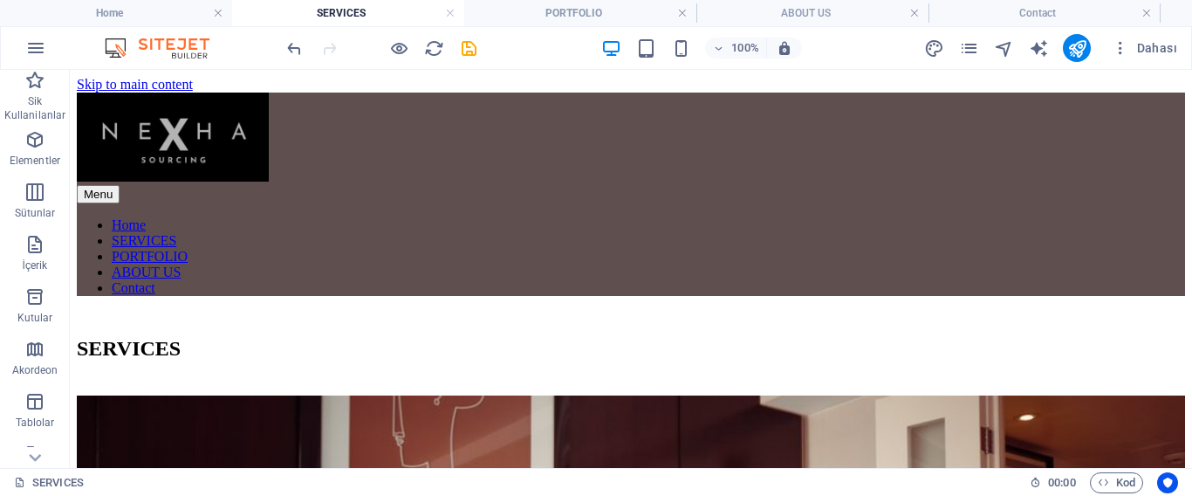
scroll to position [1236, 0]
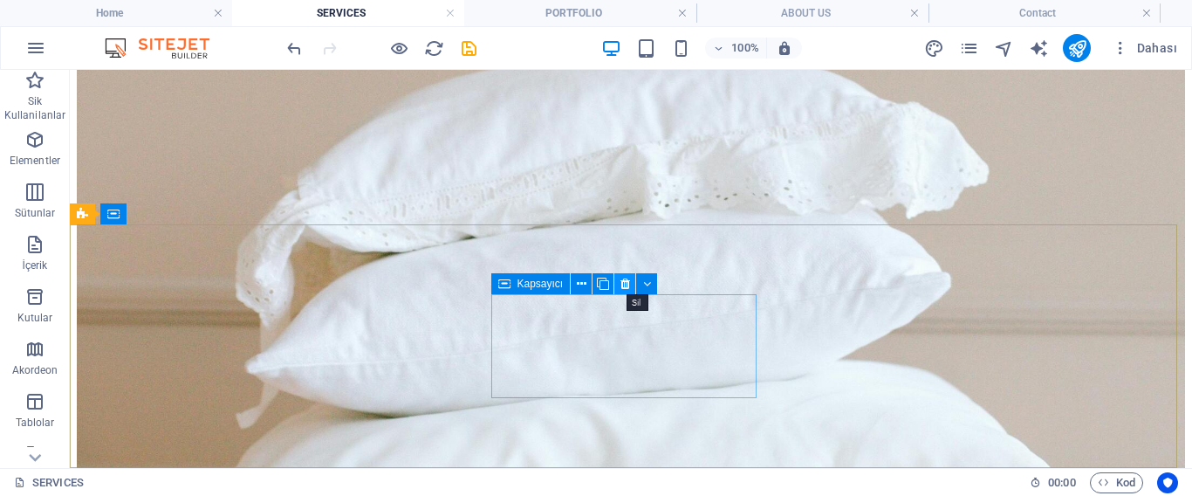
click at [624, 285] on icon at bounding box center [625, 284] width 10 height 18
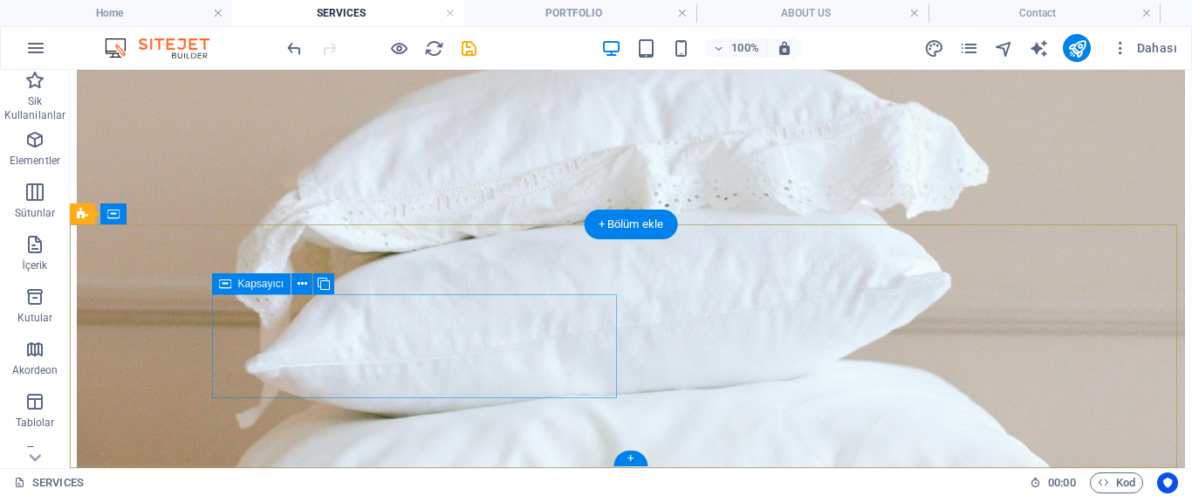
drag, startPoint x: 565, startPoint y: 323, endPoint x: 575, endPoint y: 309, distance: 17.5
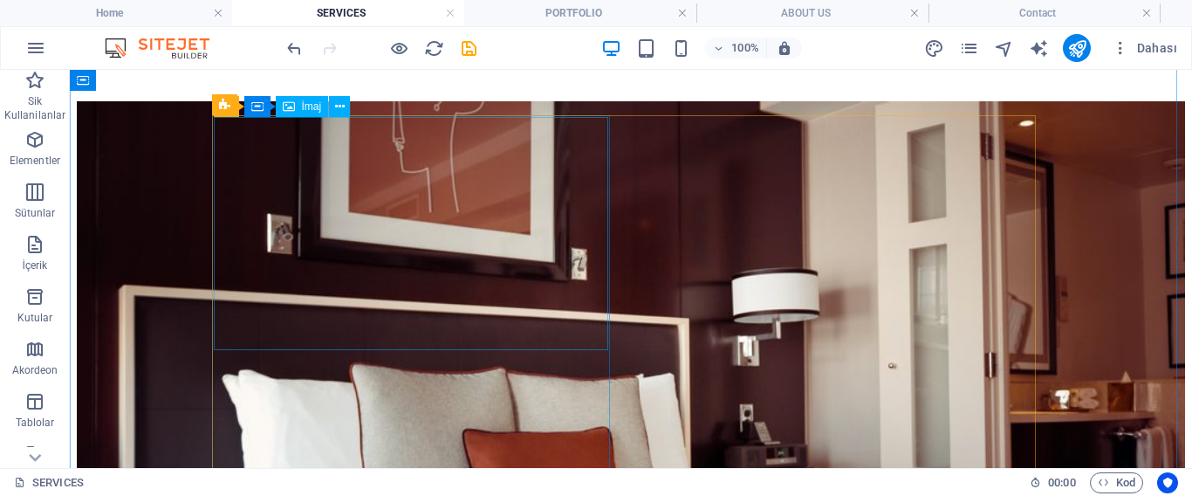
scroll to position [276, 0]
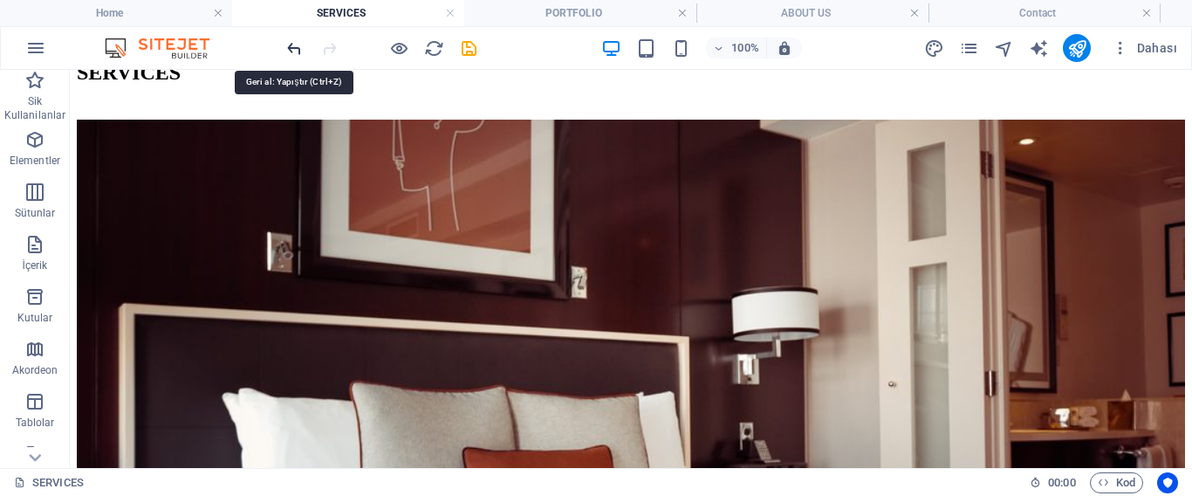
click at [298, 43] on icon "undo" at bounding box center [294, 48] width 20 height 20
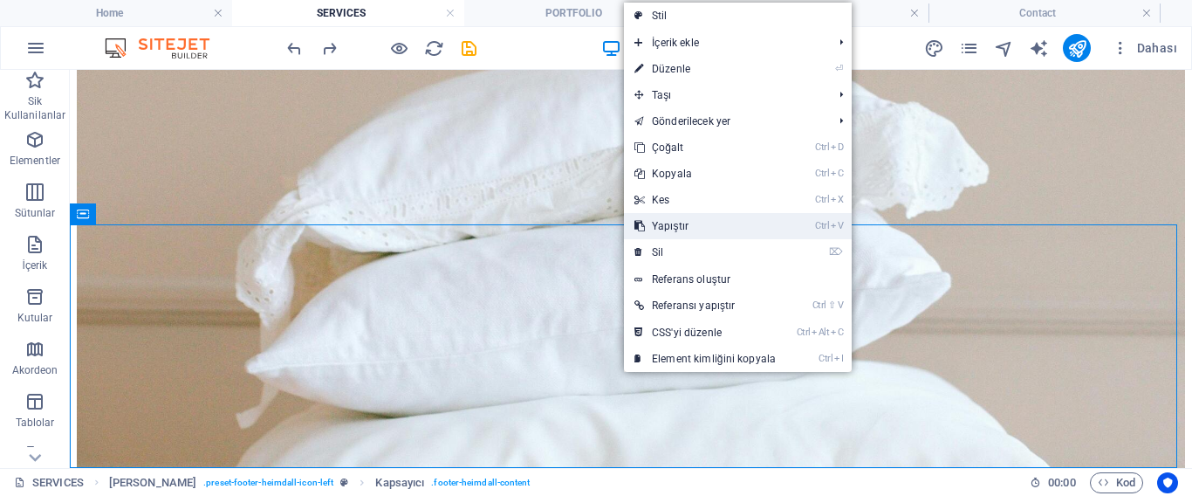
click at [665, 218] on link "Ctrl V Yapıştır" at bounding box center [705, 226] width 162 height 26
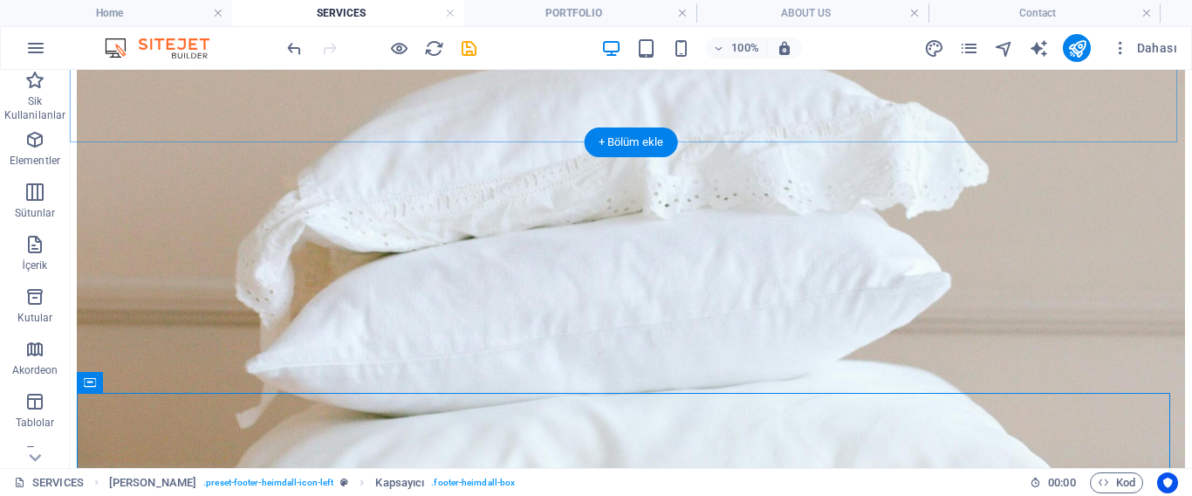
scroll to position [1360, 0]
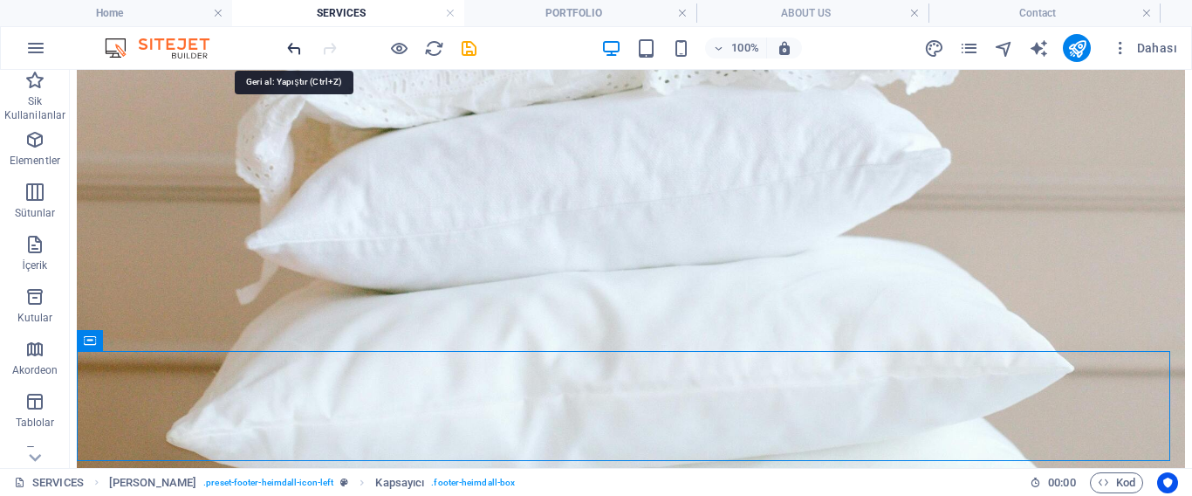
click at [291, 45] on icon "undo" at bounding box center [294, 48] width 20 height 20
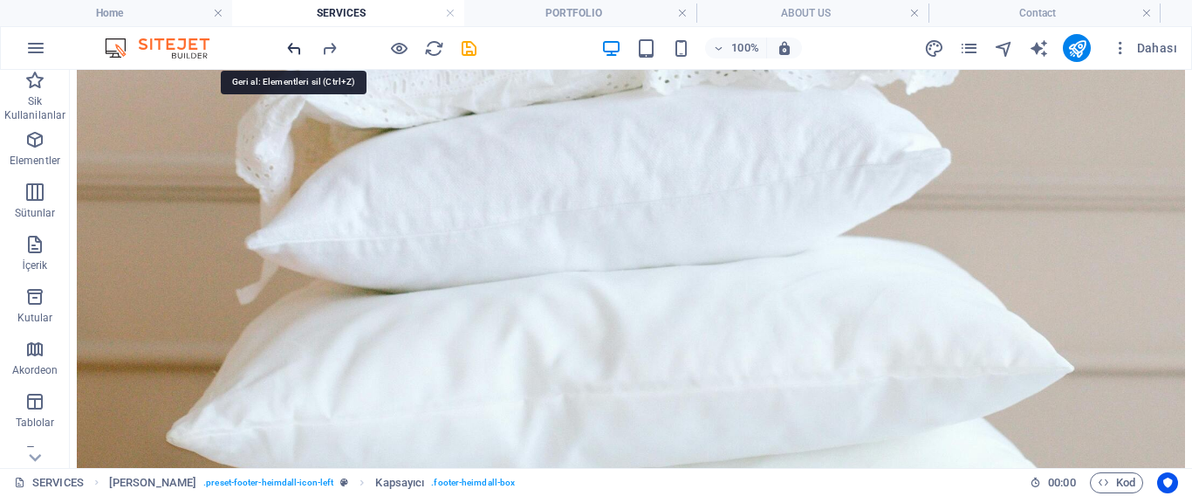
scroll to position [1235, 0]
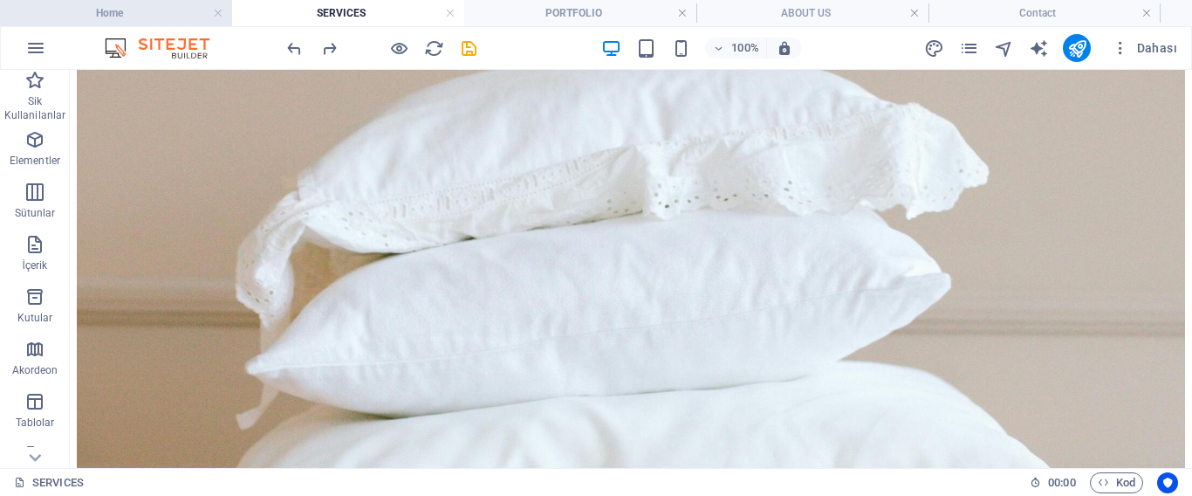
click at [154, 19] on h4 "Home" at bounding box center [116, 12] width 232 height 19
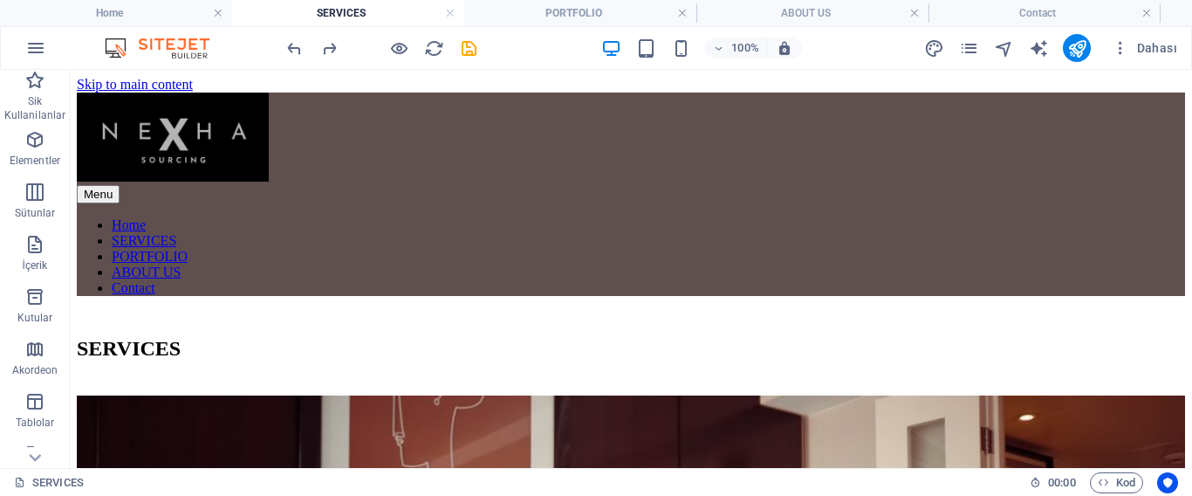
scroll to position [1854, 0]
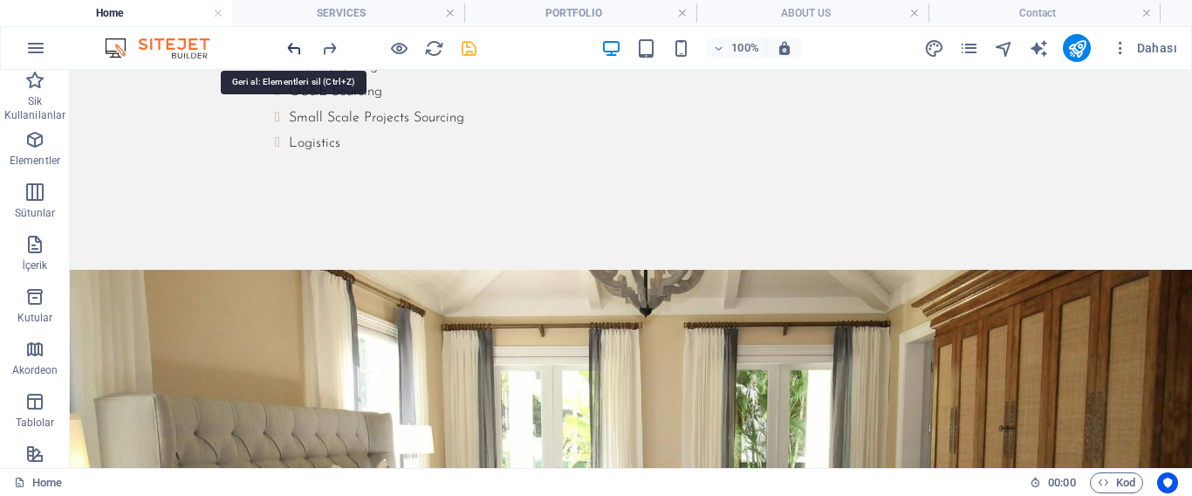
click at [298, 53] on icon "undo" at bounding box center [294, 48] width 20 height 20
click at [292, 48] on icon "undo" at bounding box center [294, 48] width 20 height 20
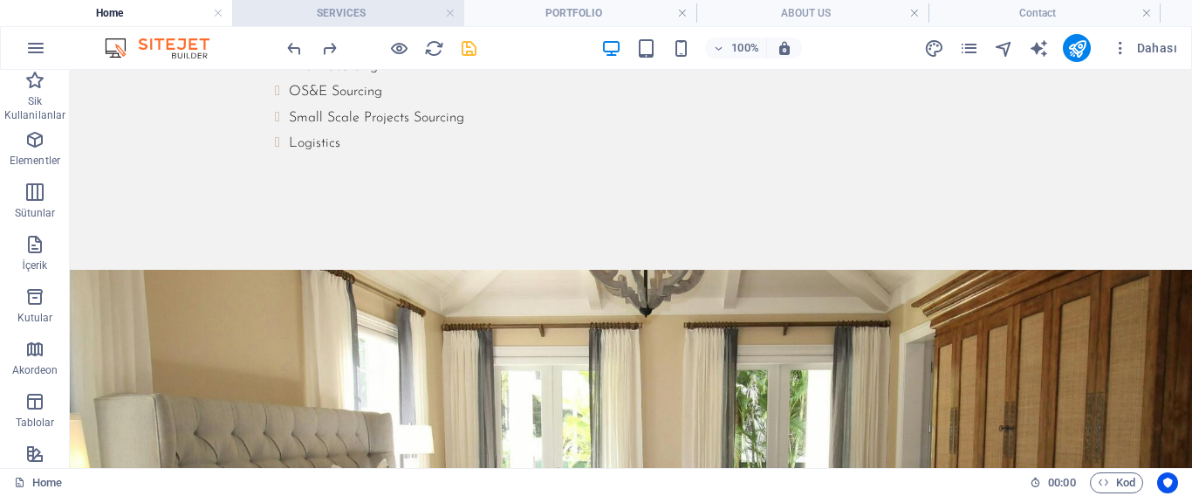
click at [350, 8] on h4 "SERVICES" at bounding box center [348, 12] width 232 height 19
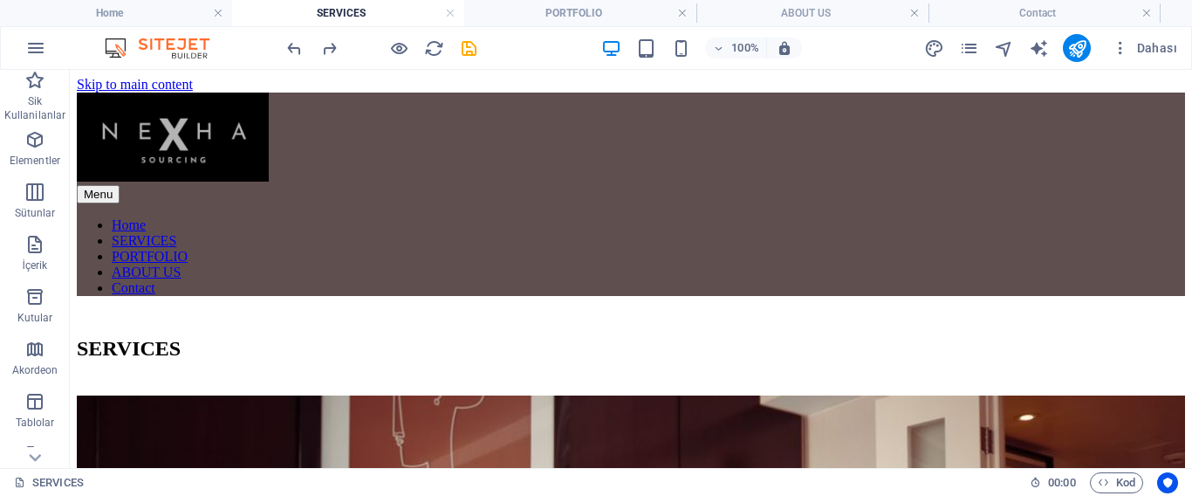
scroll to position [1235, 0]
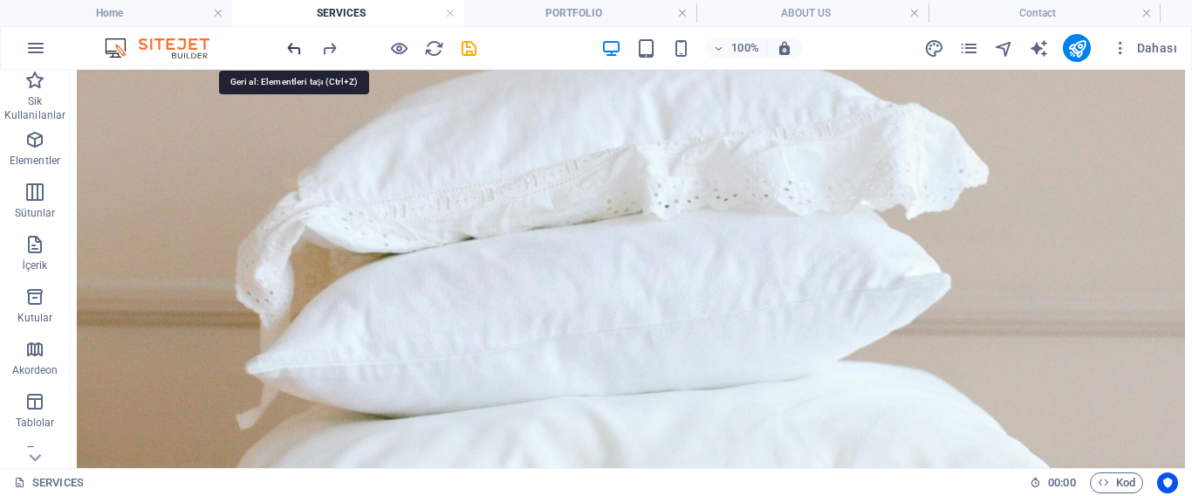
click at [296, 48] on icon "undo" at bounding box center [294, 48] width 20 height 20
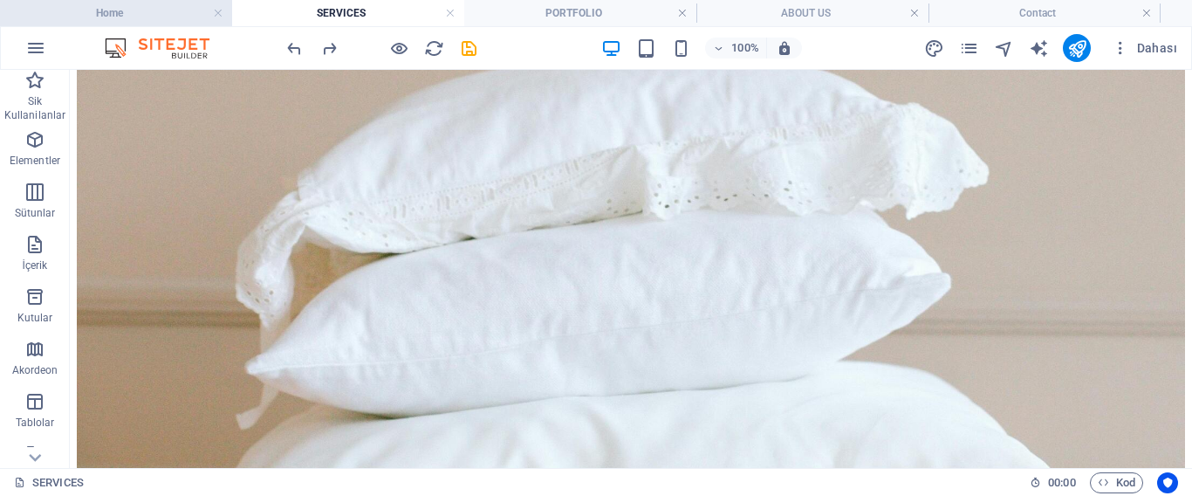
click at [135, 15] on h4 "Home" at bounding box center [116, 12] width 232 height 19
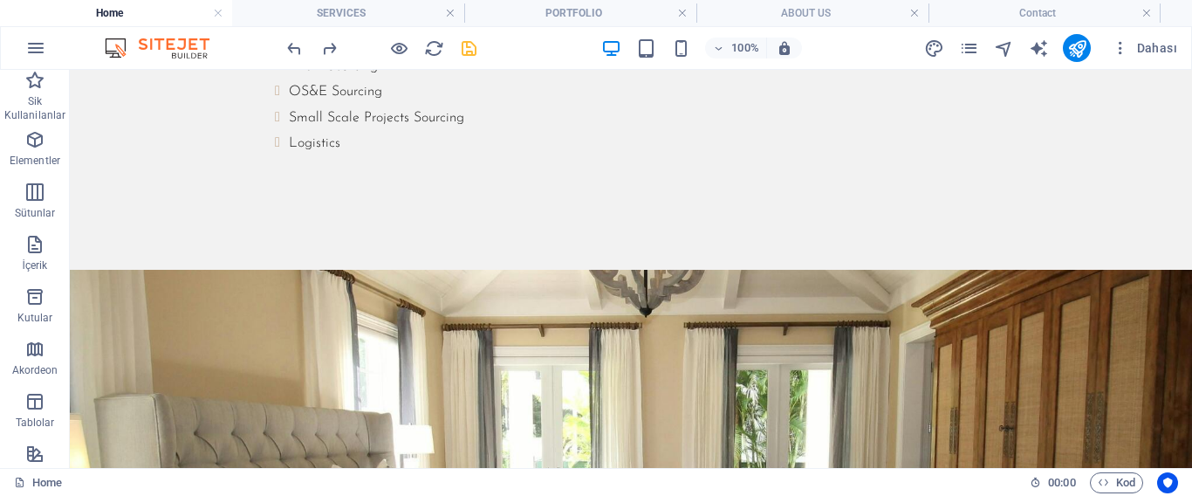
scroll to position [0, 0]
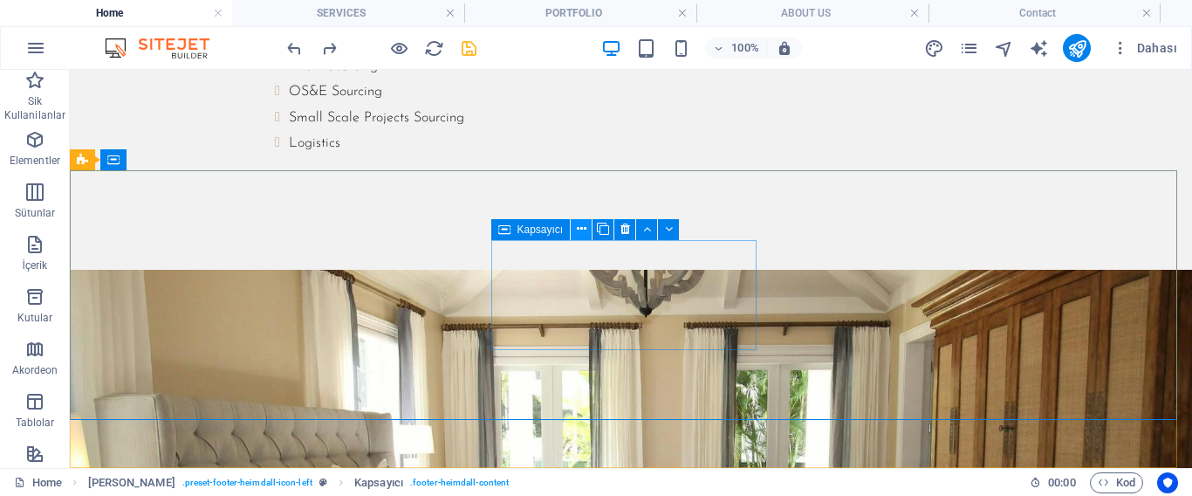
click at [581, 223] on icon at bounding box center [582, 229] width 10 height 18
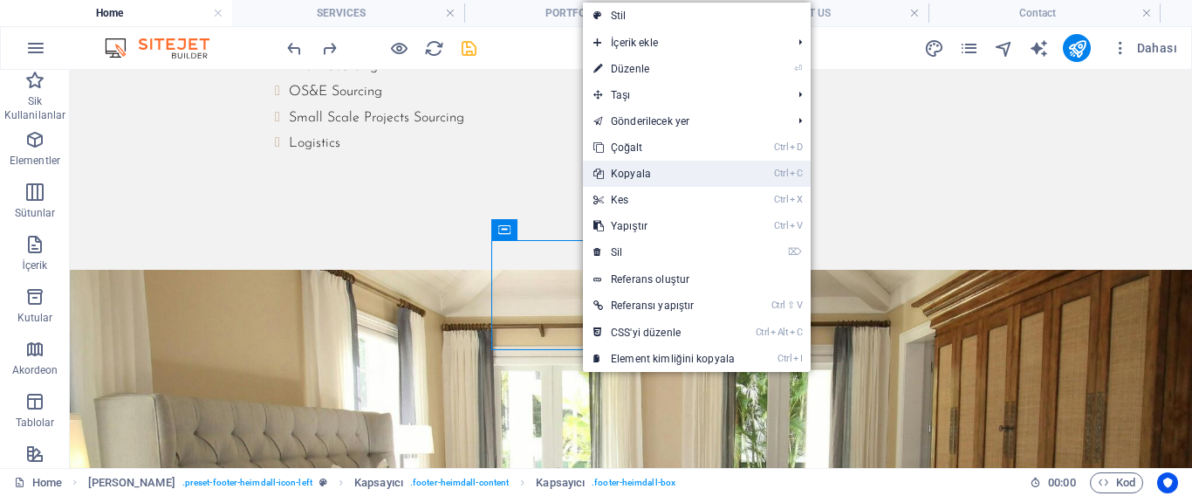
click at [632, 170] on link "Ctrl C Kopyala" at bounding box center [664, 174] width 162 height 26
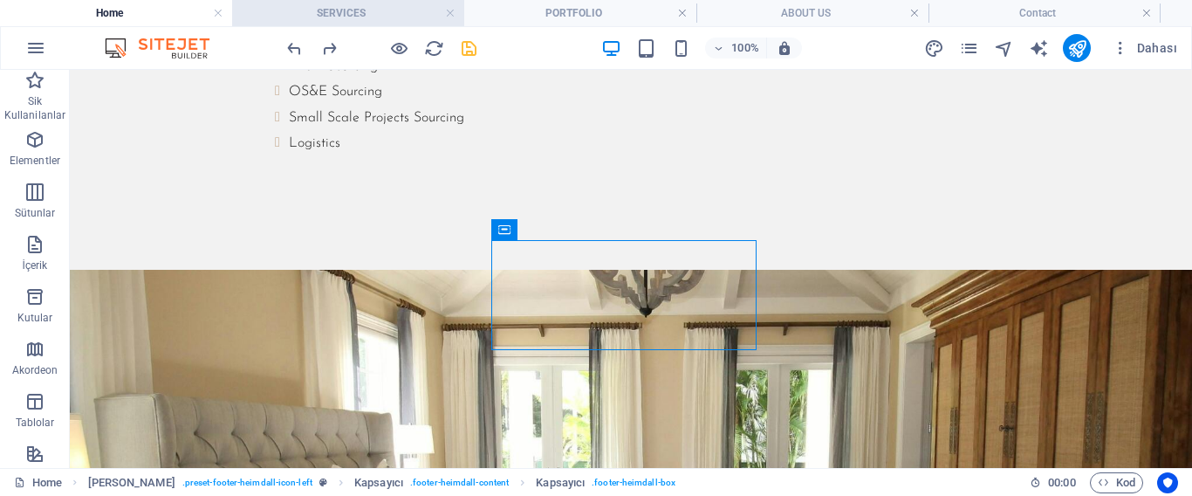
click at [404, 10] on h4 "SERVICES" at bounding box center [348, 12] width 232 height 19
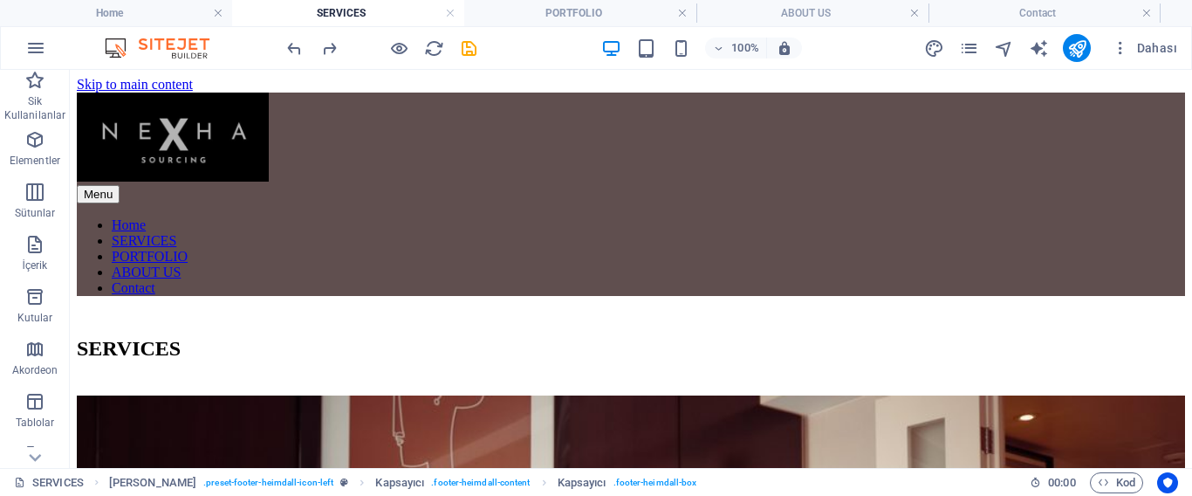
scroll to position [1235, 0]
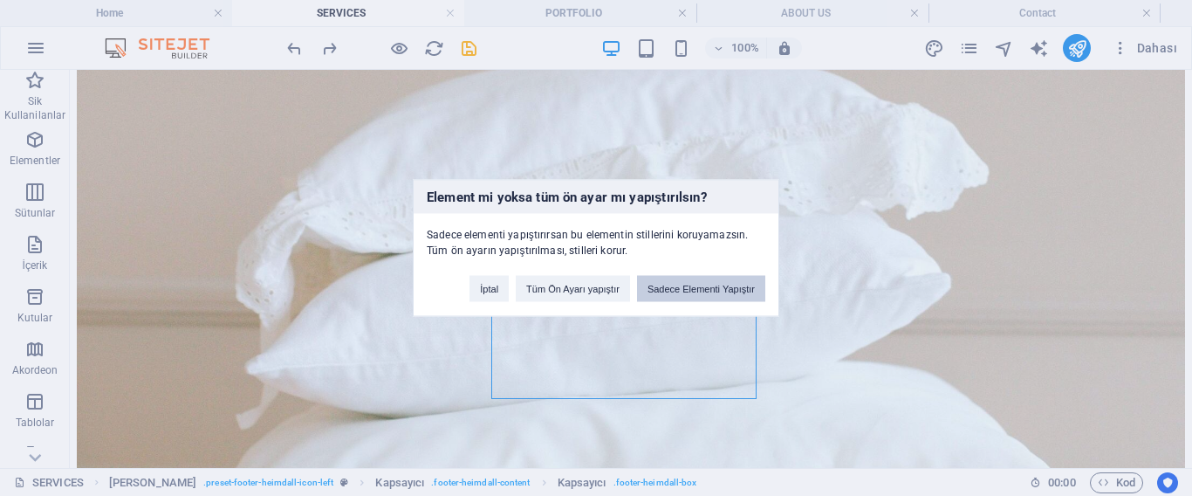
click at [675, 287] on button "Sadece Elementi Yapıştır" at bounding box center [701, 289] width 128 height 26
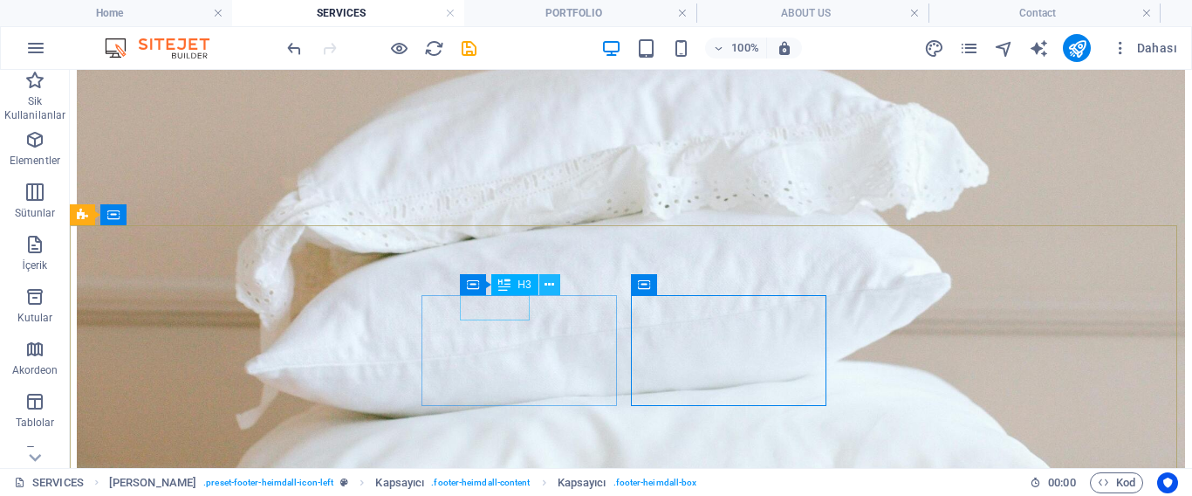
click at [544, 284] on button at bounding box center [549, 284] width 21 height 21
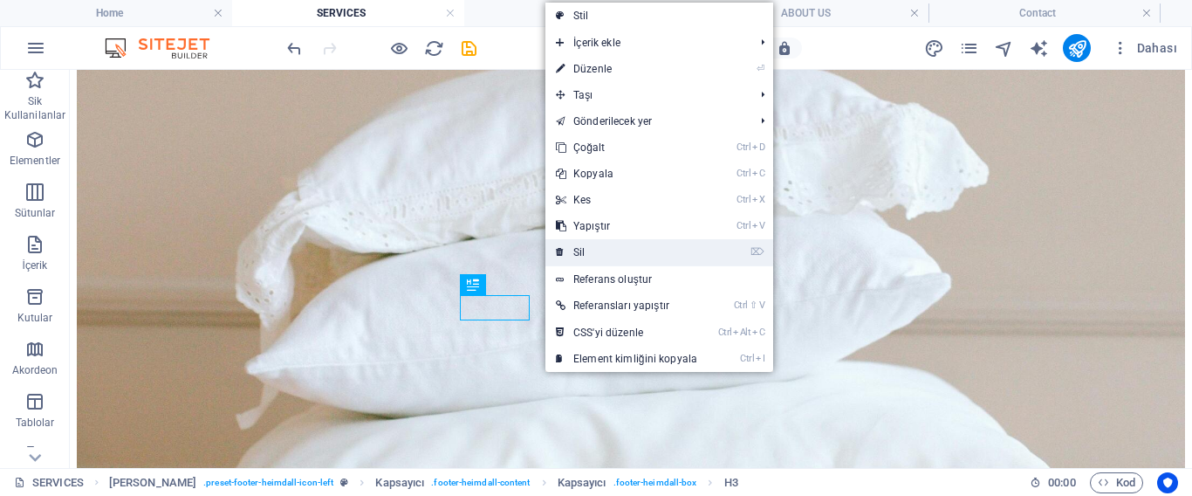
click at [566, 247] on link "⌦ Sil" at bounding box center [626, 252] width 162 height 26
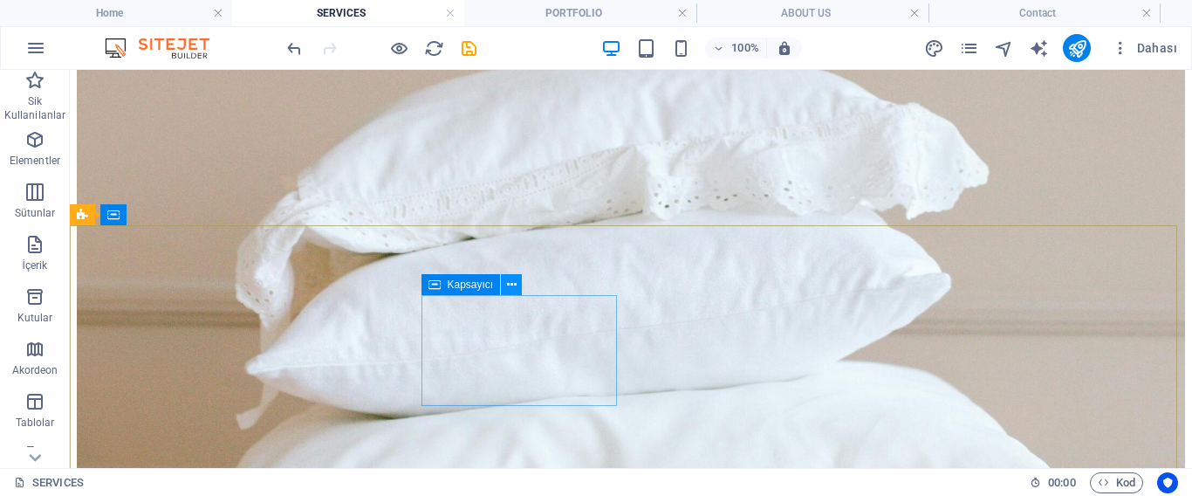
click at [515, 282] on icon at bounding box center [512, 285] width 10 height 18
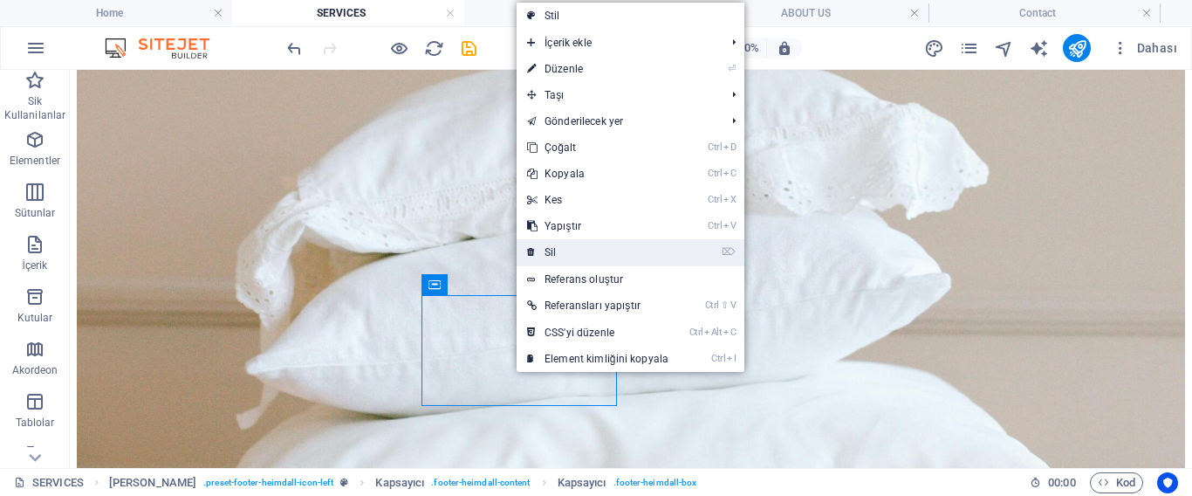
click at [538, 247] on link "⌦ Sil" at bounding box center [598, 252] width 162 height 26
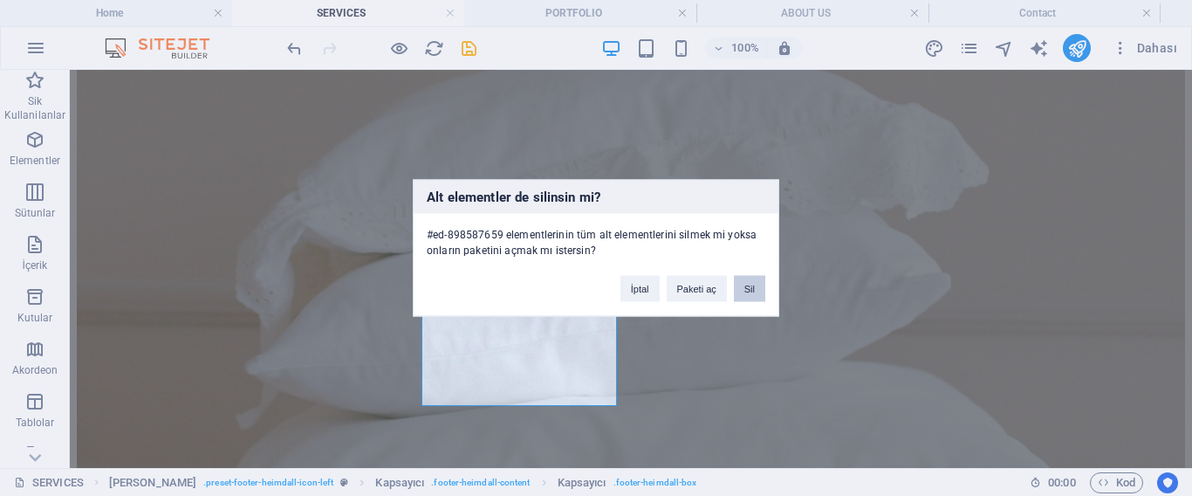
click at [743, 290] on button "Sil" at bounding box center [749, 289] width 31 height 26
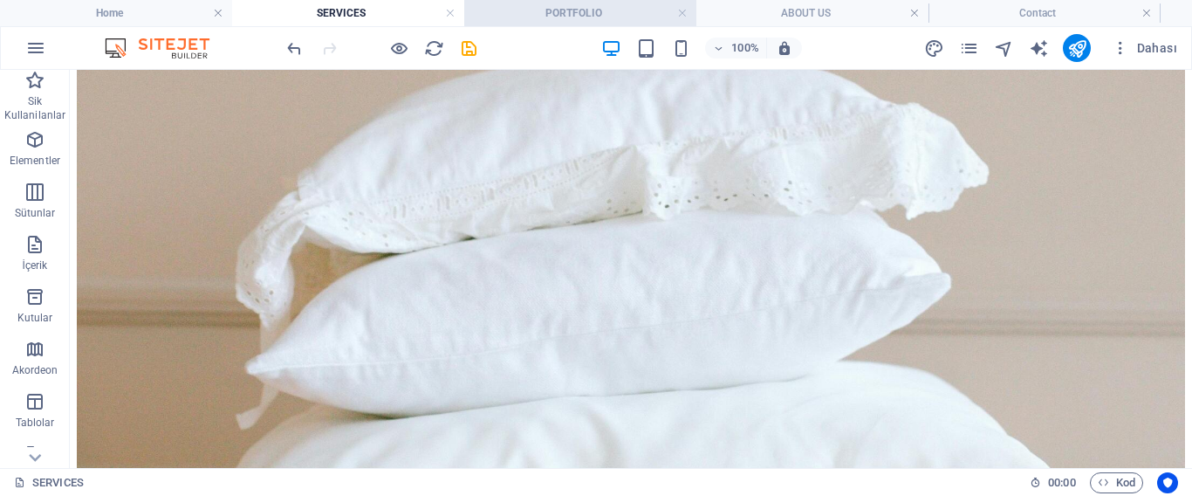
click at [521, 10] on h4 "PORTFOLIO" at bounding box center [580, 12] width 232 height 19
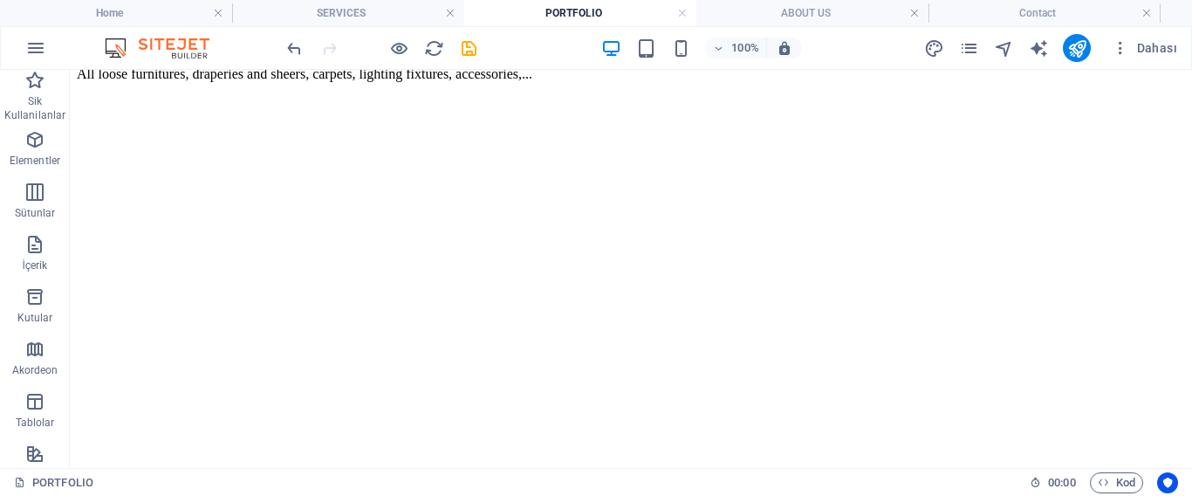
scroll to position [0, 0]
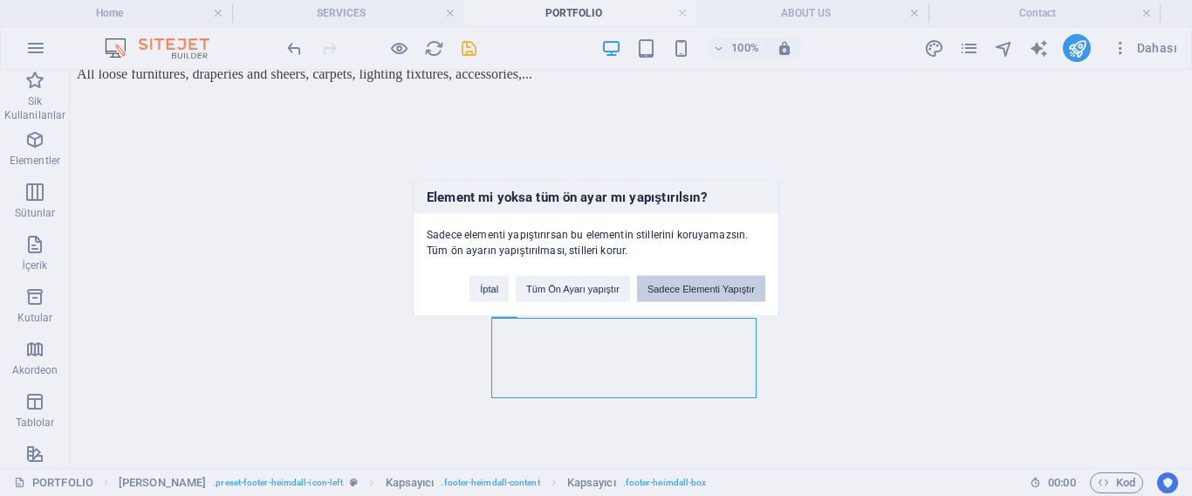
click at [673, 288] on button "Sadece Elementi Yapıştır" at bounding box center [701, 289] width 128 height 26
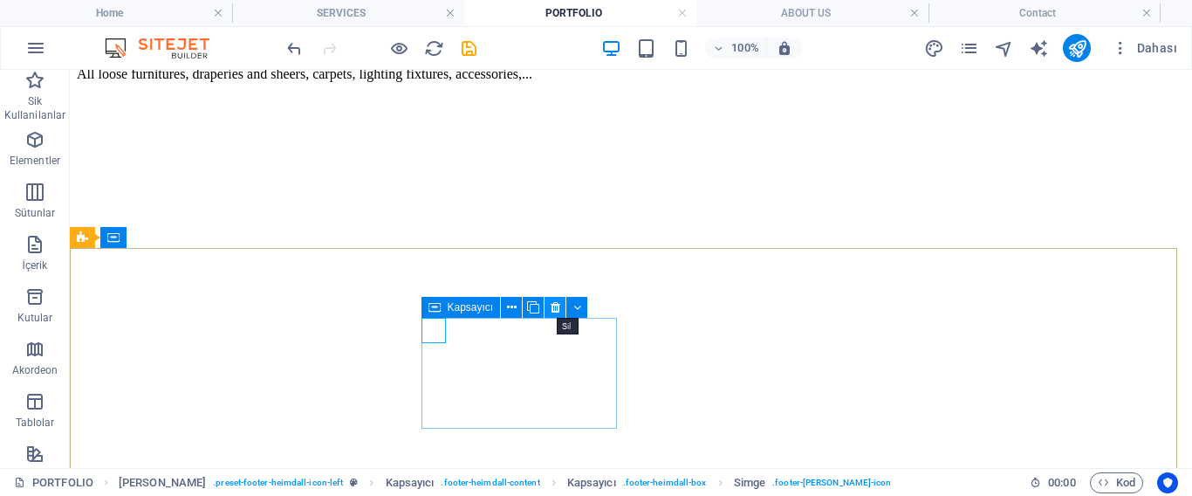
click at [552, 298] on icon at bounding box center [556, 307] width 10 height 18
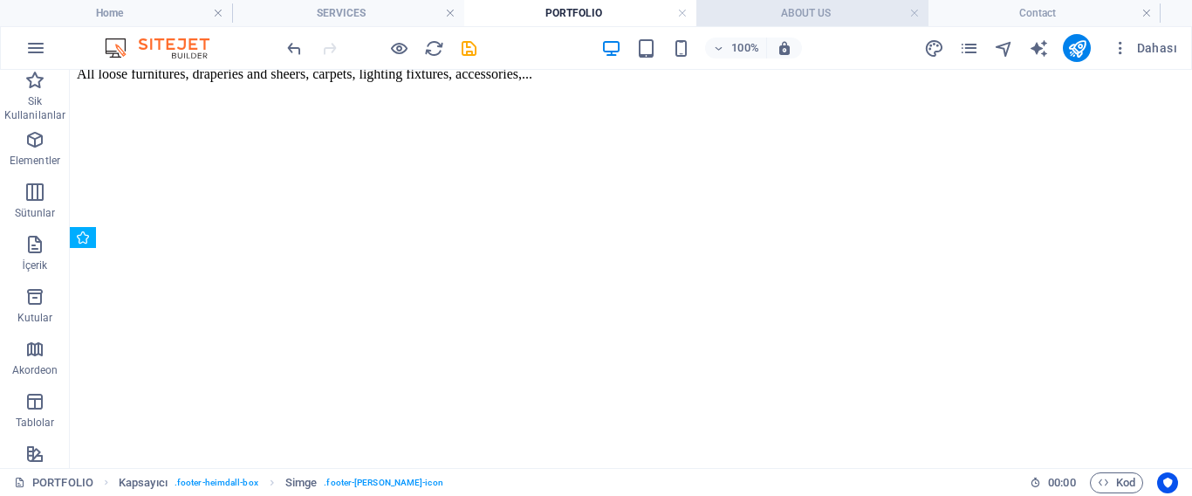
click at [759, 14] on h4 "ABOUT US" at bounding box center [812, 12] width 232 height 19
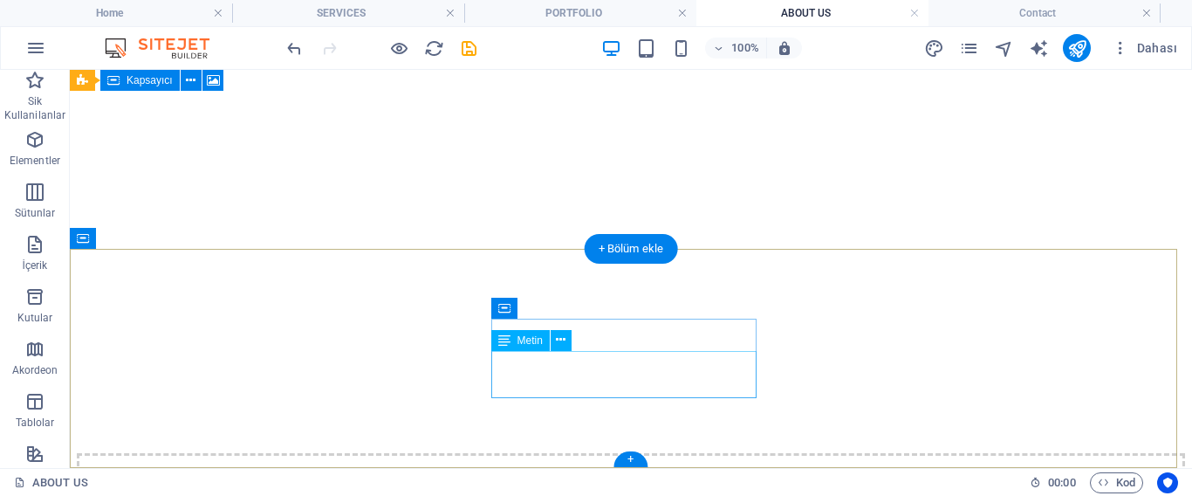
scroll to position [1535, 0]
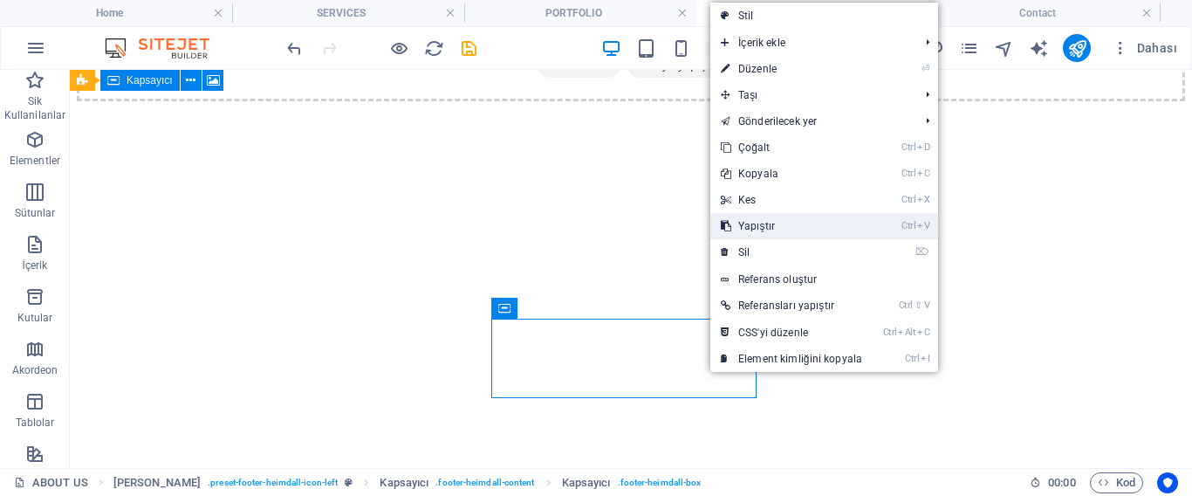
click at [764, 222] on link "Ctrl V Yapıştır" at bounding box center [791, 226] width 162 height 26
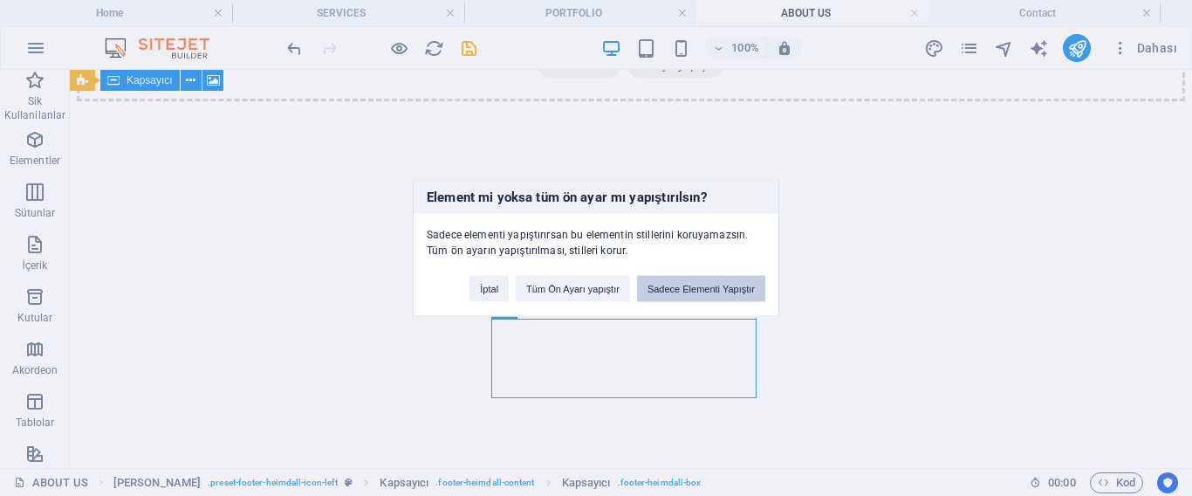
drag, startPoint x: 666, startPoint y: 286, endPoint x: 590, endPoint y: 230, distance: 94.8
click at [666, 286] on button "Sadece Elementi Yapıştır" at bounding box center [701, 289] width 128 height 26
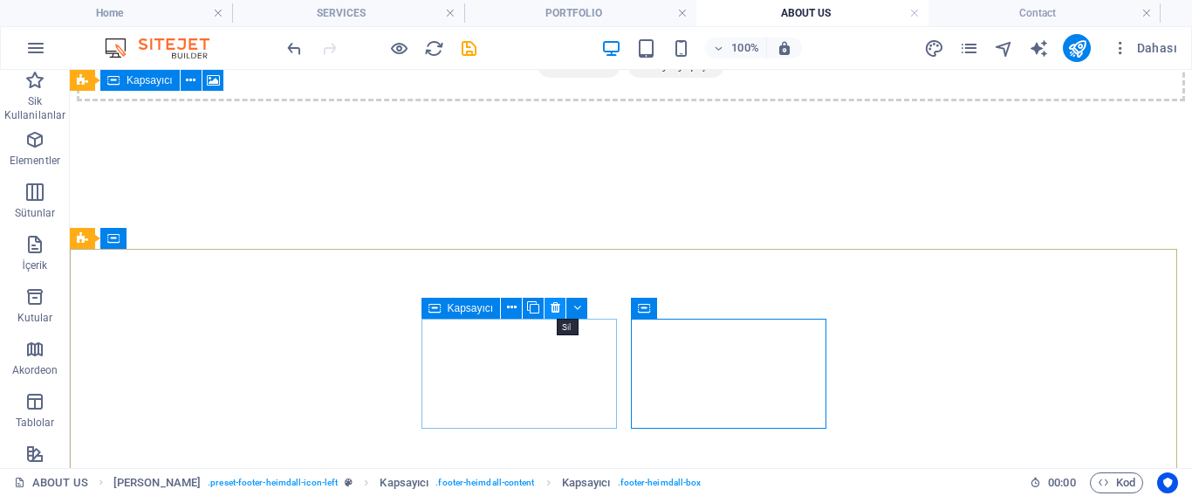
click at [554, 302] on icon at bounding box center [556, 307] width 10 height 18
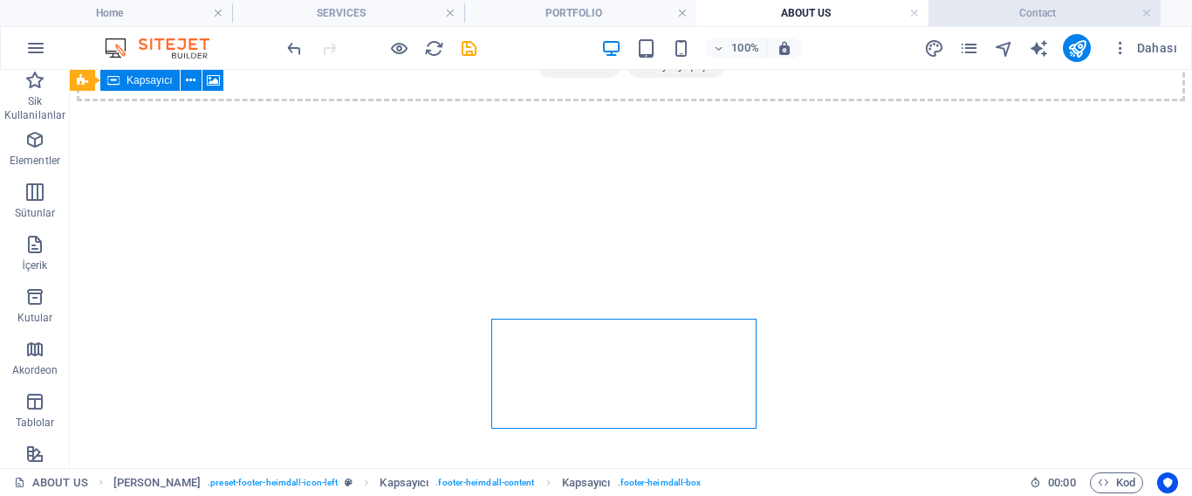
click at [974, 17] on h4 "Contact" at bounding box center [1045, 12] width 232 height 19
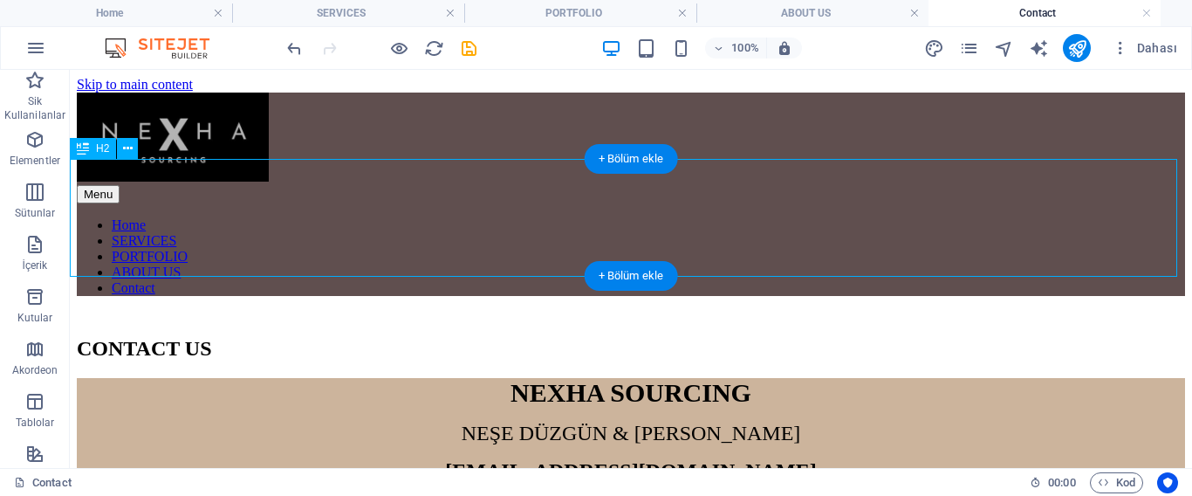
scroll to position [270, 0]
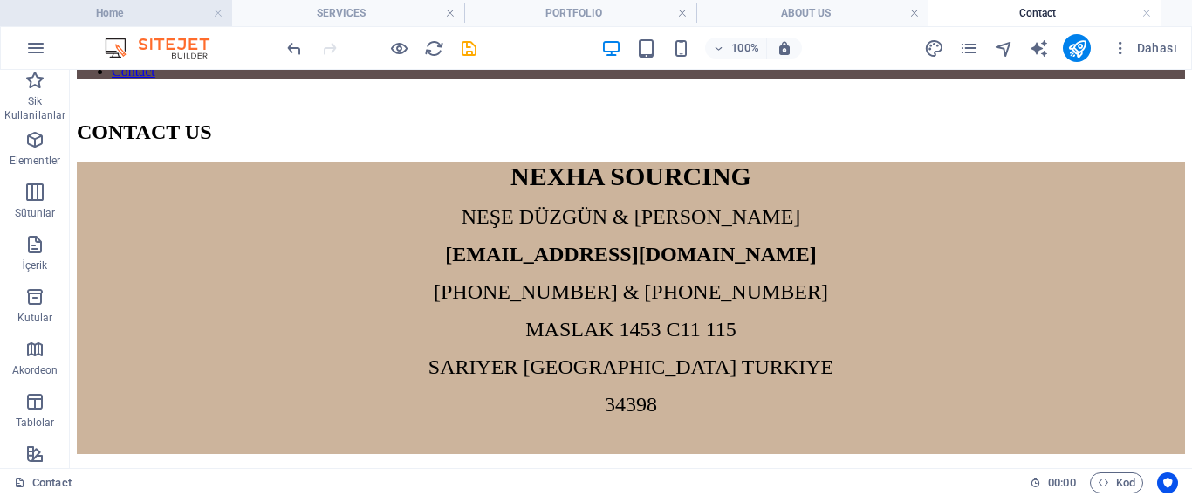
click at [161, 7] on h4 "Home" at bounding box center [116, 12] width 232 height 19
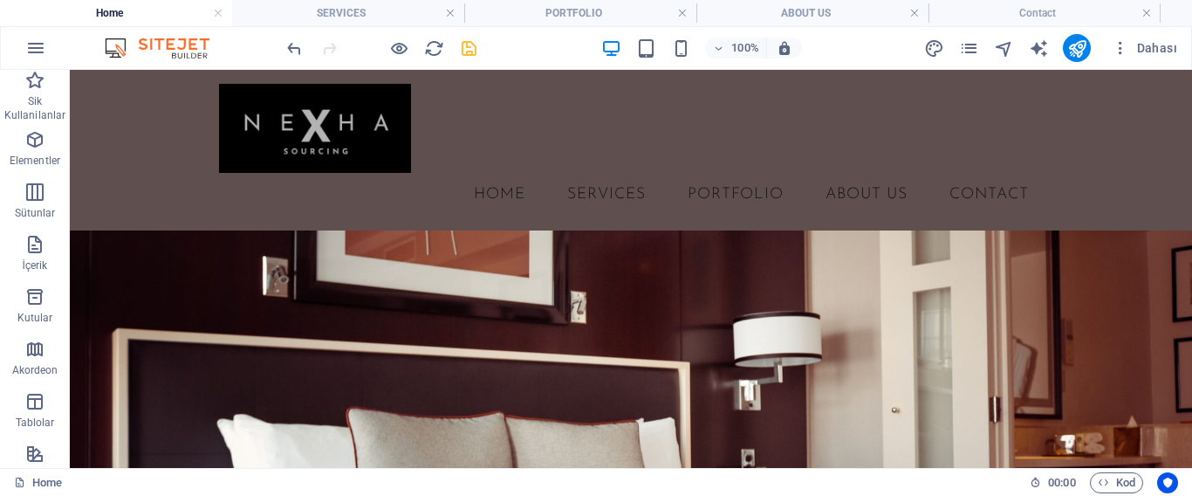
scroll to position [1854, 0]
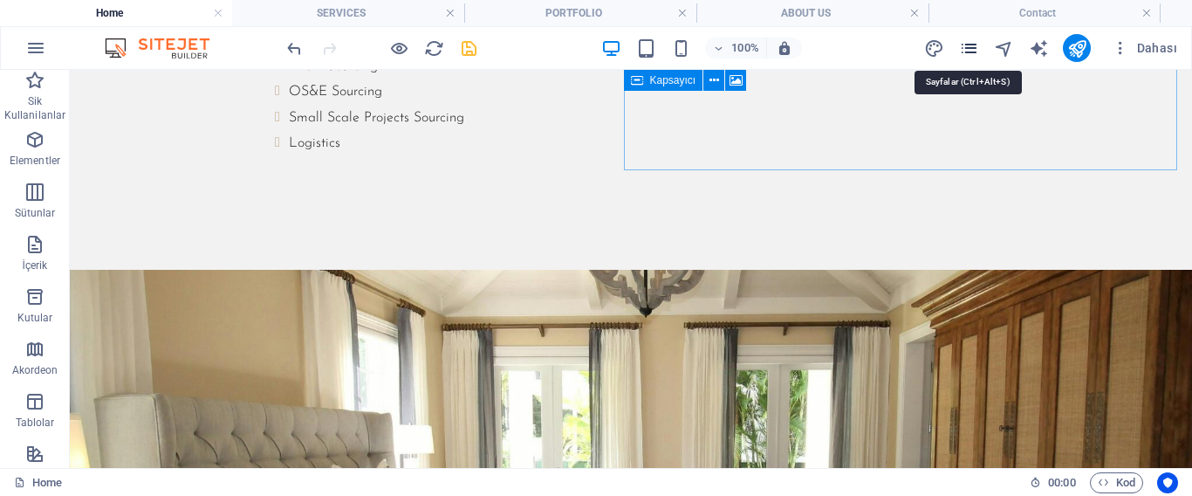
click at [970, 49] on icon "pages" at bounding box center [969, 48] width 20 height 20
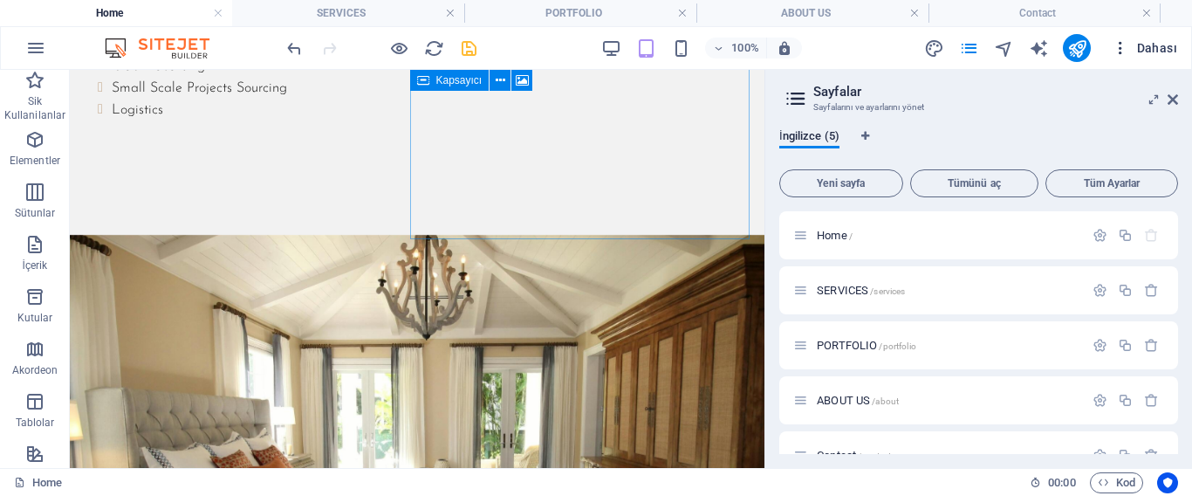
scroll to position [1795, 0]
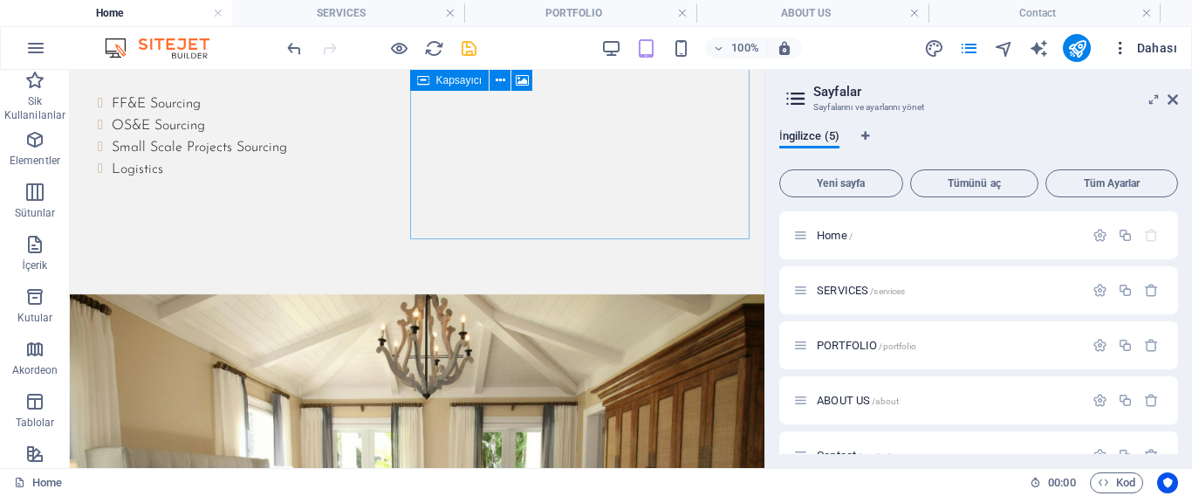
click at [1121, 43] on icon "button" at bounding box center [1120, 47] width 17 height 17
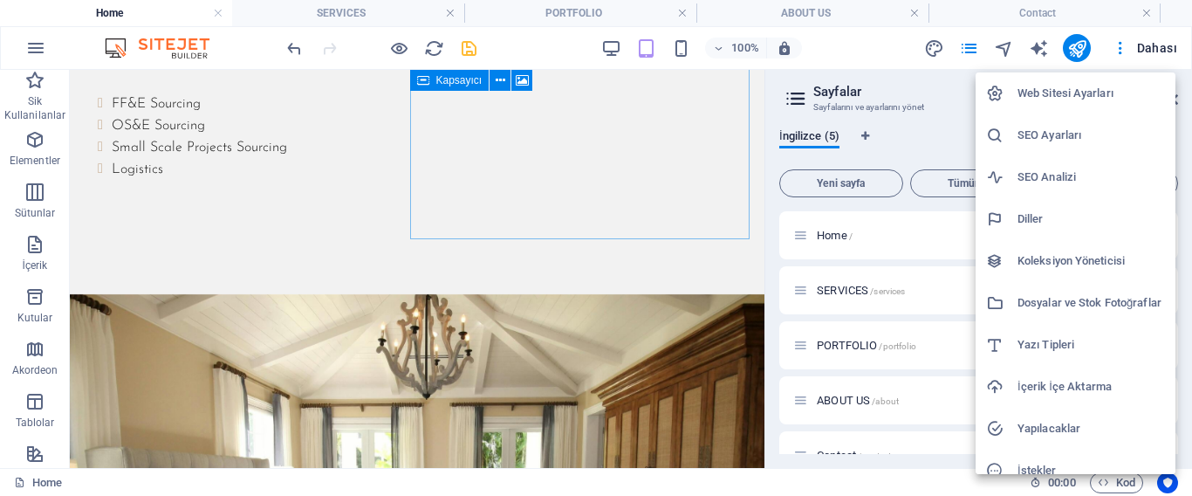
click at [1109, 94] on h6 "Web Sitesi Ayarları" at bounding box center [1091, 93] width 147 height 21
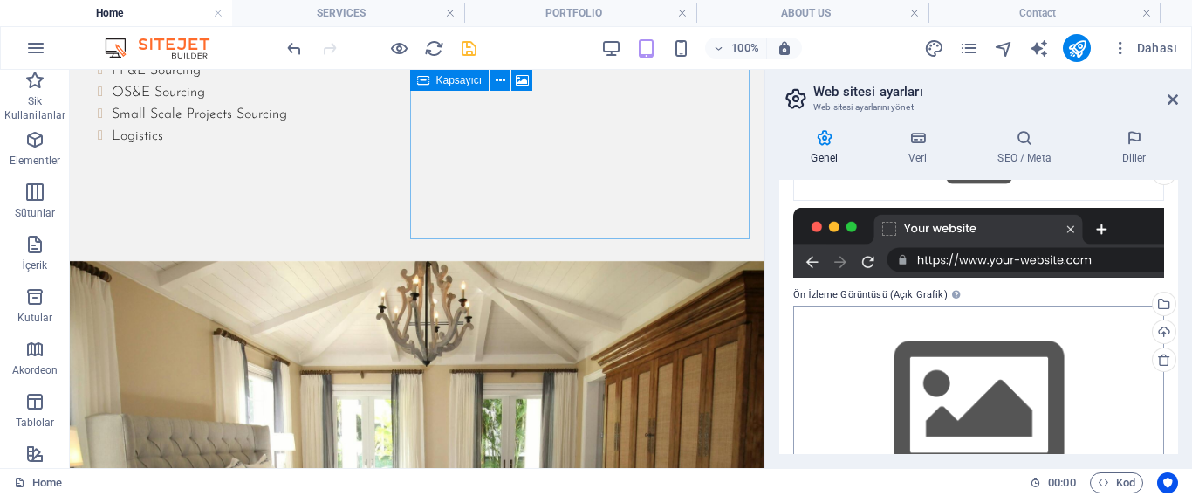
scroll to position [309, 0]
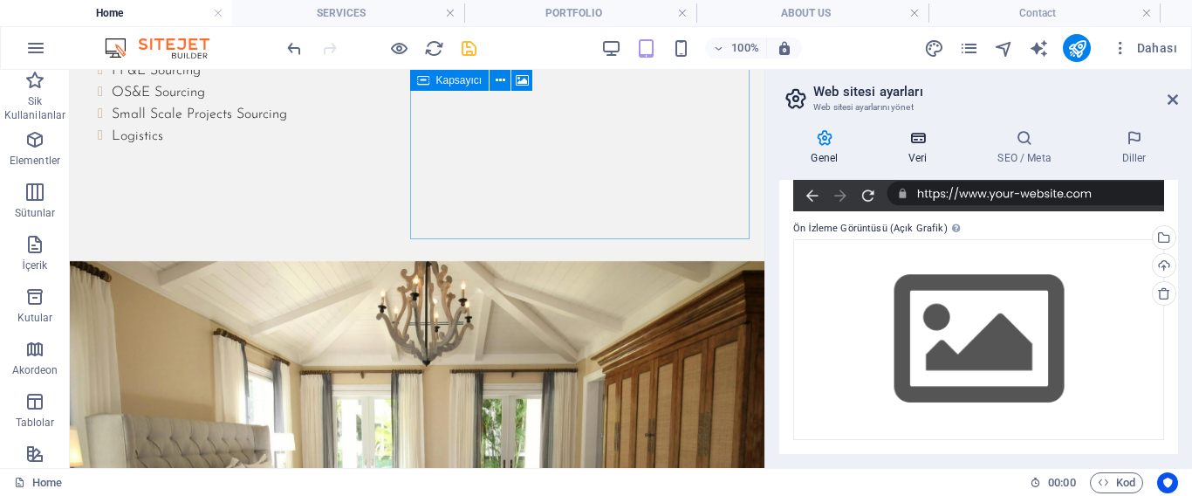
click at [913, 144] on icon at bounding box center [918, 137] width 82 height 17
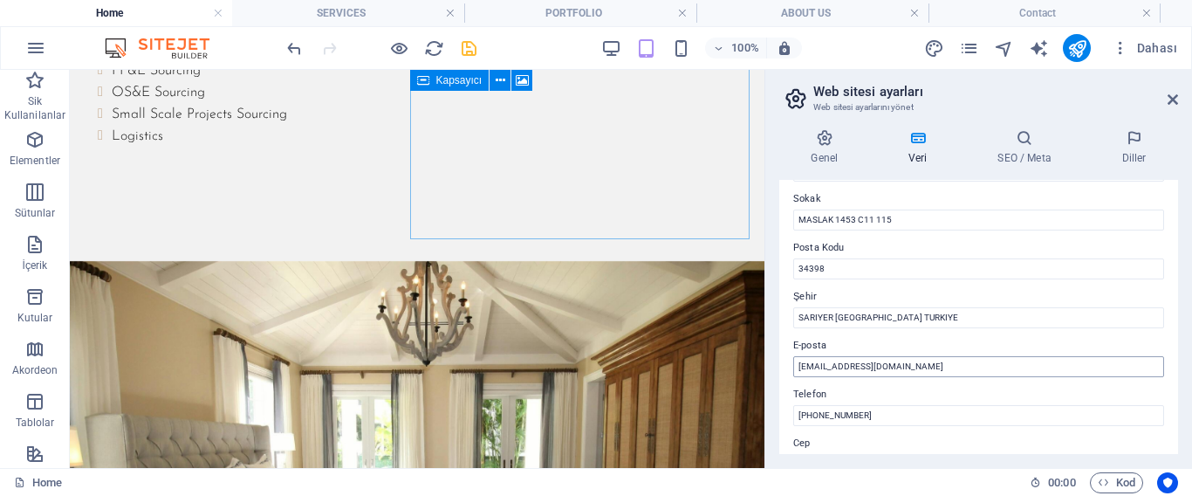
scroll to position [262, 0]
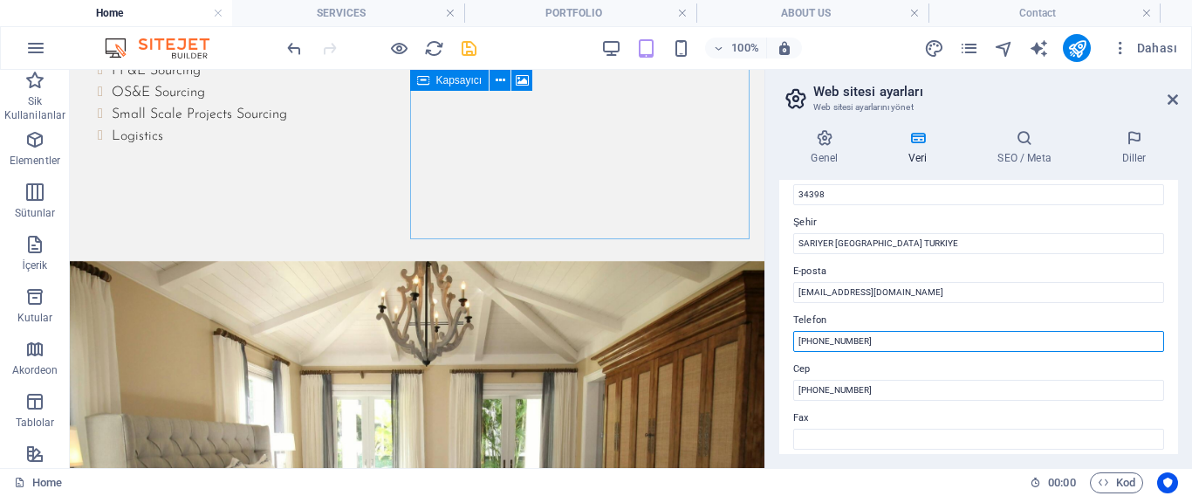
drag, startPoint x: 891, startPoint y: 338, endPoint x: 822, endPoint y: 348, distance: 69.7
click at [822, 348] on input "[PHONE_NUMBER]" at bounding box center [978, 341] width 371 height 21
type input "[PHONE_NUMBER]"
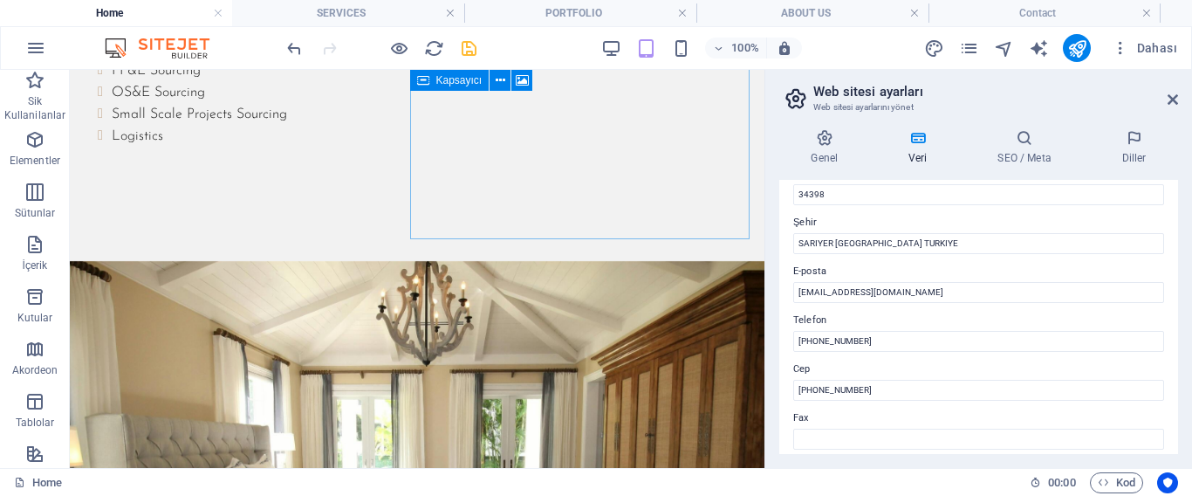
click at [905, 361] on label "Cep" at bounding box center [978, 369] width 371 height 21
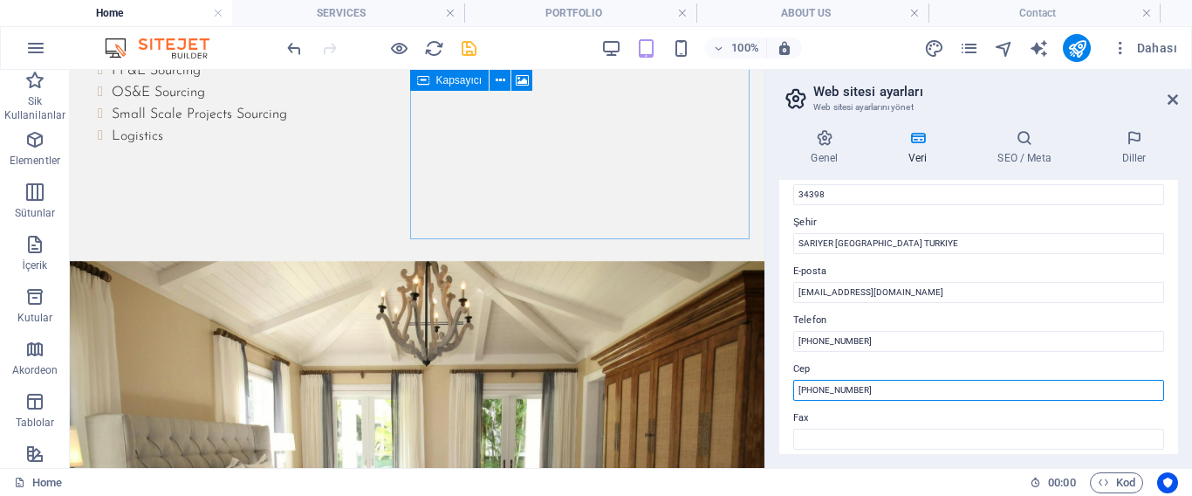
click at [905, 380] on input "[PHONE_NUMBER]" at bounding box center [978, 390] width 371 height 21
drag, startPoint x: 899, startPoint y: 391, endPoint x: 834, endPoint y: 387, distance: 64.7
click at [834, 387] on input "[PHONE_NUMBER]" at bounding box center [978, 390] width 371 height 21
type input "[PHONE_NUMBER]"
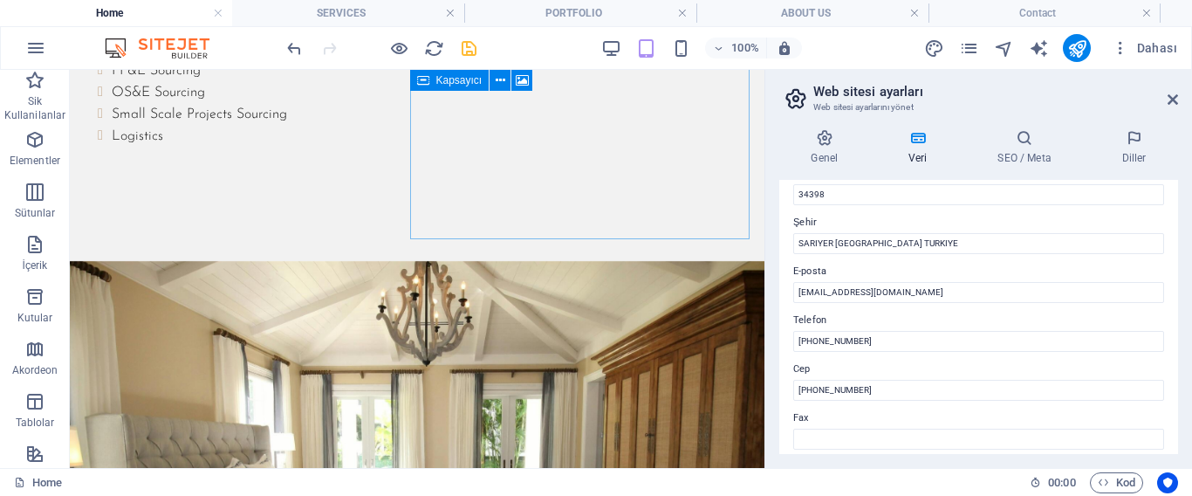
click at [774, 440] on div "Genel Veri SEO / Meta Diller Web Sitesi Adı [DOMAIN_NAME] Logo Dosyaları buraya…" at bounding box center [978, 291] width 427 height 353
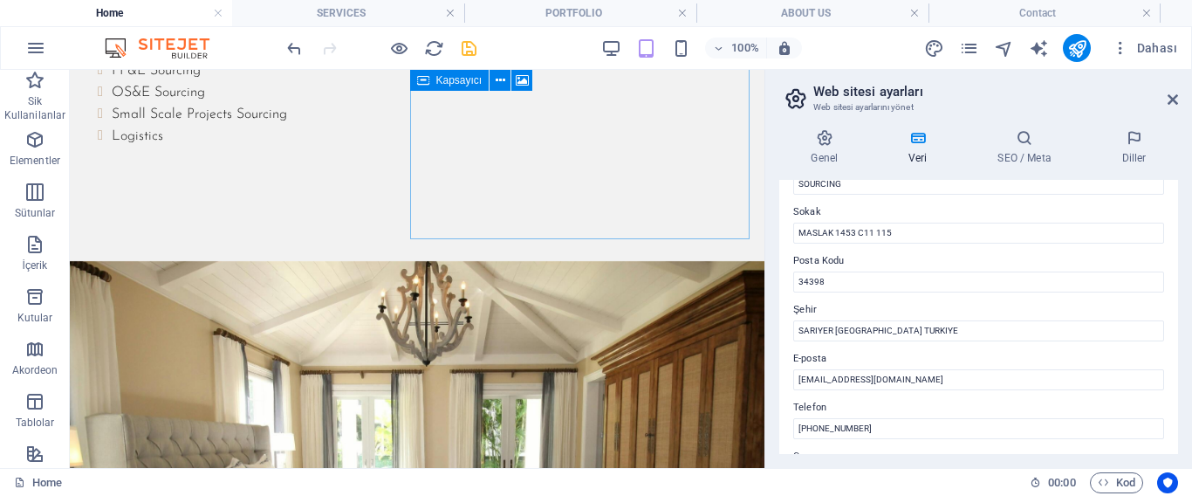
scroll to position [349, 0]
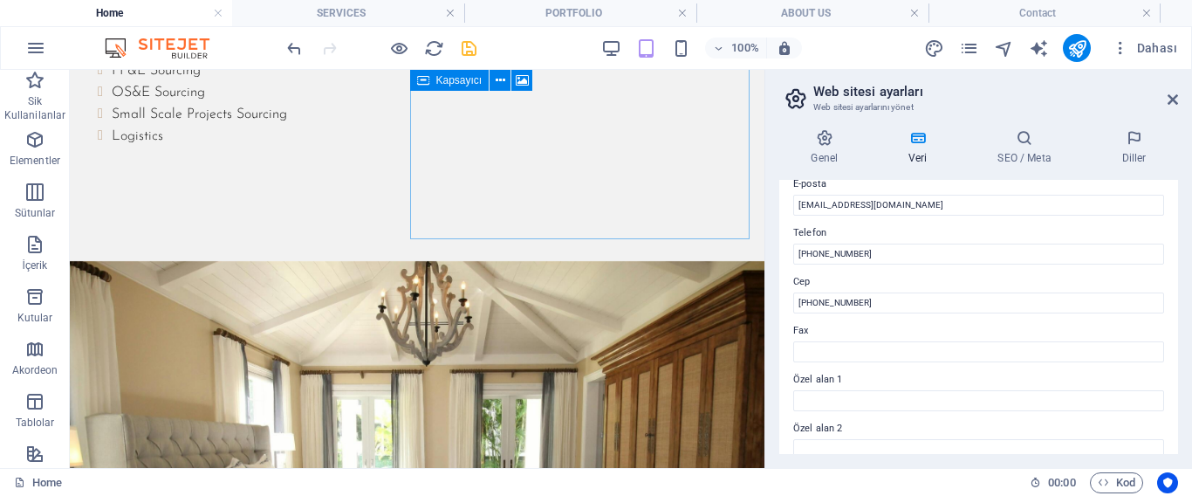
click at [798, 281] on label "Cep" at bounding box center [978, 281] width 371 height 21
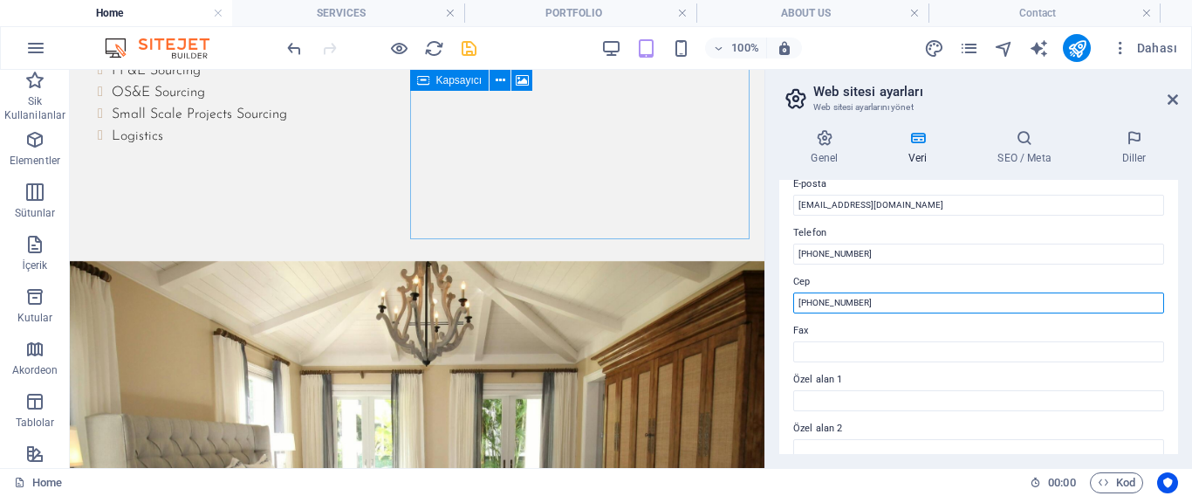
click at [798, 292] on input "[PHONE_NUMBER]" at bounding box center [978, 302] width 371 height 21
drag, startPoint x: 888, startPoint y: 297, endPoint x: 785, endPoint y: 302, distance: 103.1
click at [785, 302] on div "Bu web sitesi için iletişim verileri. Bu, web sitesinde her yerde kullanılabili…" at bounding box center [978, 317] width 399 height 274
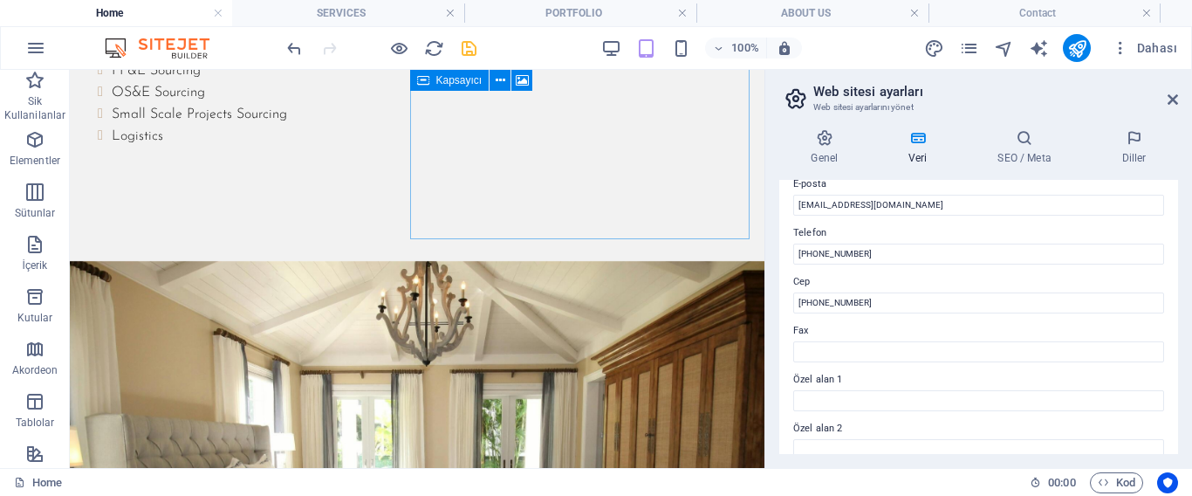
click at [952, 229] on label "Telefon" at bounding box center [978, 233] width 371 height 21
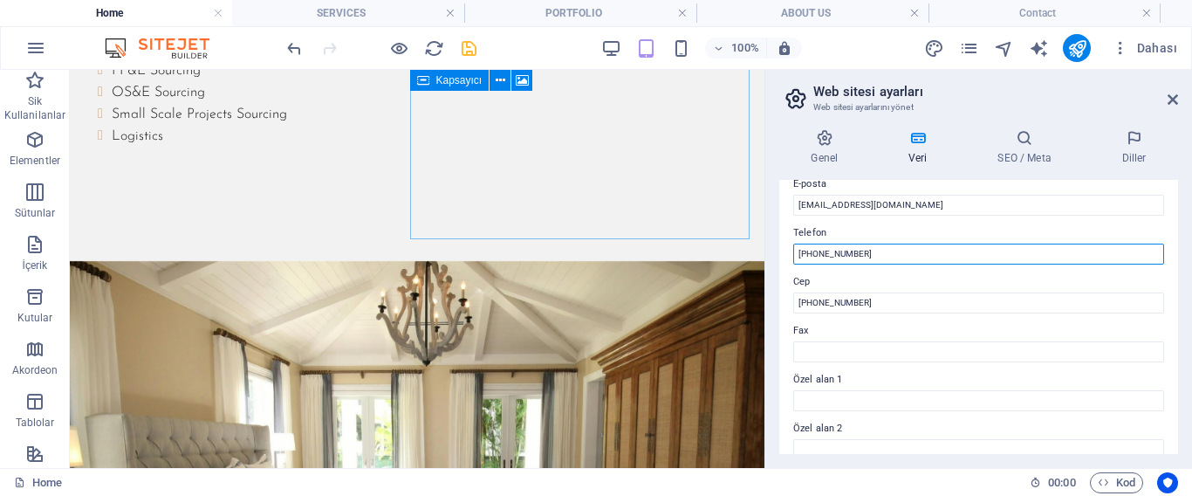
click at [952, 243] on input "[PHONE_NUMBER]" at bounding box center [978, 253] width 371 height 21
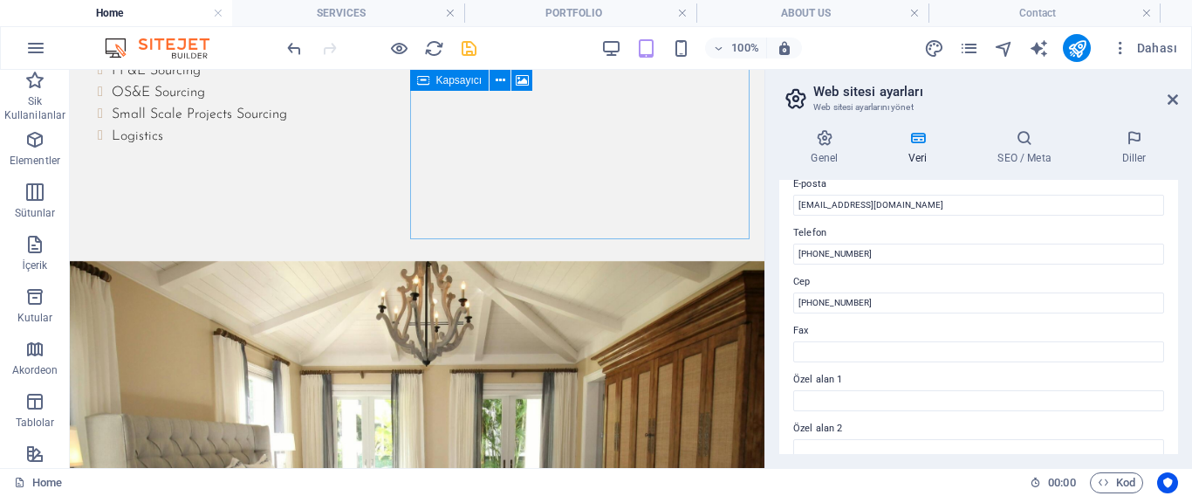
drag, startPoint x: 882, startPoint y: 415, endPoint x: 870, endPoint y: 435, distance: 23.5
click at [870, 435] on div "Bu web sitesi için iletişim verileri. Bu, web sitesinde her yerde kullanılabili…" at bounding box center [978, 317] width 399 height 274
click at [870, 435] on label "Özel alan 2" at bounding box center [978, 428] width 371 height 21
click at [870, 439] on input "Özel alan 2" at bounding box center [978, 449] width 371 height 21
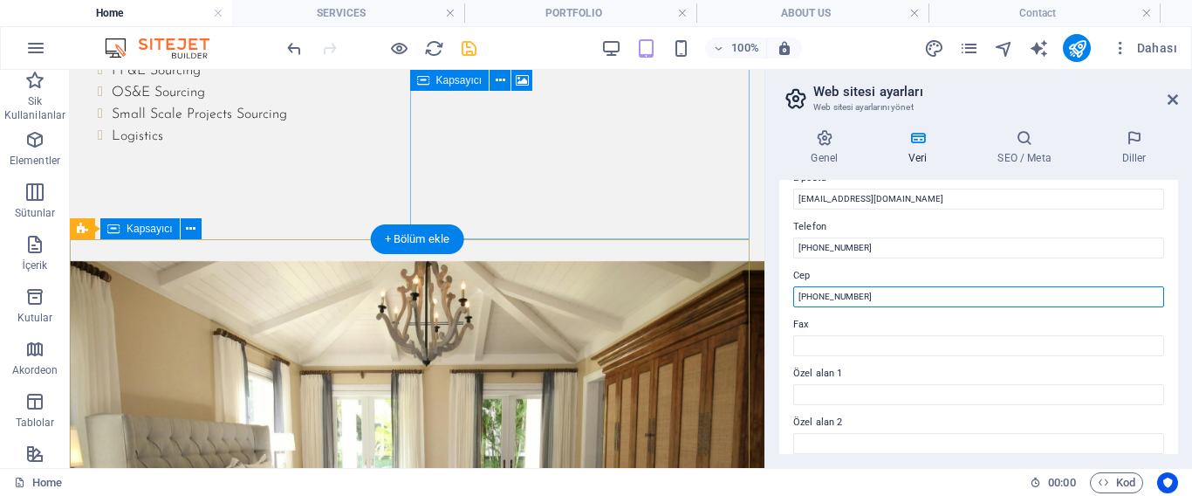
drag, startPoint x: 960, startPoint y: 363, endPoint x: 705, endPoint y: 298, distance: 263.1
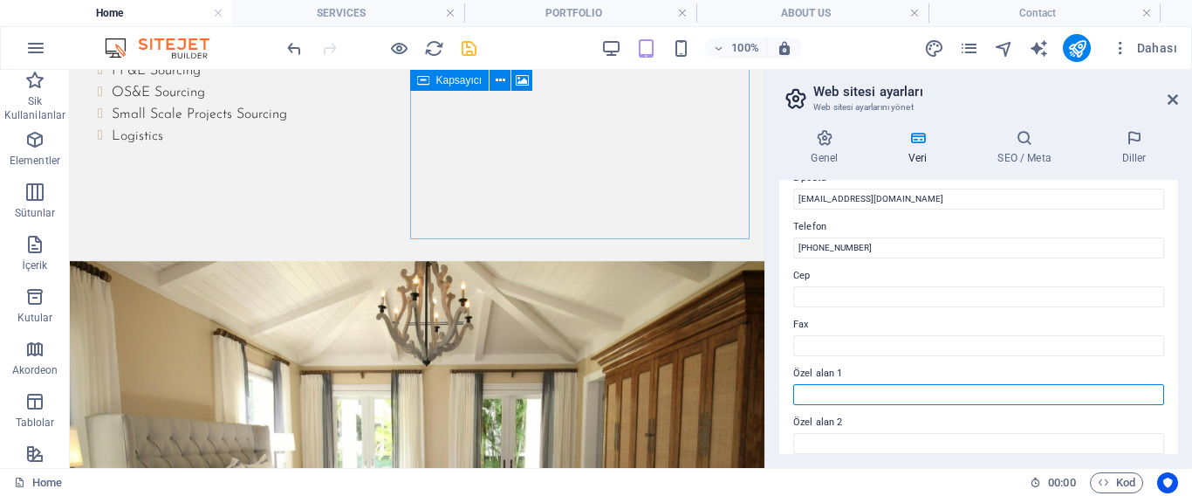
click at [813, 397] on input "Özel alan 1" at bounding box center [978, 394] width 371 height 21
click at [814, 394] on input "Özel alan 1" at bounding box center [978, 394] width 371 height 21
paste input "[PHONE_NUMBER]"
type input "[PHONE_NUMBER]"
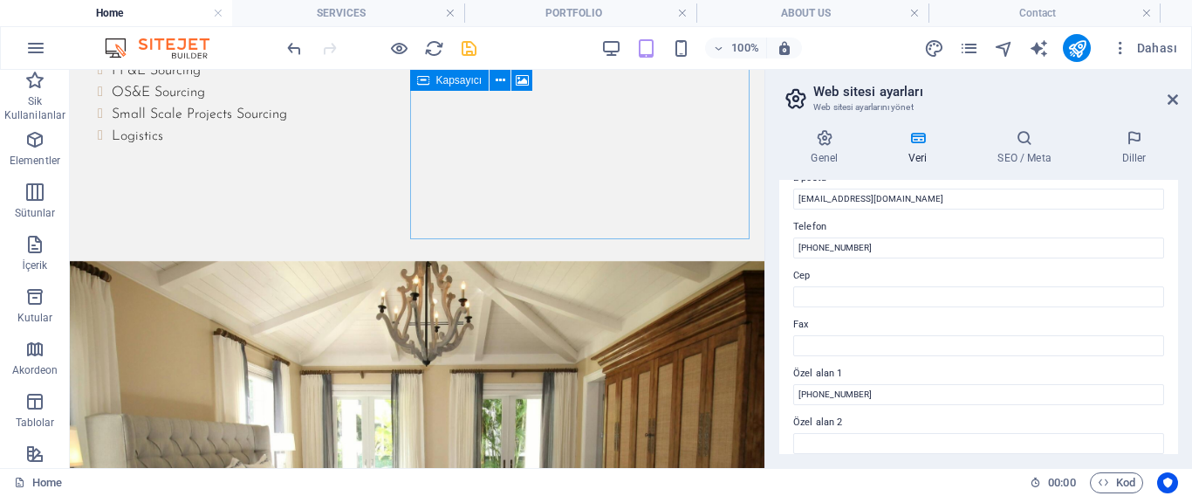
click at [829, 377] on label "Özel alan 1" at bounding box center [978, 373] width 371 height 21
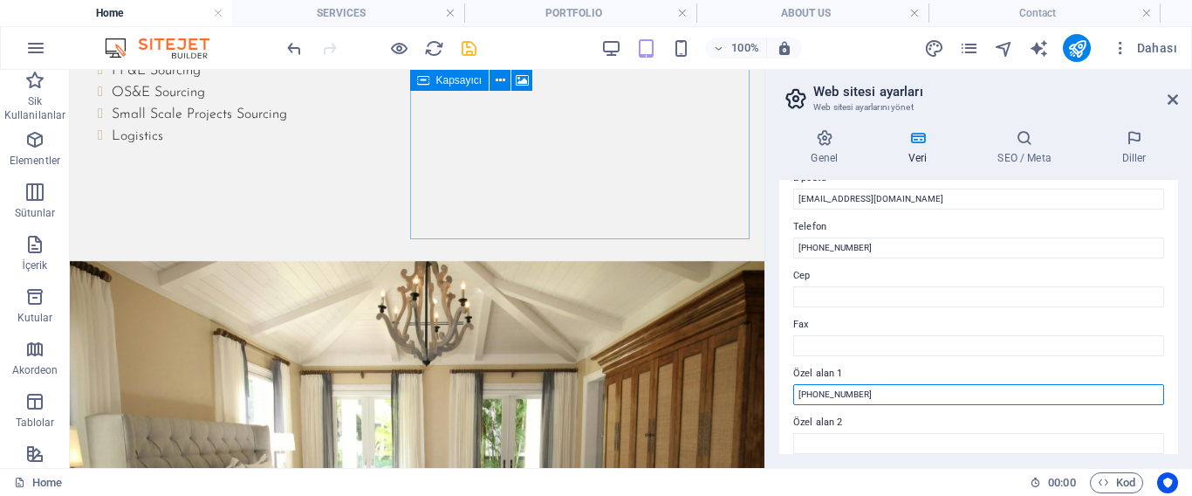
click at [829, 384] on input "[PHONE_NUMBER]" at bounding box center [978, 394] width 371 height 21
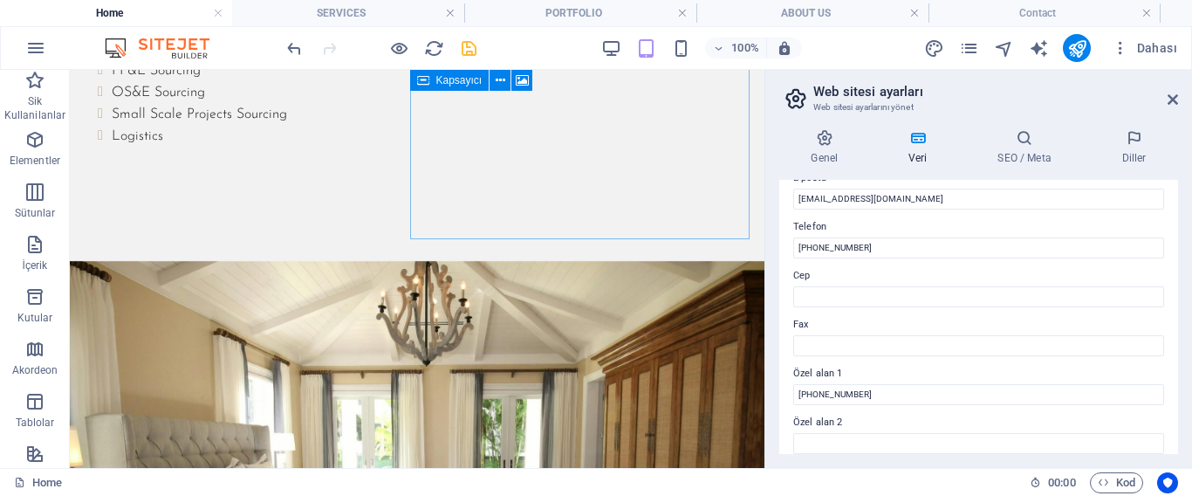
click at [829, 377] on label "Özel alan 1" at bounding box center [978, 373] width 371 height 21
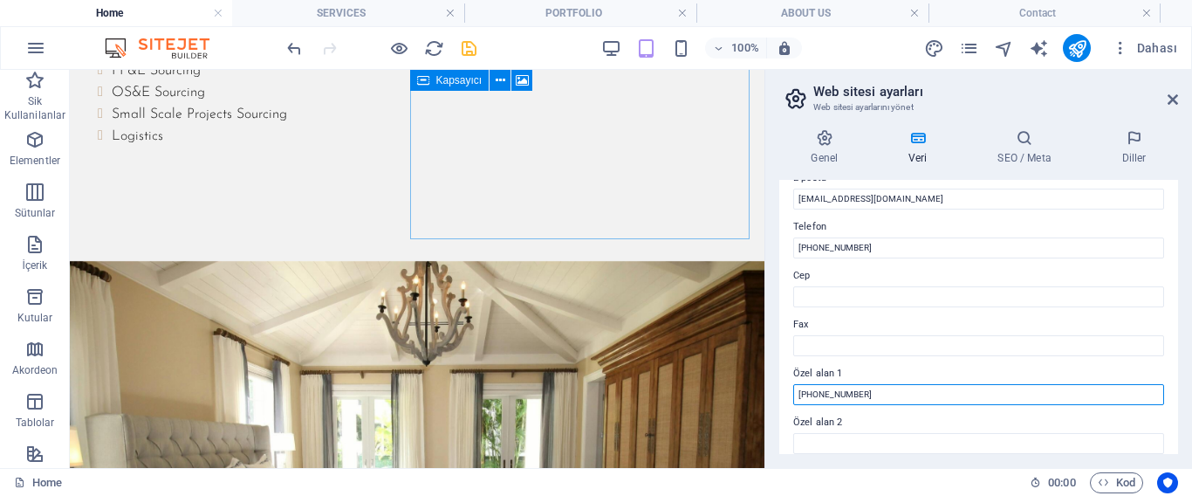
click at [829, 384] on input "[PHONE_NUMBER]" at bounding box center [978, 394] width 371 height 21
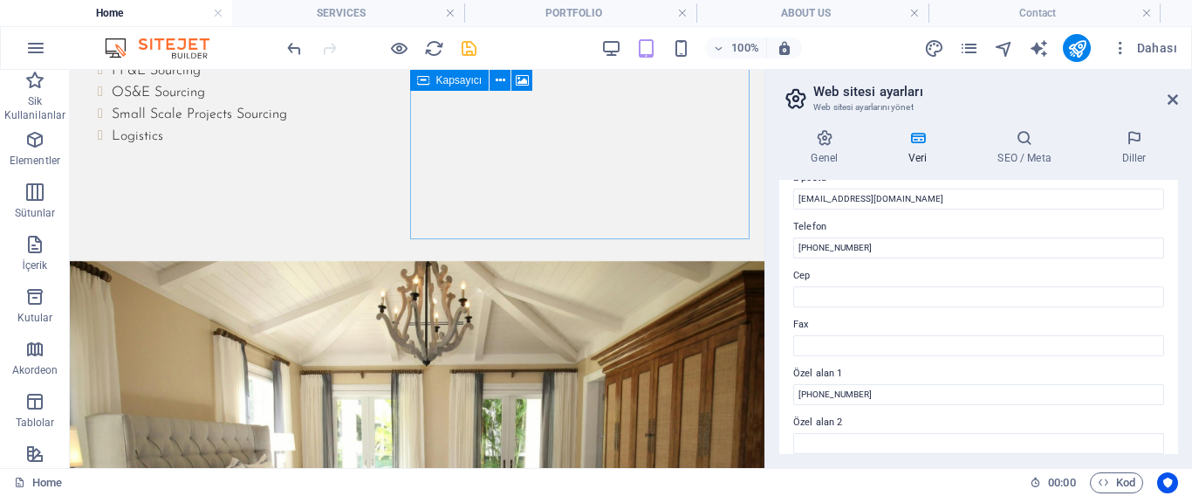
click at [984, 416] on label "Özel alan 2" at bounding box center [978, 422] width 371 height 21
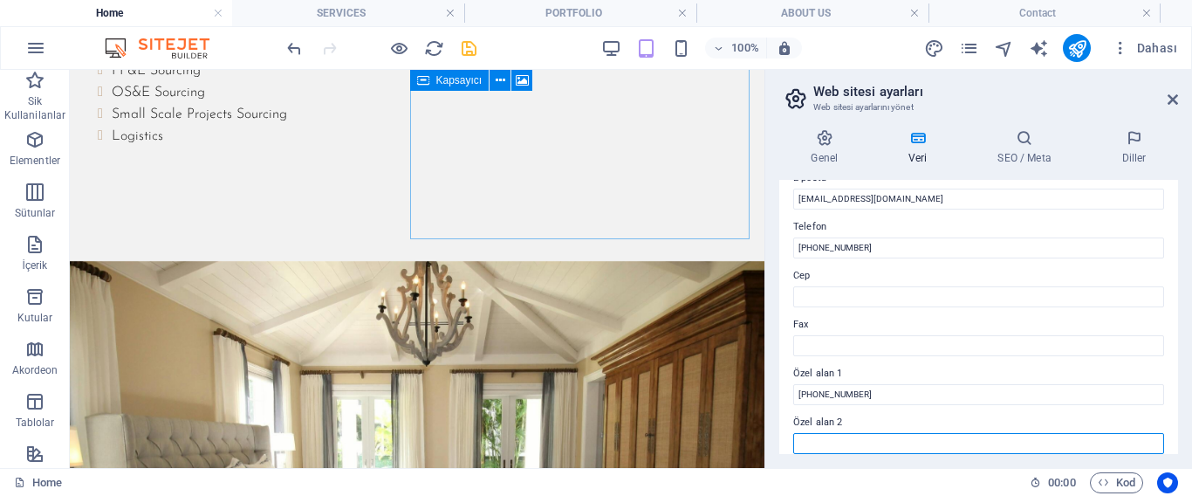
click at [984, 433] on input "Özel alan 2" at bounding box center [978, 443] width 371 height 21
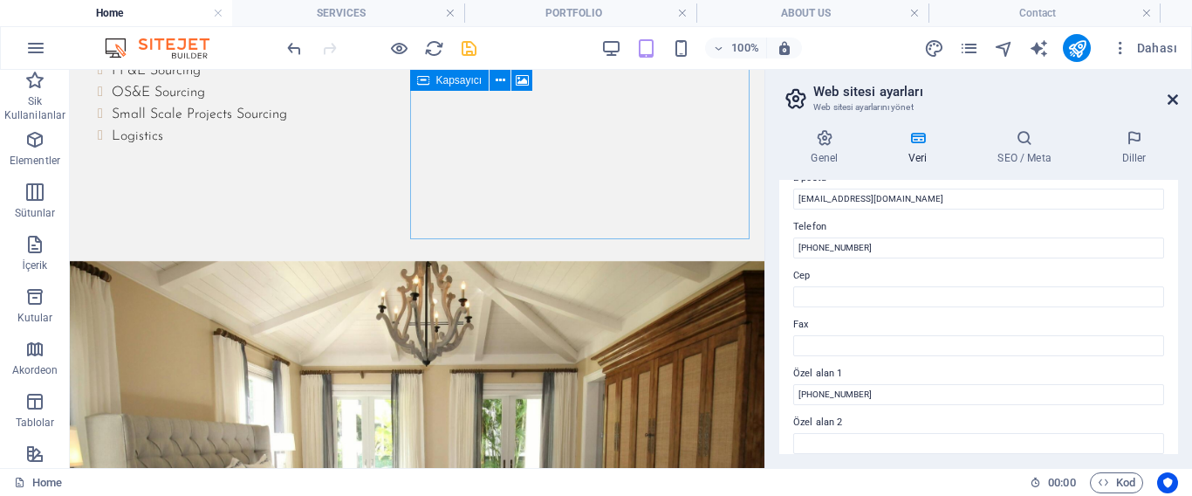
click at [1171, 97] on icon at bounding box center [1173, 100] width 10 height 14
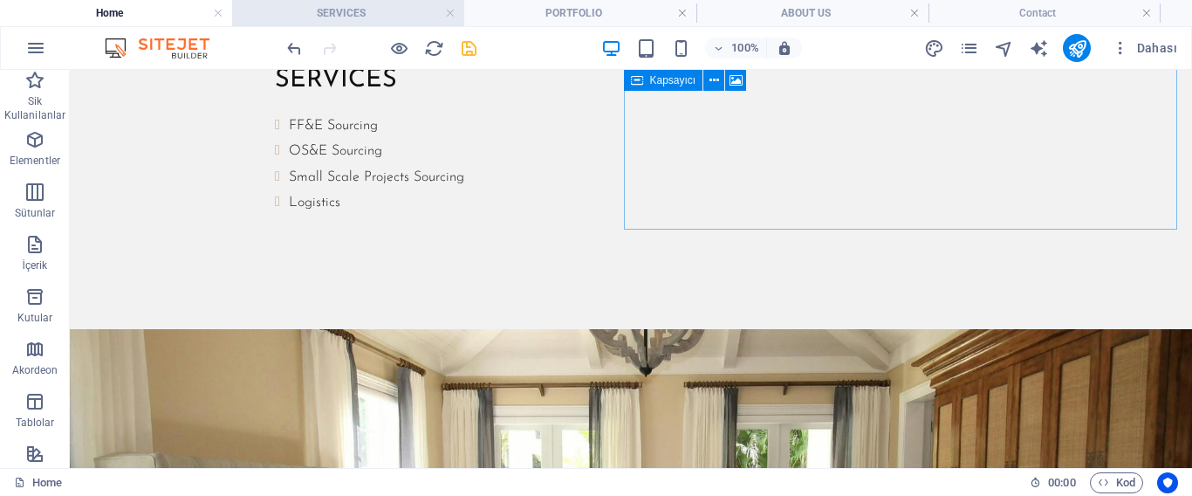
click at [298, 22] on h4 "SERVICES" at bounding box center [348, 12] width 232 height 19
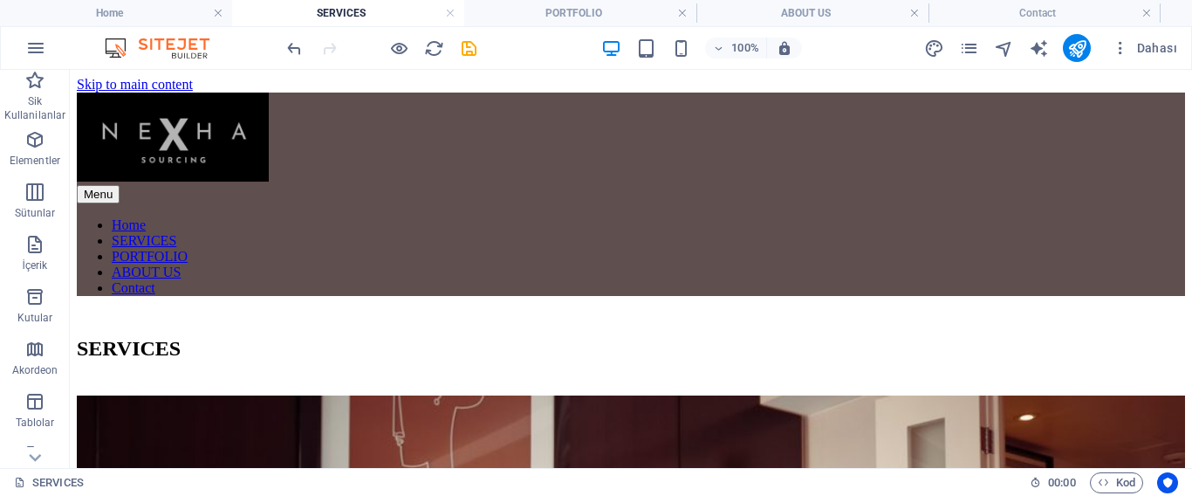
scroll to position [1235, 0]
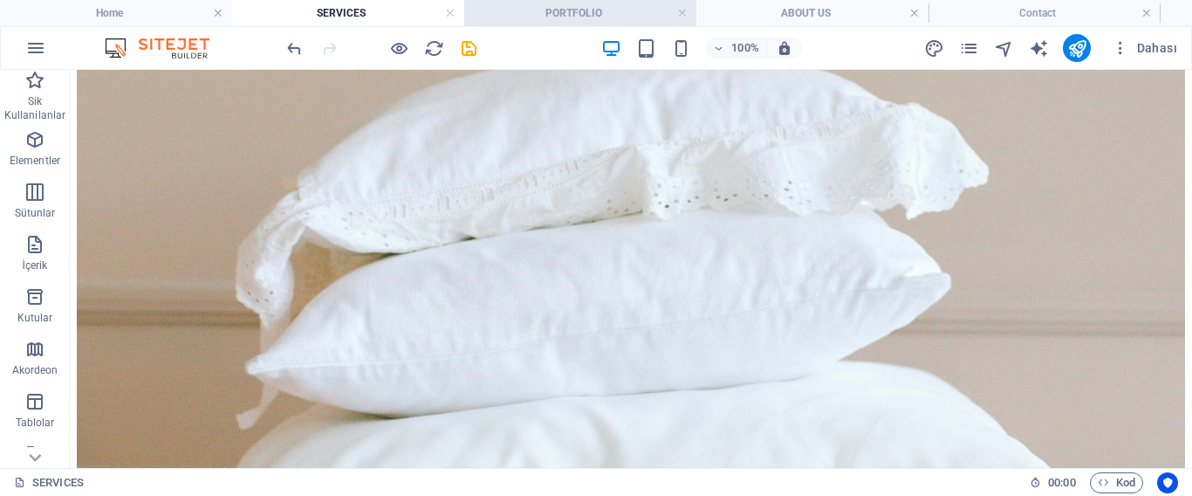
click at [533, 7] on h4 "PORTFOLIO" at bounding box center [580, 12] width 232 height 19
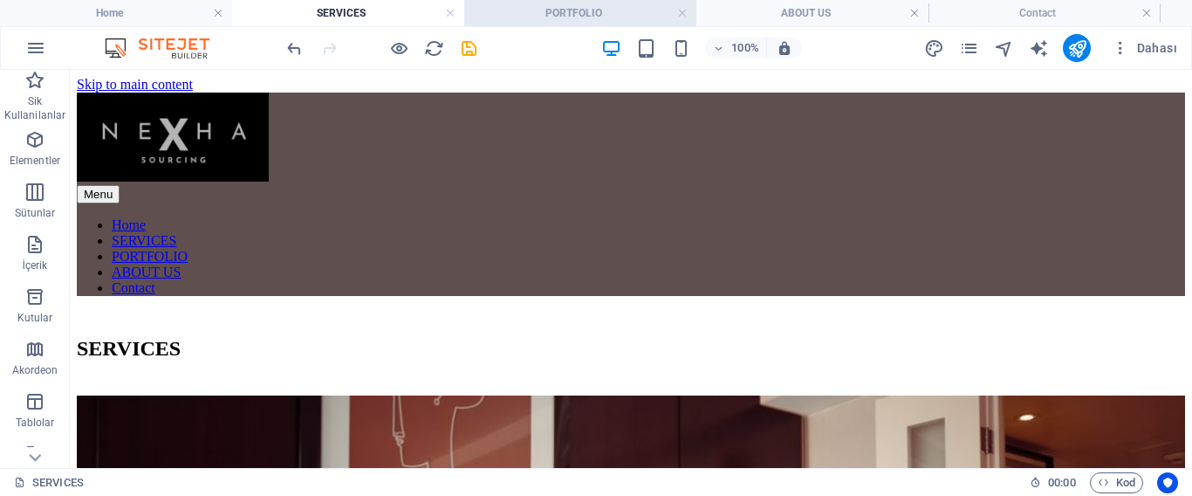
scroll to position [1620, 0]
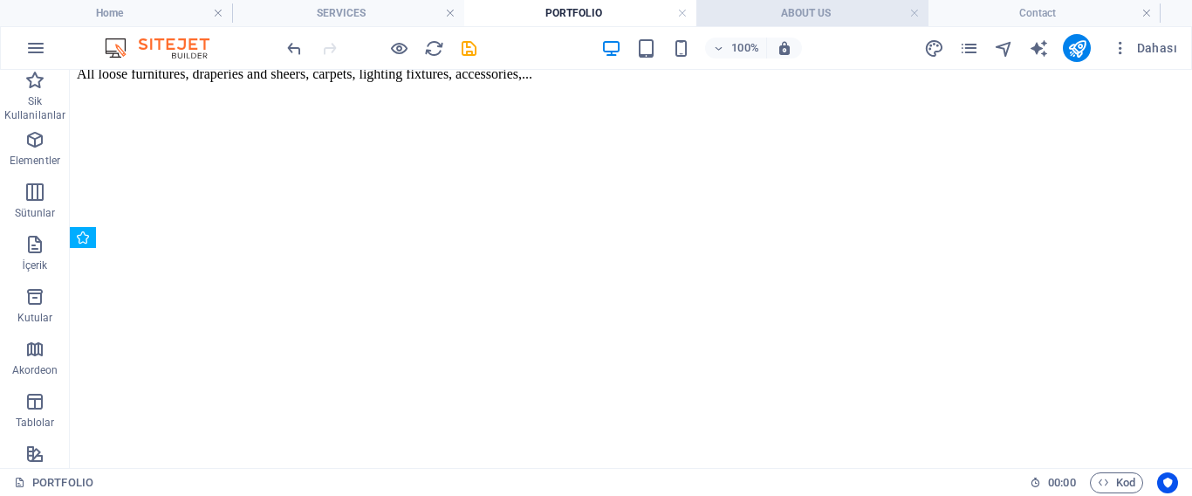
click at [820, 8] on h4 "ABOUT US" at bounding box center [812, 12] width 232 height 19
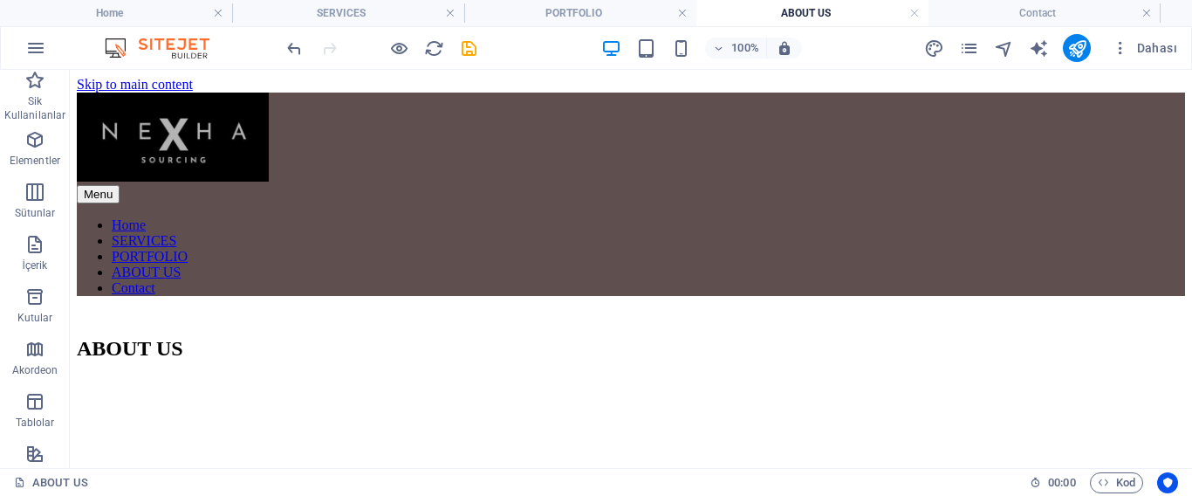
scroll to position [1535, 0]
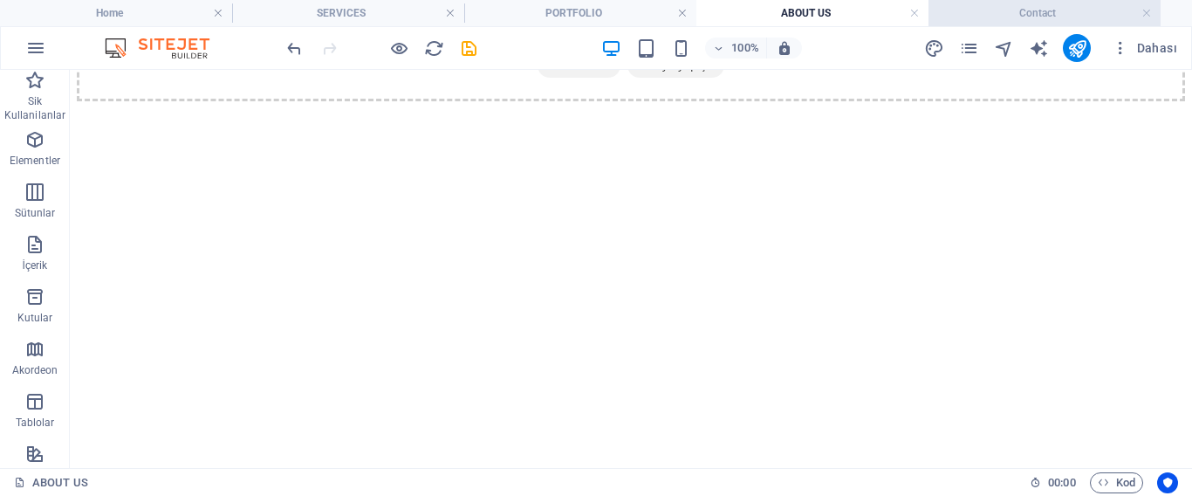
click at [996, 12] on h4 "Contact" at bounding box center [1045, 12] width 232 height 19
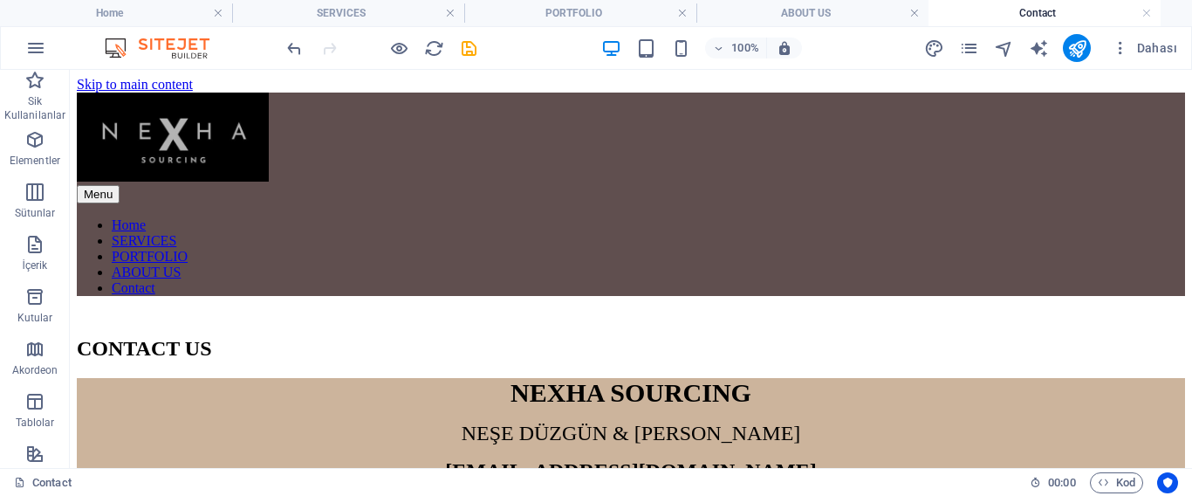
scroll to position [270, 0]
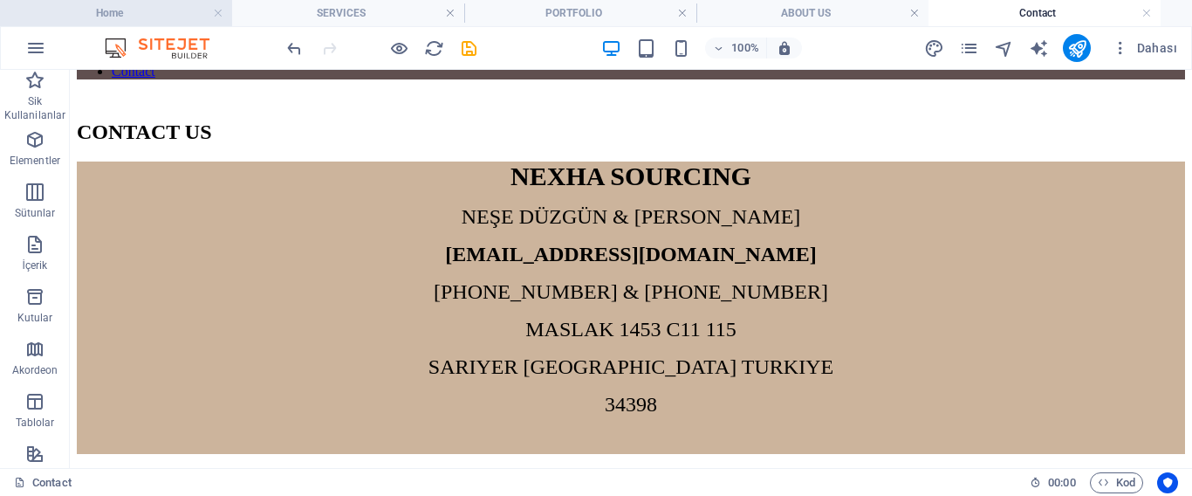
drag, startPoint x: 161, startPoint y: 18, endPoint x: 232, endPoint y: 252, distance: 244.3
click at [161, 18] on h4 "Home" at bounding box center [116, 12] width 232 height 19
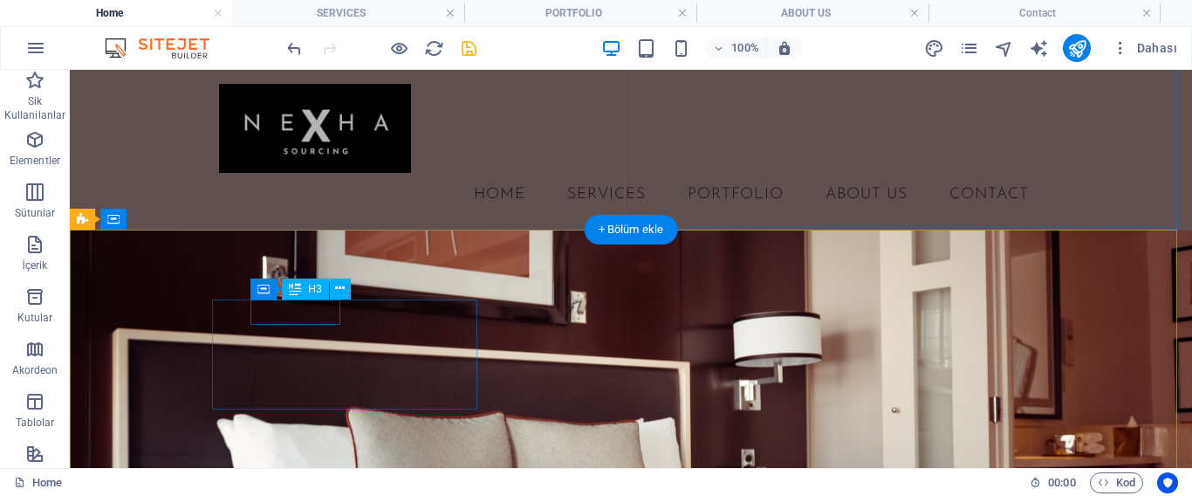
scroll to position [1795, 0]
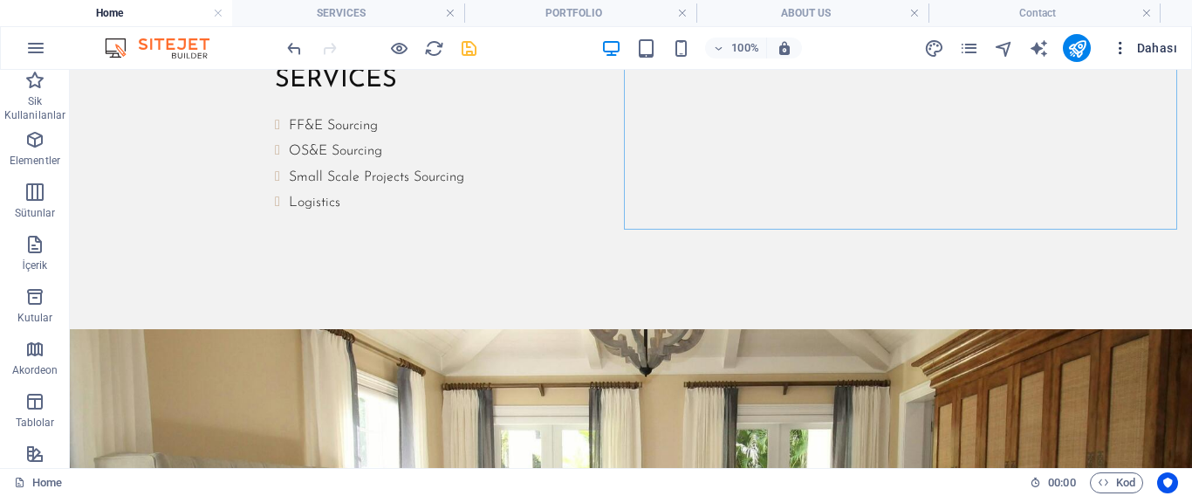
click at [1125, 45] on icon "button" at bounding box center [1120, 47] width 17 height 17
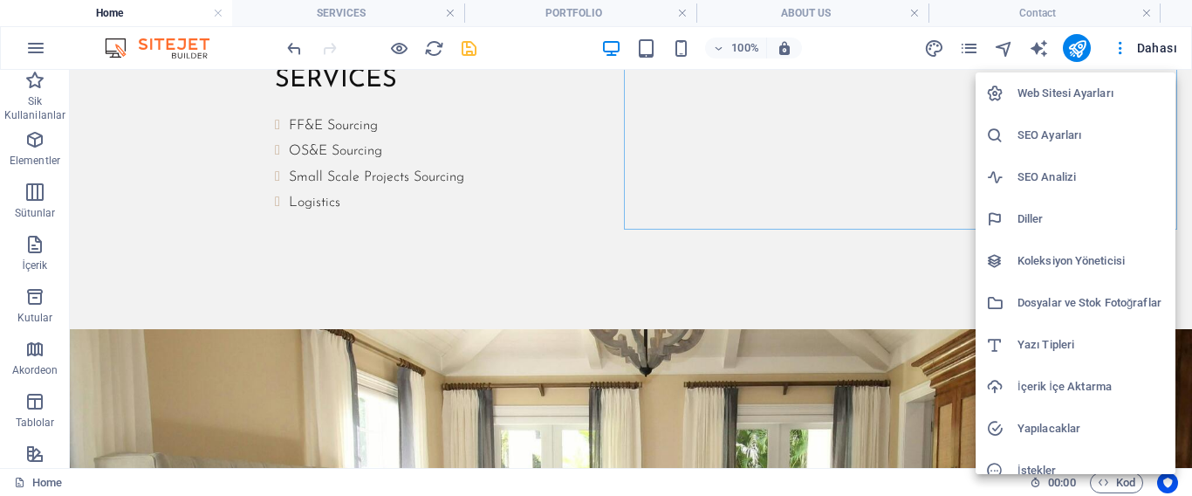
click at [1081, 90] on h6 "Web Sitesi Ayarları" at bounding box center [1091, 93] width 147 height 21
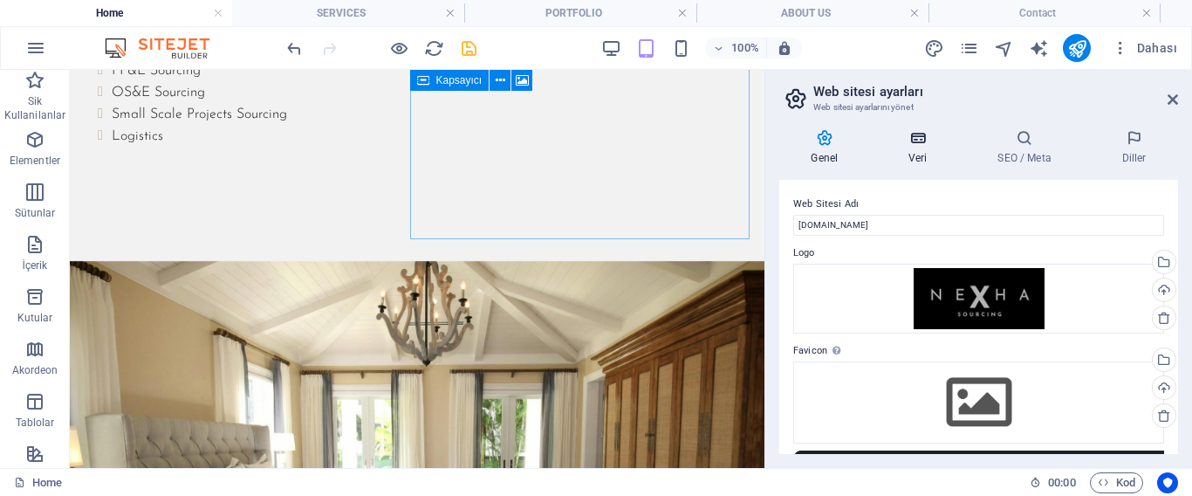
click at [921, 146] on icon at bounding box center [918, 137] width 82 height 17
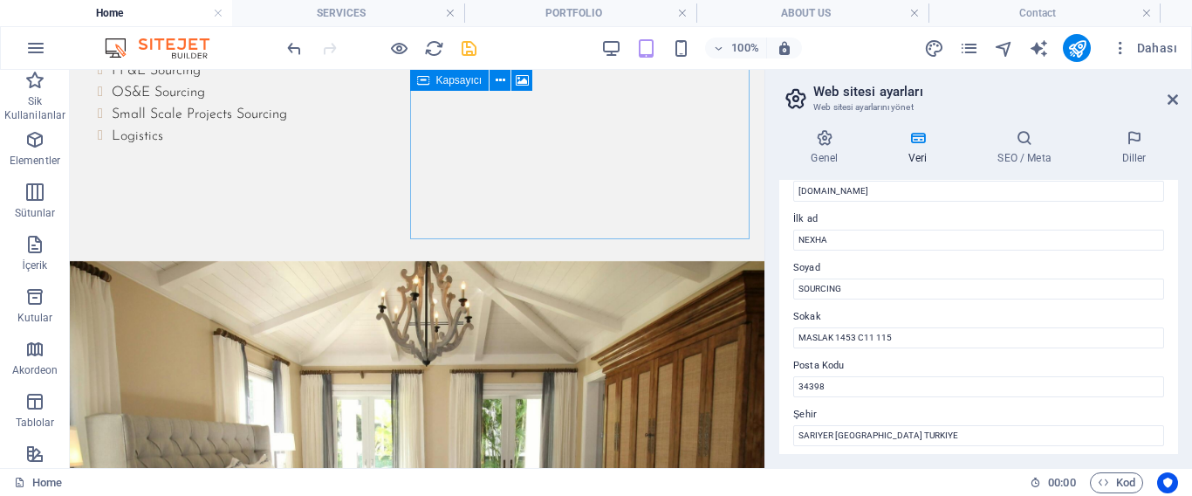
scroll to position [262, 0]
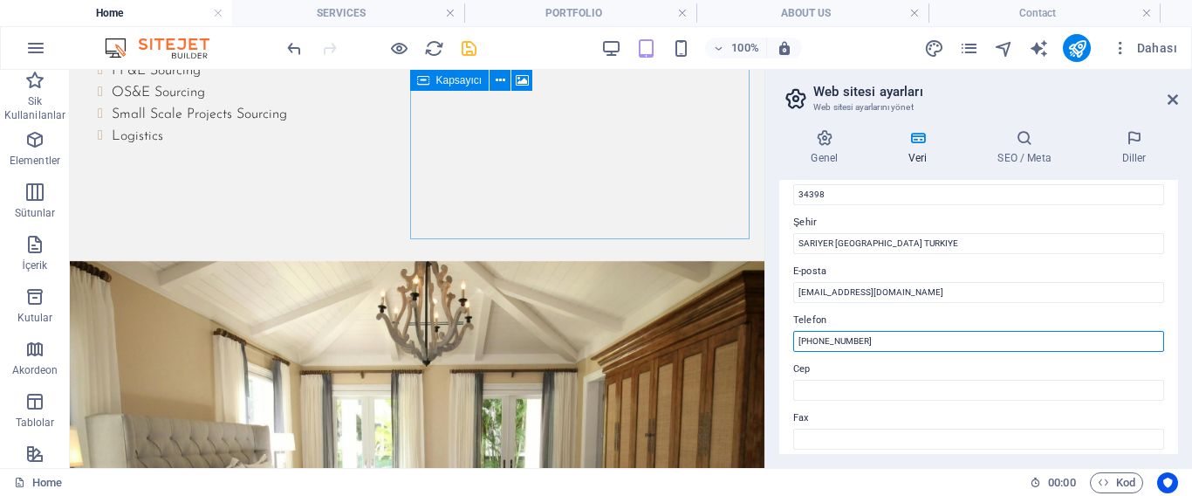
drag, startPoint x: 888, startPoint y: 340, endPoint x: 876, endPoint y: 340, distance: 12.2
click at [876, 340] on input "[PHONE_NUMBER]" at bounding box center [978, 341] width 371 height 21
type input "[PHONE_NUMBER] [PHONE_NUMBER]"
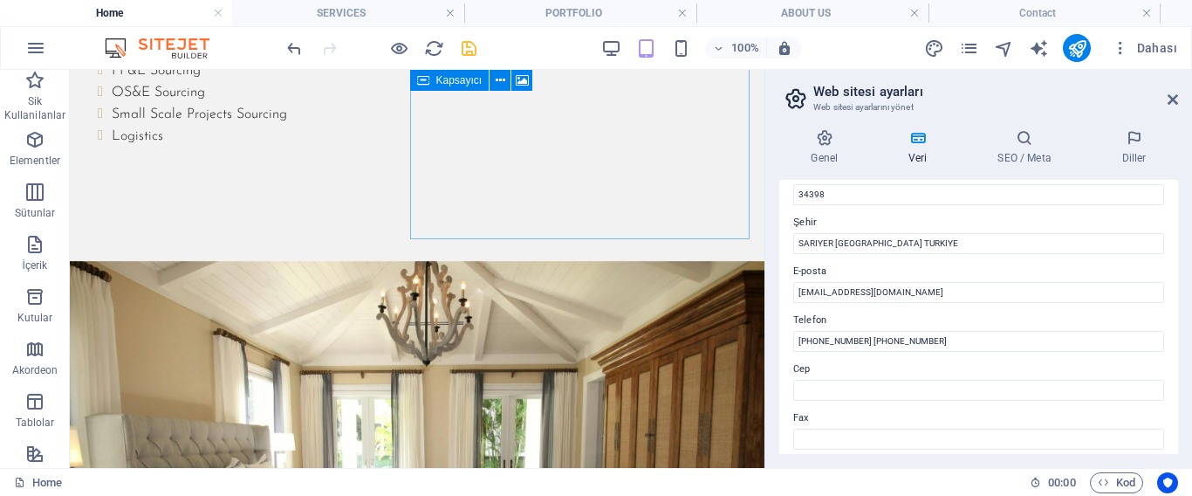
click at [895, 357] on div "Bu web sitesi için iletişim verileri. Bu, web sitesinde her yerde kullanılabili…" at bounding box center [978, 317] width 399 height 274
click at [1170, 99] on icon at bounding box center [1173, 100] width 10 height 14
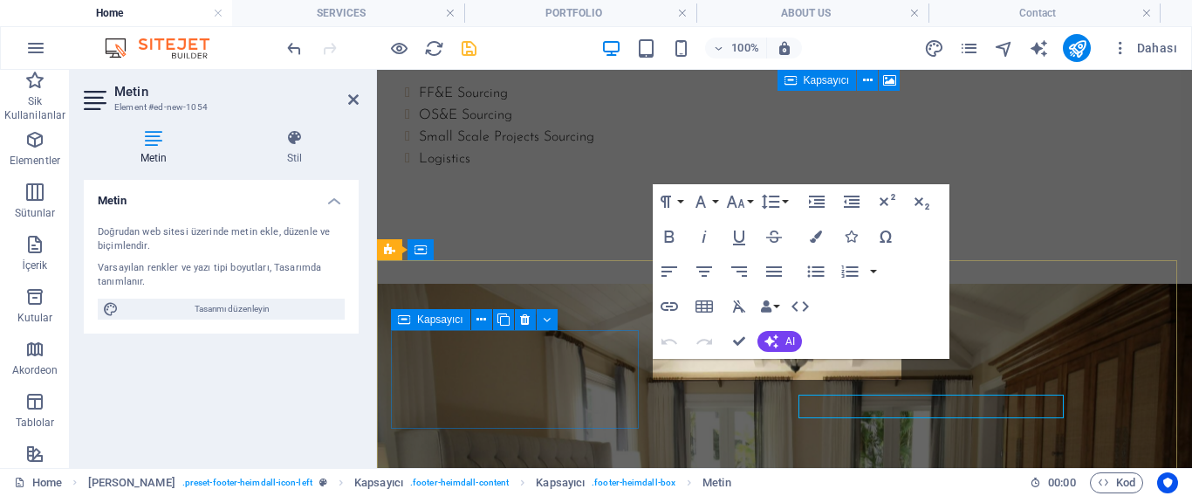
scroll to position [1732, 0]
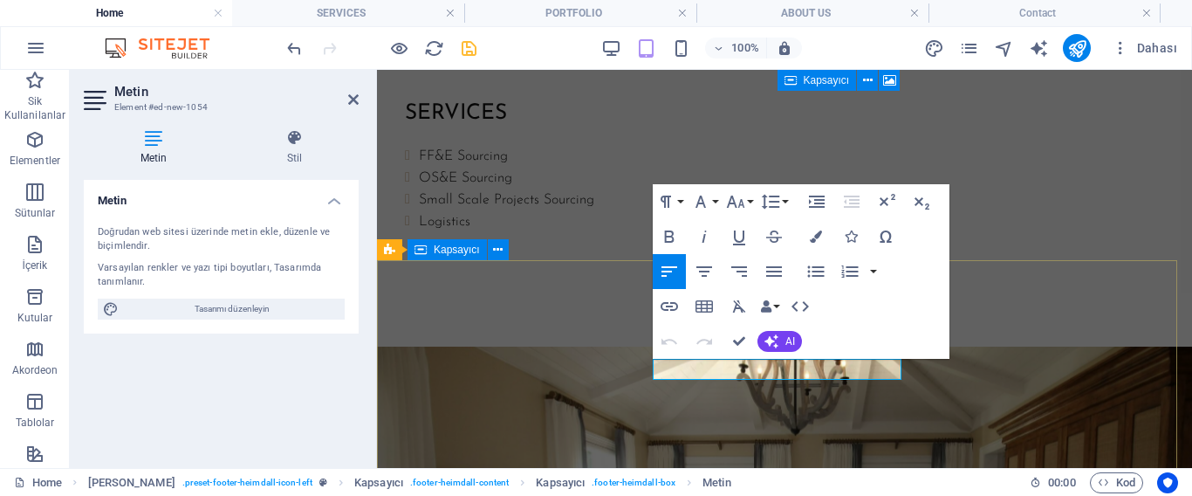
drag, startPoint x: 771, startPoint y: 368, endPoint x: 646, endPoint y: 365, distance: 124.8
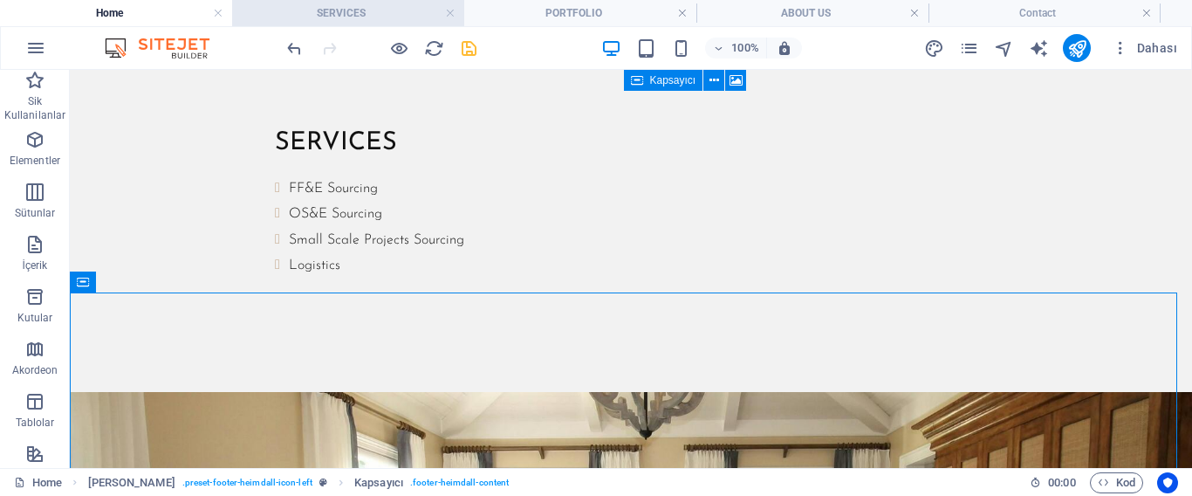
click at [314, 10] on h4 "SERVICES" at bounding box center [348, 12] width 232 height 19
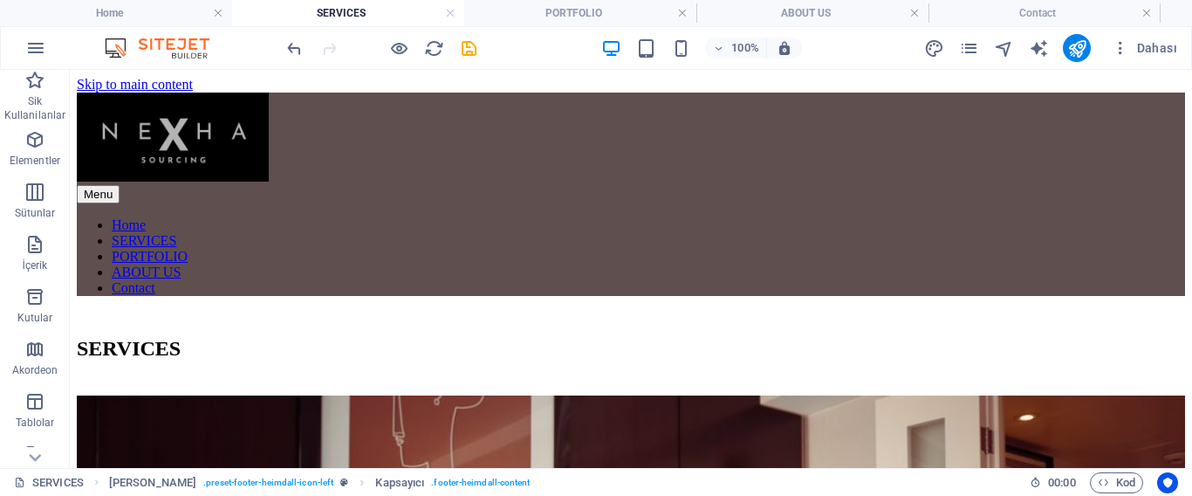
scroll to position [1235, 0]
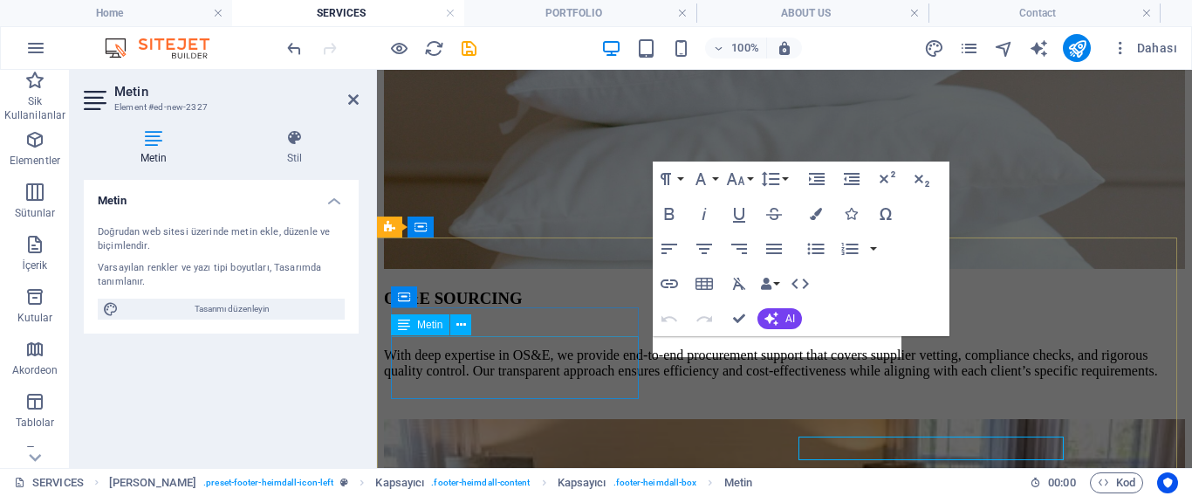
scroll to position [1126, 0]
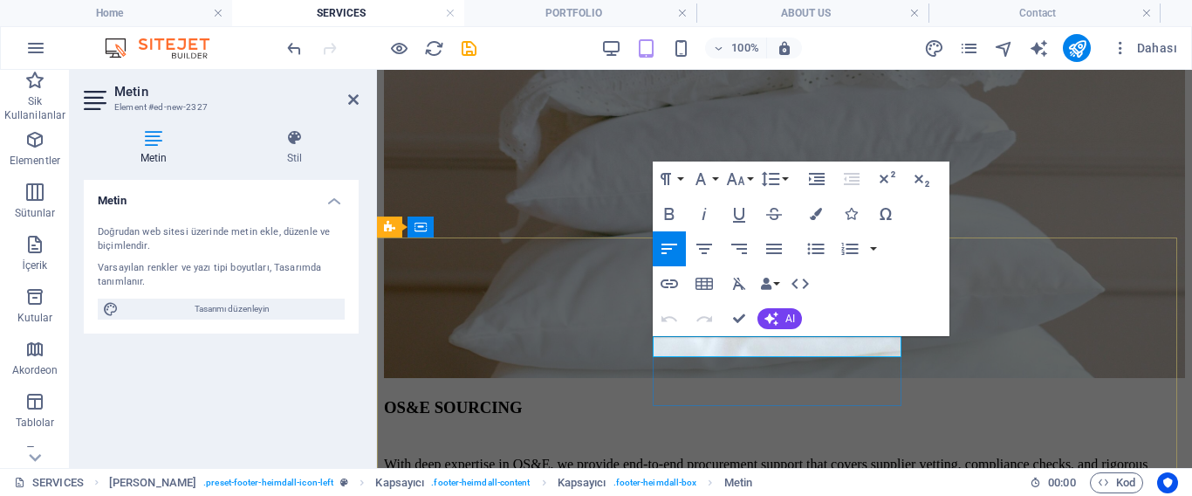
drag, startPoint x: 780, startPoint y: 346, endPoint x: 646, endPoint y: 345, distance: 134.4
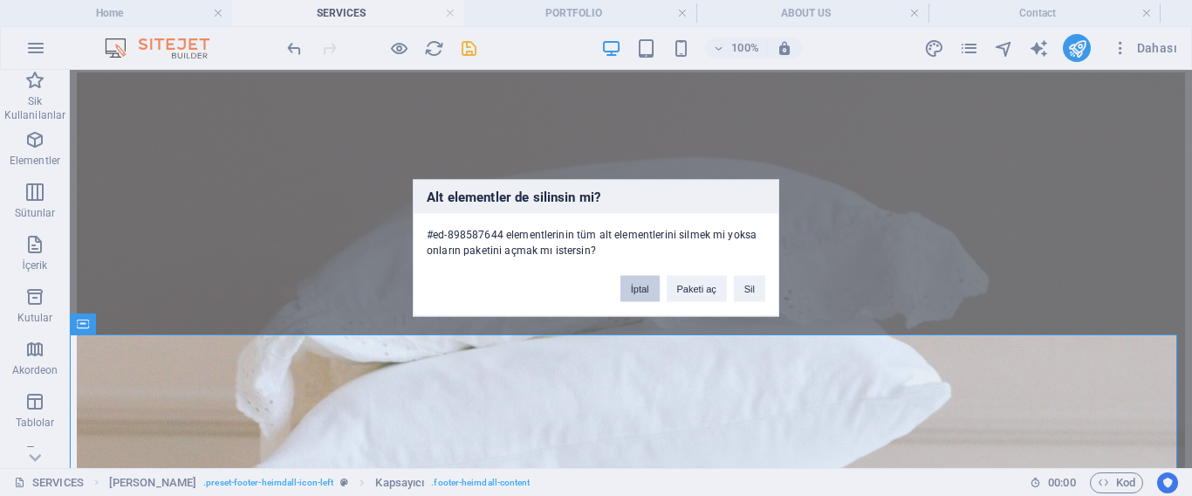
click at [642, 289] on button "İptal" at bounding box center [639, 289] width 39 height 26
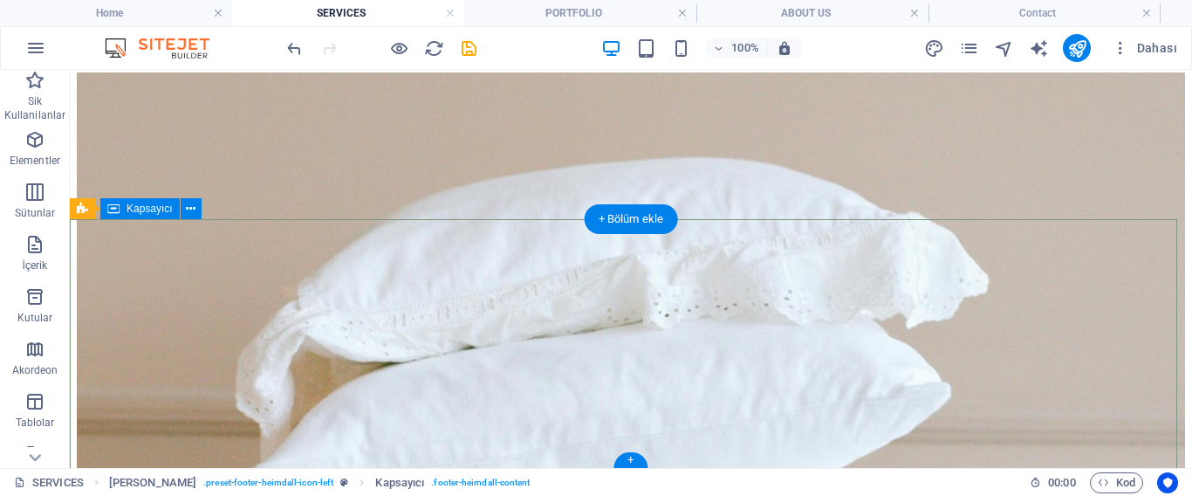
scroll to position [1243, 0]
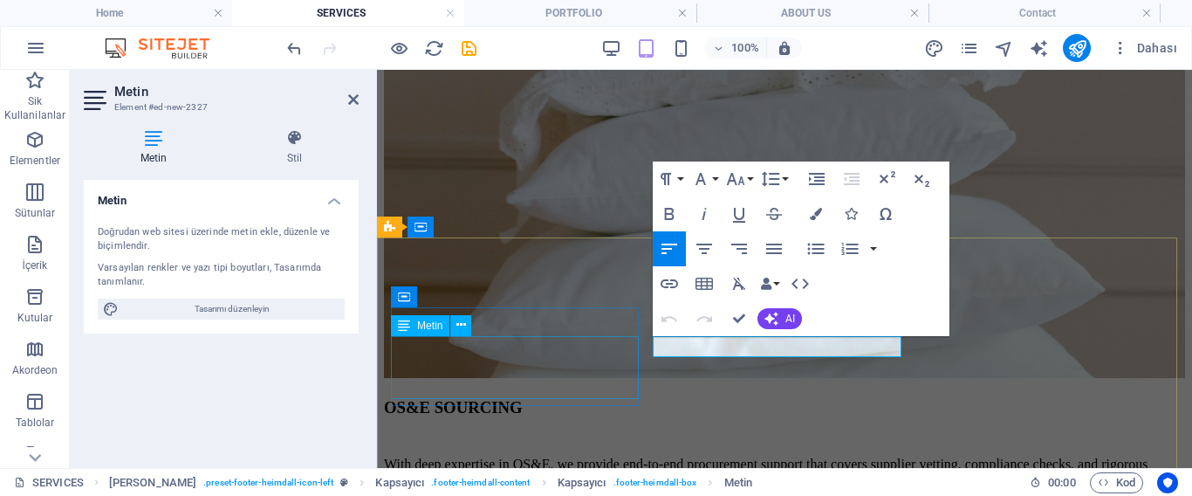
drag, startPoint x: 771, startPoint y: 347, endPoint x: 590, endPoint y: 350, distance: 180.7
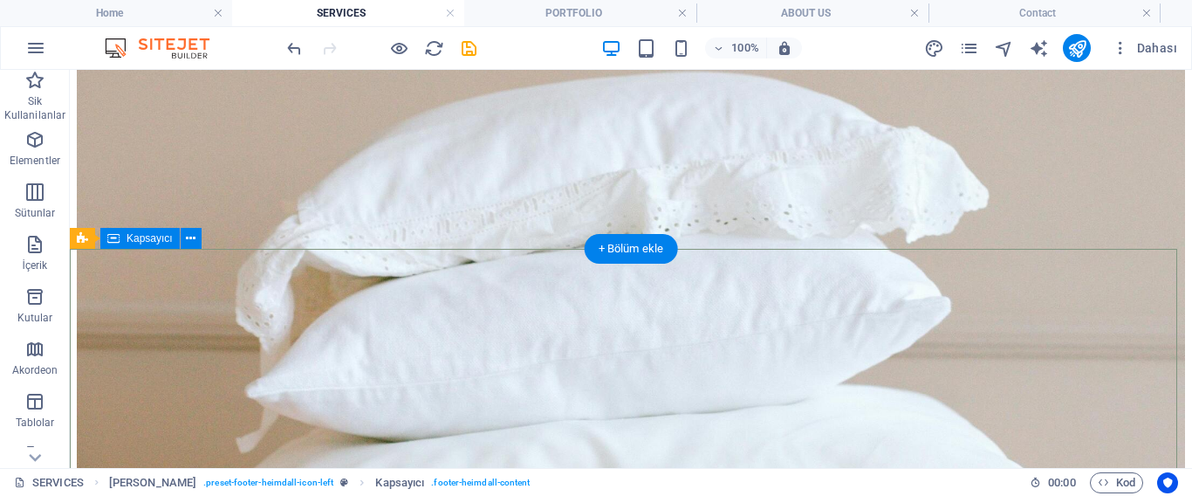
scroll to position [1213, 0]
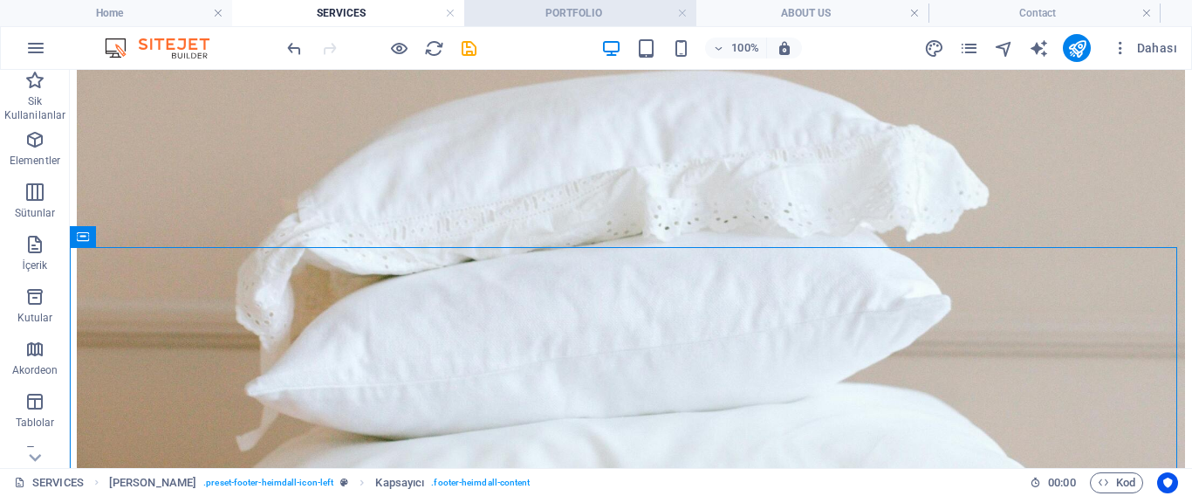
click at [585, 21] on h4 "PORTFOLIO" at bounding box center [580, 12] width 232 height 19
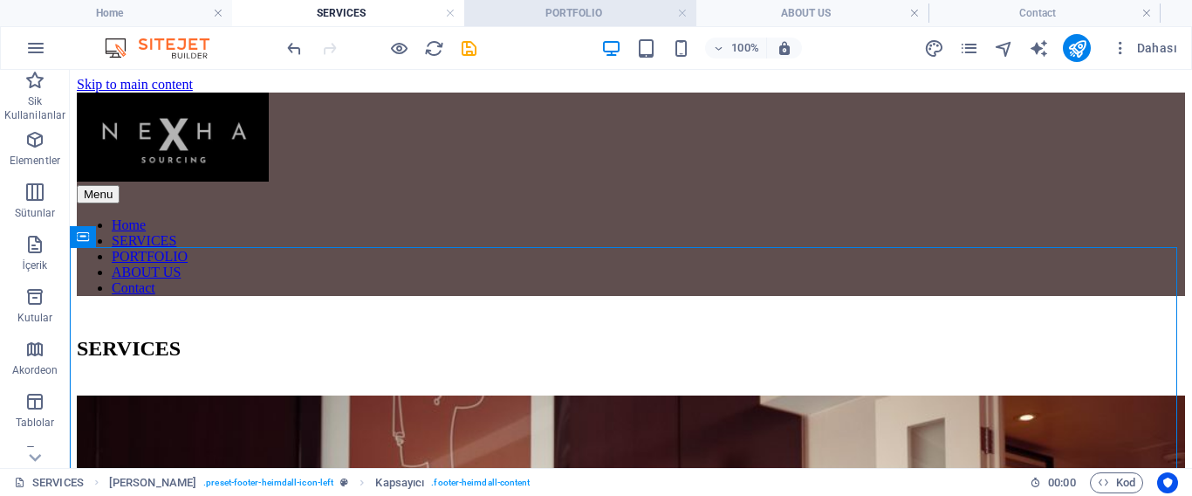
scroll to position [1620, 0]
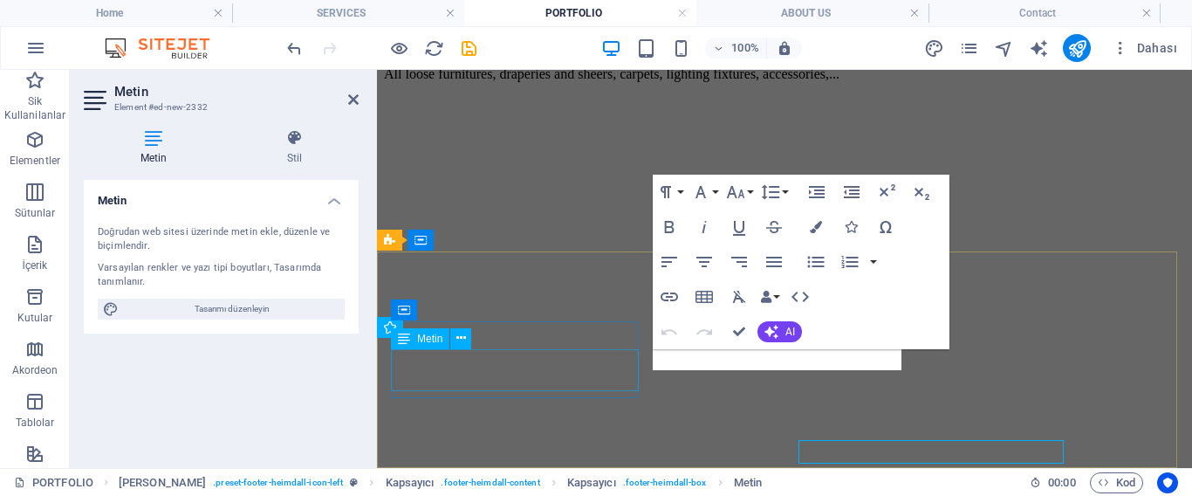
scroll to position [1530, 0]
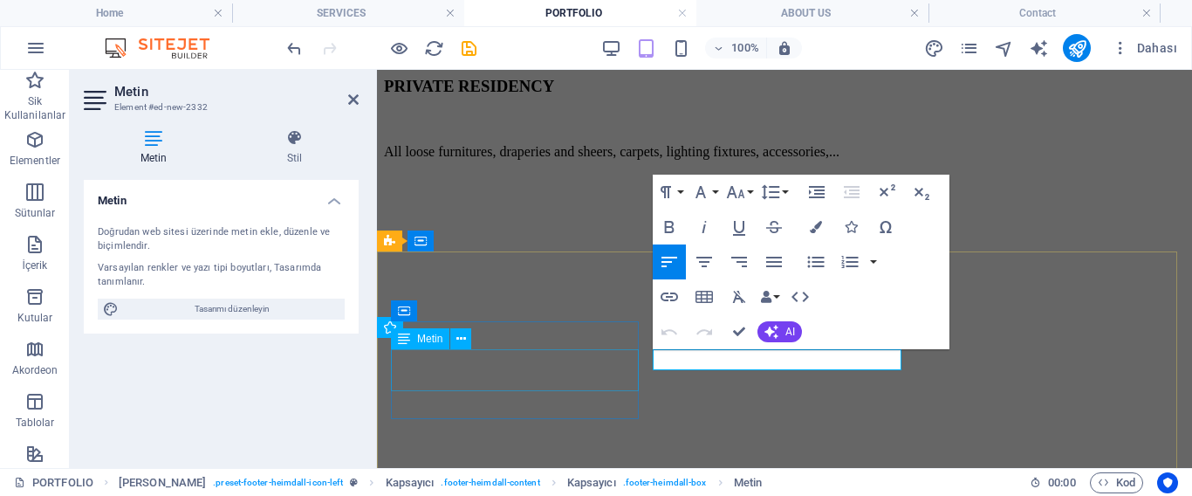
drag, startPoint x: 769, startPoint y: 353, endPoint x: 523, endPoint y: 354, distance: 246.1
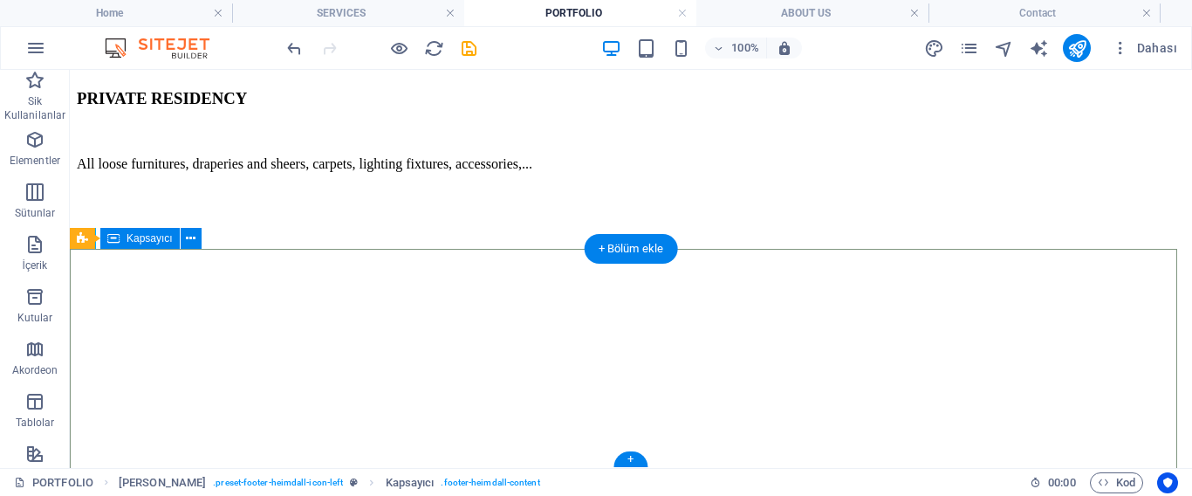
scroll to position [1620, 0]
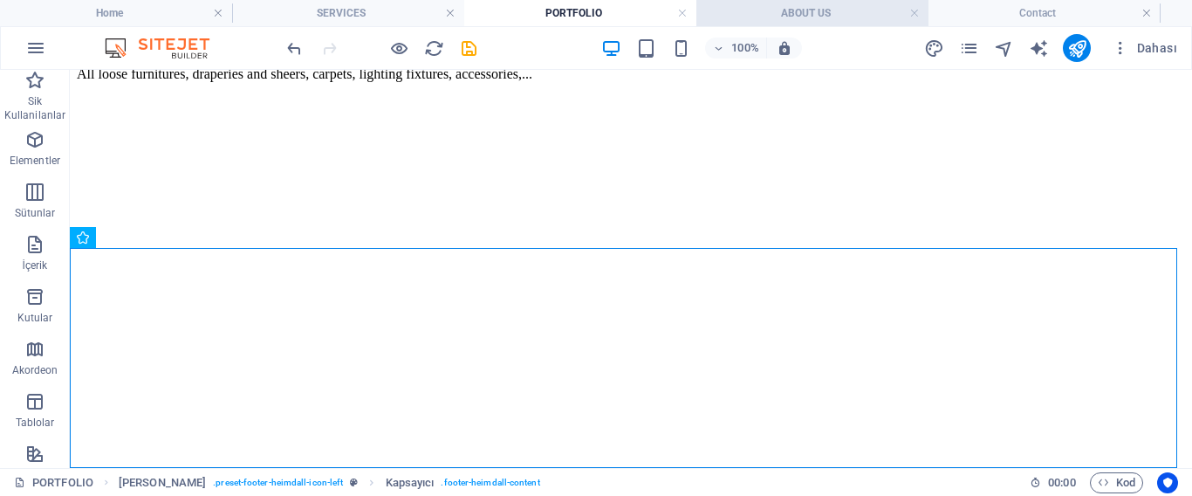
click at [791, 8] on h4 "ABOUT US" at bounding box center [812, 12] width 232 height 19
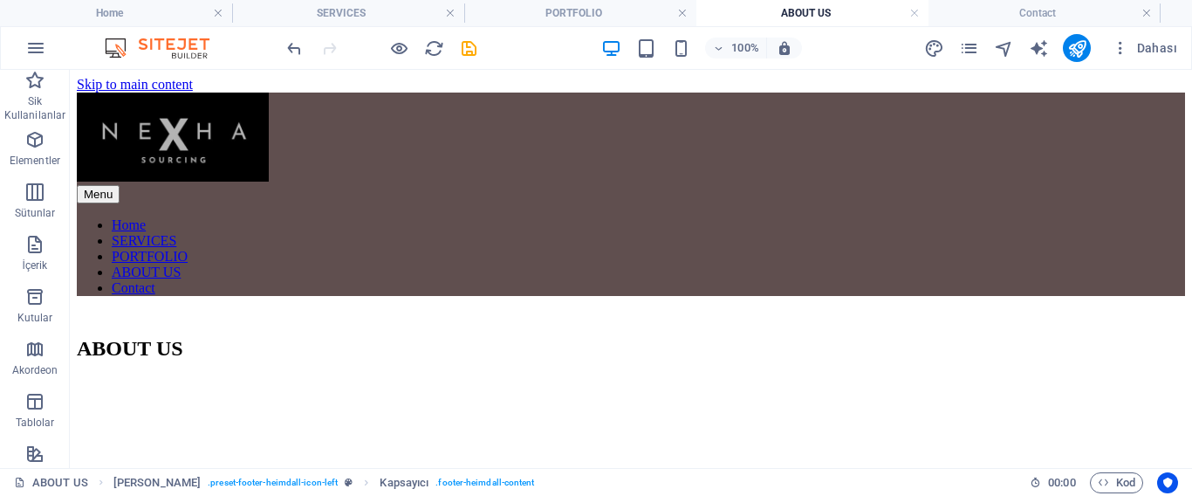
scroll to position [1535, 0]
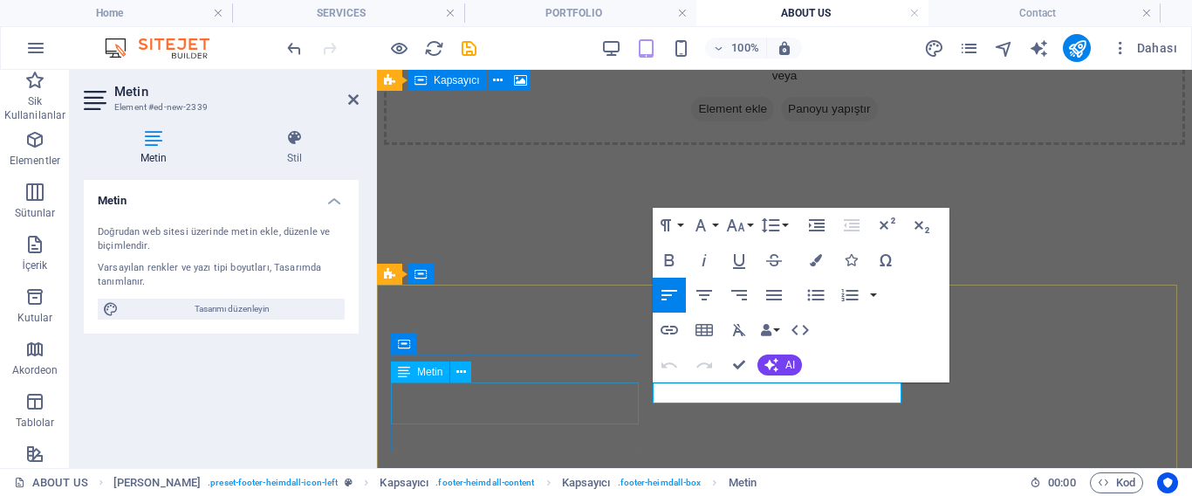
drag, startPoint x: 773, startPoint y: 394, endPoint x: 558, endPoint y: 401, distance: 215.6
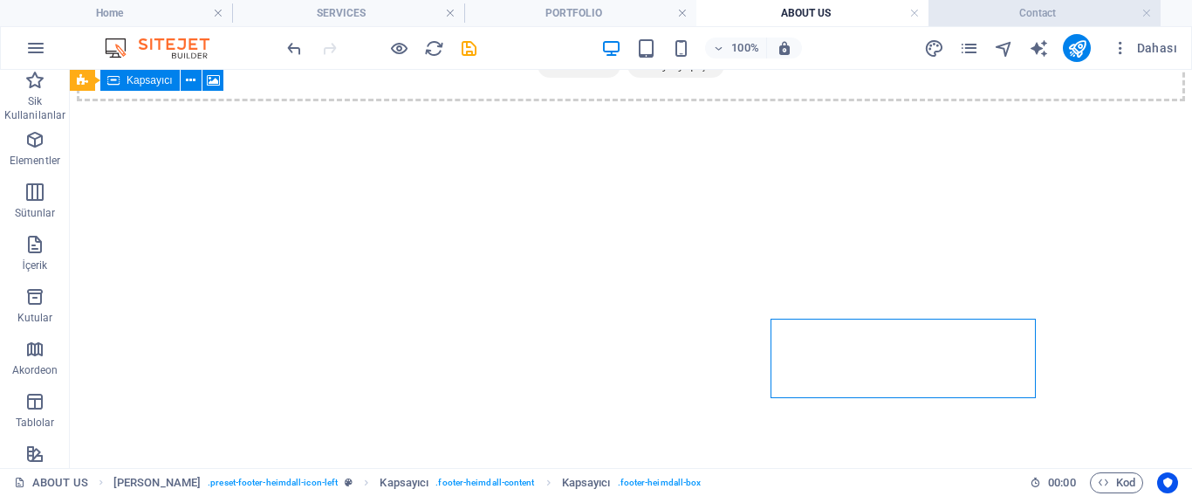
click at [979, 14] on h4 "Contact" at bounding box center [1045, 12] width 232 height 19
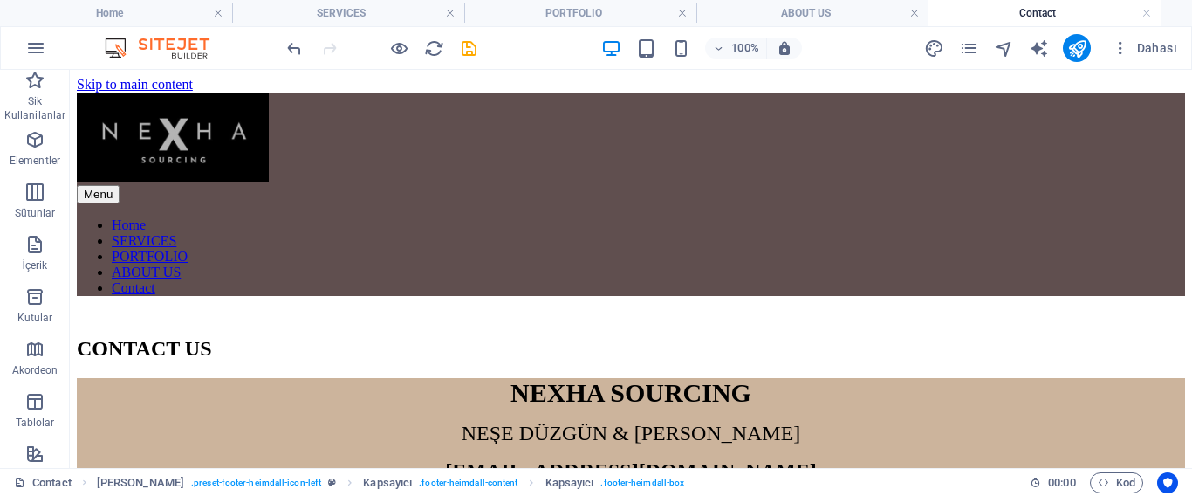
scroll to position [270, 0]
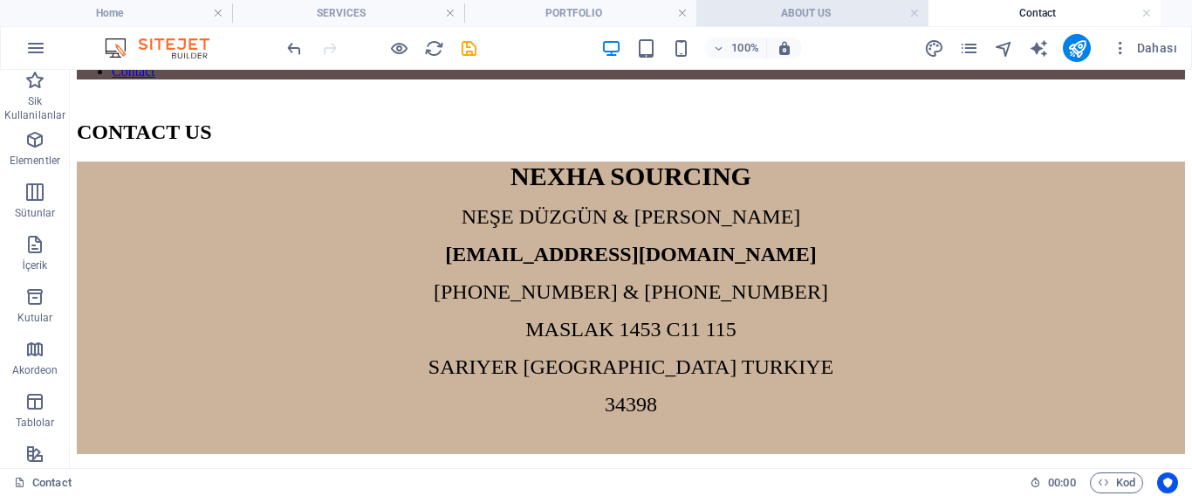
click at [755, 3] on h4 "ABOUT US" at bounding box center [812, 12] width 232 height 19
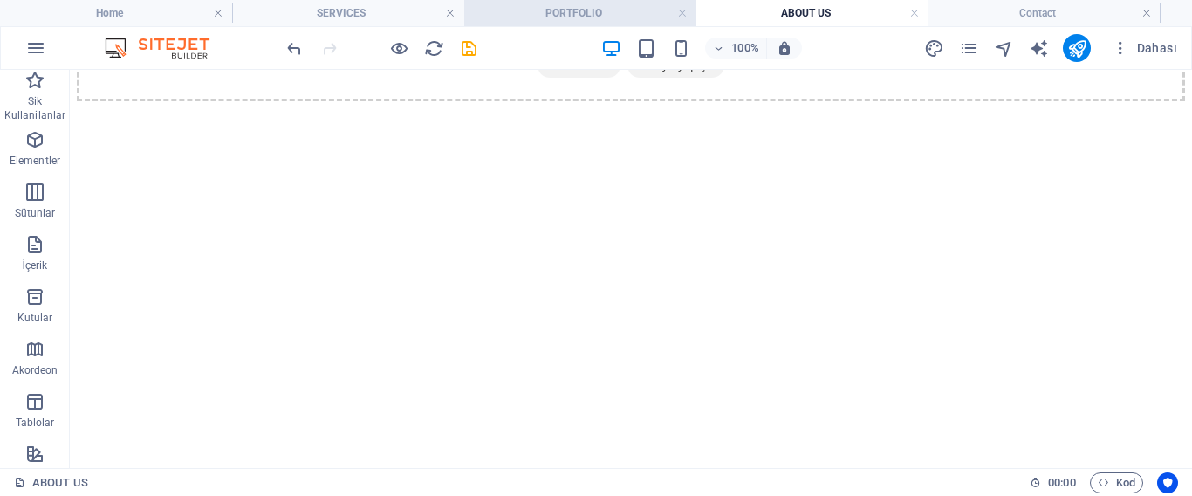
scroll to position [0, 0]
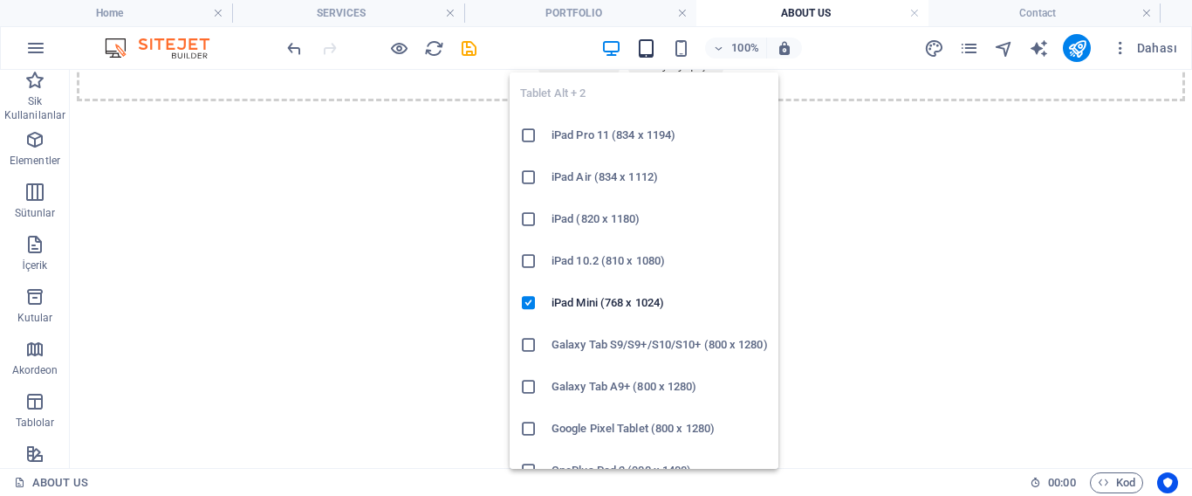
click at [649, 45] on icon "button" at bounding box center [646, 48] width 20 height 20
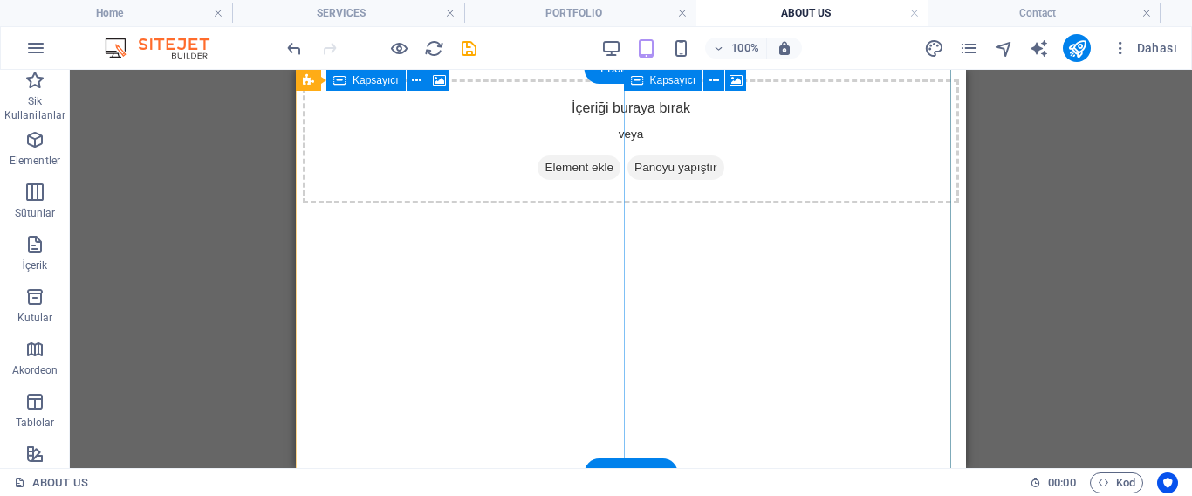
scroll to position [1771, 0]
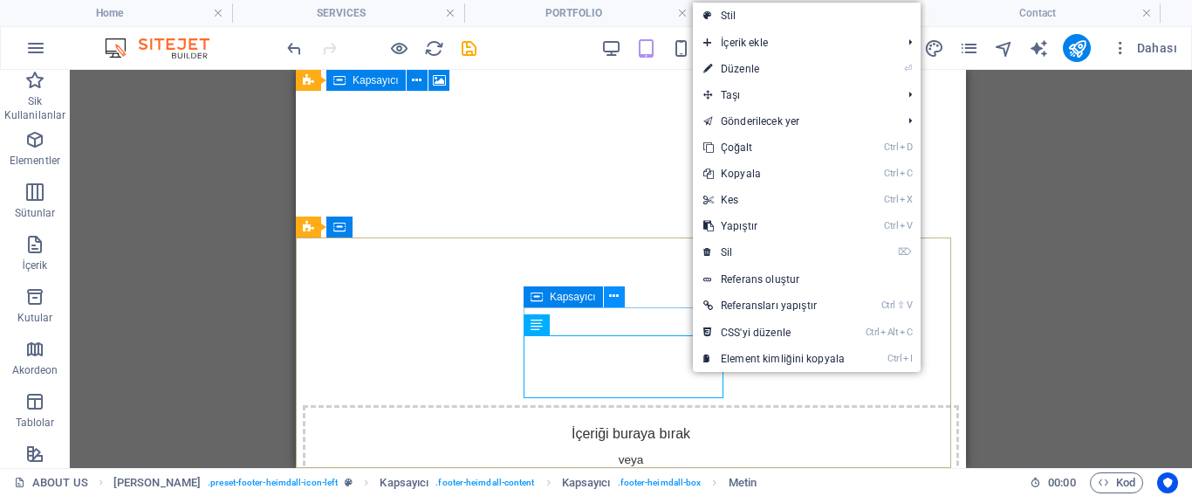
click at [617, 301] on icon at bounding box center [614, 296] width 10 height 18
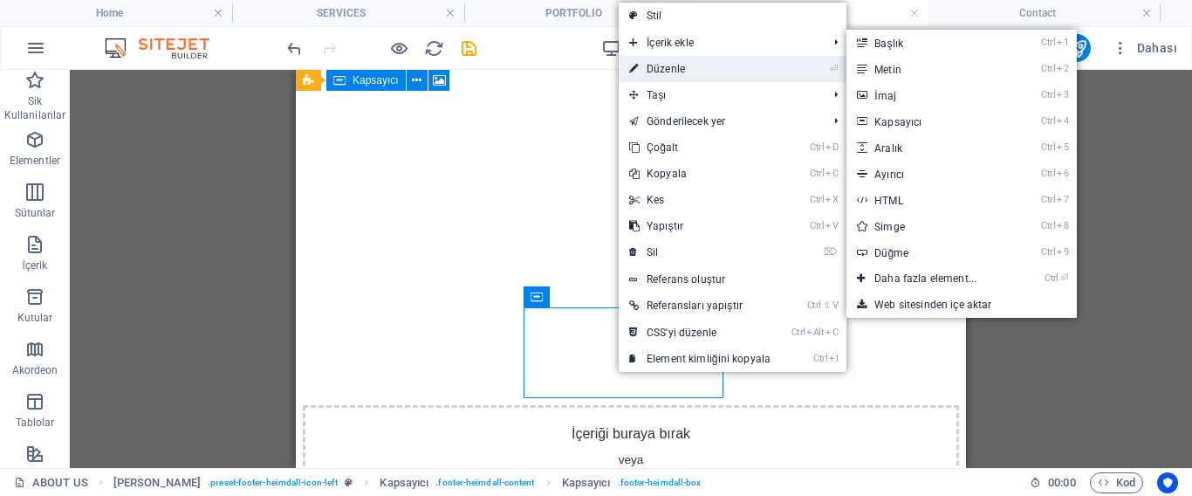
click at [675, 69] on link "⏎ Düzenle" at bounding box center [700, 69] width 162 height 26
select select "%"
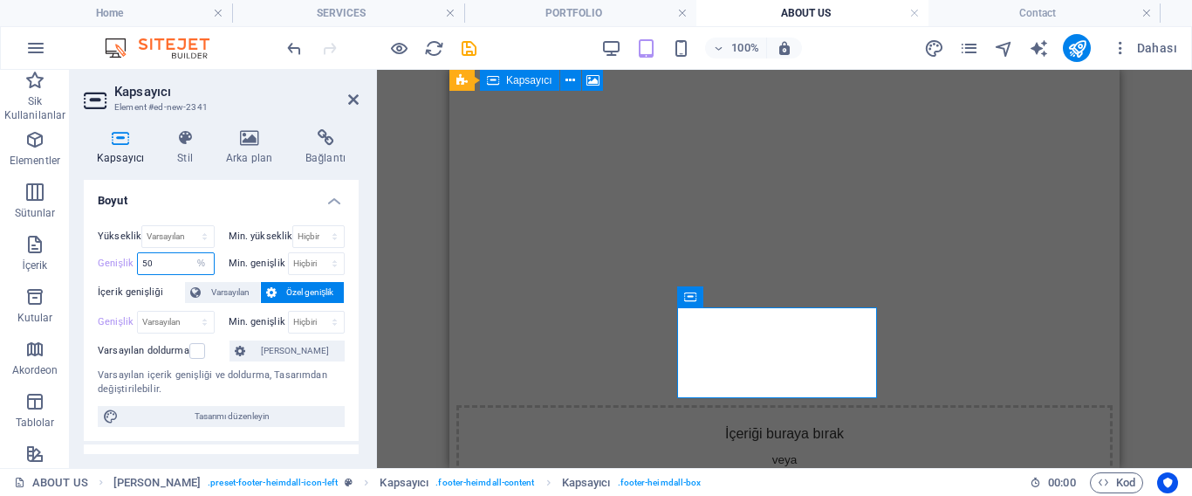
click at [168, 263] on input "50" at bounding box center [176, 263] width 76 height 21
type input "5"
drag, startPoint x: 168, startPoint y: 263, endPoint x: 133, endPoint y: 257, distance: 36.2
click at [133, 257] on div "Genişlik 40 Varsayılan px rem % em vh vw" at bounding box center [156, 263] width 117 height 23
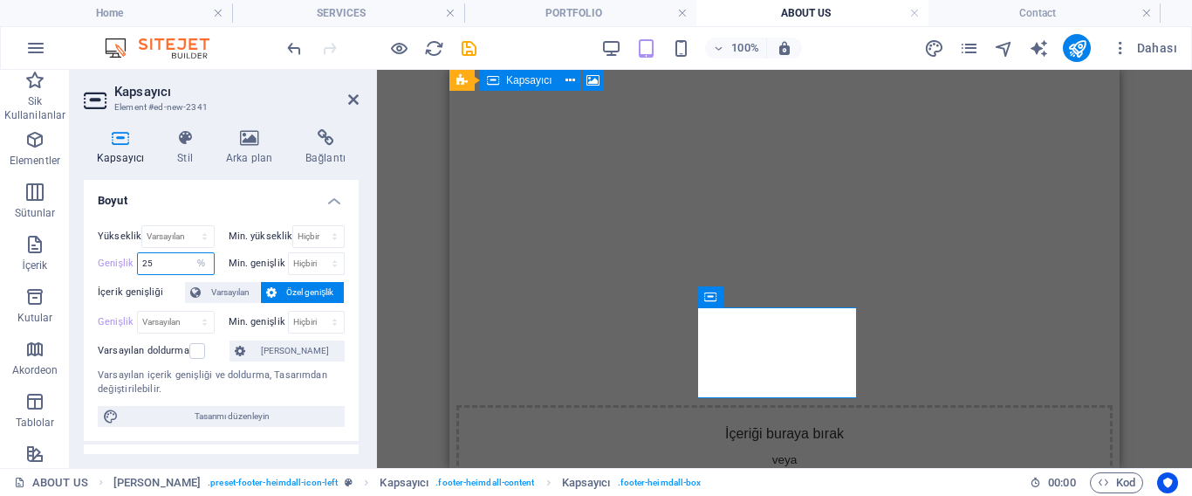
click at [181, 262] on input "25" at bounding box center [176, 263] width 76 height 21
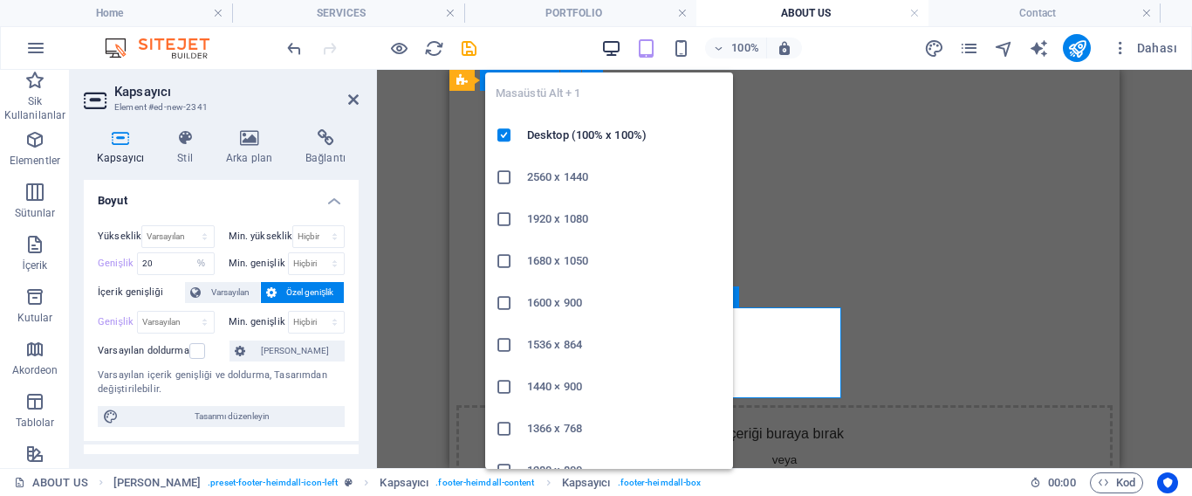
click at [607, 45] on icon "button" at bounding box center [611, 48] width 20 height 20
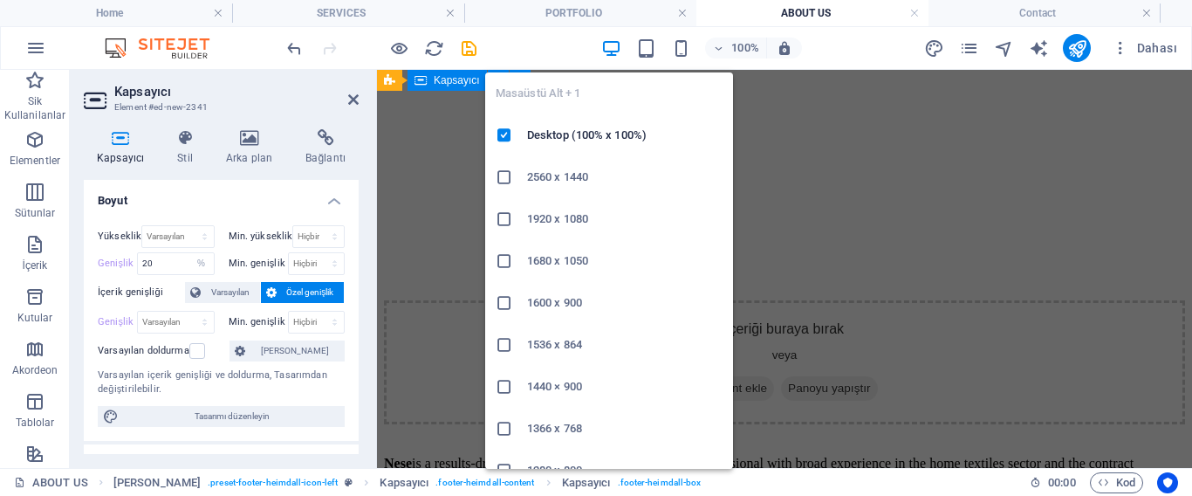
scroll to position [1582, 0]
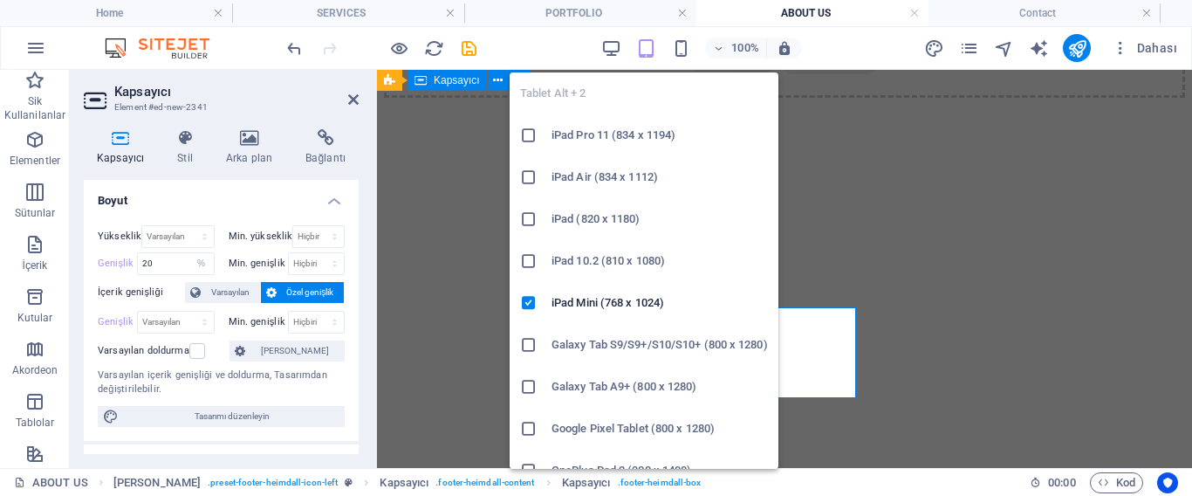
click at [646, 46] on icon "button" at bounding box center [646, 48] width 20 height 20
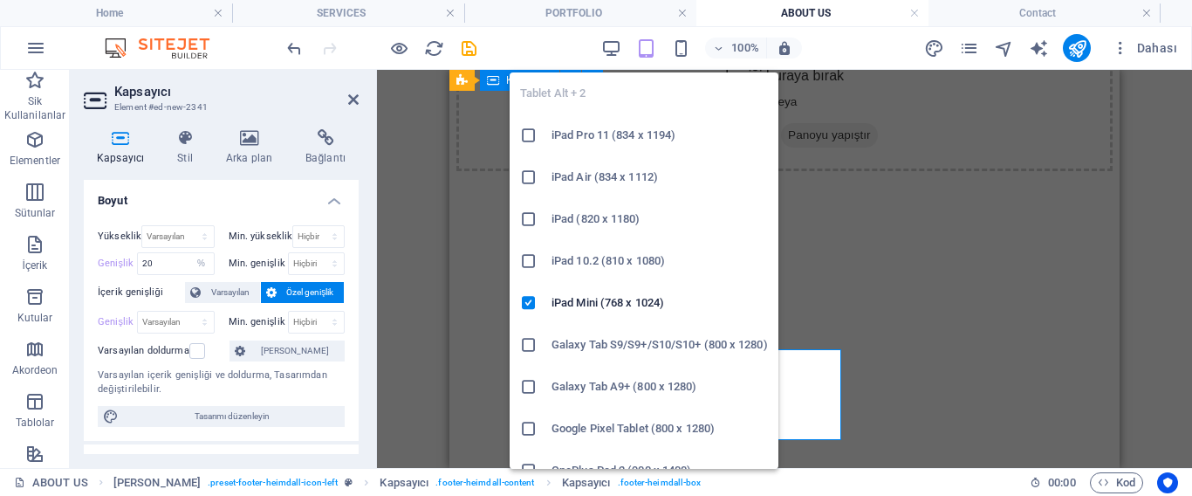
scroll to position [1729, 0]
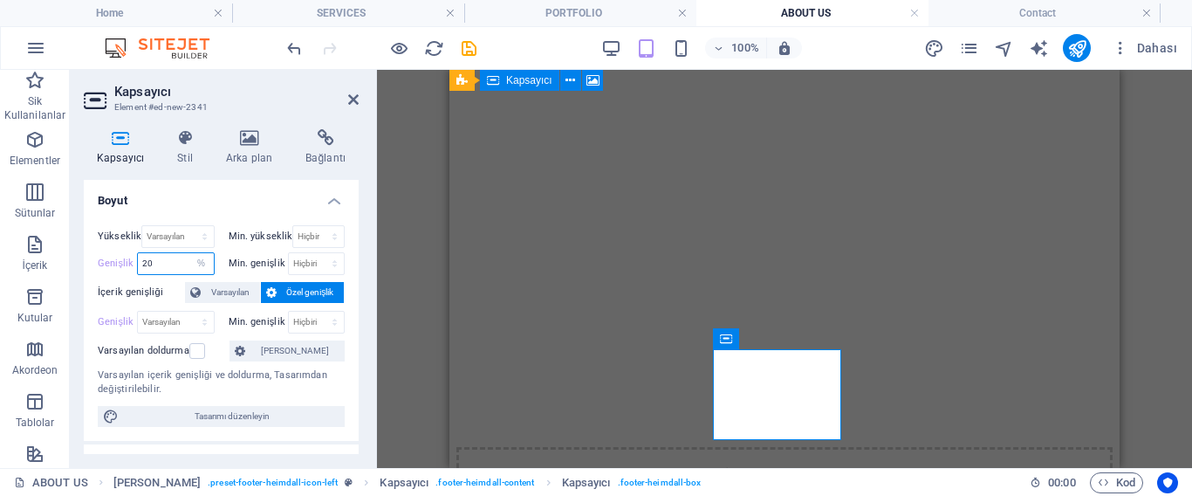
drag, startPoint x: 181, startPoint y: 267, endPoint x: 105, endPoint y: 262, distance: 76.1
click at [105, 262] on div "Genişlik 20 Varsayılan px rem % em vh vw" at bounding box center [156, 263] width 117 height 23
click at [291, 47] on icon "undo" at bounding box center [294, 48] width 20 height 20
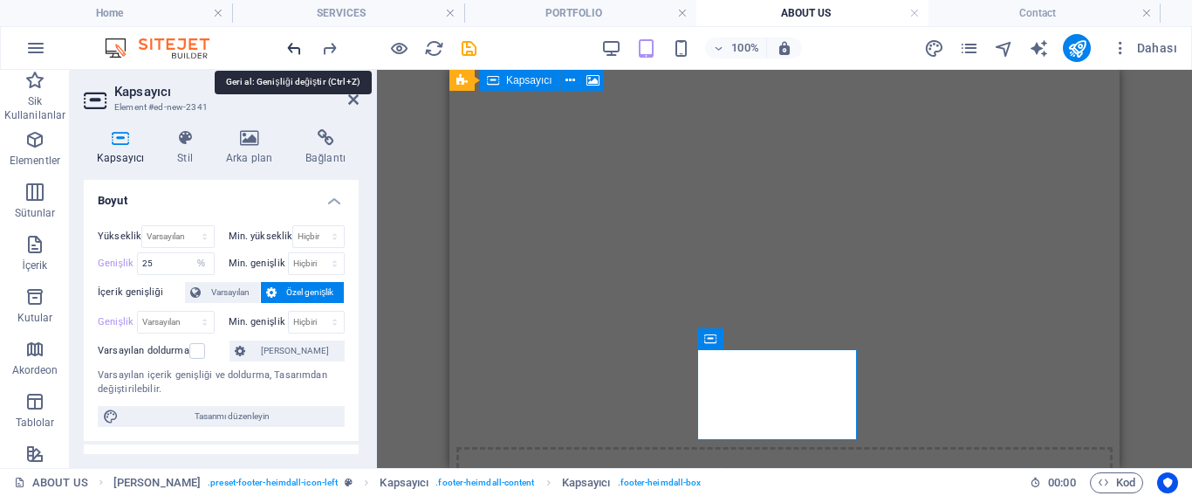
click at [291, 47] on icon "undo" at bounding box center [294, 48] width 20 height 20
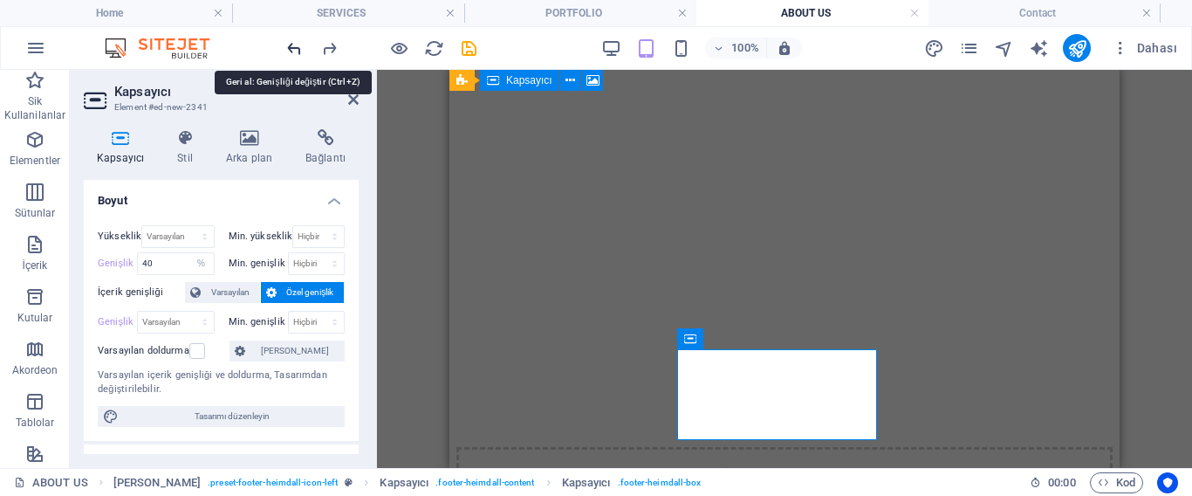
click at [291, 47] on icon "undo" at bounding box center [294, 48] width 20 height 20
type input "50"
click at [289, 41] on icon "undo" at bounding box center [294, 48] width 20 height 20
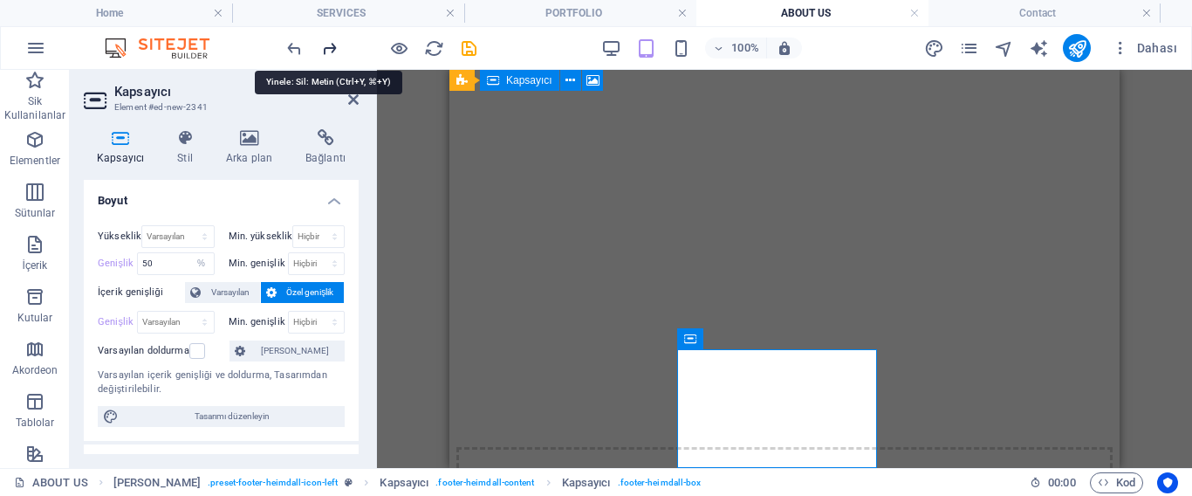
click at [332, 44] on icon "redo" at bounding box center [329, 48] width 20 height 20
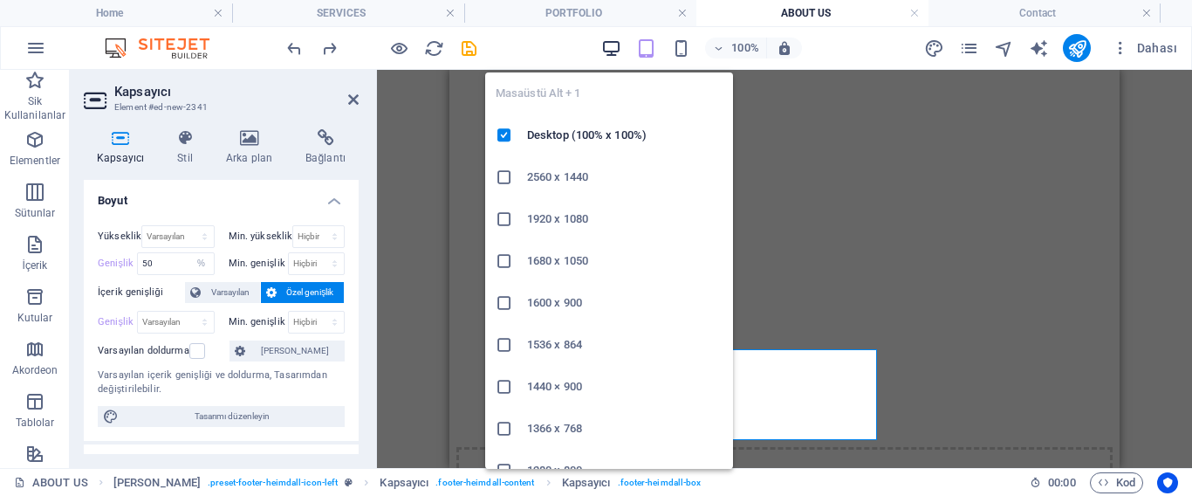
click at [610, 47] on icon "button" at bounding box center [611, 48] width 20 height 20
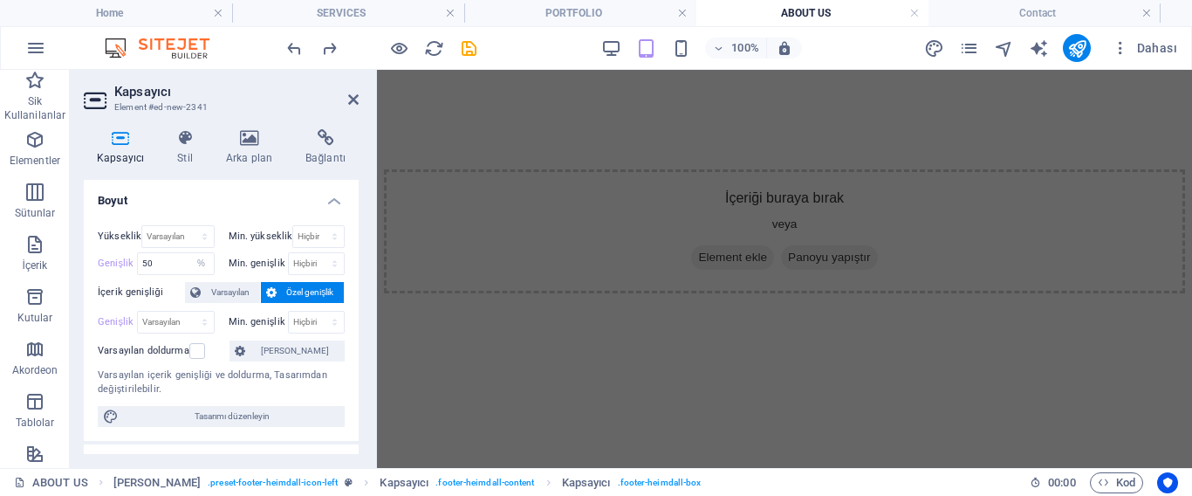
scroll to position [1561, 0]
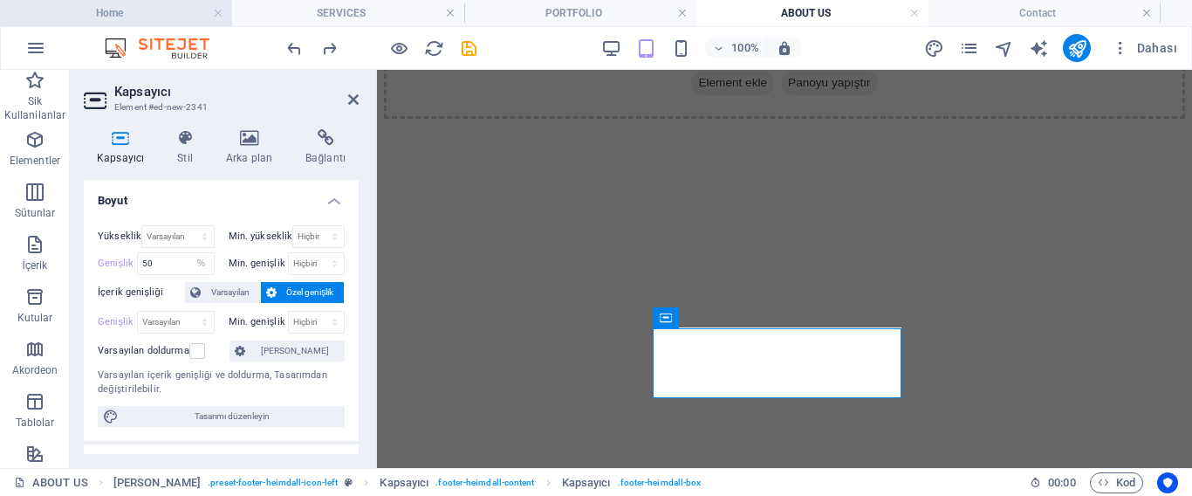
click at [175, 10] on h4 "Home" at bounding box center [116, 12] width 232 height 19
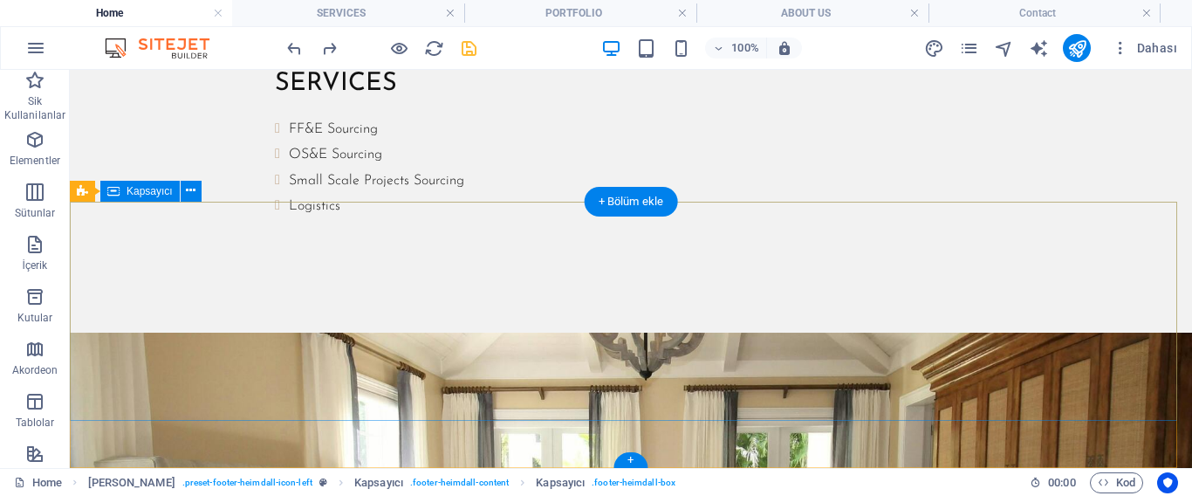
scroll to position [1823, 0]
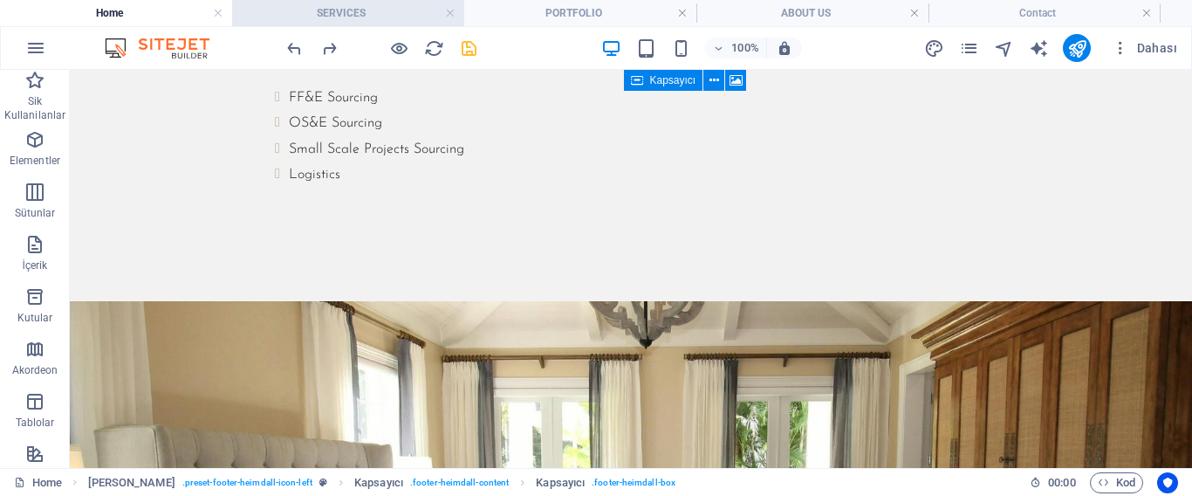
click at [312, 16] on h4 "SERVICES" at bounding box center [348, 12] width 232 height 19
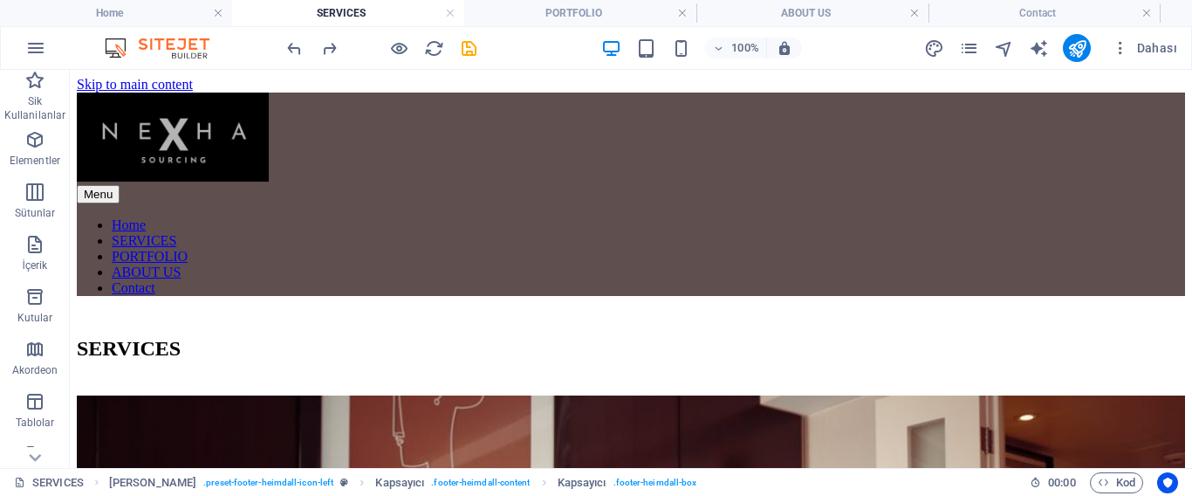
scroll to position [1213, 0]
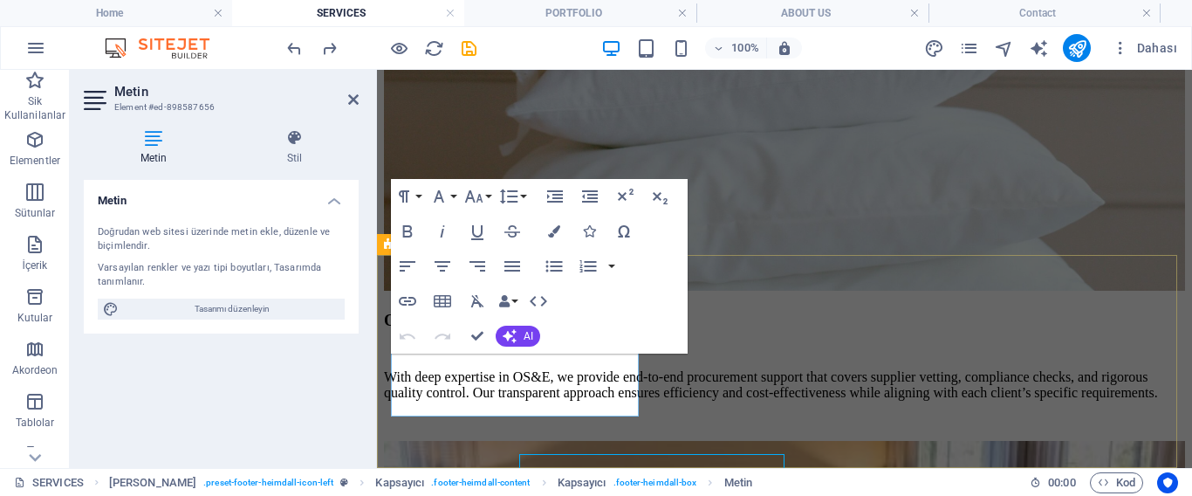
scroll to position [1108, 0]
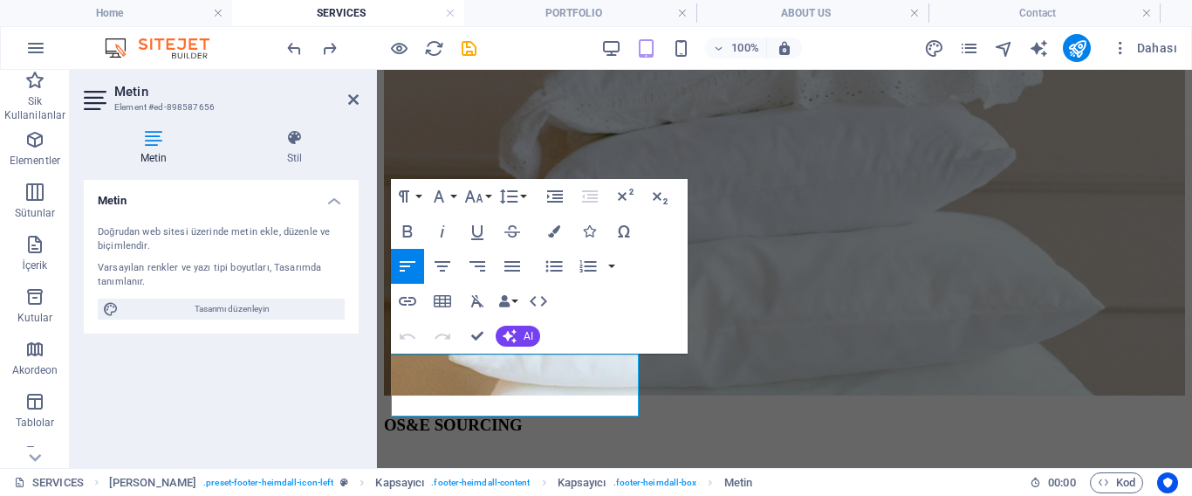
drag, startPoint x: 589, startPoint y: 409, endPoint x: 737, endPoint y: 487, distance: 167.5
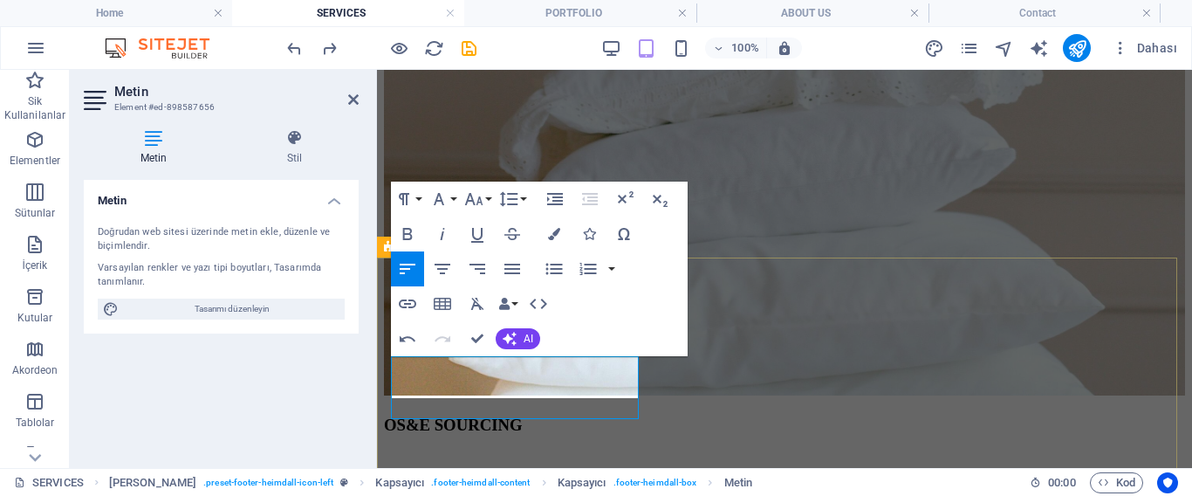
scroll to position [1105, 0]
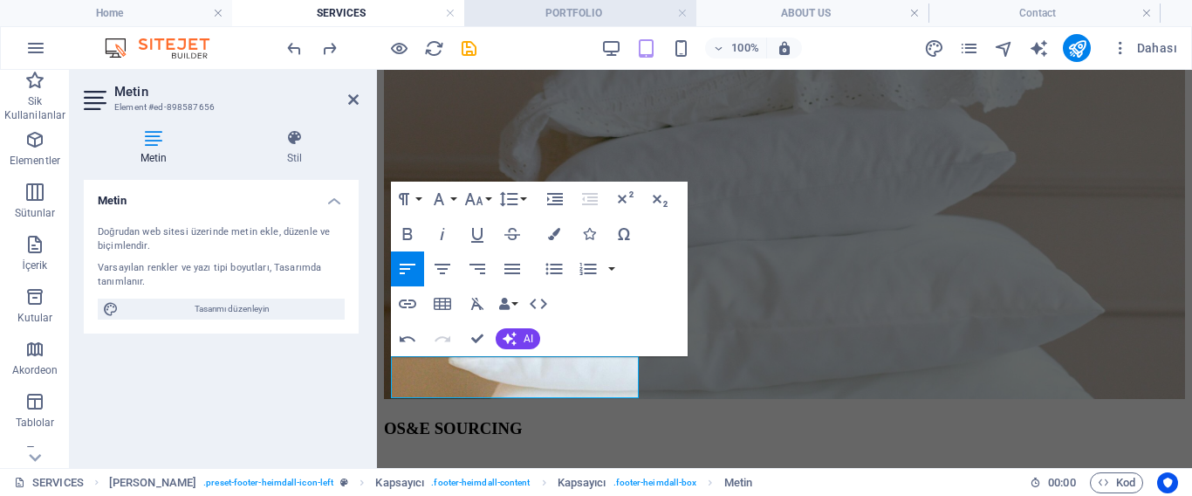
click at [521, 8] on h4 "PORTFOLIO" at bounding box center [580, 12] width 232 height 19
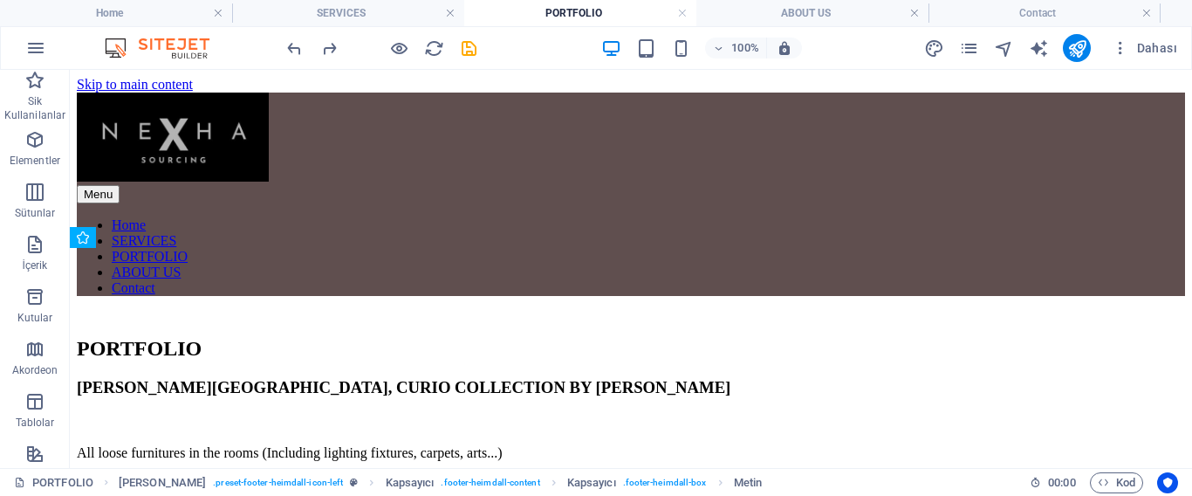
scroll to position [1620, 0]
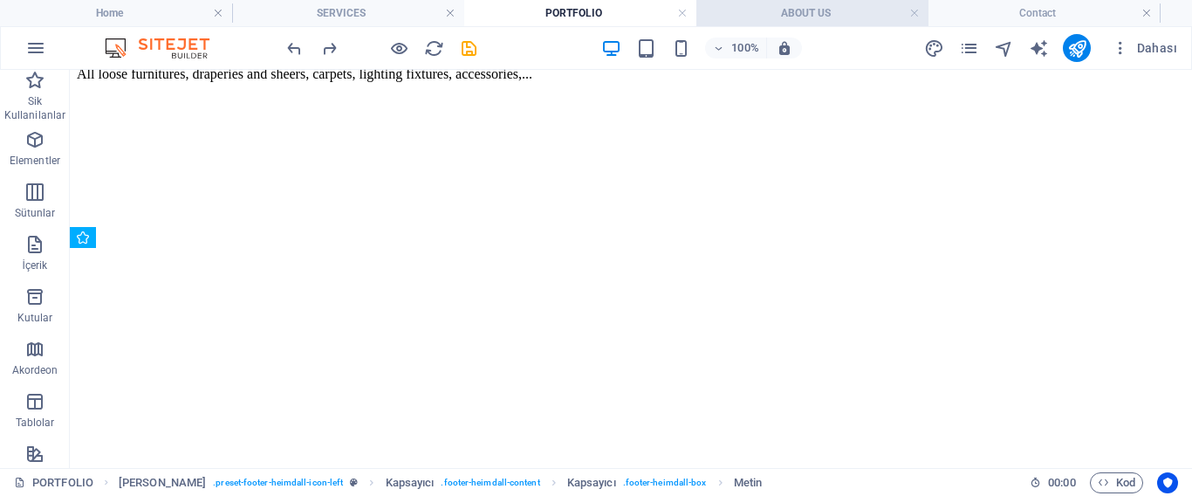
click at [772, 10] on h4 "ABOUT US" at bounding box center [812, 12] width 232 height 19
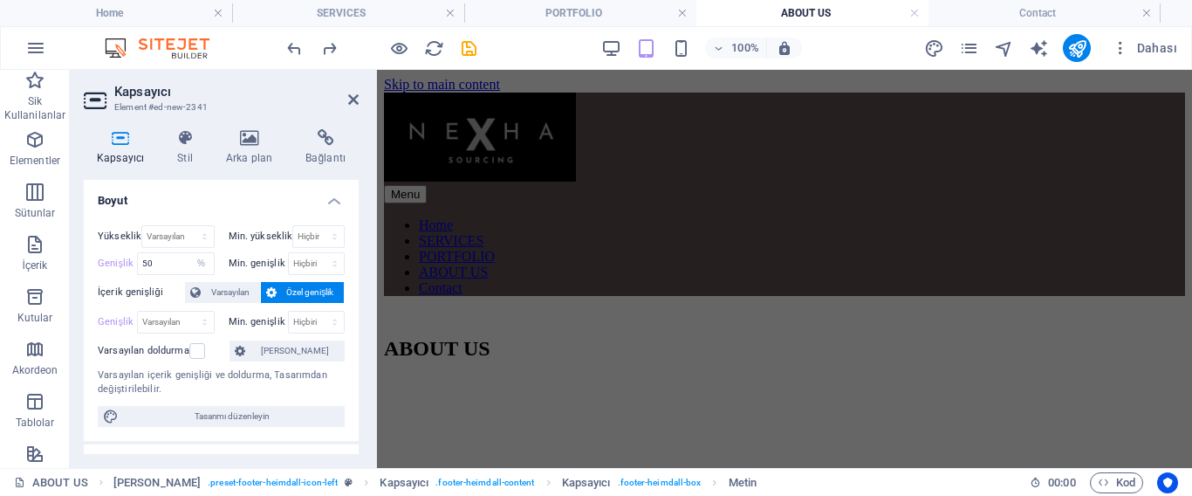
scroll to position [1561, 0]
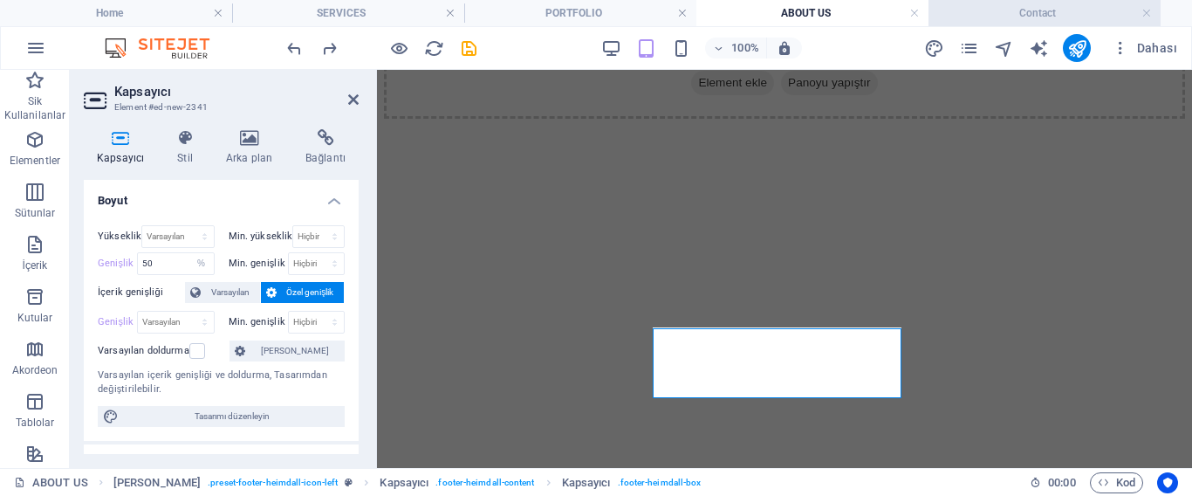
click at [1027, 14] on h4 "Contact" at bounding box center [1045, 12] width 232 height 19
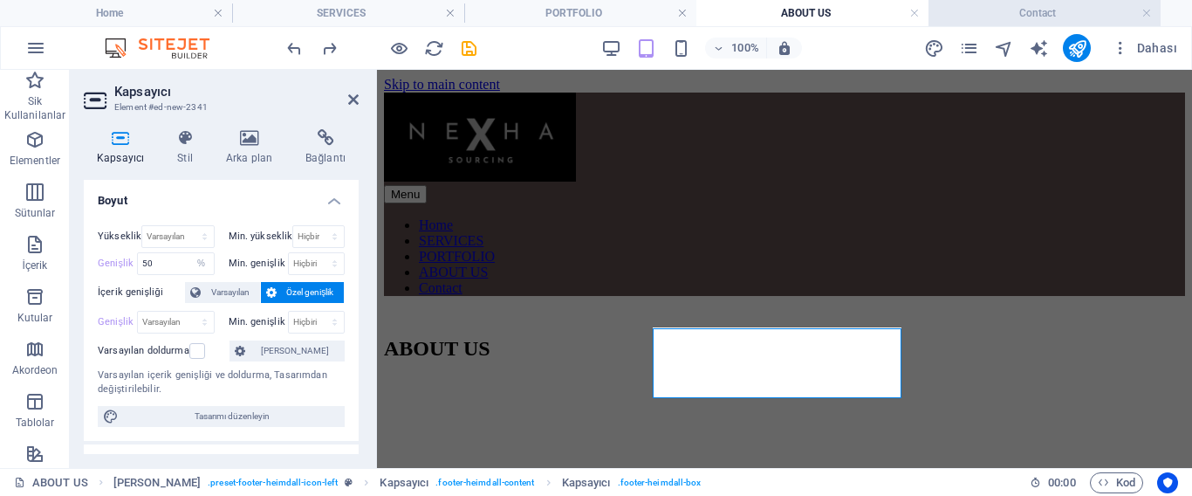
scroll to position [270, 0]
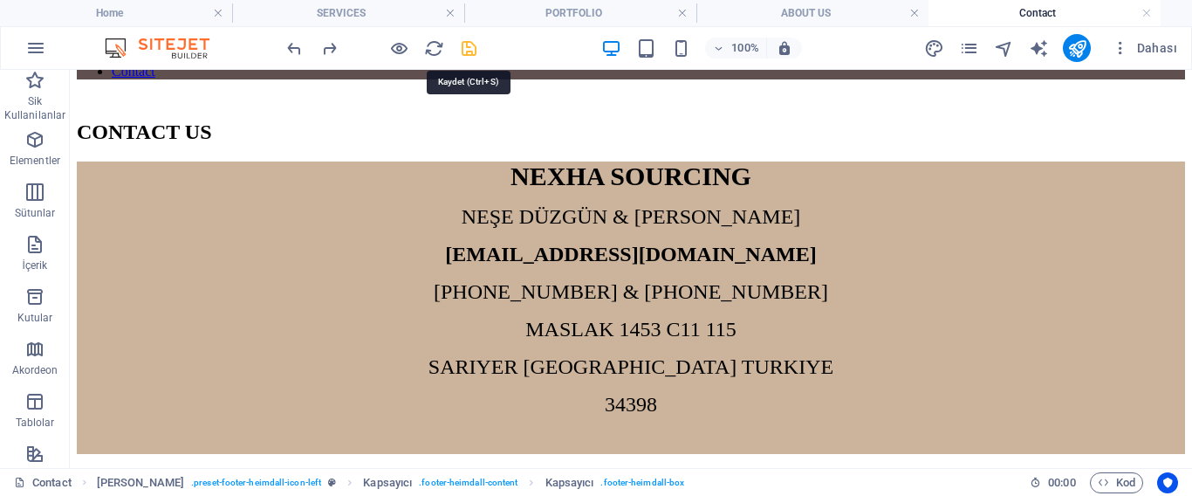
click at [470, 47] on icon "save" at bounding box center [469, 48] width 20 height 20
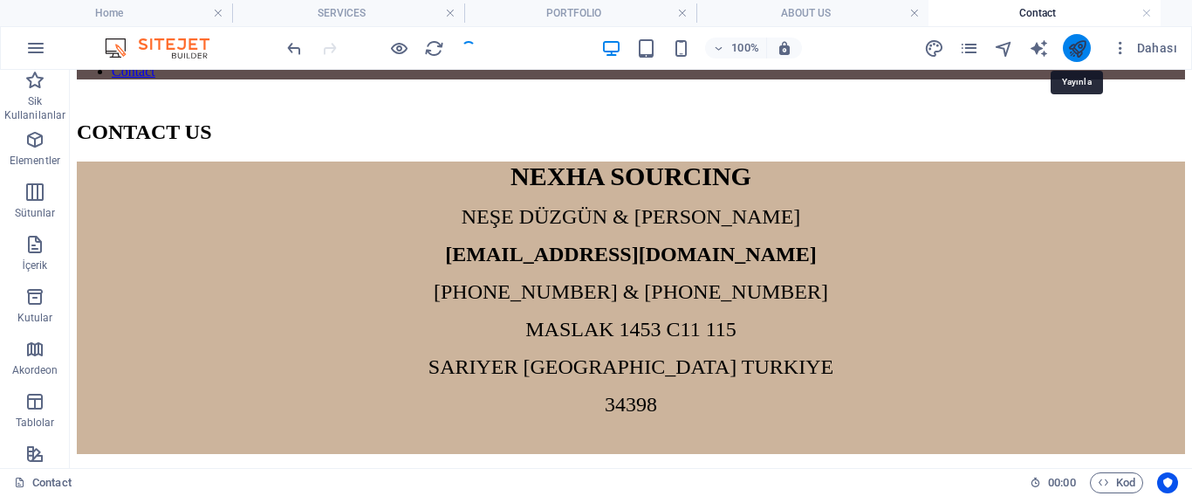
click at [1078, 46] on icon "publish" at bounding box center [1077, 48] width 20 height 20
